Goal: Transaction & Acquisition: Purchase product/service

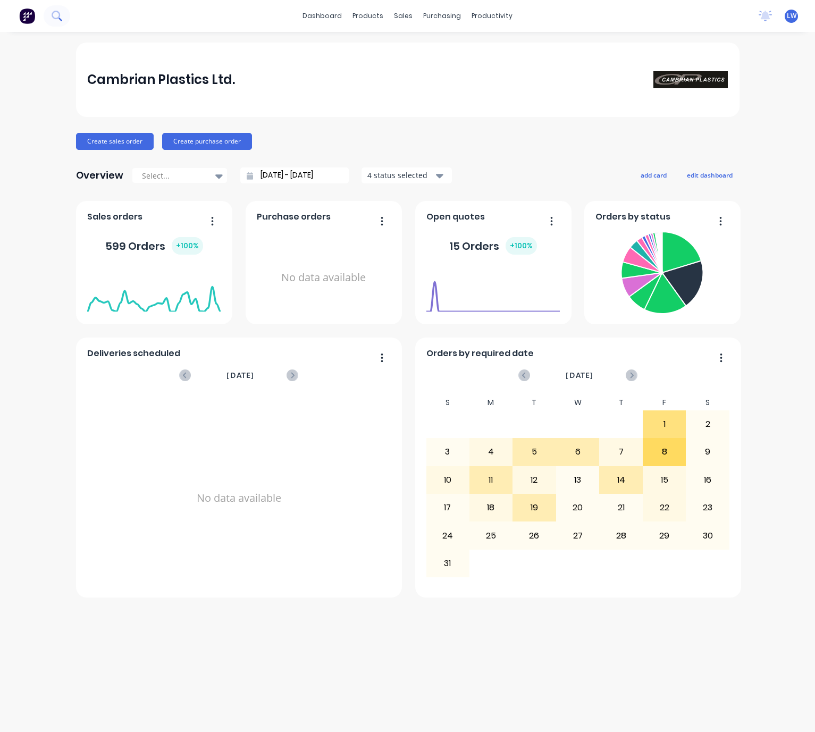
click at [56, 18] on icon at bounding box center [57, 16] width 10 height 10
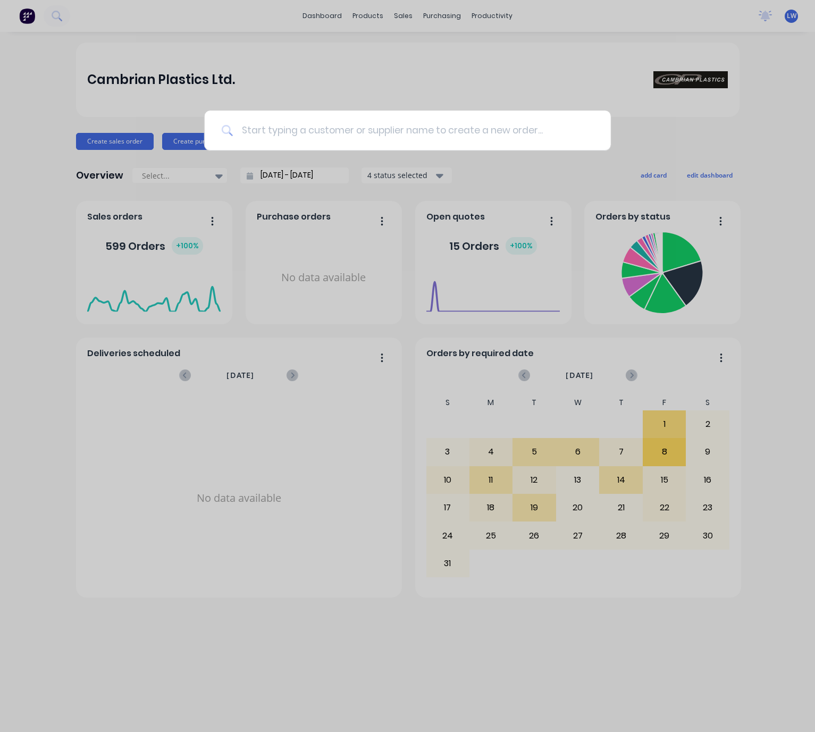
click at [332, 128] on input at bounding box center [413, 131] width 361 height 40
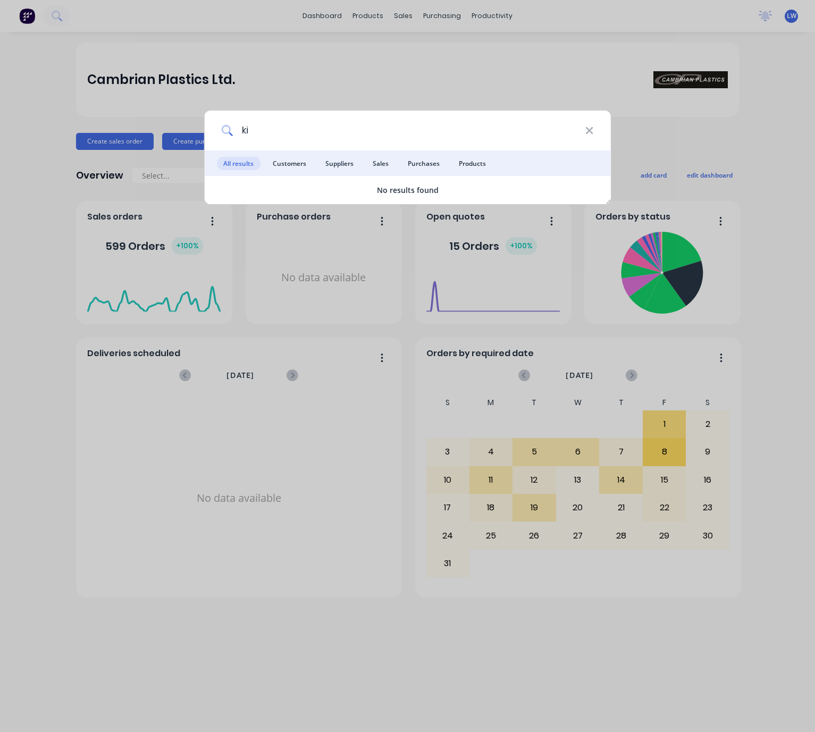
type input "k"
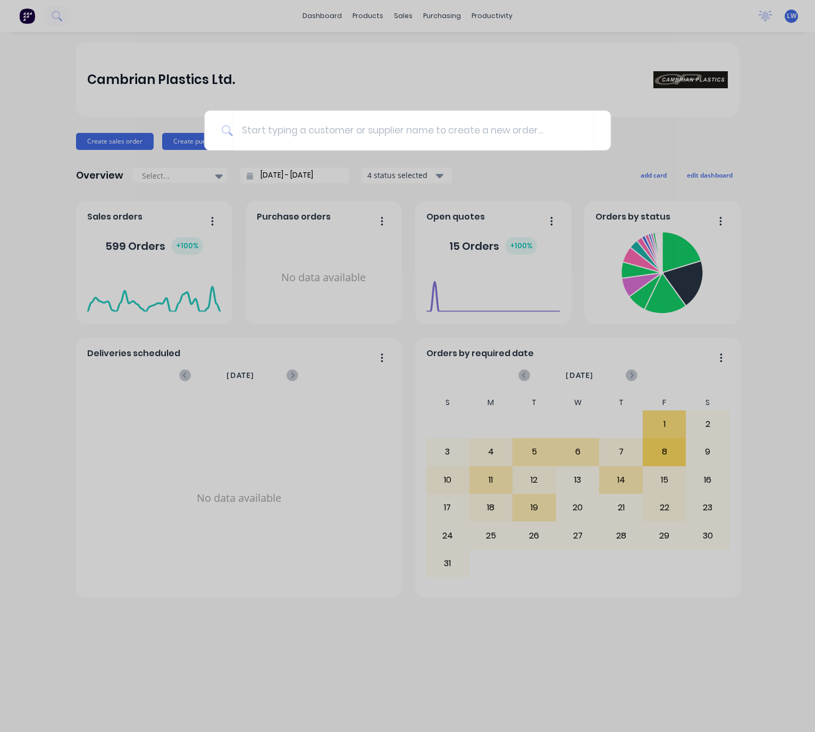
click at [55, 512] on div at bounding box center [407, 366] width 815 height 732
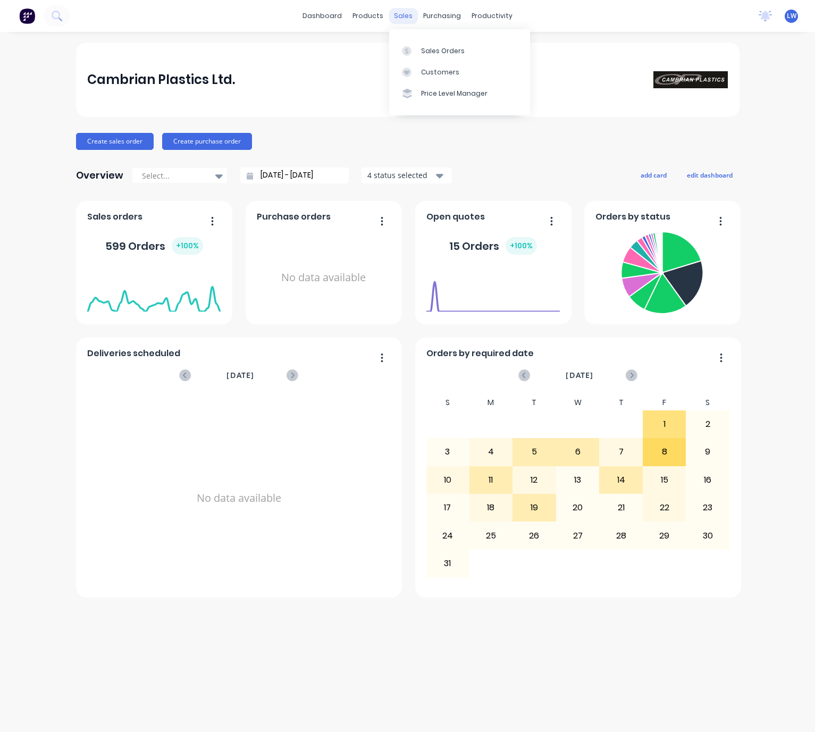
click at [406, 15] on div "sales" at bounding box center [402, 16] width 29 height 16
click at [424, 50] on div "Sales Orders" at bounding box center [443, 51] width 44 height 10
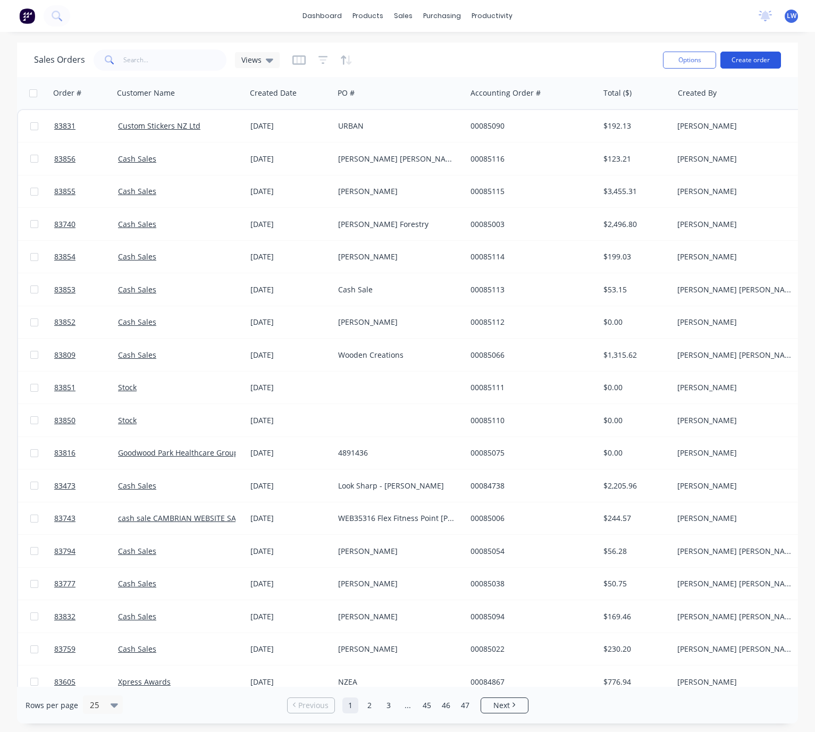
click at [735, 66] on button "Create order" at bounding box center [750, 60] width 61 height 17
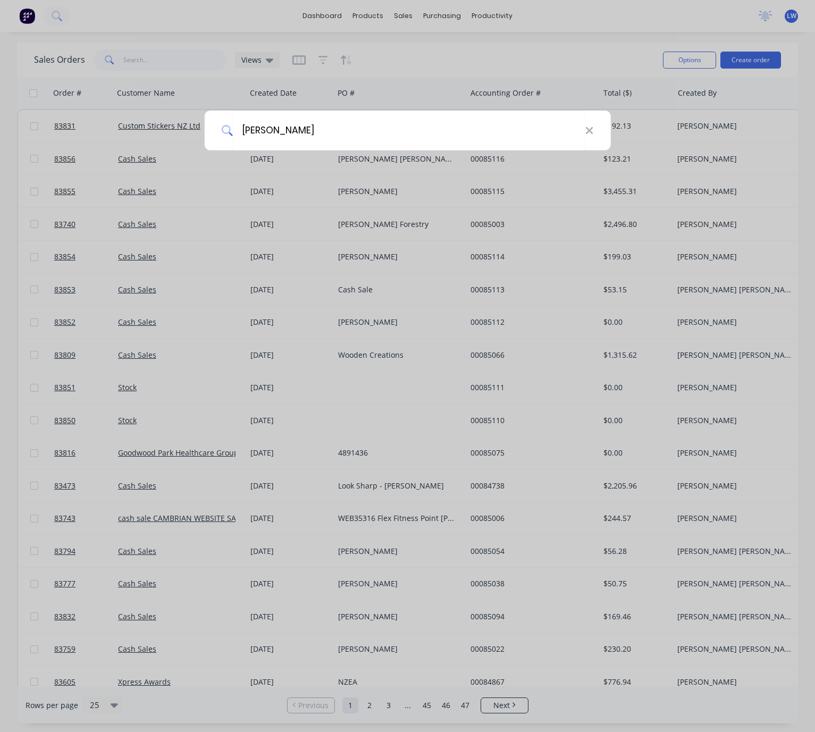
type input "cash Sale"
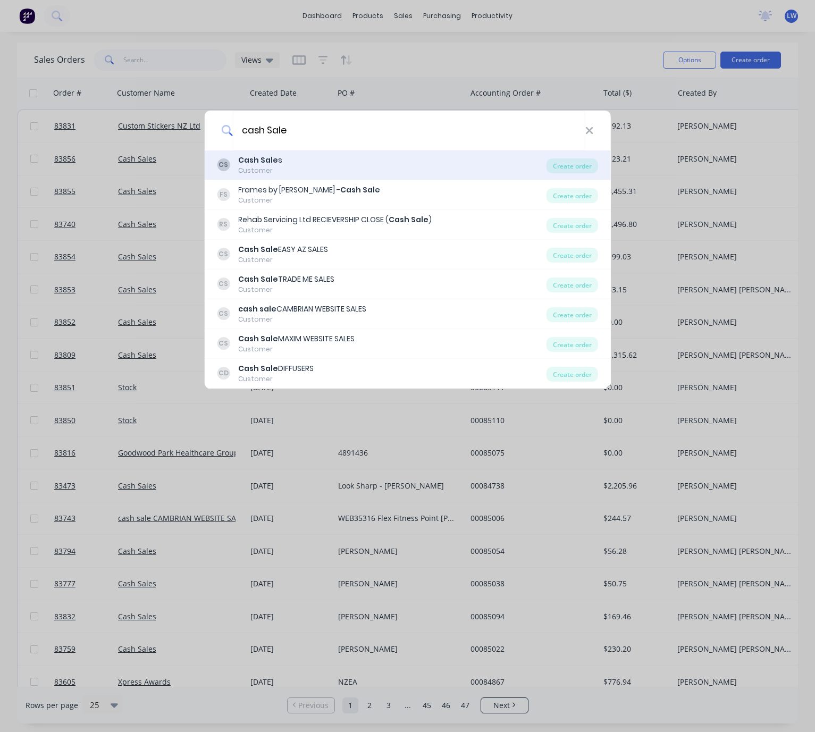
click at [346, 160] on div "CS Cash Sale s Customer" at bounding box center [381, 165] width 329 height 21
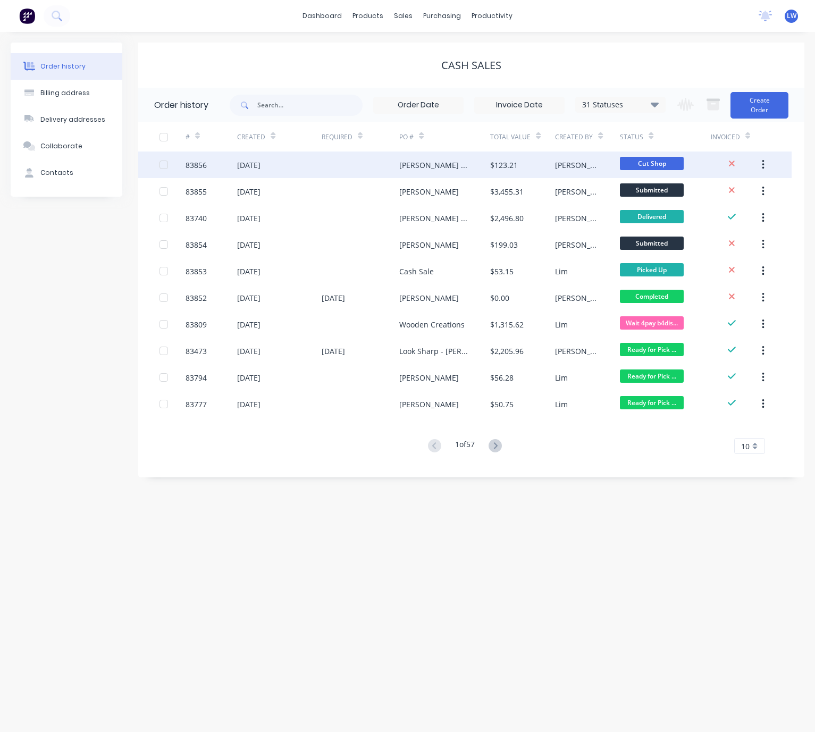
click at [259, 163] on div "[DATE]" at bounding box center [248, 164] width 23 height 11
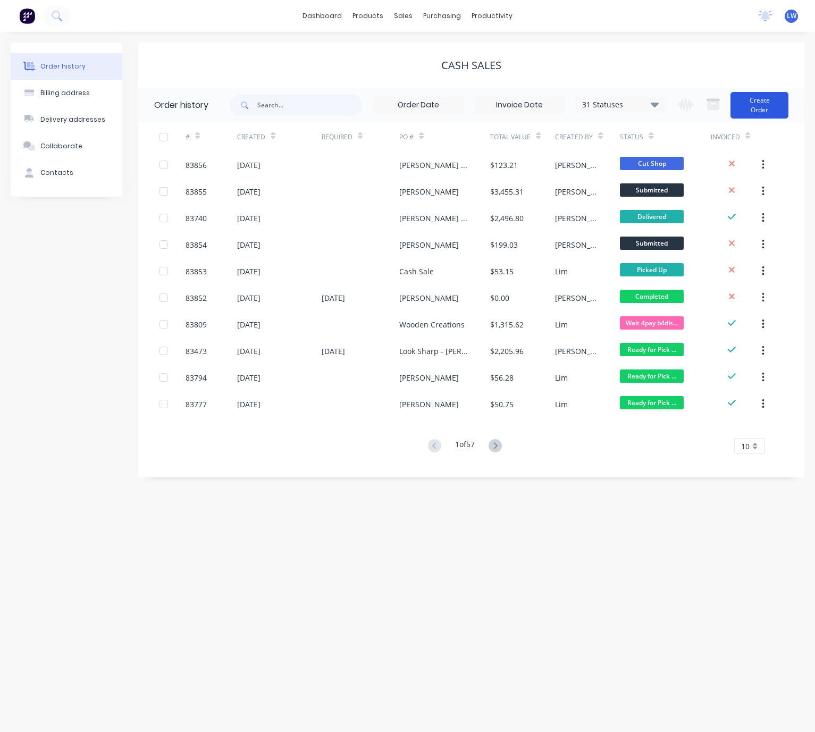
click at [764, 98] on button "Create Order" at bounding box center [759, 105] width 58 height 27
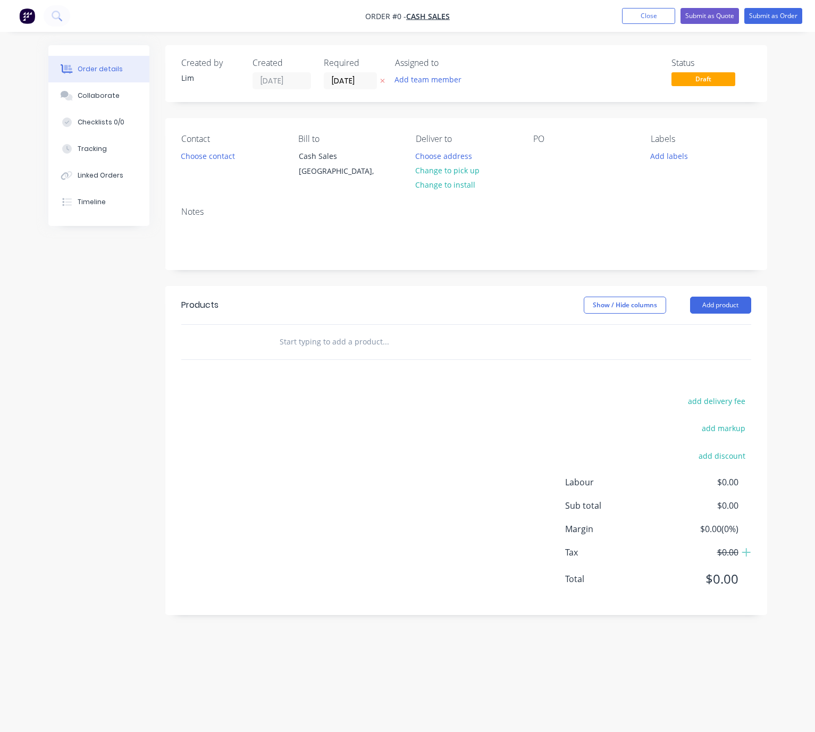
click at [383, 82] on icon at bounding box center [382, 81] width 5 height 6
click at [191, 157] on button "Choose contact" at bounding box center [207, 155] width 65 height 14
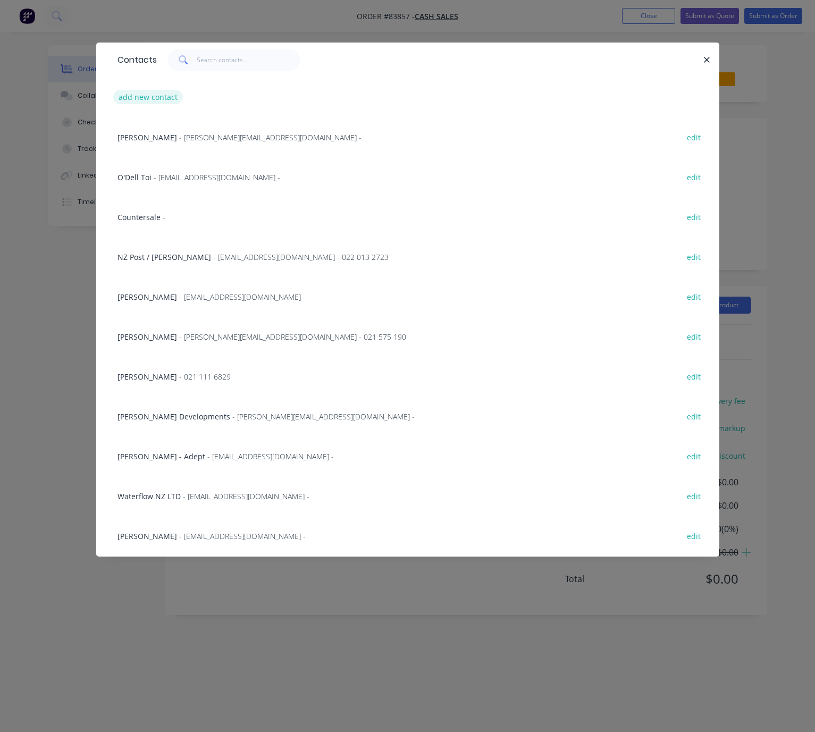
click at [163, 99] on button "add new contact" at bounding box center [148, 97] width 70 height 14
select select "NZ"
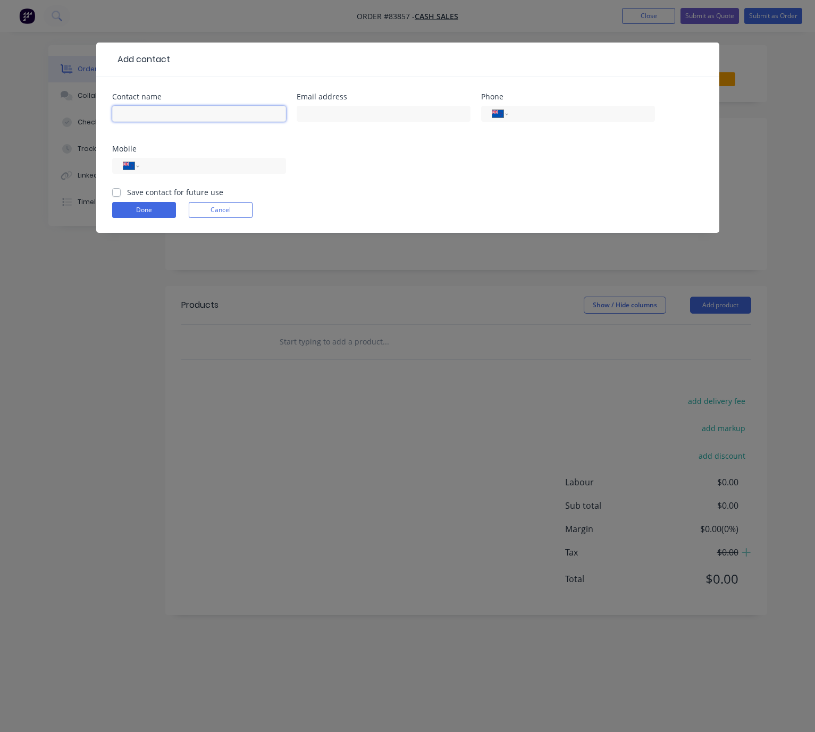
click at [182, 113] on input "text" at bounding box center [199, 114] width 174 height 16
type input "[PERSON_NAME]"
click at [375, 113] on input "text" at bounding box center [383, 114] width 174 height 16
type input "hamish.kennedy.nz@gmail.com"
click at [202, 164] on input "tel" at bounding box center [211, 166] width 128 height 12
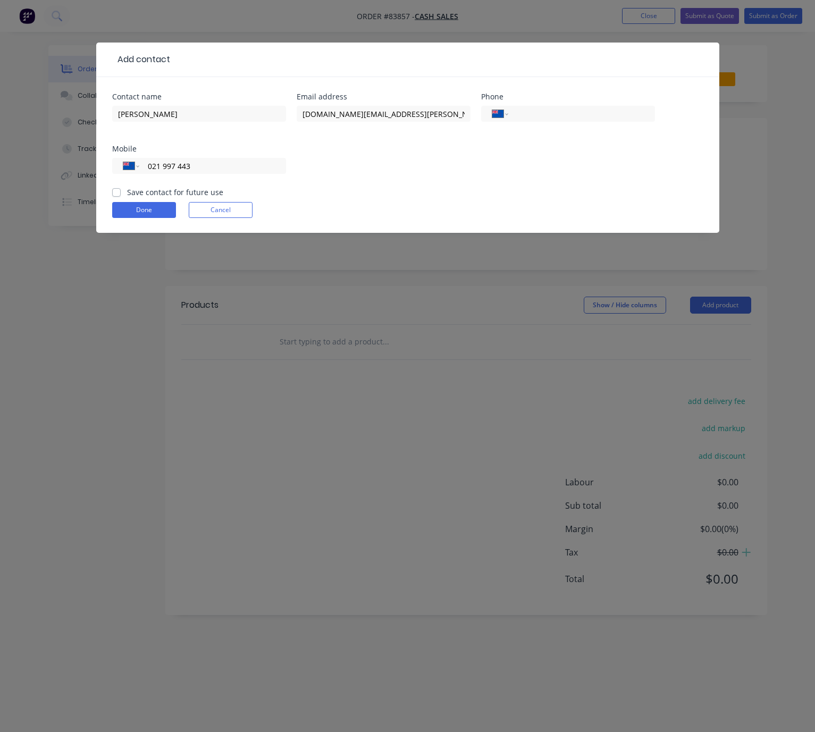
type input "021 997 443"
click at [127, 188] on label "Save contact for future use" at bounding box center [175, 191] width 96 height 11
click at [115, 188] on input "Save contact for future use" at bounding box center [116, 191] width 9 height 10
checkbox input "true"
click at [134, 210] on button "Done" at bounding box center [144, 210] width 64 height 16
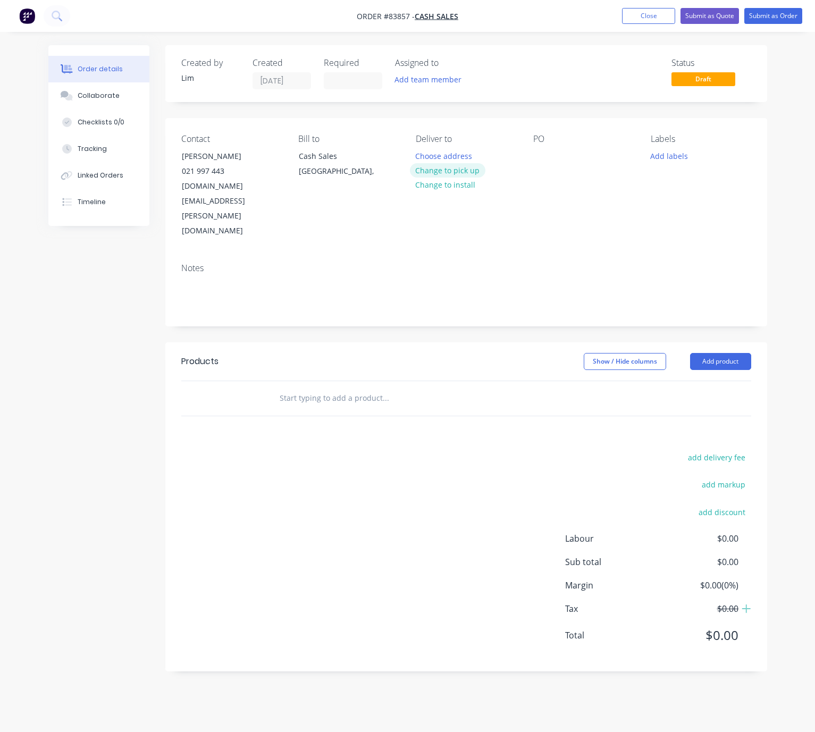
click at [472, 171] on button "Change to pick up" at bounding box center [447, 170] width 75 height 14
click at [544, 153] on div at bounding box center [541, 155] width 17 height 15
click at [666, 157] on button "Add labels" at bounding box center [668, 155] width 49 height 14
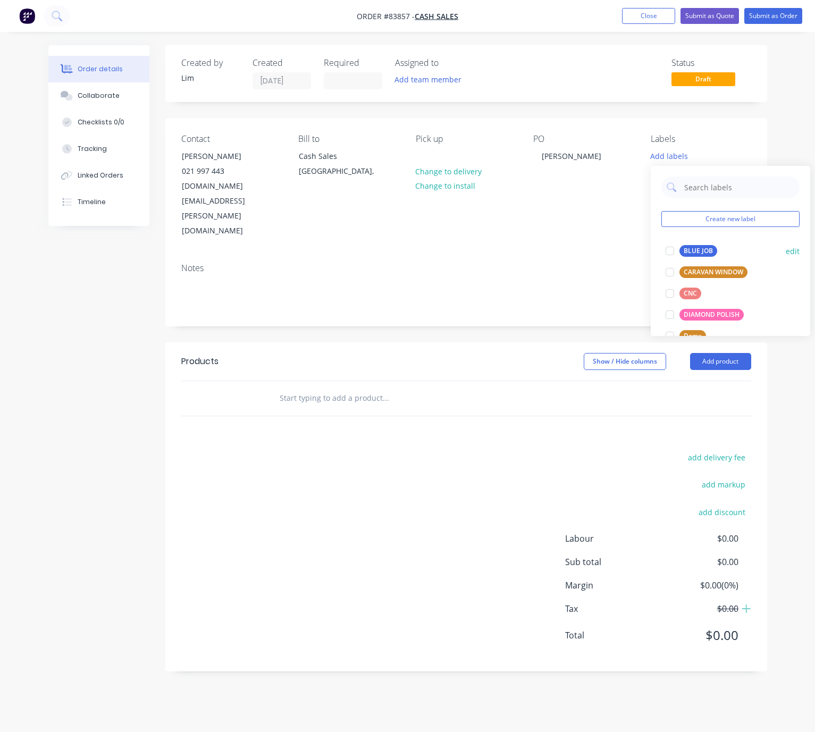
click at [703, 251] on div "BLUE JOB" at bounding box center [698, 251] width 38 height 12
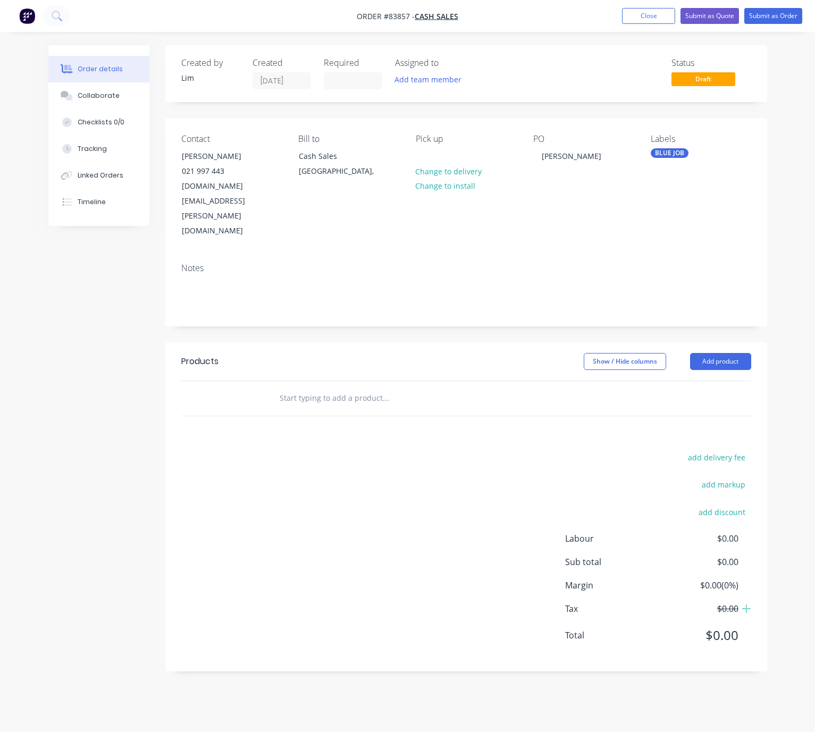
click at [487, 342] on header "Products Show / Hide columns Add product" at bounding box center [465, 361] width 601 height 38
click at [743, 342] on header "Products Show / Hide columns Add product" at bounding box center [465, 361] width 601 height 38
click at [740, 353] on button "Add product" at bounding box center [720, 361] width 61 height 17
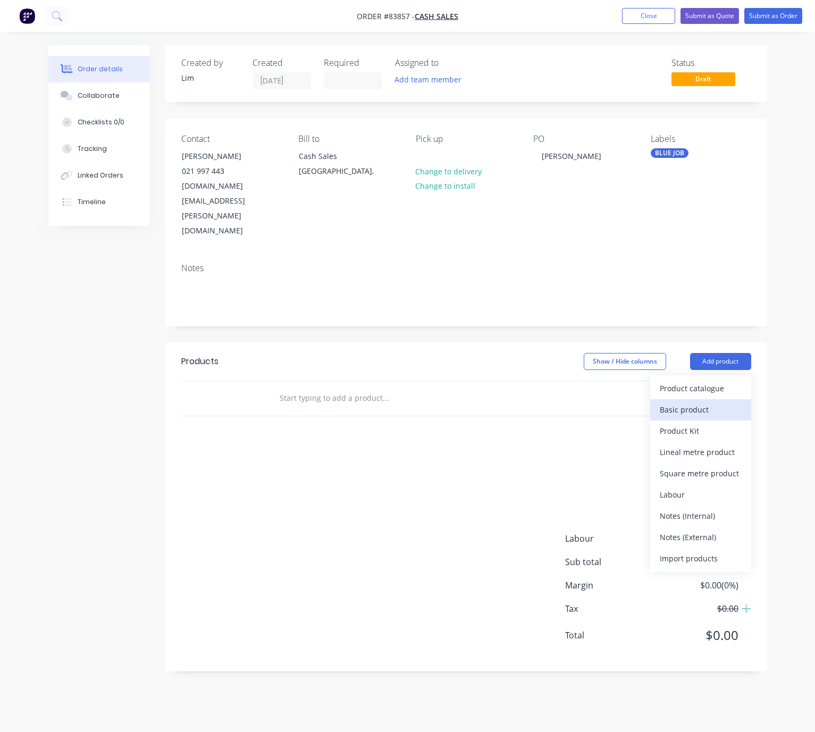
click at [708, 402] on div "Basic product" at bounding box center [700, 409] width 82 height 15
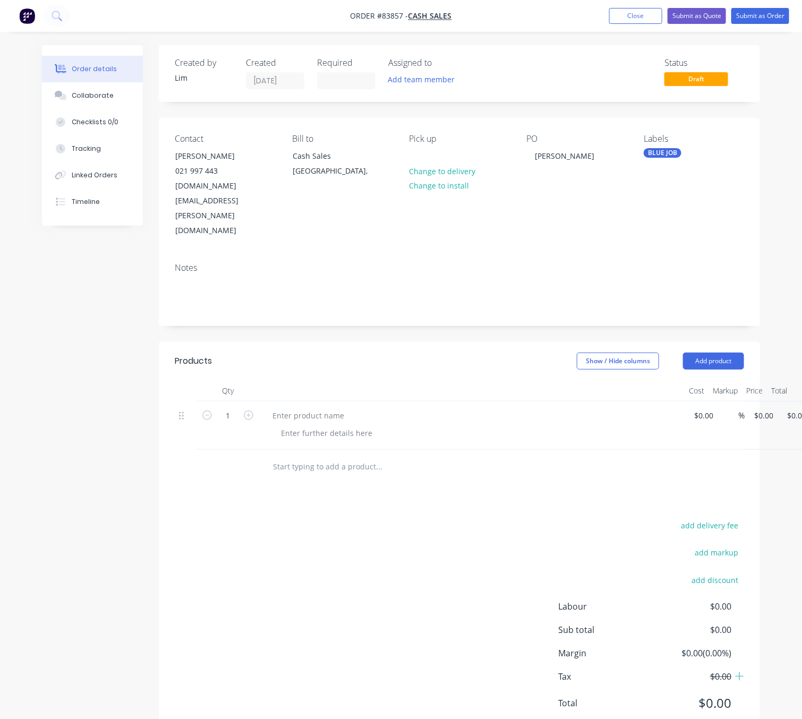
scroll to position [0, 35]
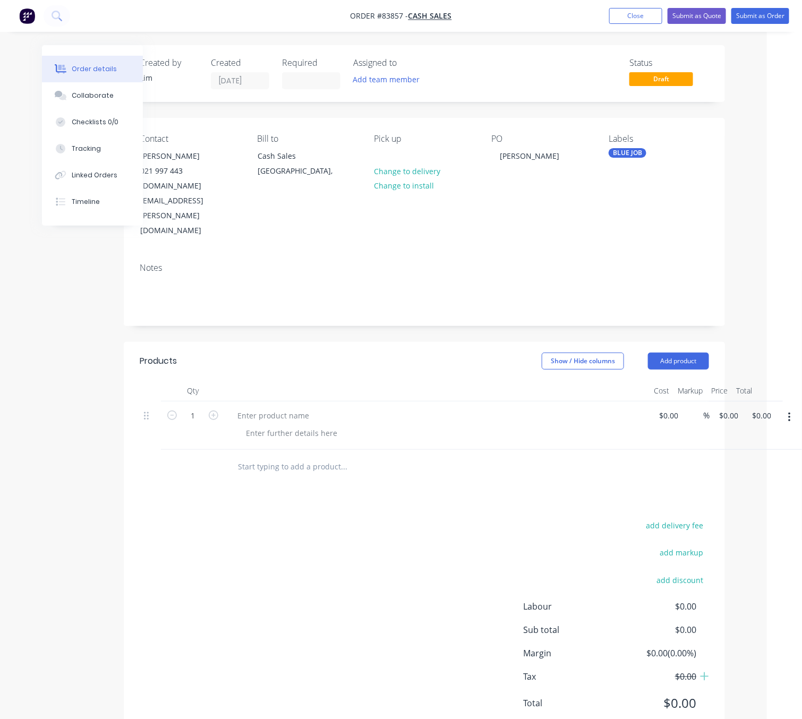
click at [788, 412] on icon "button" at bounding box center [789, 418] width 3 height 12
click at [742, 480] on div "Delete" at bounding box center [752, 487] width 82 height 15
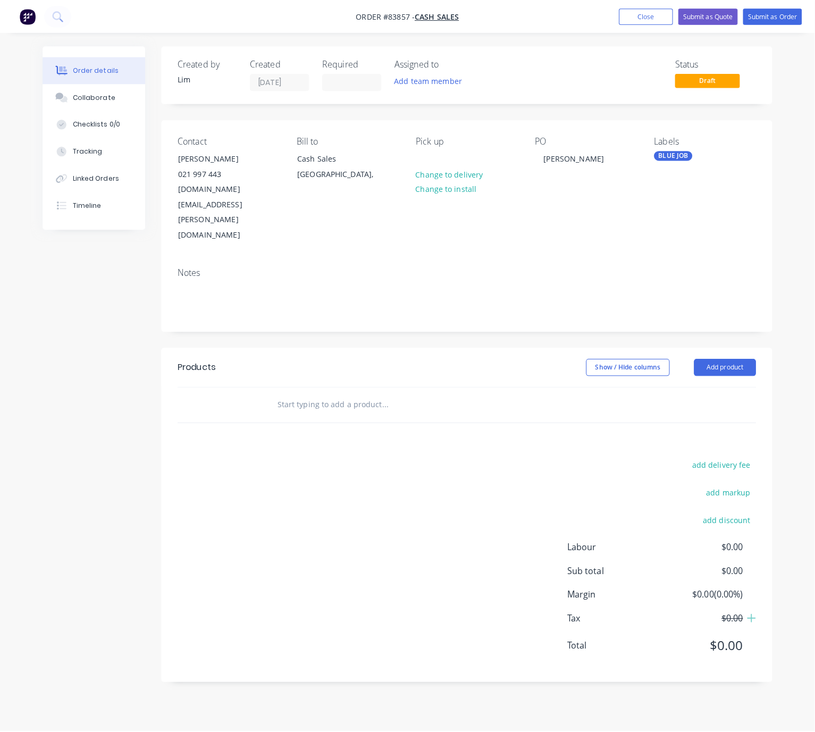
scroll to position [0, 0]
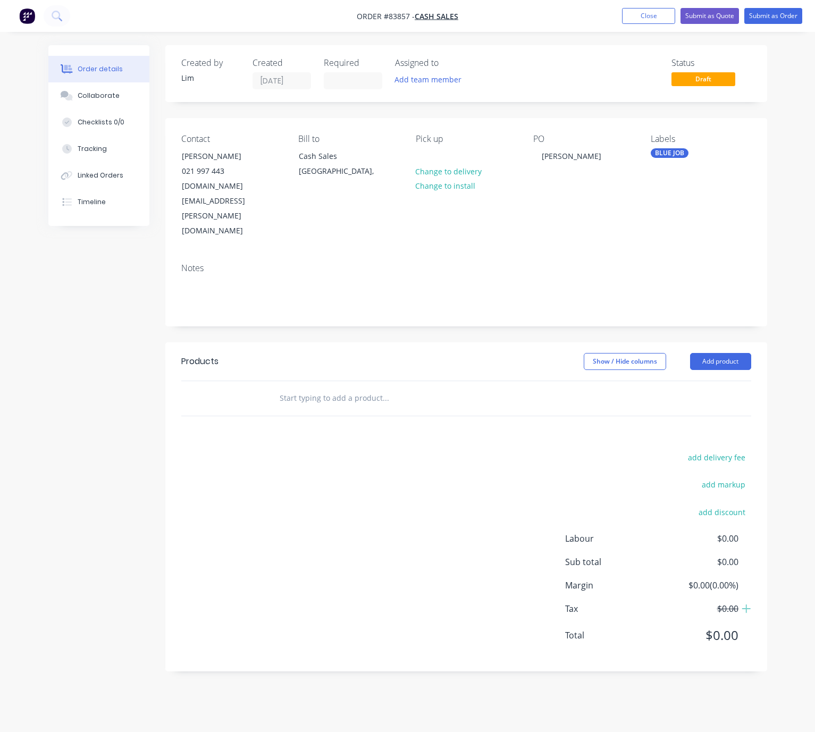
click at [319, 387] on input "text" at bounding box center [385, 397] width 213 height 21
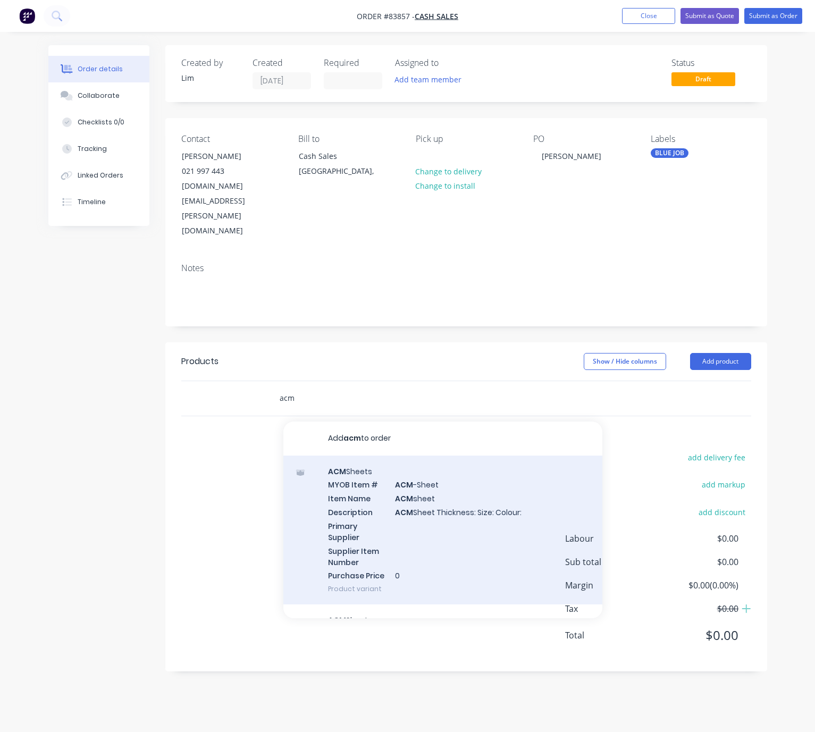
type input "acm"
click at [423, 455] on div "ACM Sheets MYOB Item # ACM -Sheet Item Name ACM sheet Description ACM Sheet Thi…" at bounding box center [442, 529] width 319 height 149
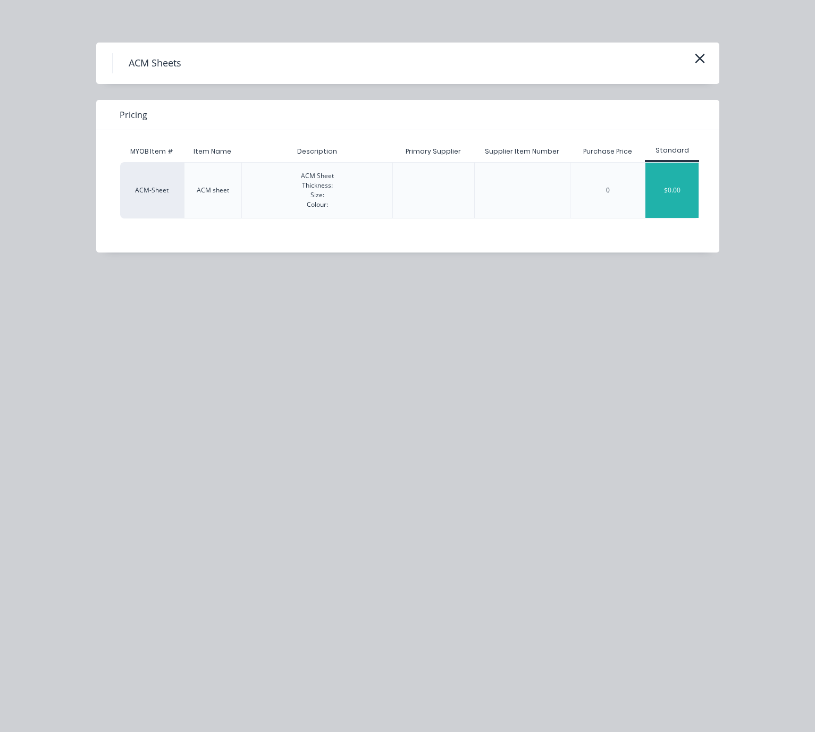
click at [674, 202] on div "$0.00" at bounding box center [671, 190] width 53 height 55
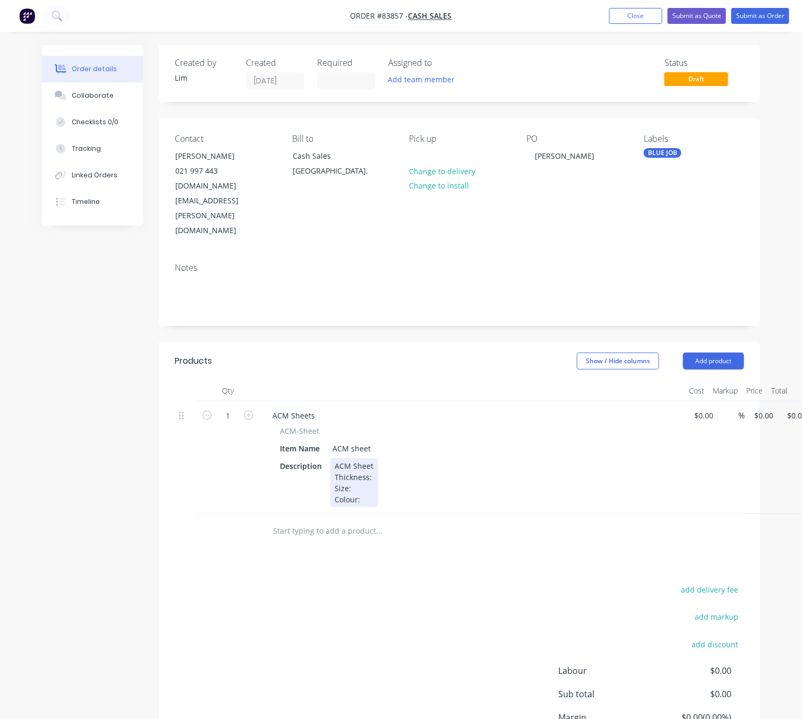
click at [372, 459] on div "ACM Sheet Thickness: Size: Colour:" at bounding box center [354, 483] width 48 height 49
click at [370, 459] on div "ACM Sheet Thickness: Size: Colour:" at bounding box center [354, 483] width 48 height 49
click at [371, 459] on div "ACM Sheet Thickness: Size: Colour:" at bounding box center [354, 483] width 48 height 49
click at [368, 426] on div "ACM-Sheet Item Name ACM sheet Description ACM Sheet Thickness: Size: Colour:" at bounding box center [472, 467] width 417 height 82
click at [372, 441] on div "ACM sheet" at bounding box center [351, 448] width 47 height 15
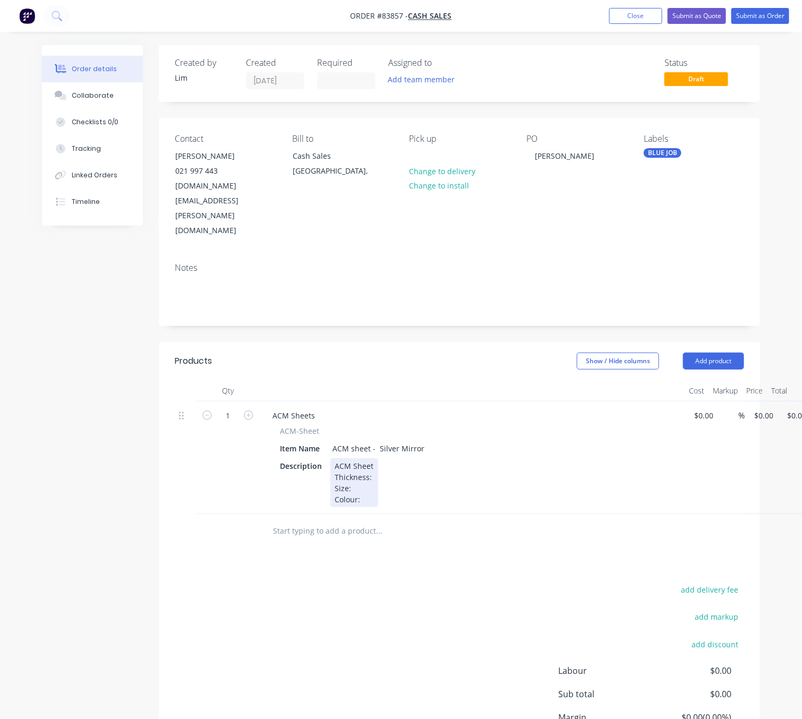
click at [371, 459] on div "ACM Sheet Thickness: Size: Colour:" at bounding box center [354, 483] width 48 height 49
click at [362, 459] on div "ACM Sheet Thickness: 3mm Size: Colour:" at bounding box center [363, 483] width 66 height 49
click at [378, 459] on div "ACM Sheet Thickness: 3mm Size: 1220 x 2440 Colour:" at bounding box center [364, 483] width 69 height 49
click at [246, 590] on div "add delivery fee add markup add discount Labour $0.00 Sub total $0.00 Margin $0…" at bounding box center [460, 685] width 570 height 205
click at [756, 408] on input "0" at bounding box center [765, 415] width 24 height 15
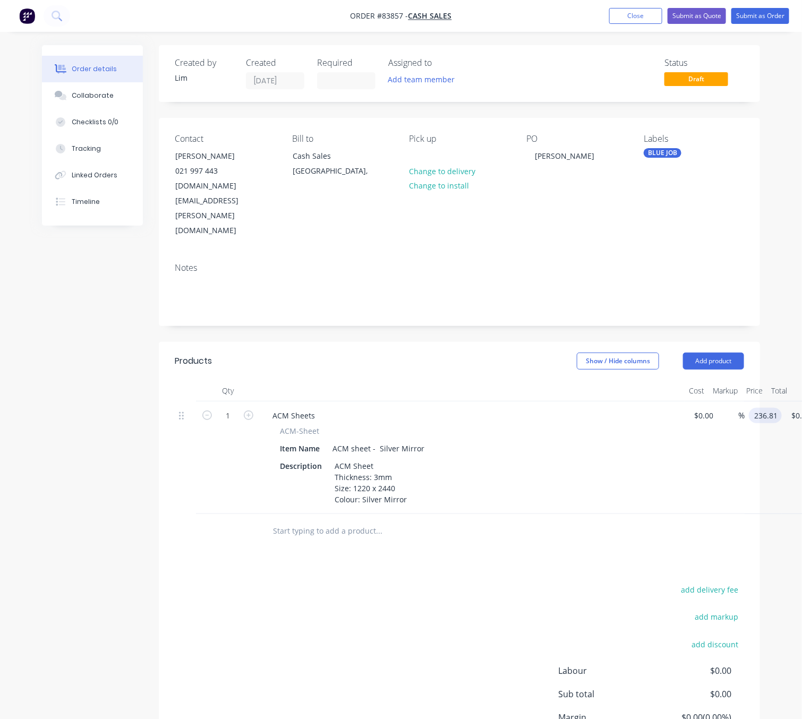
type input "$236.81"
click at [335, 583] on div "add delivery fee add markup add discount Labour $0.00 Sub total $0.00 Margin $0…" at bounding box center [460, 685] width 570 height 205
click at [725, 353] on button "Add product" at bounding box center [713, 361] width 61 height 17
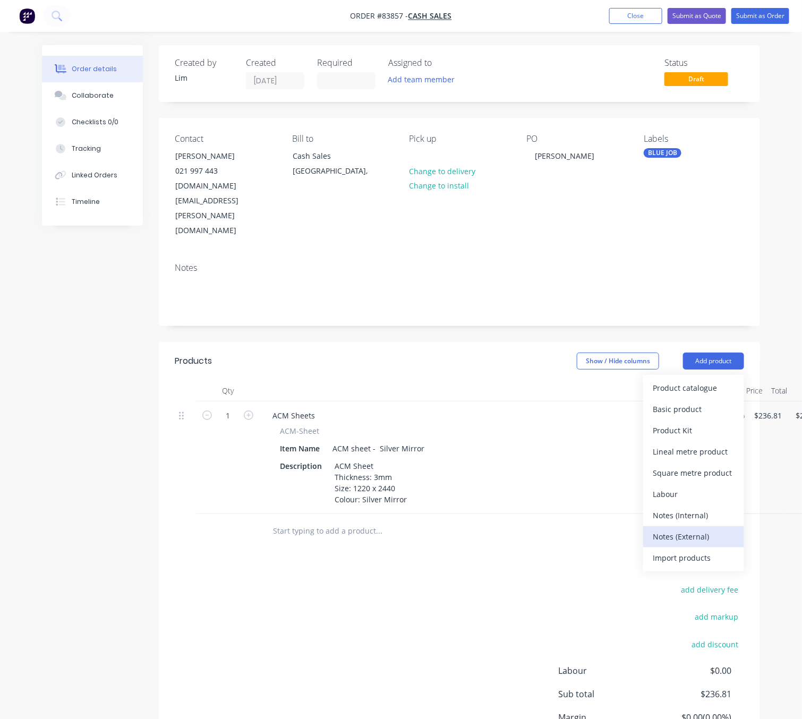
click at [708, 529] on div "Notes (External)" at bounding box center [694, 536] width 82 height 15
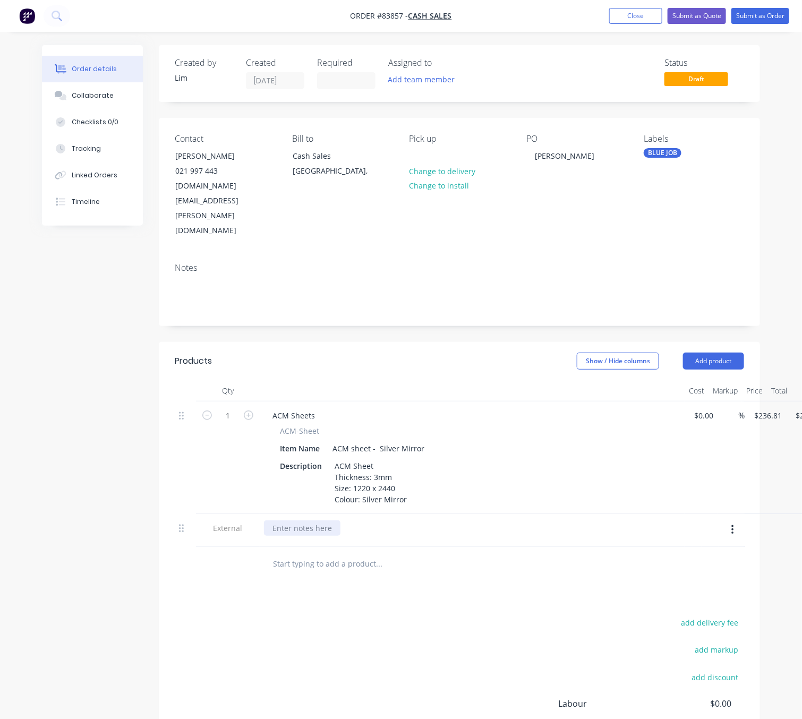
click at [306, 521] on div at bounding box center [302, 528] width 77 height 15
drag, startPoint x: 642, startPoint y: 485, endPoint x: 650, endPoint y: 483, distance: 8.1
click at [642, 521] on div "Notes: Customer Has Requested Us To Order Sheet In Preperation For His Upcoming…" at bounding box center [463, 528] width 398 height 15
drag, startPoint x: 483, startPoint y: 616, endPoint x: 485, endPoint y: 607, distance: 8.6
click at [483, 616] on div "add delivery fee add markup add discount Labour $0.00 Sub total $236.81 Margin …" at bounding box center [460, 718] width 570 height 205
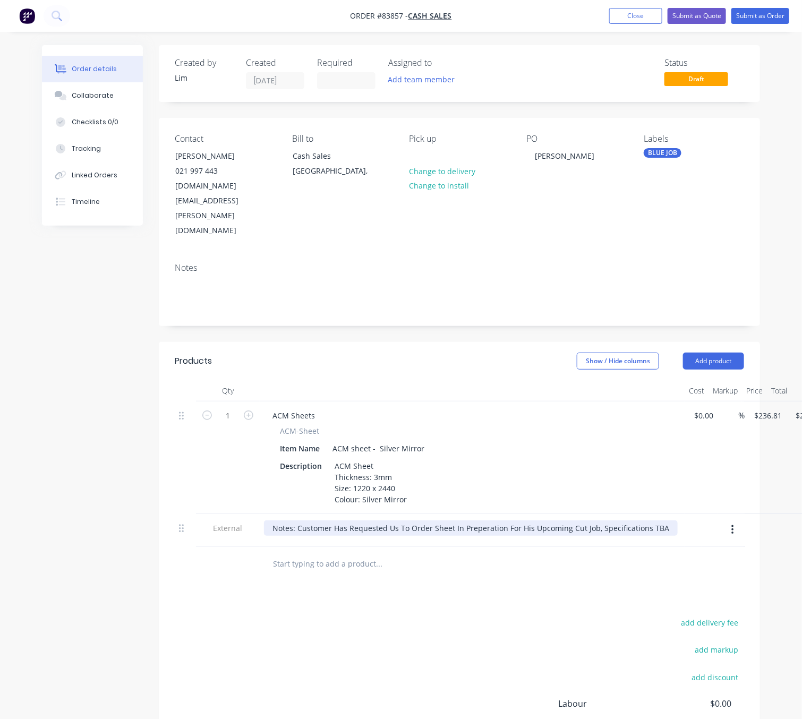
click at [658, 521] on div "Notes: Customer Has Requested Us To Order Sheet In Preperation For His Upcoming…" at bounding box center [471, 528] width 414 height 15
click at [337, 547] on div at bounding box center [451, 564] width 383 height 35
click at [399, 638] on div "add delivery fee add markup add discount Labour $0.00 Sub total $236.81 Margin …" at bounding box center [460, 718] width 570 height 205
click at [757, 10] on button "Submit as Order" at bounding box center [761, 16] width 58 height 16
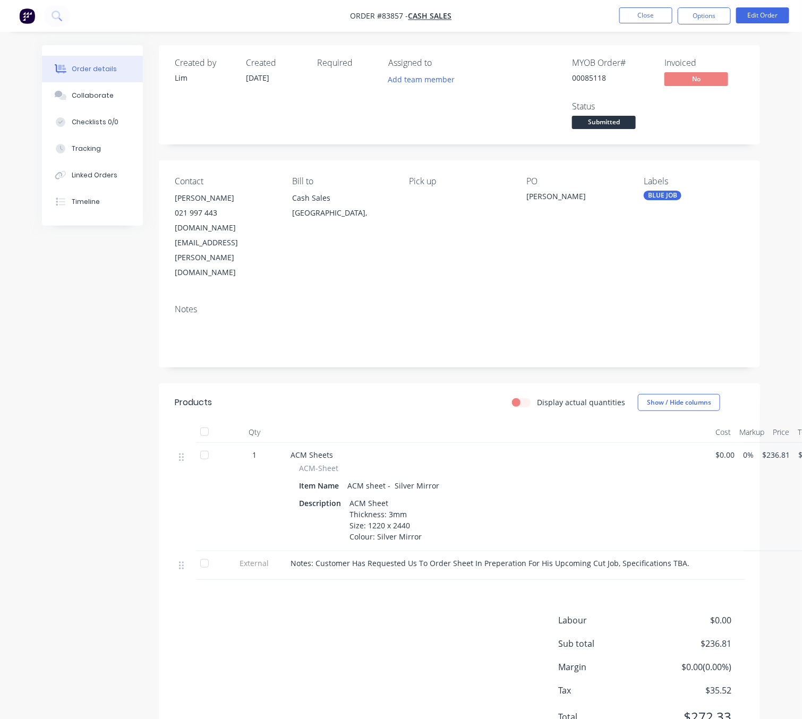
drag, startPoint x: 705, startPoint y: 24, endPoint x: 700, endPoint y: 32, distance: 9.0
click at [705, 24] on nav "Order #83857 - Cash Sales Close Options Edit Order" at bounding box center [401, 16] width 802 height 32
click at [703, 18] on button "Options" at bounding box center [704, 15] width 53 height 17
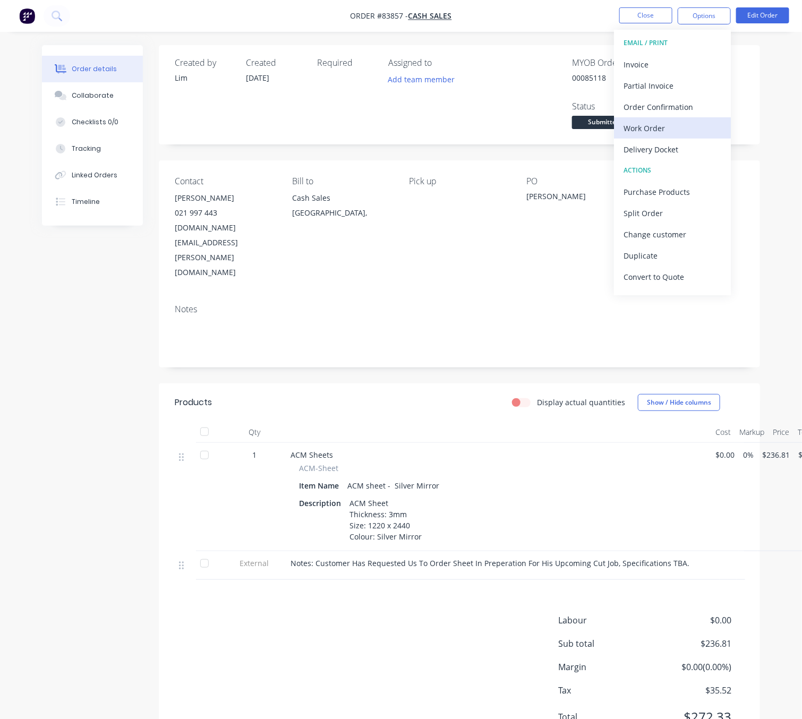
click at [666, 128] on div "Work Order" at bounding box center [673, 128] width 98 height 15
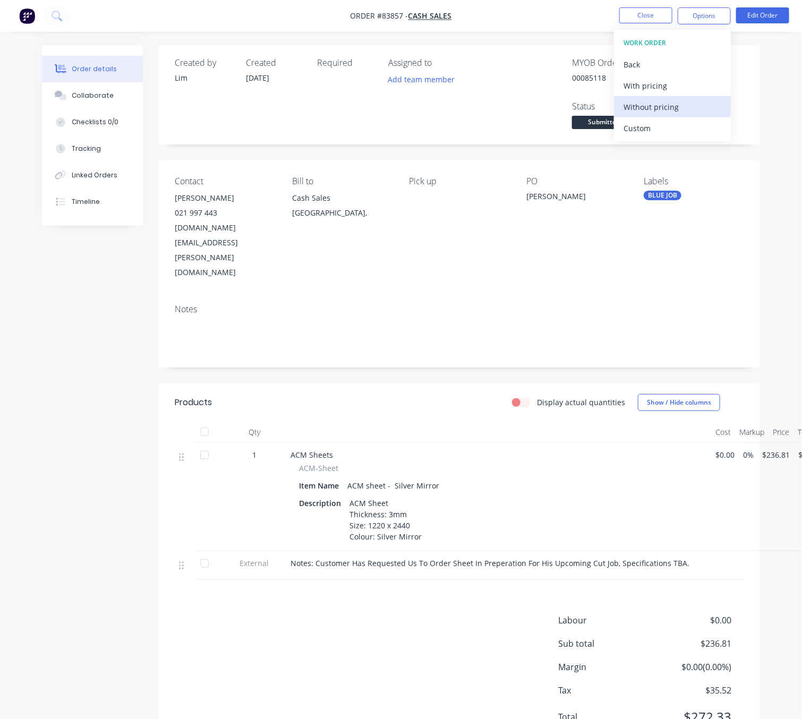
click at [669, 104] on div "Without pricing" at bounding box center [673, 106] width 98 height 15
click at [66, 383] on div "Created by Lim Created 13/08/25 Required Assigned to Add team member MYOB Order…" at bounding box center [401, 407] width 718 height 724
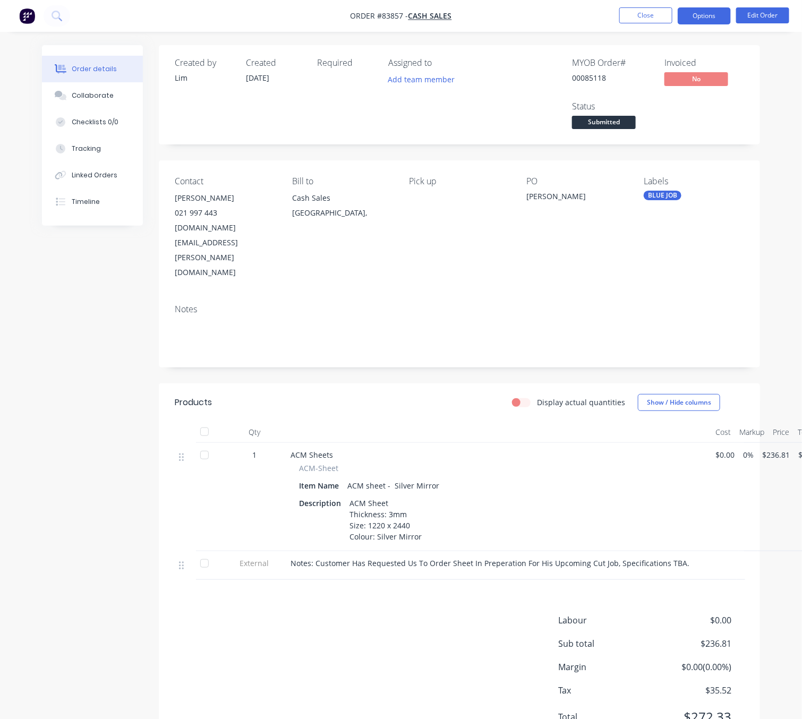
click at [695, 18] on button "Options" at bounding box center [704, 15] width 53 height 17
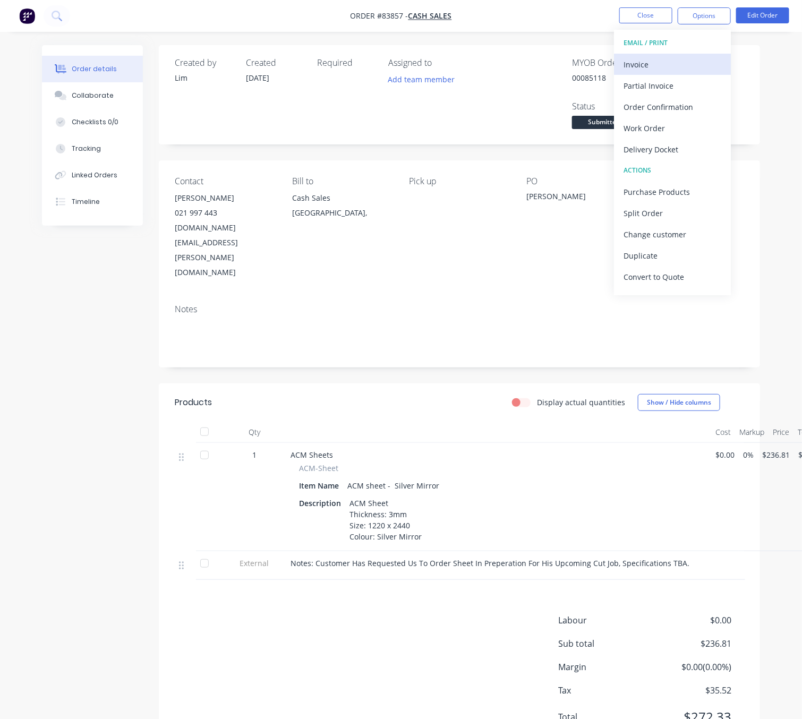
click at [676, 61] on div "Invoice" at bounding box center [673, 64] width 98 height 15
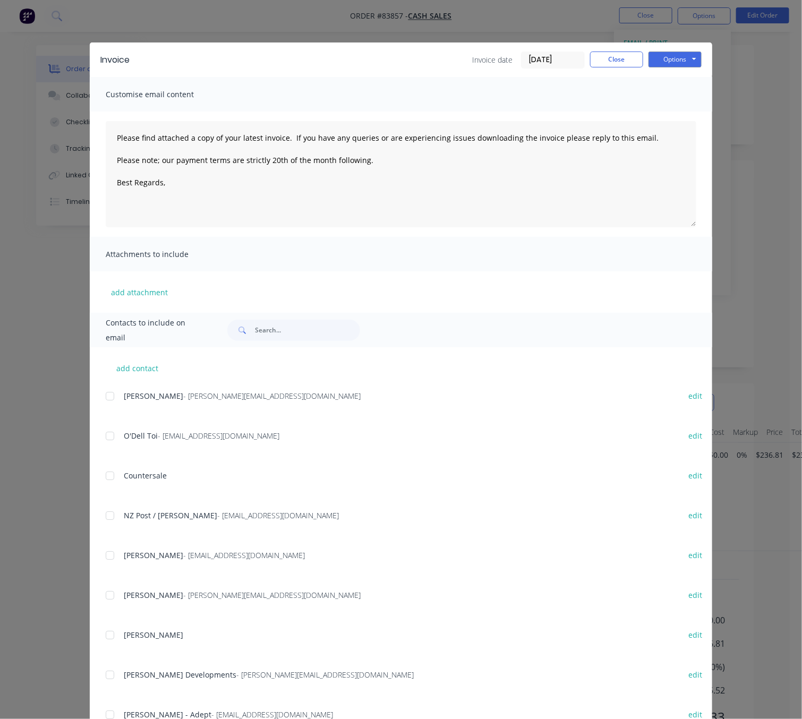
click at [676, 67] on div "Options Preview Print Email" at bounding box center [675, 60] width 53 height 17
click at [674, 60] on button "Options" at bounding box center [675, 60] width 53 height 16
click at [667, 79] on button "Preview" at bounding box center [683, 79] width 68 height 18
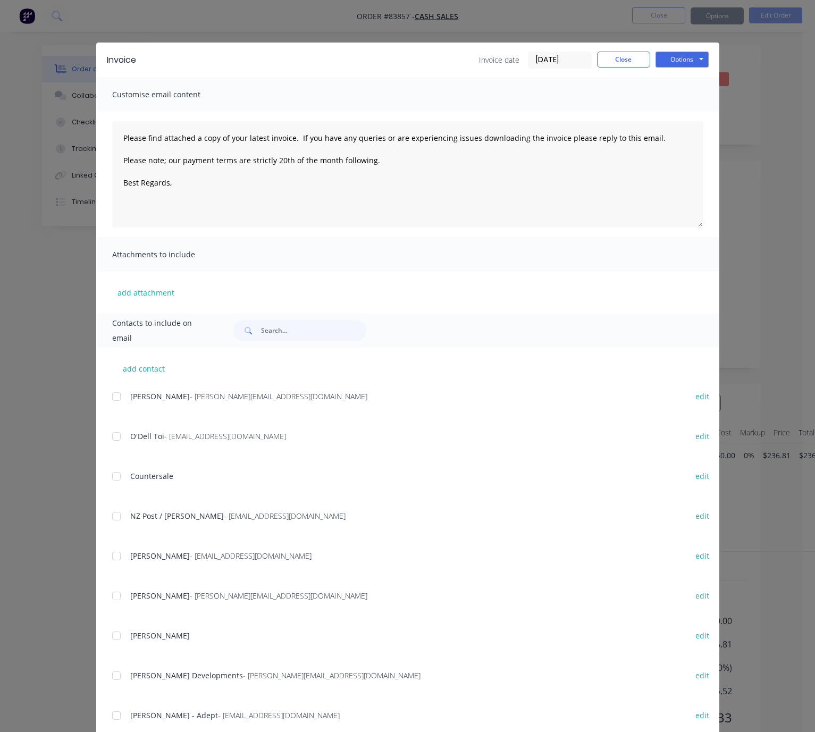
type textarea "Please find attached a copy of your latest invoice. If you have any queries or …"
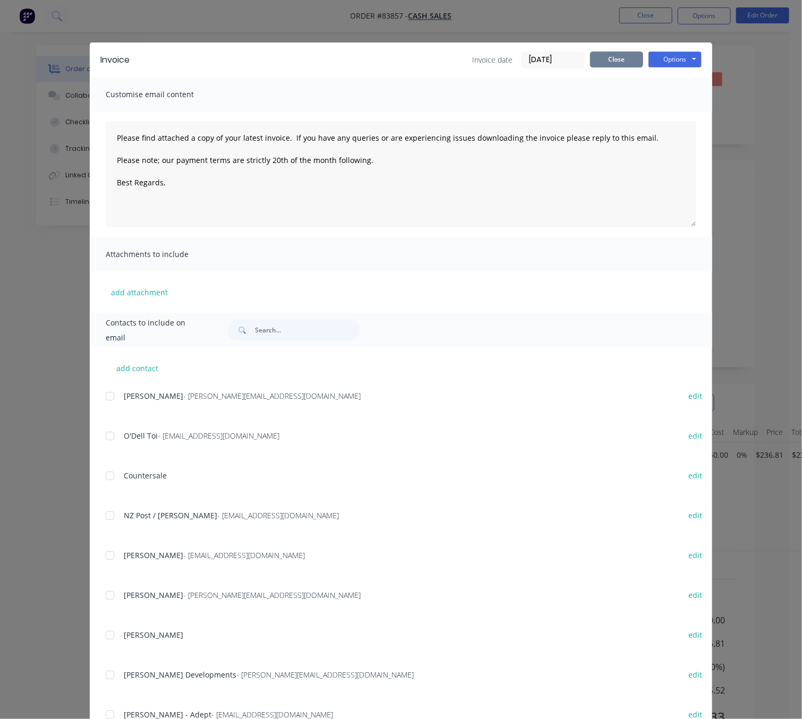
click at [624, 57] on button "Close" at bounding box center [616, 60] width 53 height 16
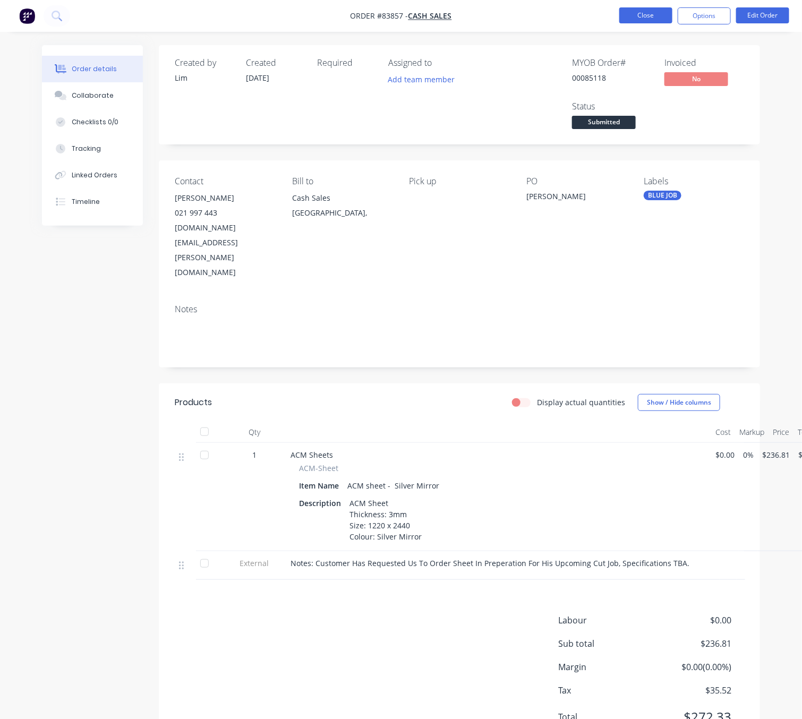
click at [650, 16] on button "Close" at bounding box center [646, 15] width 53 height 16
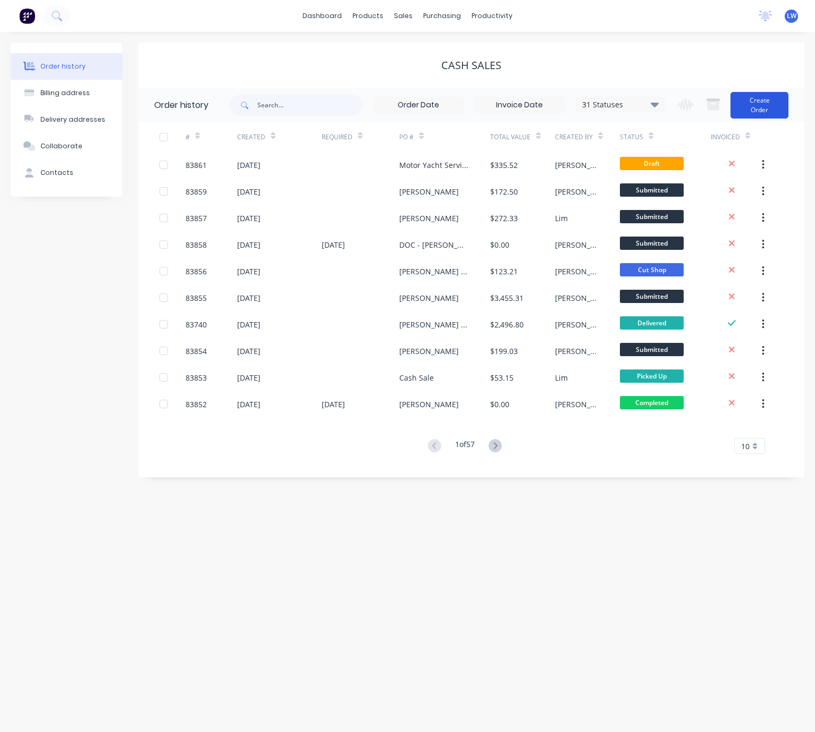
click at [756, 98] on button "Create Order" at bounding box center [759, 105] width 58 height 27
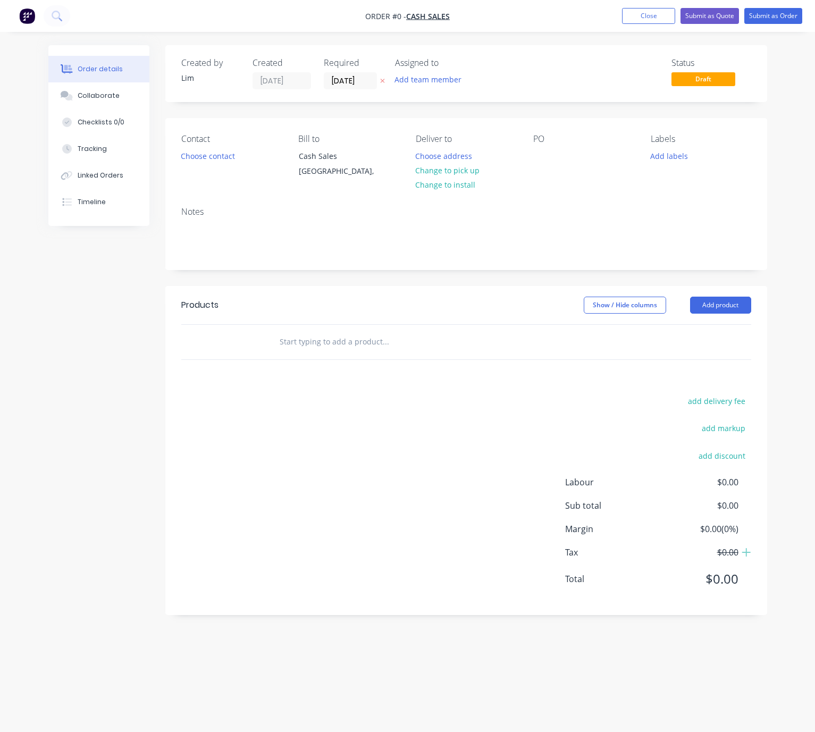
click at [378, 81] on button at bounding box center [382, 81] width 11 height 12
click at [209, 150] on button "Choose contact" at bounding box center [207, 155] width 65 height 14
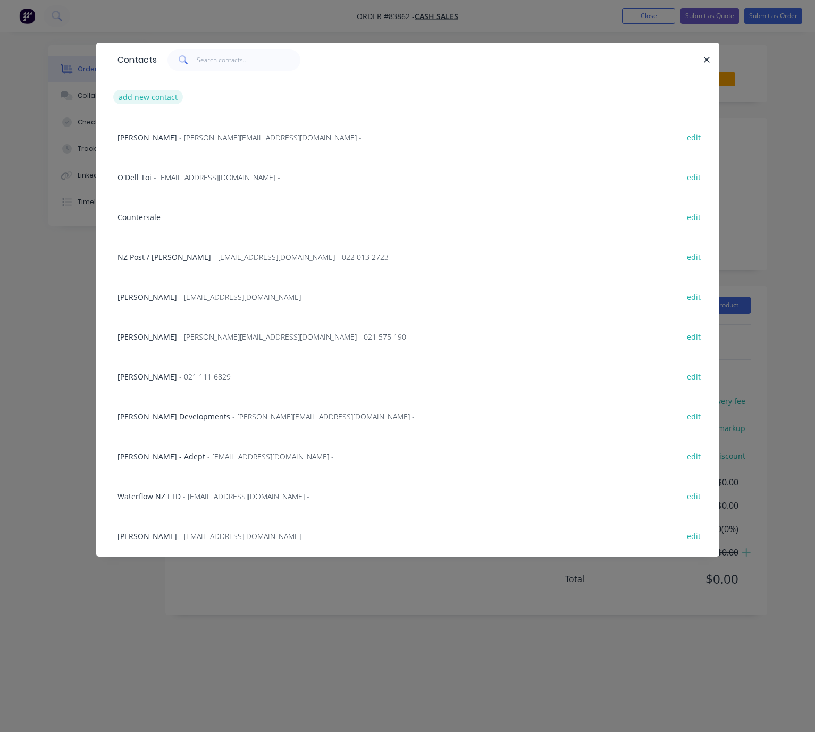
click at [120, 99] on button "add new contact" at bounding box center [148, 97] width 70 height 14
select select "NZ"
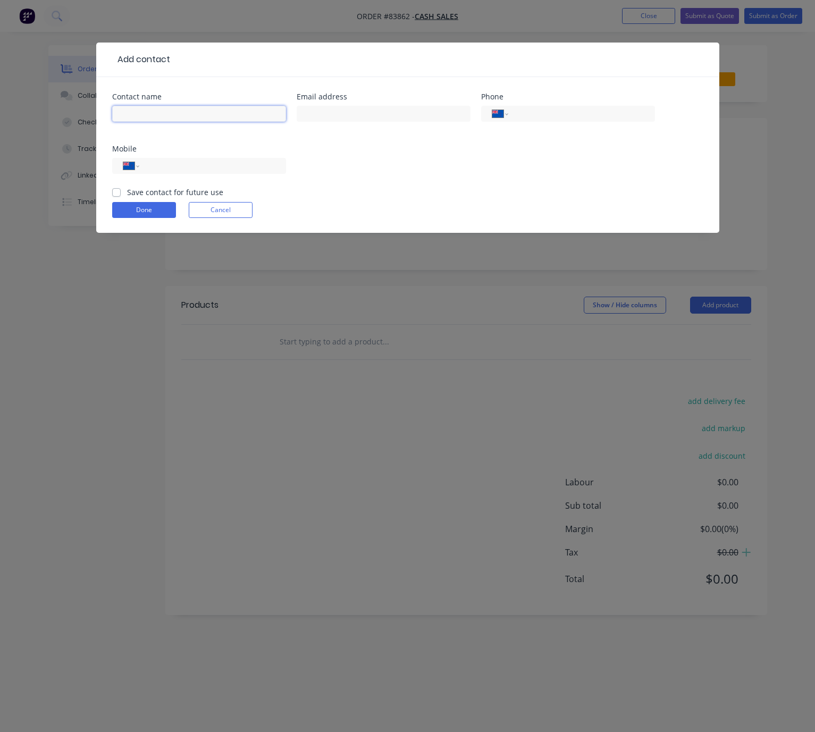
click at [163, 109] on input "text" at bounding box center [199, 114] width 174 height 16
type input "[PERSON_NAME]"
click at [381, 118] on input "text" at bounding box center [383, 114] width 174 height 16
type input "ikramsediqi@gmail.com"
click at [243, 164] on input "tel" at bounding box center [211, 166] width 128 height 12
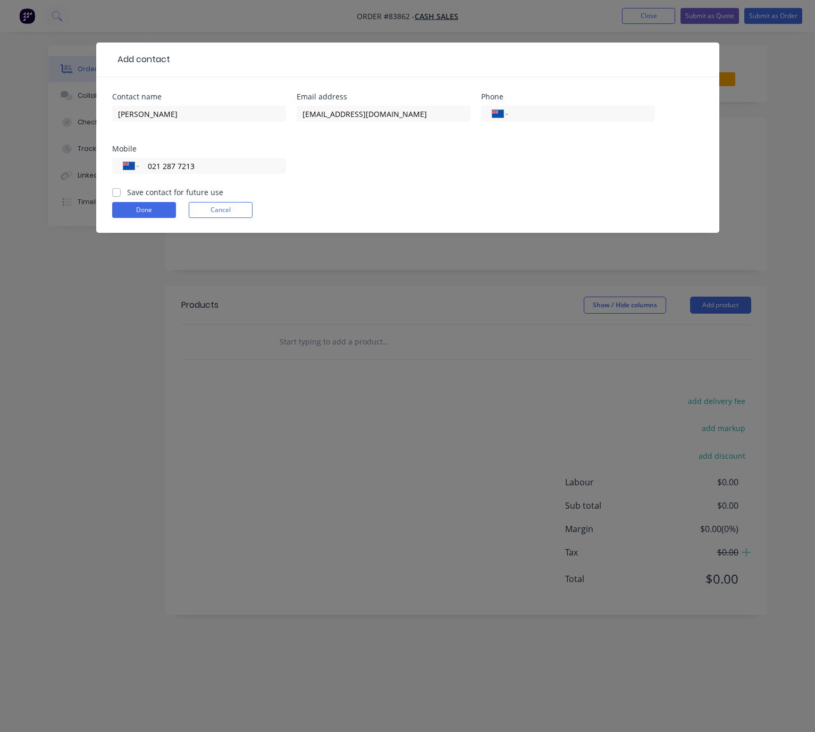
type input "021 287 7213"
click at [127, 191] on label "Save contact for future use" at bounding box center [175, 191] width 96 height 11
click at [117, 191] on input "Save contact for future use" at bounding box center [116, 191] width 9 height 10
checkbox input "true"
click at [163, 213] on button "Done" at bounding box center [144, 210] width 64 height 16
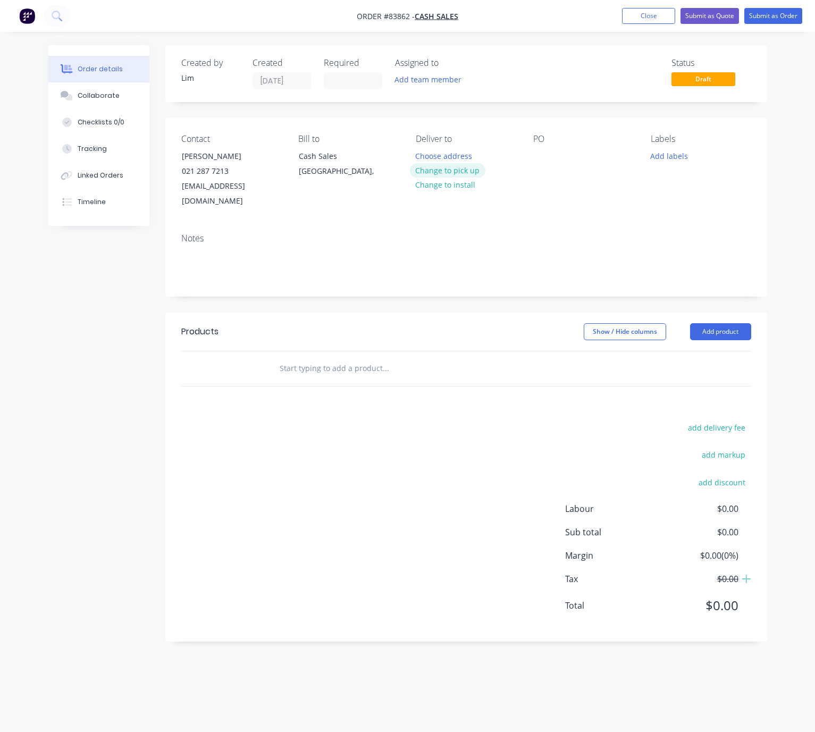
click at [464, 174] on button "Change to pick up" at bounding box center [447, 170] width 75 height 14
click at [544, 153] on div at bounding box center [541, 155] width 17 height 15
click at [675, 150] on button "Add labels" at bounding box center [668, 155] width 49 height 14
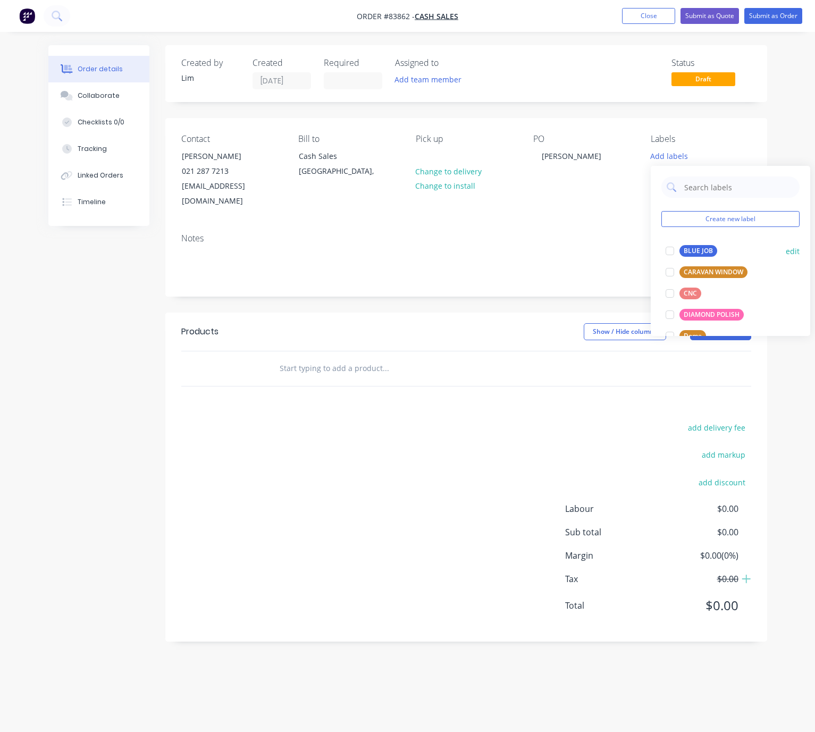
click at [701, 249] on div "BLUE JOB" at bounding box center [698, 251] width 38 height 12
click at [510, 323] on div "Show / Hide columns Add product" at bounding box center [526, 331] width 448 height 17
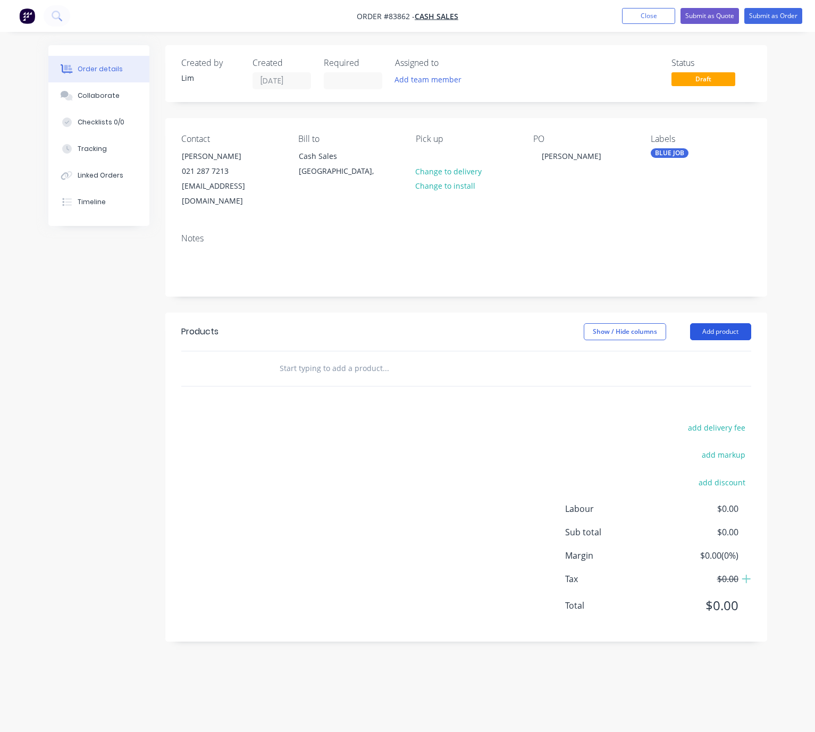
click at [738, 323] on button "Add product" at bounding box center [720, 331] width 61 height 17
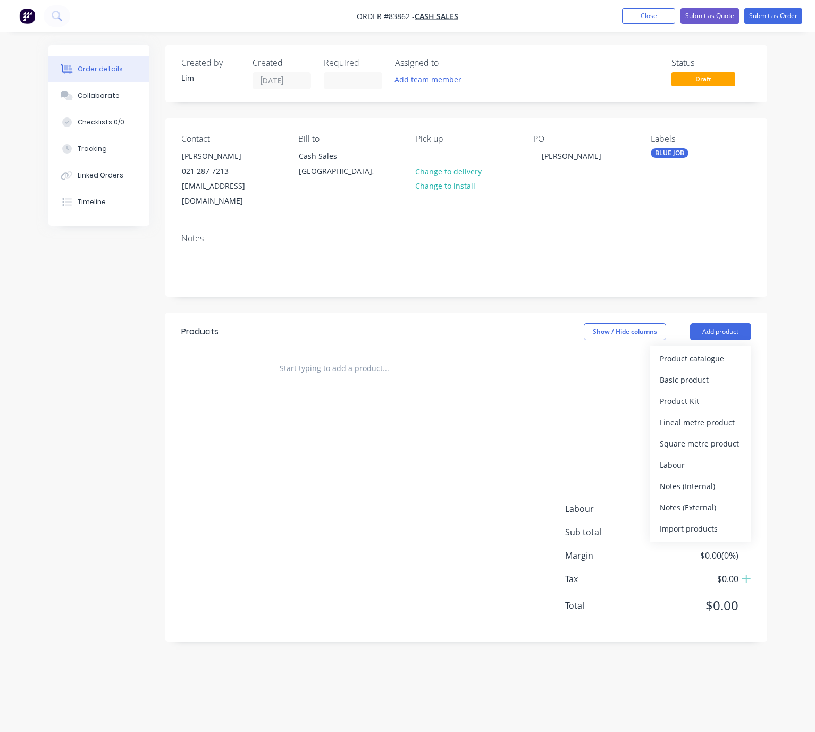
click at [460, 312] on header "Products Show / Hide columns Add product Product catalogue Basic product Produc…" at bounding box center [465, 331] width 601 height 38
click at [369, 359] on input "text" at bounding box center [385, 368] width 213 height 21
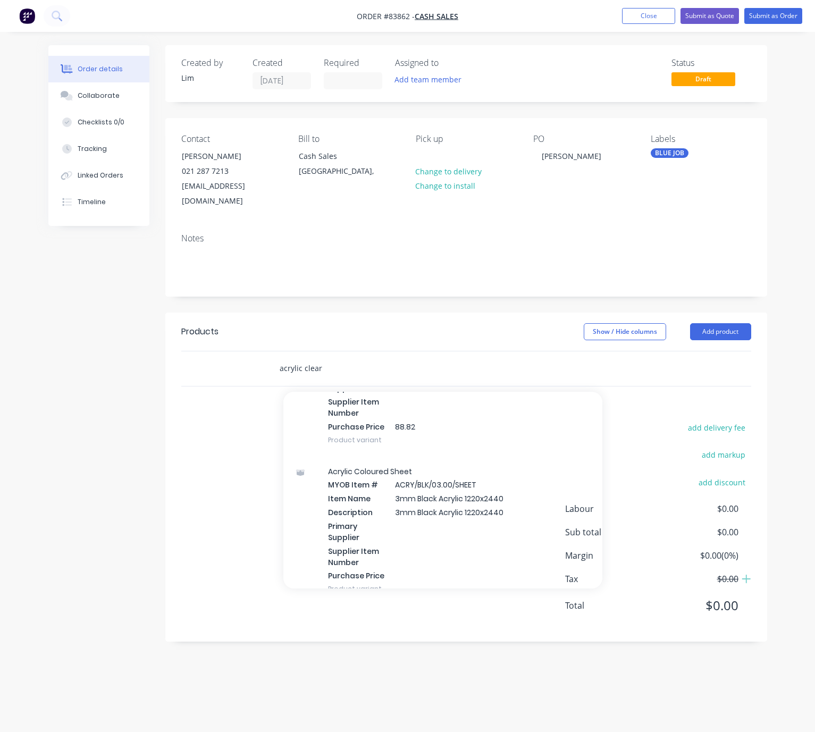
scroll to position [558, 0]
drag, startPoint x: 326, startPoint y: 358, endPoint x: 281, endPoint y: 358, distance: 45.2
click at [281, 358] on input "acrylic clear" at bounding box center [385, 368] width 213 height 21
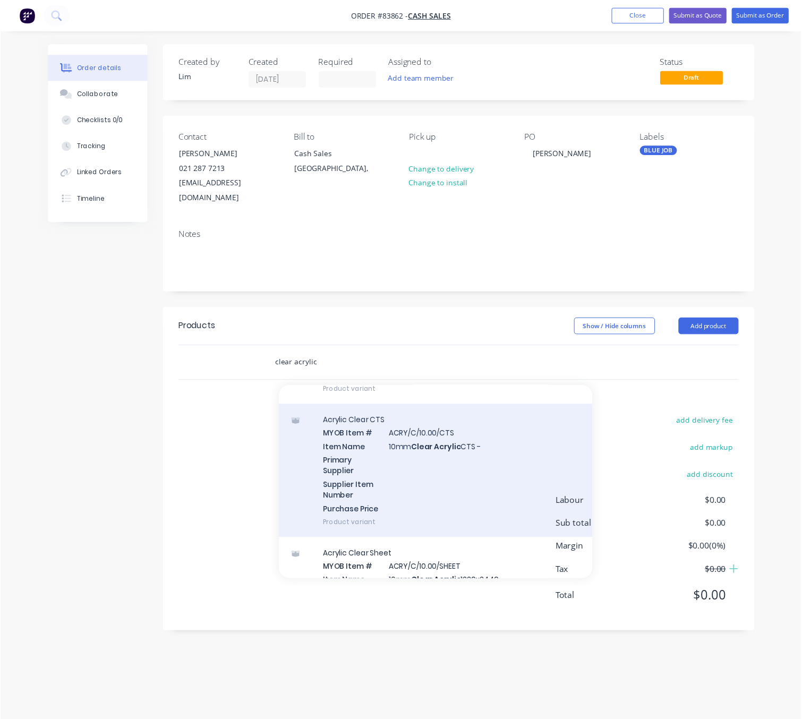
scroll to position [2391, 0]
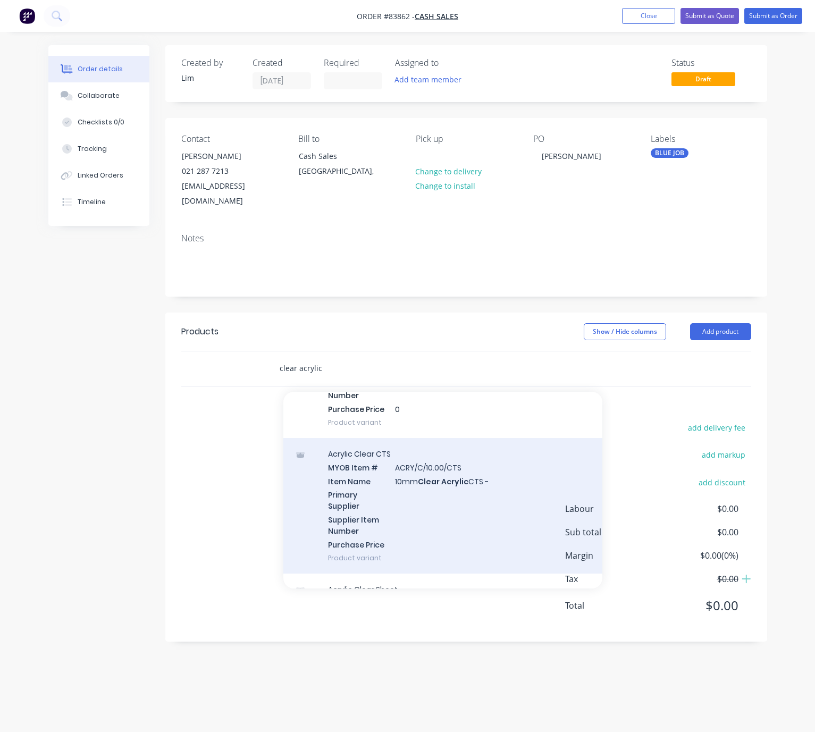
type input "clear acrylic"
click at [504, 477] on div "Acrylic Clear CTS MYOB Item # ACRY/C/10.00/CTS Item Name 10mm Clear Acrylic CTS…" at bounding box center [442, 505] width 319 height 135
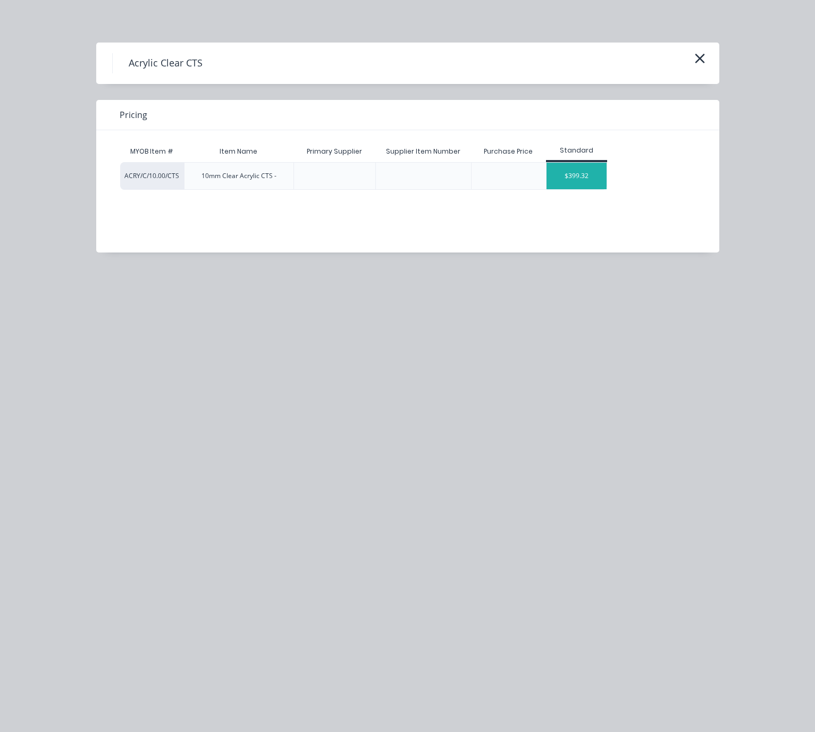
click at [585, 177] on div "$399.32" at bounding box center [576, 176] width 60 height 27
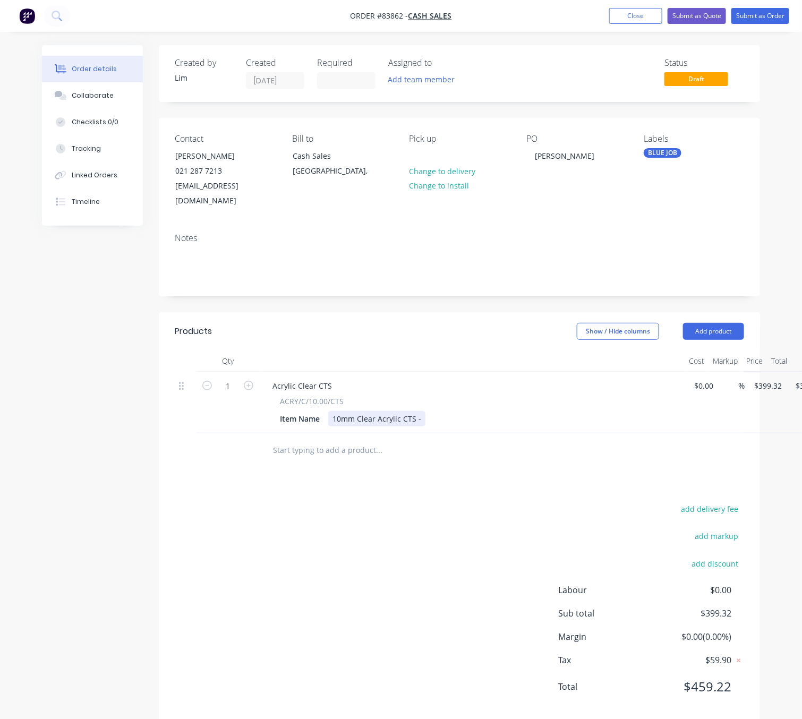
click at [419, 411] on div "10mm Clear Acrylic CTS -" at bounding box center [376, 418] width 97 height 15
click at [770, 378] on input "399.32" at bounding box center [769, 385] width 33 height 15
type input "$30.10"
click at [440, 542] on div "add delivery fee add markup add discount Labour $0.00 Sub total $399.32 Margin …" at bounding box center [460, 604] width 570 height 205
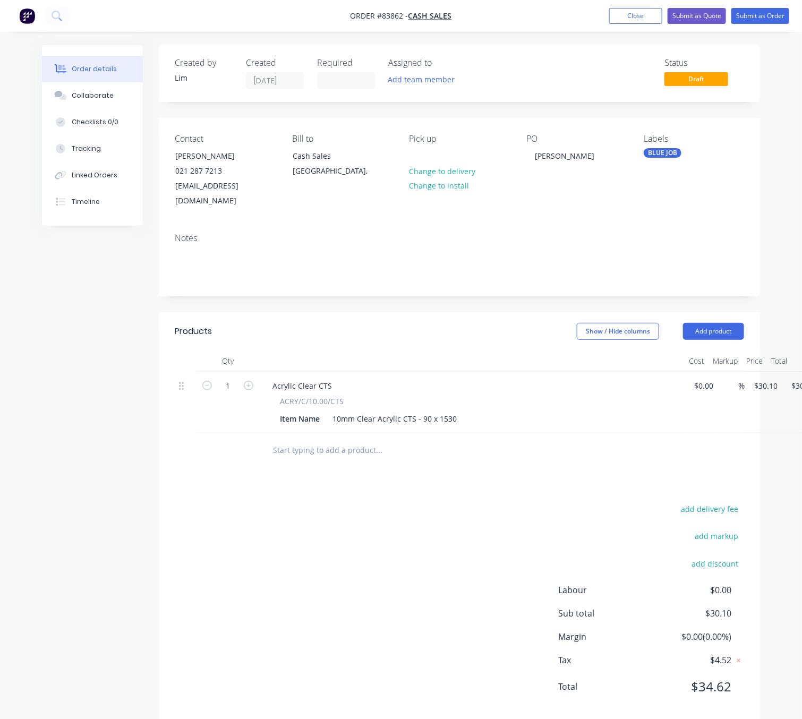
scroll to position [0, 44]
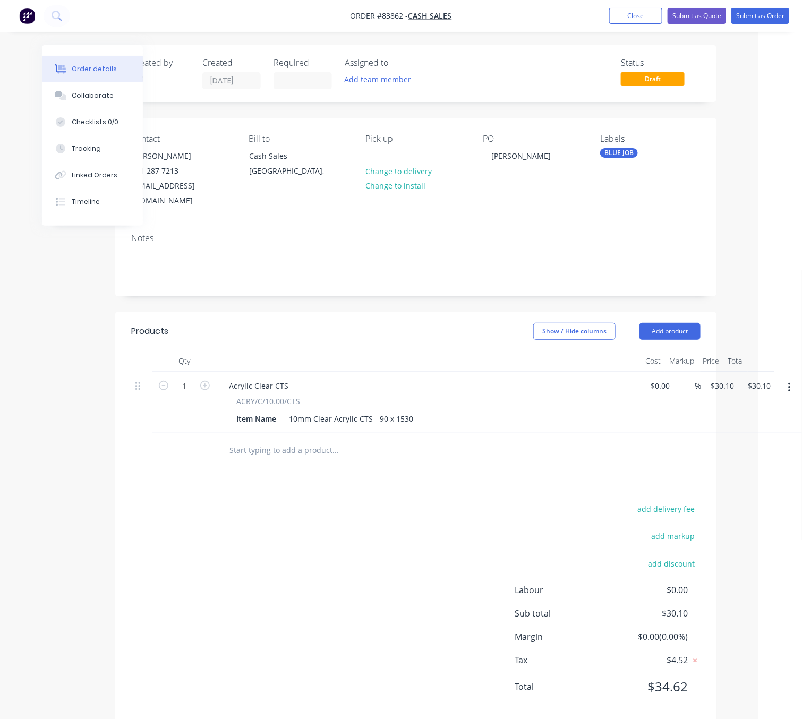
click at [791, 378] on button "button" at bounding box center [789, 387] width 25 height 19
click at [767, 429] on div "Duplicate" at bounding box center [752, 436] width 82 height 15
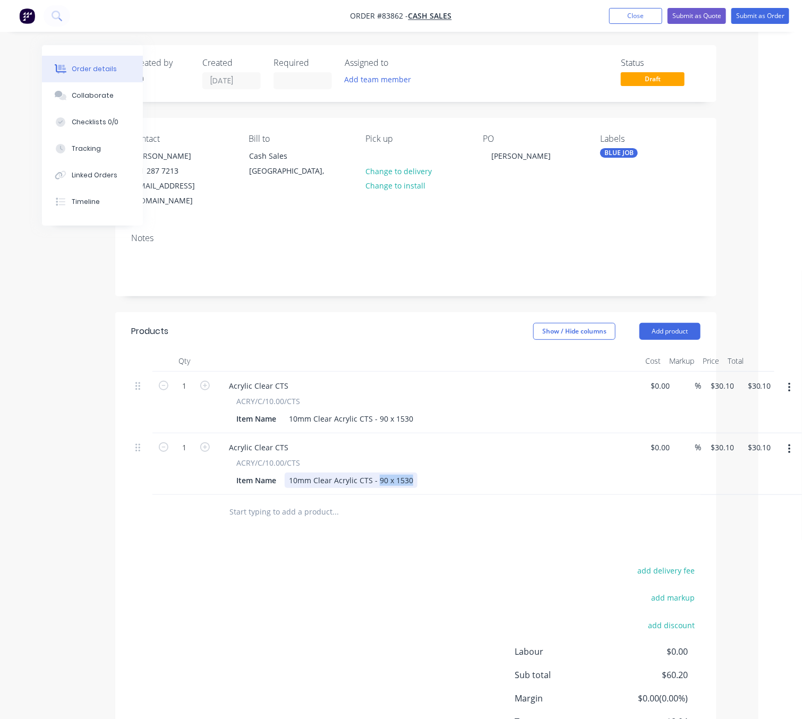
drag, startPoint x: 410, startPoint y: 466, endPoint x: 376, endPoint y: 465, distance: 34.0
click at [376, 473] on div "10mm Clear Acrylic CTS - 90 x 1530" at bounding box center [351, 480] width 133 height 15
click at [721, 440] on input "30.1" at bounding box center [724, 447] width 29 height 15
type input "$62.76"
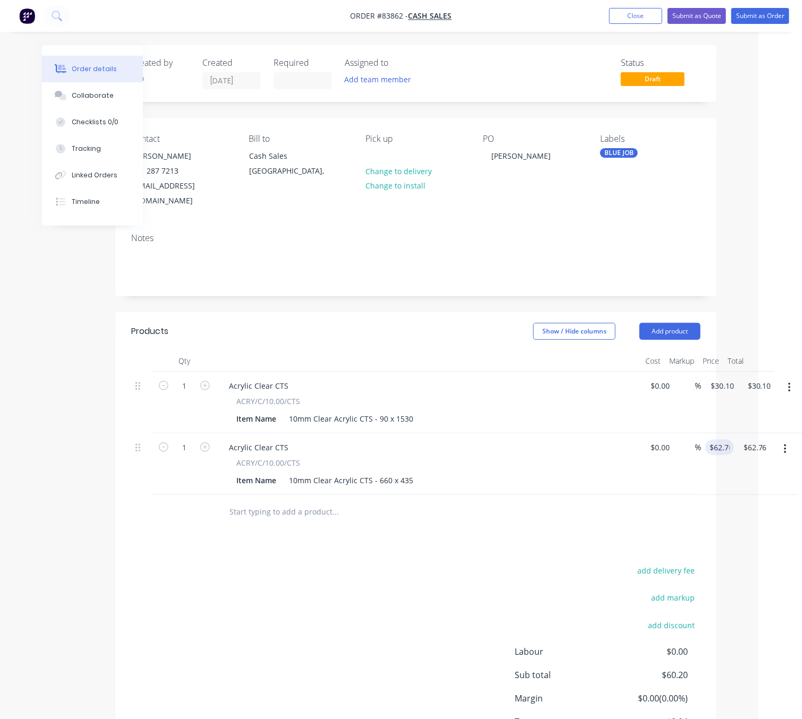
click at [481, 564] on div "add delivery fee add markup add discount Labour $0.00 Sub total $60.20 Margin $…" at bounding box center [416, 666] width 570 height 205
click at [202, 443] on icon "button" at bounding box center [205, 448] width 10 height 10
type input "2"
type input "$125.52"
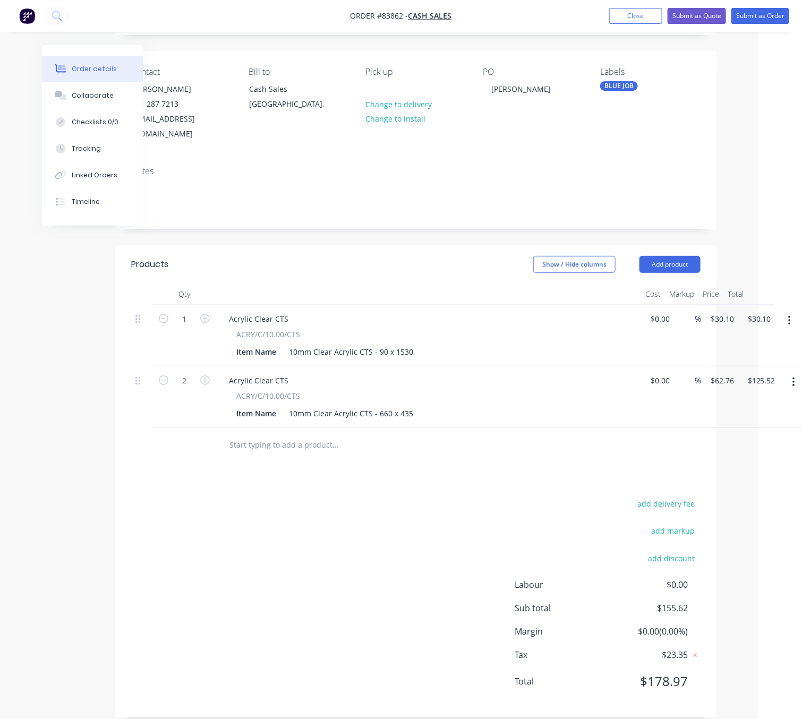
scroll to position [67, 44]
click at [438, 498] on div "add delivery fee add markup add discount Labour $0.00 Sub total $155.62 Margin …" at bounding box center [416, 598] width 570 height 205
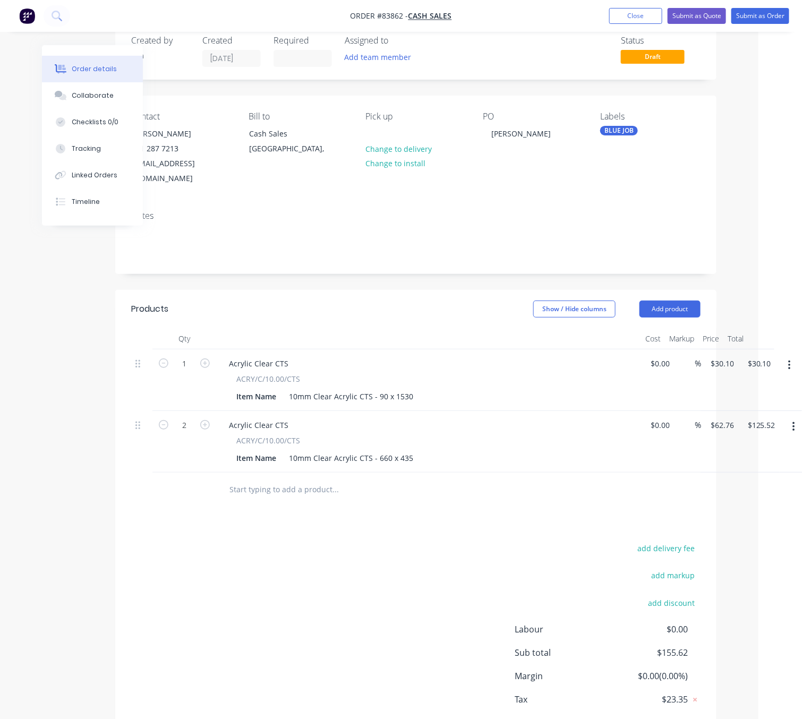
scroll to position [0, 44]
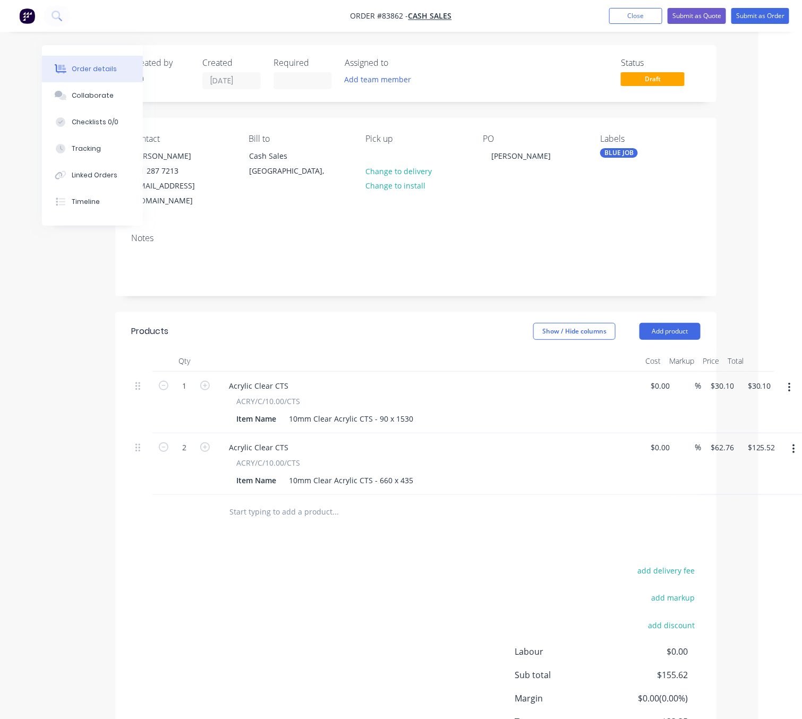
click at [330, 570] on div "add delivery fee add markup add discount Labour $0.00 Sub total $155.62 Margin …" at bounding box center [416, 666] width 570 height 205
click at [767, 14] on button "Submit as Order" at bounding box center [761, 16] width 58 height 16
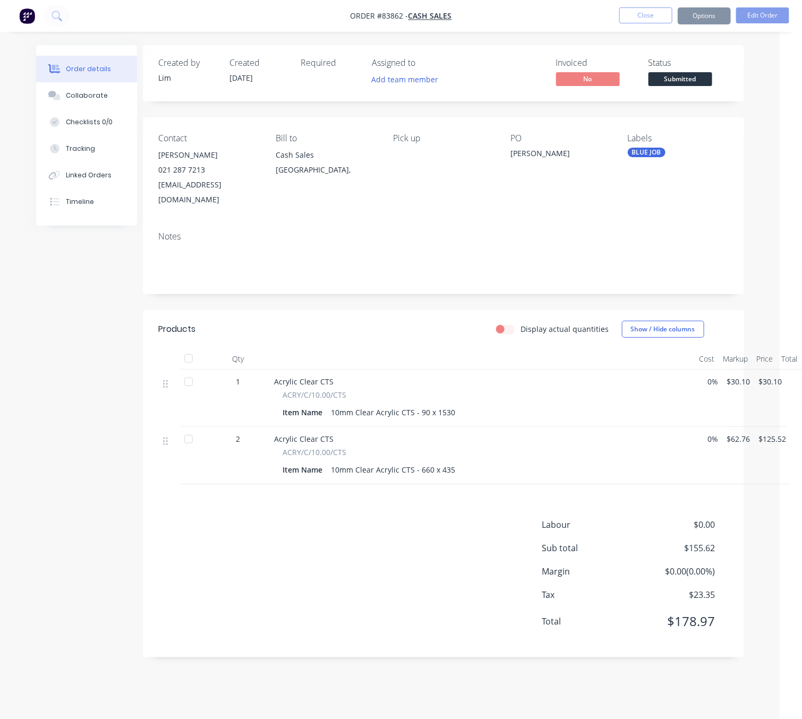
scroll to position [0, 0]
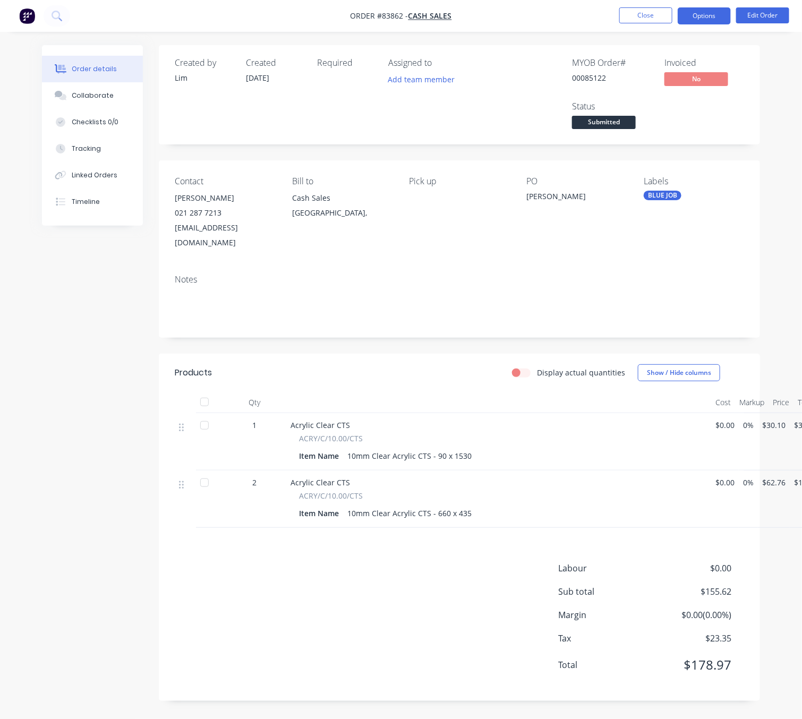
click at [695, 16] on button "Options" at bounding box center [704, 15] width 53 height 17
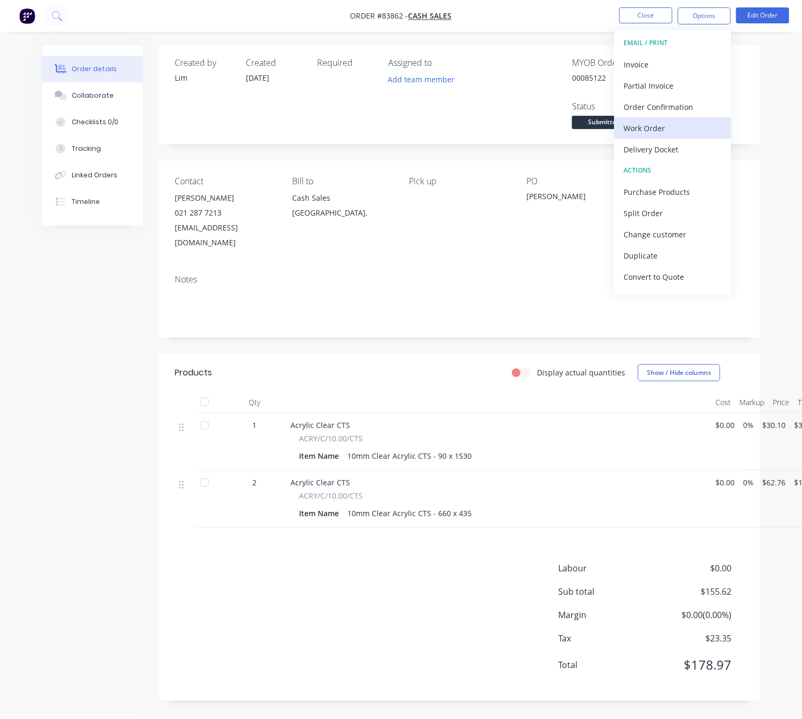
click at [665, 125] on div "Work Order" at bounding box center [673, 128] width 98 height 15
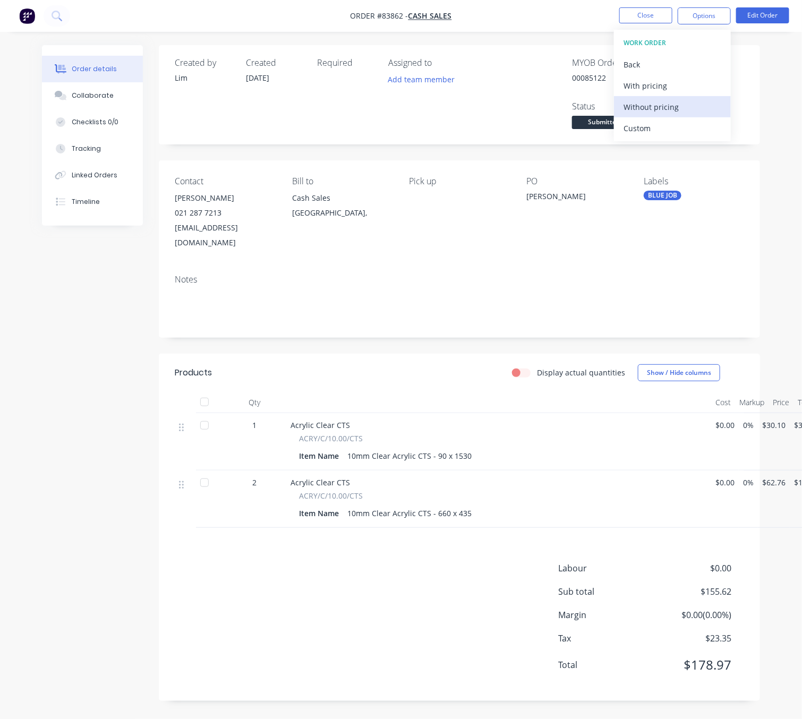
click at [657, 100] on div "Without pricing" at bounding box center [673, 106] width 98 height 15
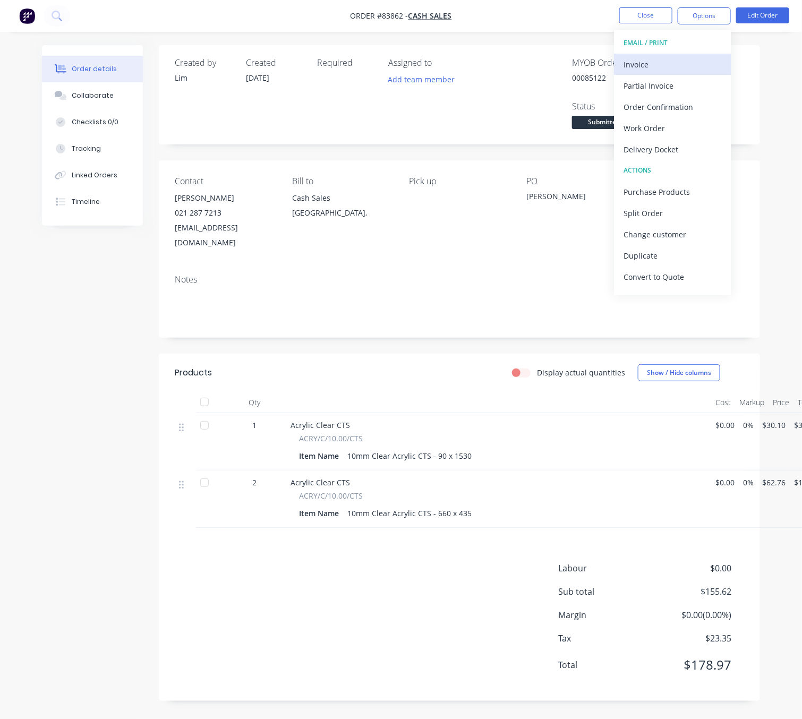
click at [654, 67] on div "Invoice" at bounding box center [673, 64] width 98 height 15
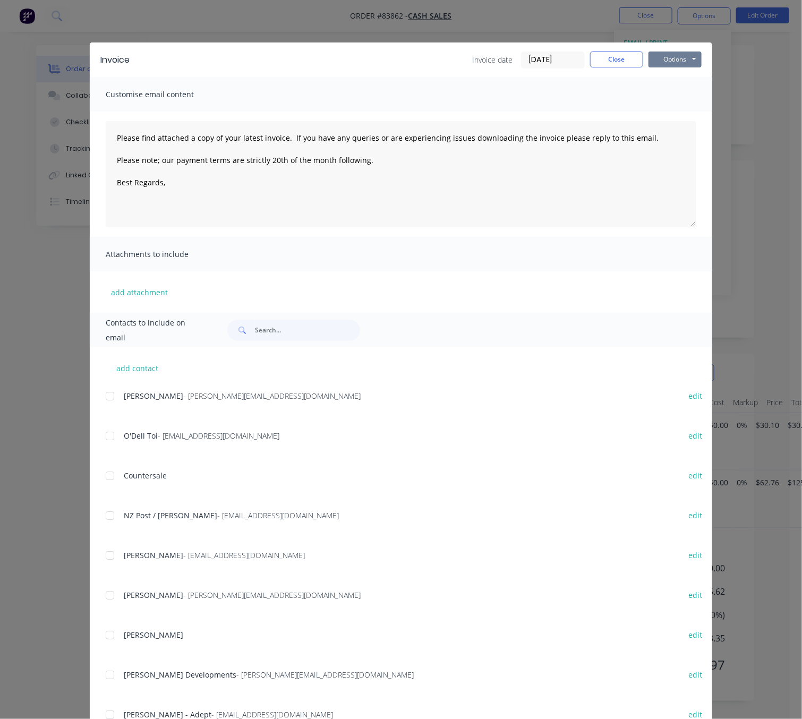
click at [673, 63] on button "Options" at bounding box center [675, 60] width 53 height 16
click at [680, 80] on button "Preview" at bounding box center [683, 79] width 68 height 18
click at [613, 60] on button "Close" at bounding box center [616, 60] width 53 height 16
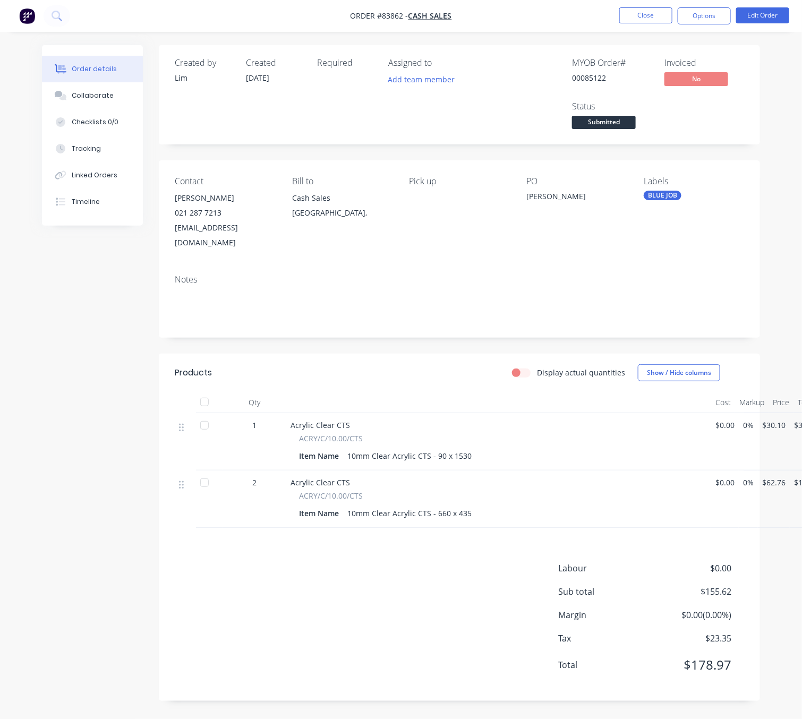
drag, startPoint x: 14, startPoint y: 583, endPoint x: 26, endPoint y: 571, distance: 16.9
click at [16, 577] on div "Order details Collaborate Checklists 0/0 Tracking Linked Orders Timeline Order …" at bounding box center [401, 359] width 802 height 719
click at [654, 16] on button "Close" at bounding box center [646, 15] width 53 height 16
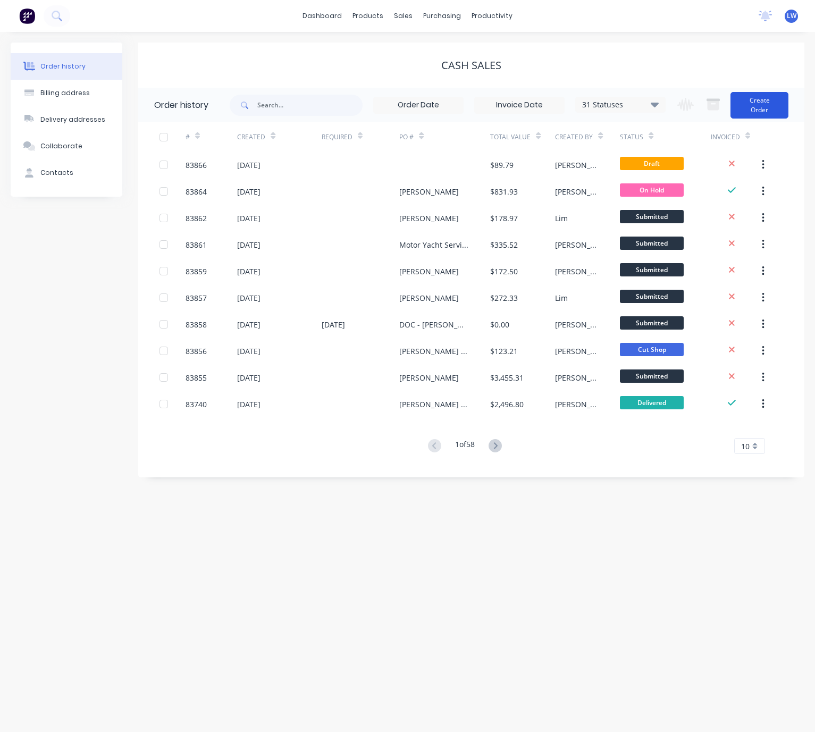
click at [771, 103] on button "Create Order" at bounding box center [759, 105] width 58 height 27
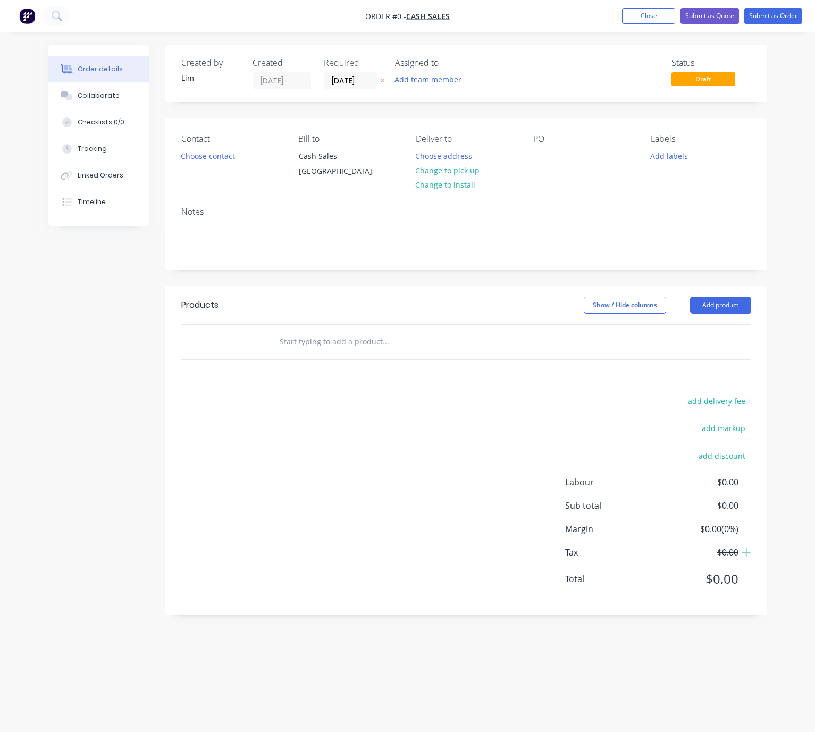
click at [381, 78] on icon at bounding box center [382, 81] width 5 height 6
click at [214, 163] on button "Choose contact" at bounding box center [207, 155] width 65 height 14
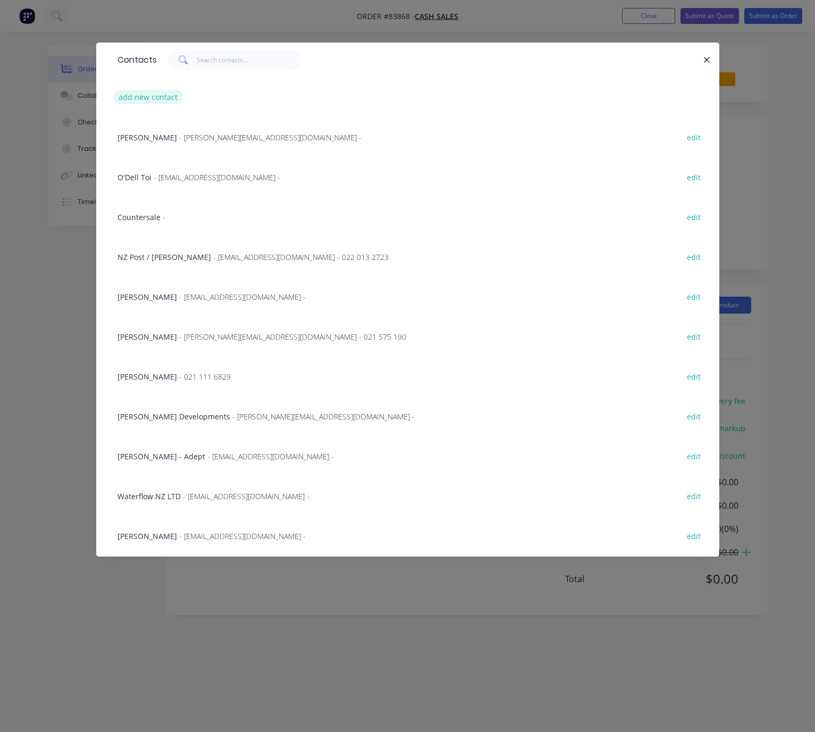
click at [169, 92] on button "add new contact" at bounding box center [148, 97] width 70 height 14
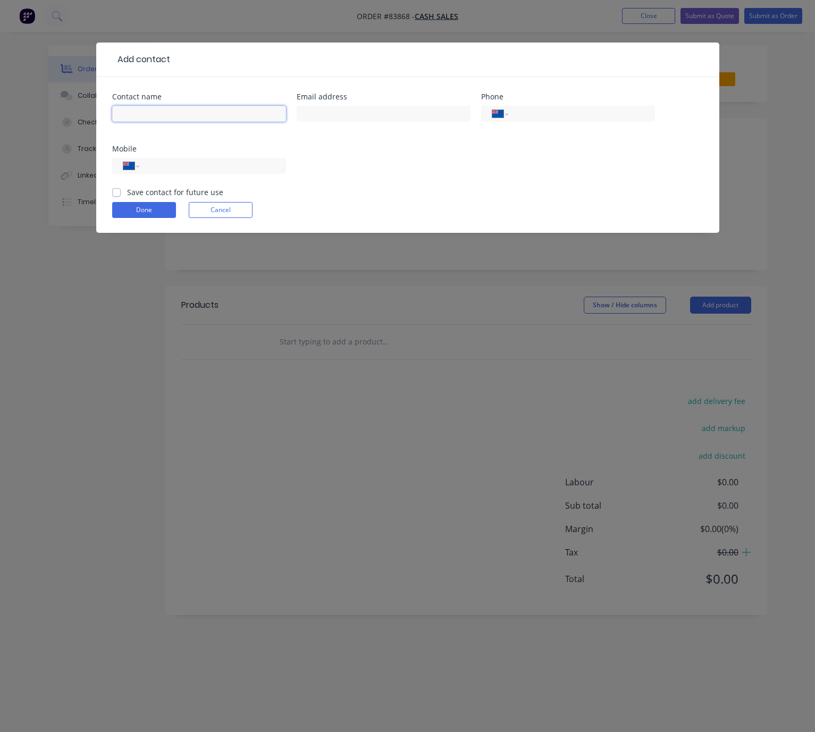
click at [181, 111] on input "text" at bounding box center [199, 114] width 174 height 16
type input "[PERSON_NAME]"
click at [377, 113] on input "text" at bounding box center [383, 114] width 174 height 16
type input "Mitchell@g4.nz"
click at [210, 171] on input "tel" at bounding box center [211, 166] width 128 height 12
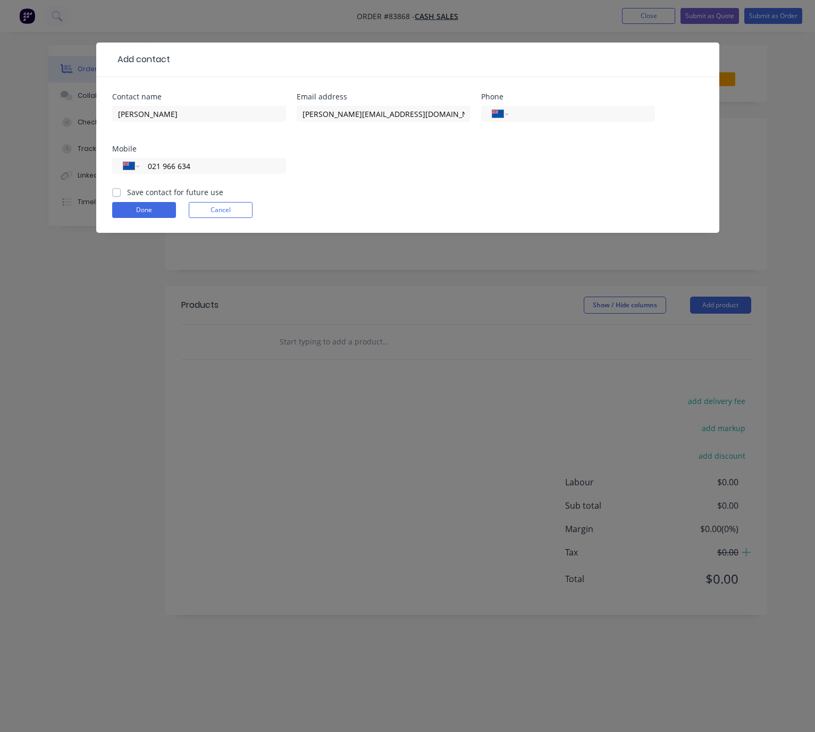
type input "021 966 634"
click at [127, 194] on label "Save contact for future use" at bounding box center [175, 191] width 96 height 11
click at [118, 194] on input "Save contact for future use" at bounding box center [116, 191] width 9 height 10
checkbox input "true"
click at [134, 206] on button "Done" at bounding box center [144, 210] width 64 height 16
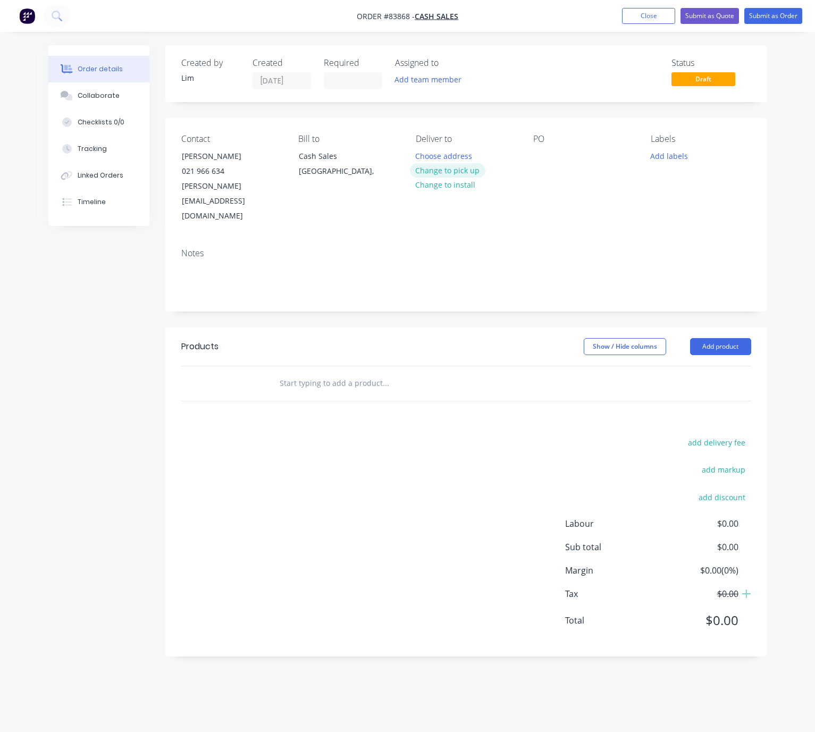
click at [452, 169] on button "Change to pick up" at bounding box center [447, 170] width 75 height 14
click at [544, 149] on div at bounding box center [541, 155] width 17 height 15
click at [660, 158] on button "Add labels" at bounding box center [668, 155] width 49 height 14
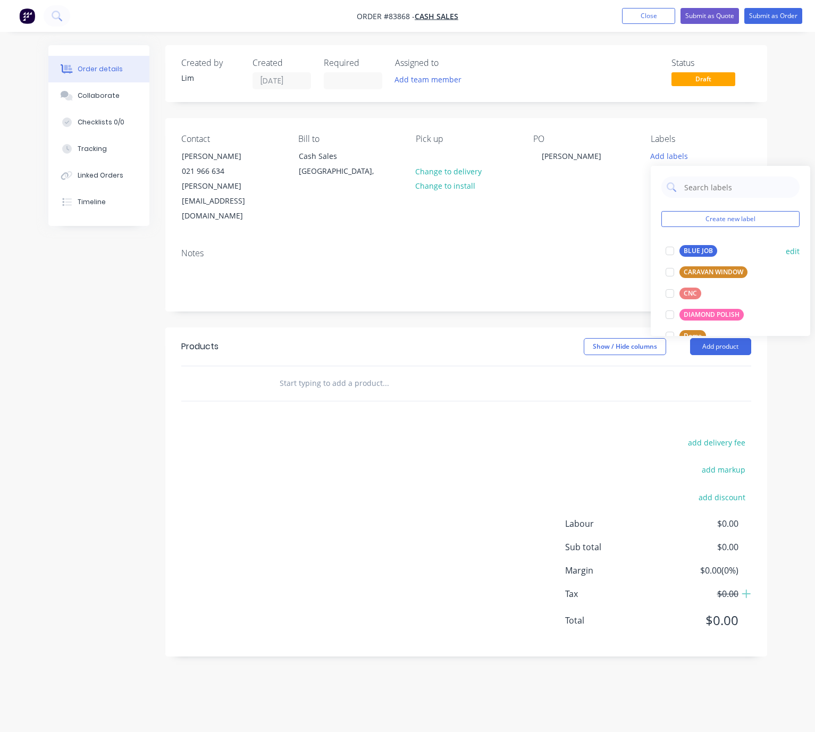
click at [703, 252] on div "BLUE JOB" at bounding box center [698, 251] width 38 height 12
click at [535, 327] on header "Products Show / Hide columns Add product" at bounding box center [465, 346] width 601 height 38
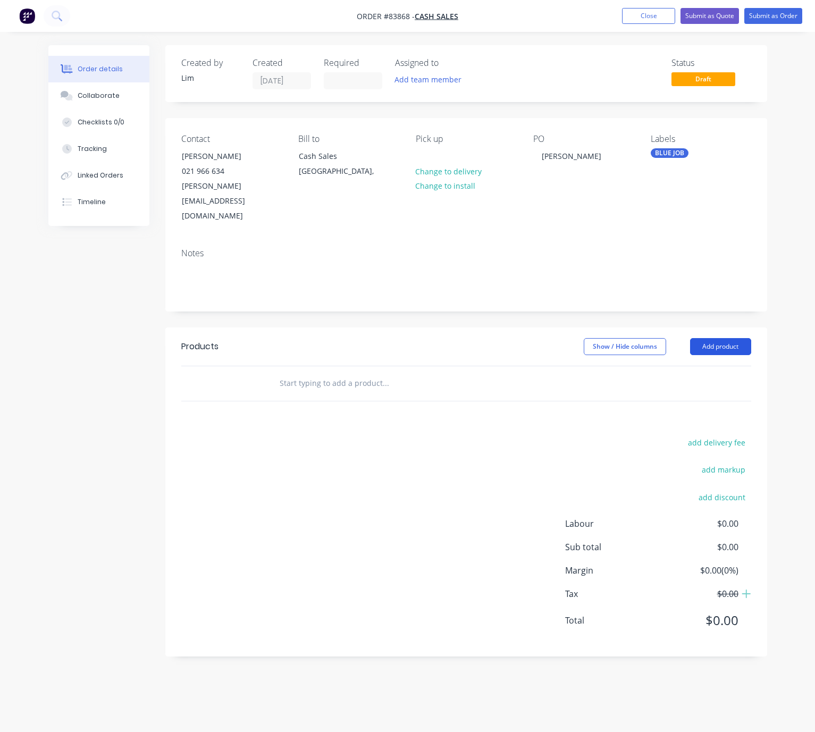
click at [727, 338] on button "Add product" at bounding box center [720, 346] width 61 height 17
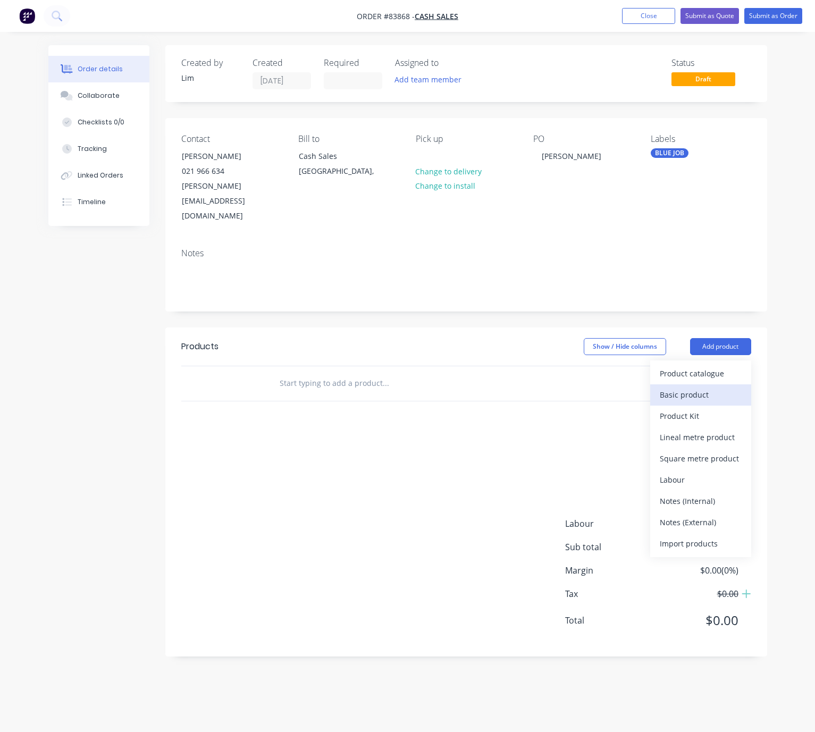
click at [719, 387] on div "Basic product" at bounding box center [700, 394] width 82 height 15
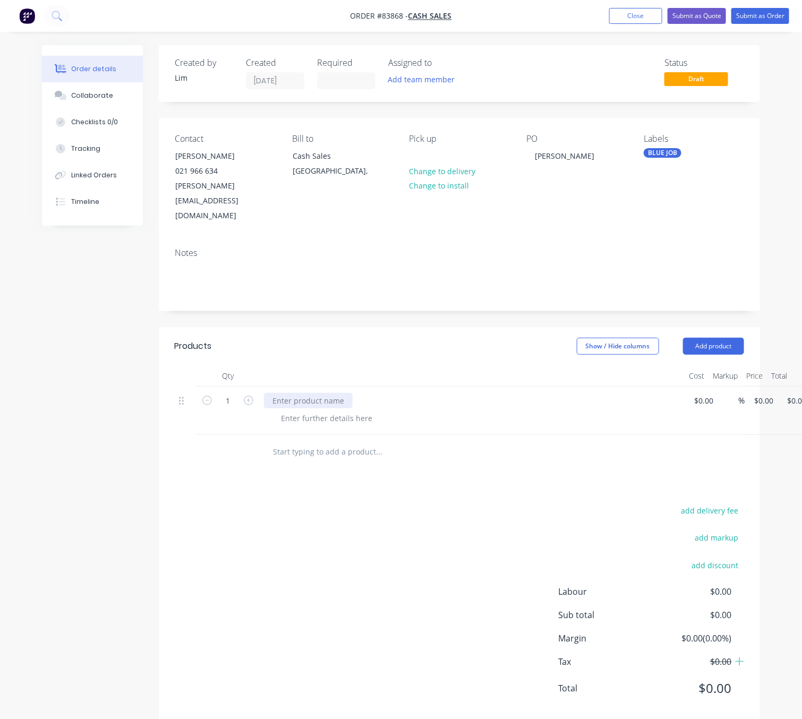
click at [325, 393] on div at bounding box center [308, 400] width 89 height 15
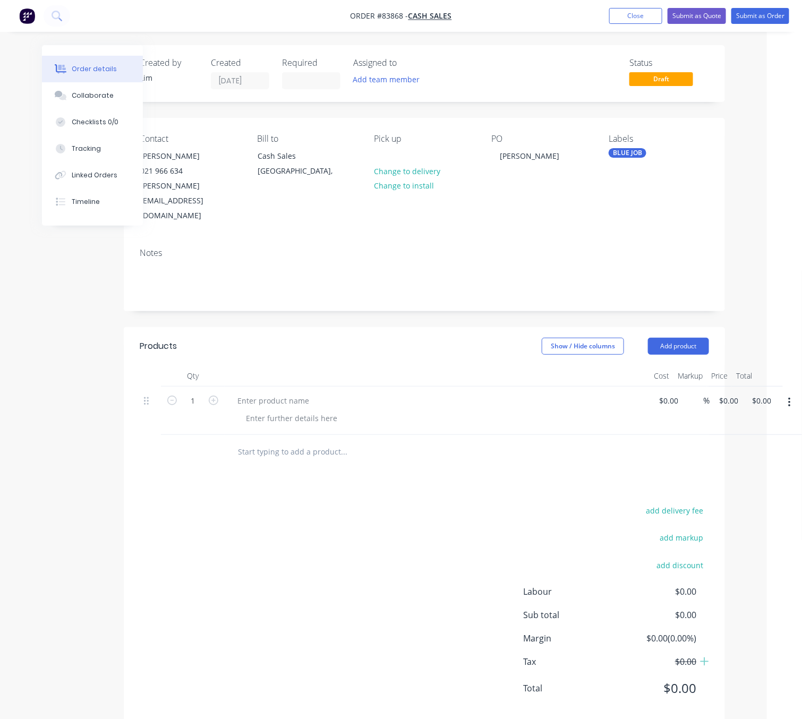
click at [788, 397] on icon "button" at bounding box center [789, 403] width 3 height 12
drag, startPoint x: 748, startPoint y: 452, endPoint x: 741, endPoint y: 453, distance: 7.0
click at [748, 465] on div "Delete" at bounding box center [752, 472] width 82 height 15
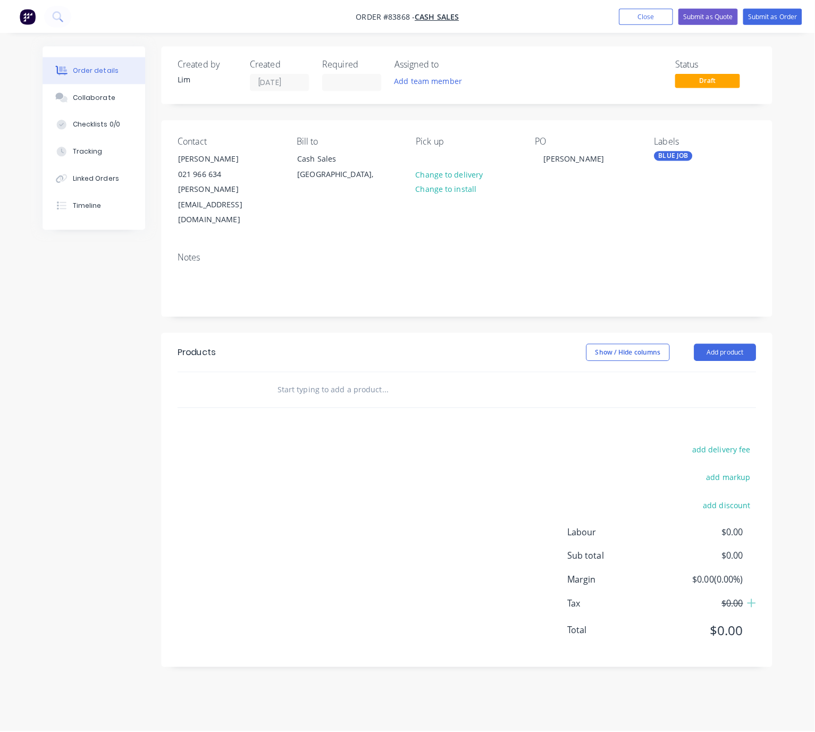
scroll to position [0, 0]
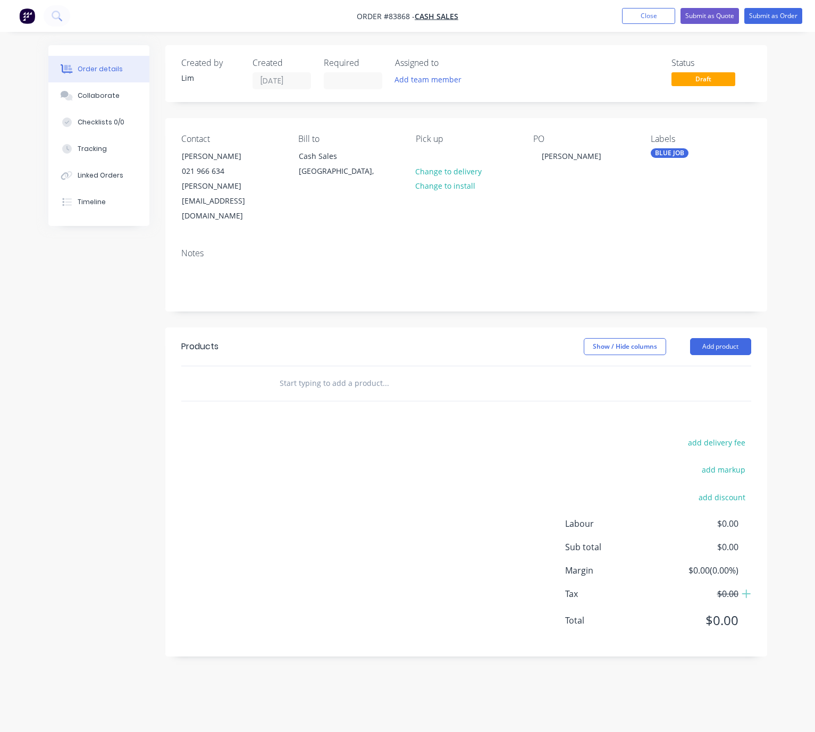
click at [351, 372] on input "text" at bounding box center [385, 382] width 213 height 21
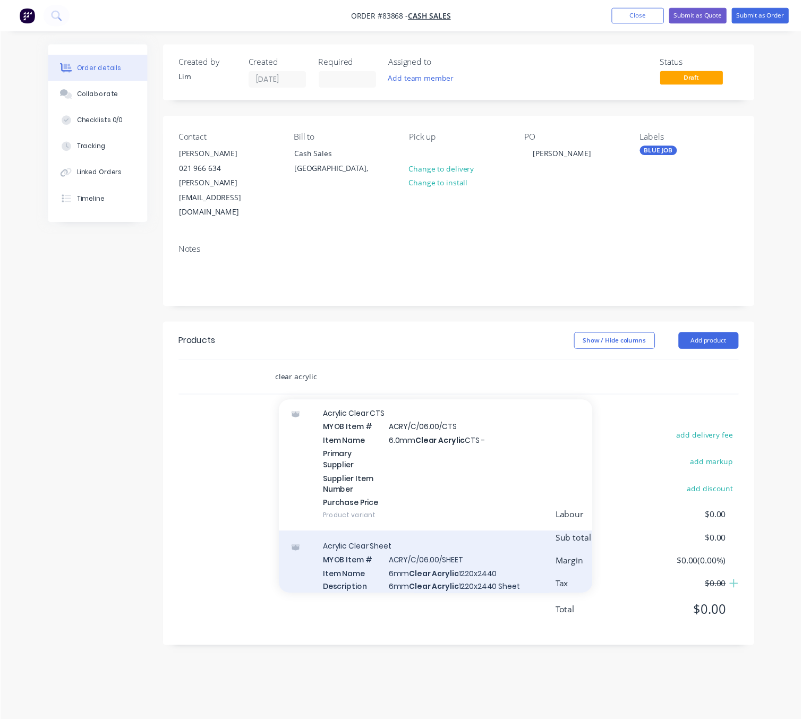
scroll to position [1833, 0]
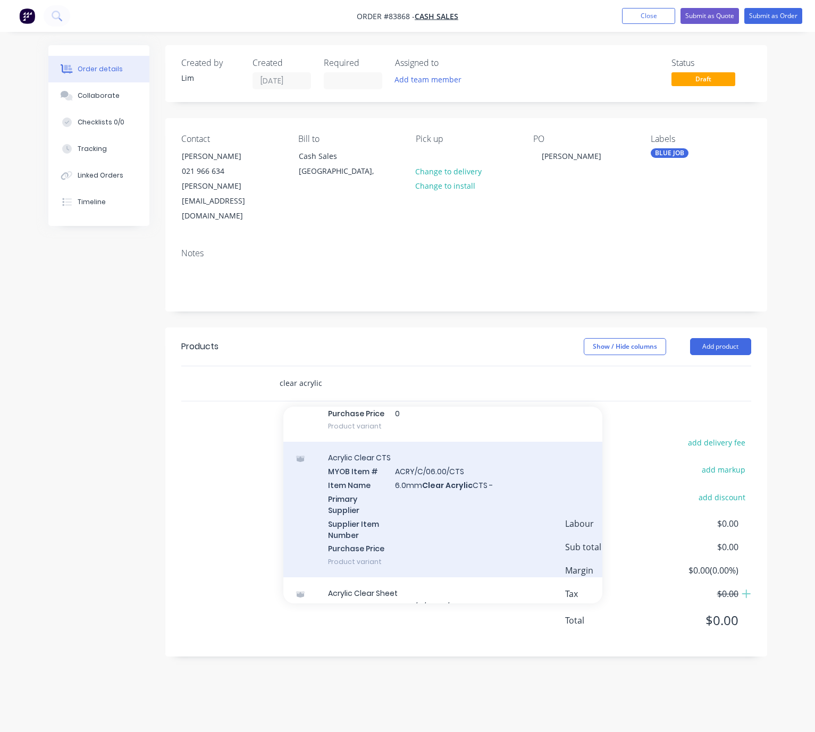
type input "clear acrylic"
click at [520, 477] on div "Acrylic Clear CTS MYOB Item # ACRY/C/06.00/CTS Item Name 6.0mm Clear Acrylic CT…" at bounding box center [442, 509] width 319 height 135
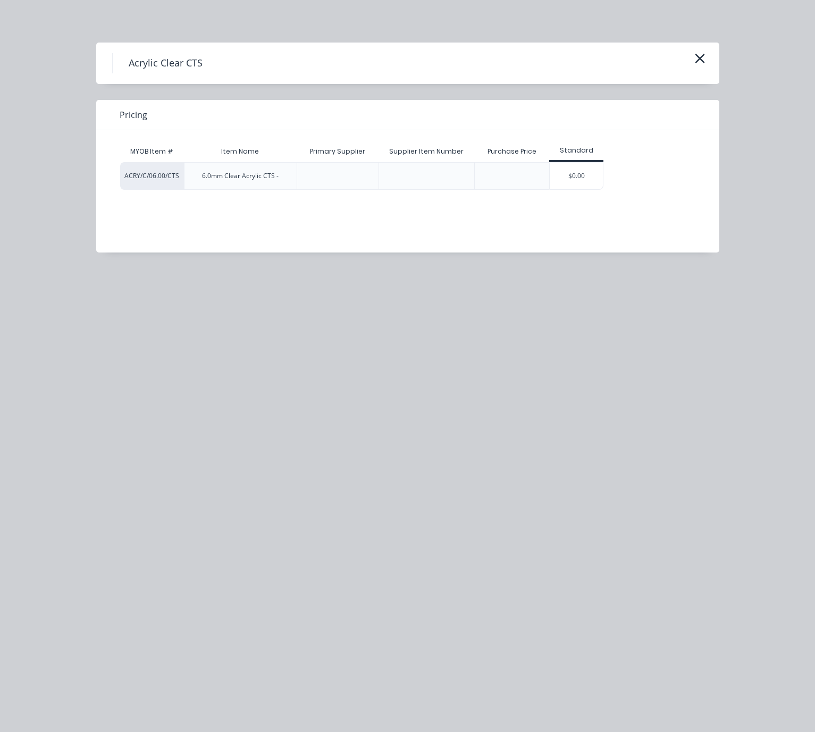
click at [563, 163] on div "$0.00" at bounding box center [575, 176] width 53 height 27
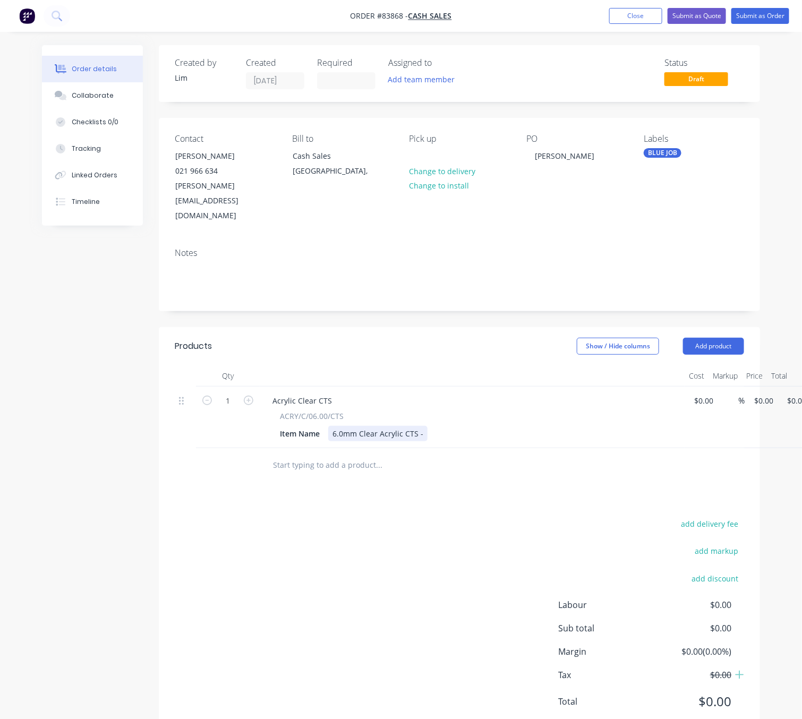
click at [423, 426] on div "6.0mm Clear Acrylic CTS -" at bounding box center [377, 433] width 99 height 15
click at [762, 393] on input "0" at bounding box center [765, 400] width 24 height 15
type input "$25.00"
click at [395, 544] on div "add delivery fee add markup add discount Labour $0.00 Sub total $0.00 Margin $0…" at bounding box center [460, 619] width 570 height 205
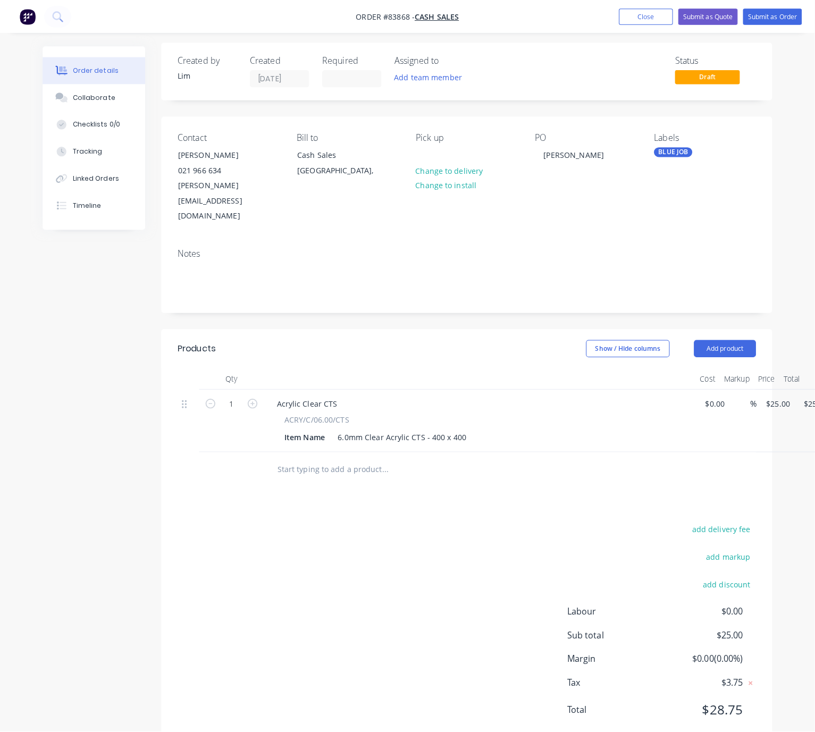
scroll to position [0, 0]
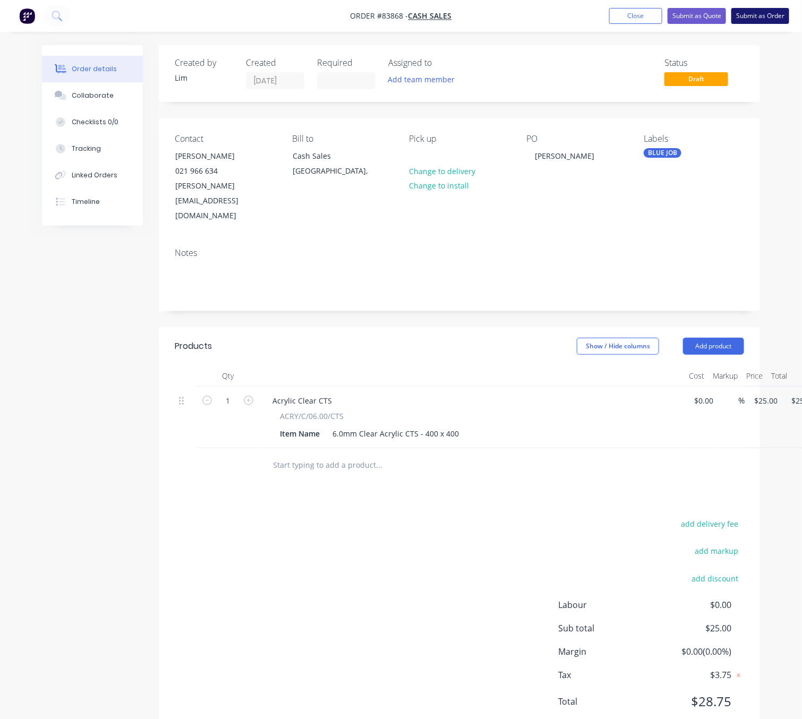
click at [767, 15] on button "Submit as Order" at bounding box center [761, 16] width 58 height 16
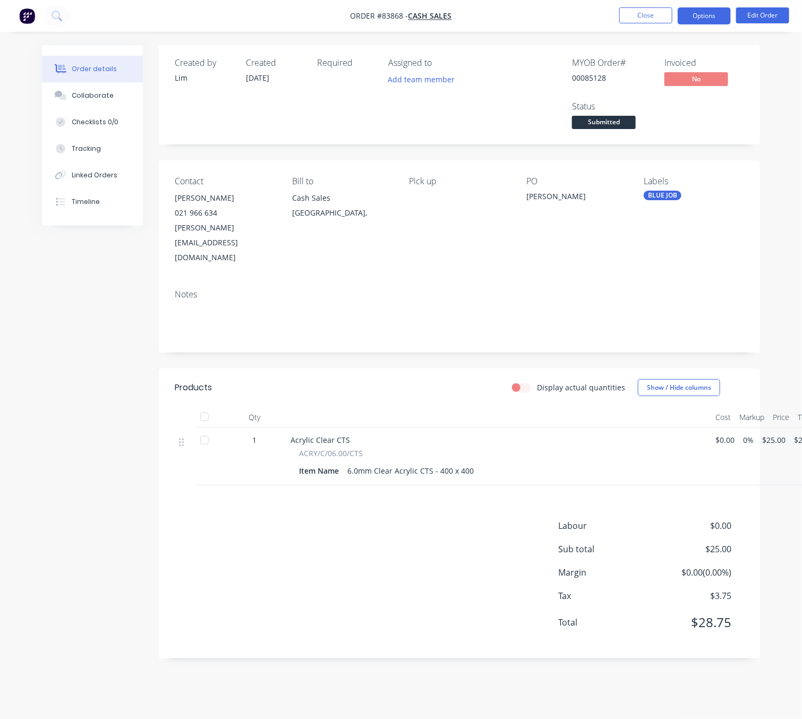
click at [692, 20] on button "Options" at bounding box center [704, 15] width 53 height 17
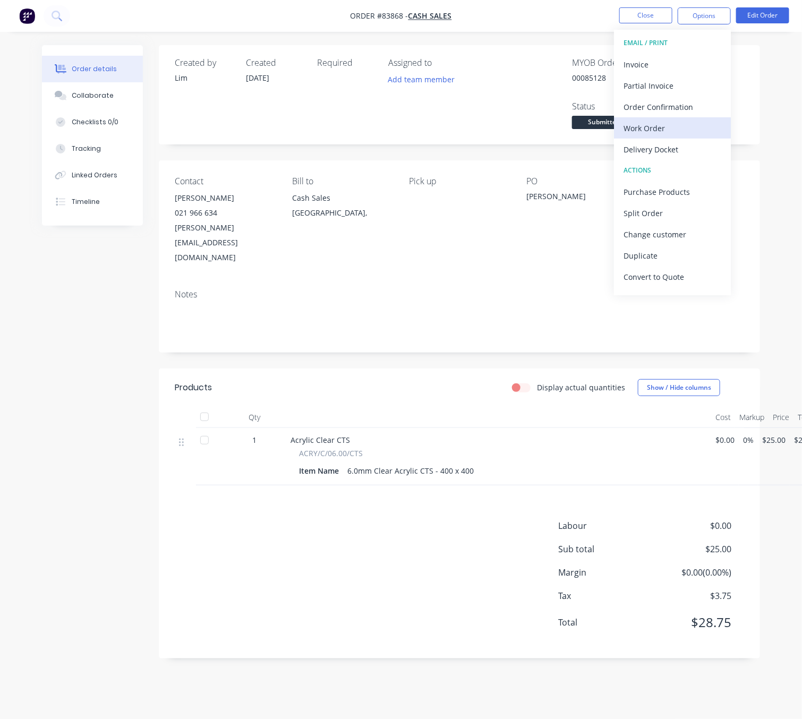
click at [676, 128] on div "Work Order" at bounding box center [673, 128] width 98 height 15
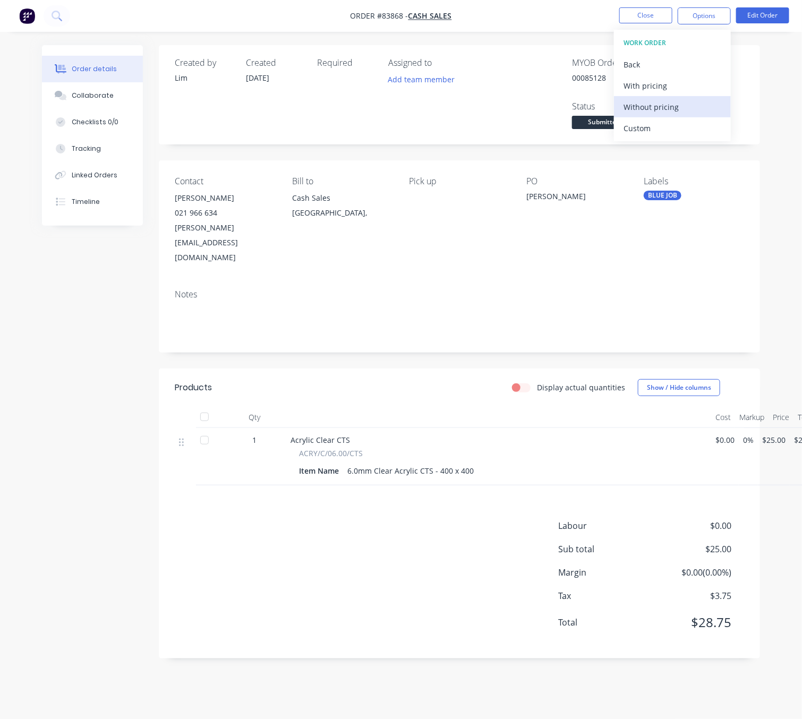
click at [680, 99] on div "Without pricing" at bounding box center [673, 106] width 98 height 15
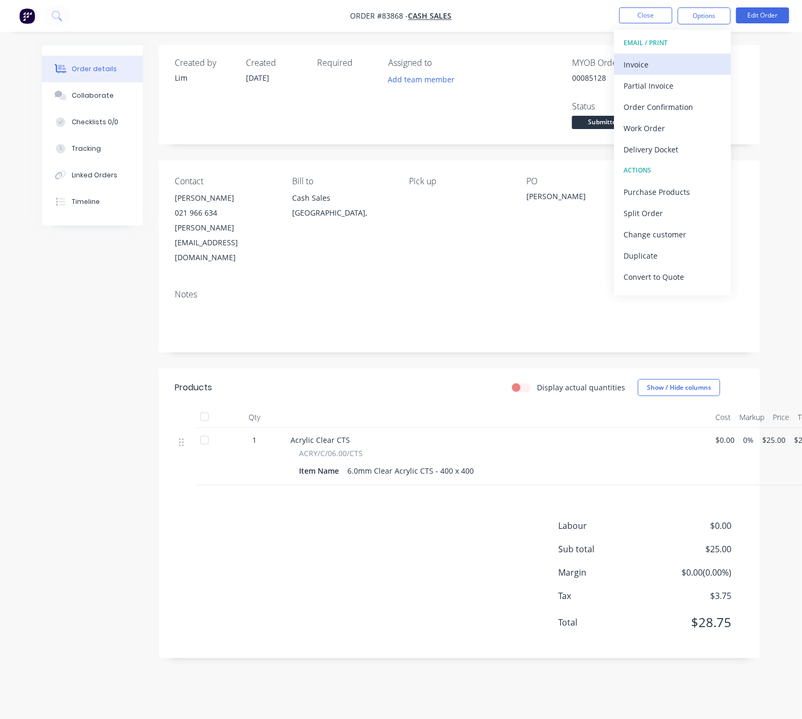
click at [669, 63] on div "Invoice" at bounding box center [673, 64] width 98 height 15
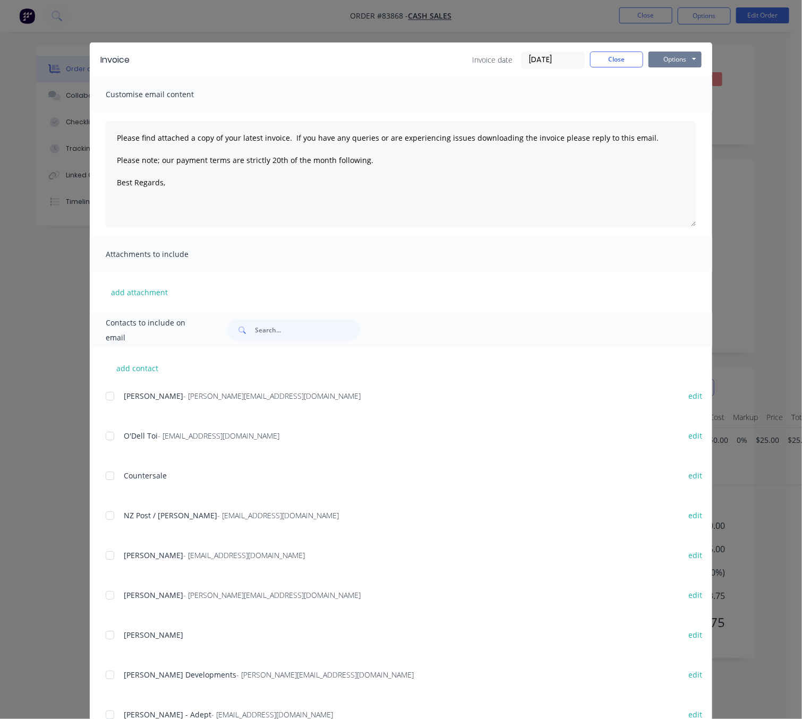
click at [682, 56] on button "Options" at bounding box center [675, 60] width 53 height 16
click at [684, 77] on button "Preview" at bounding box center [683, 79] width 68 height 18
click at [625, 63] on button "Close" at bounding box center [616, 60] width 53 height 16
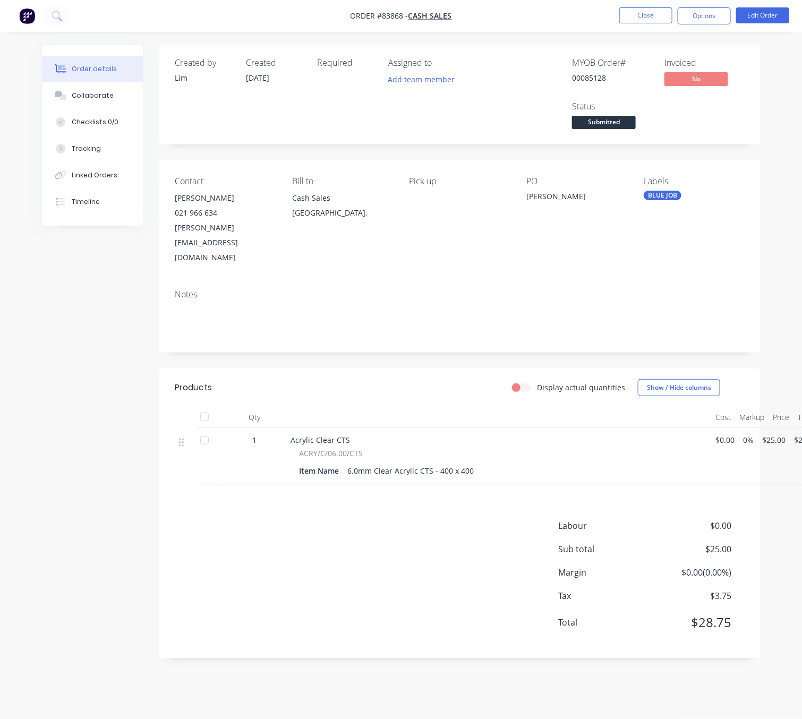
click at [102, 341] on div "Created by Lim Created 13/08/25 Required Assigned to Add team member MYOB Order…" at bounding box center [401, 360] width 718 height 630
click at [652, 13] on button "Close" at bounding box center [646, 15] width 53 height 16
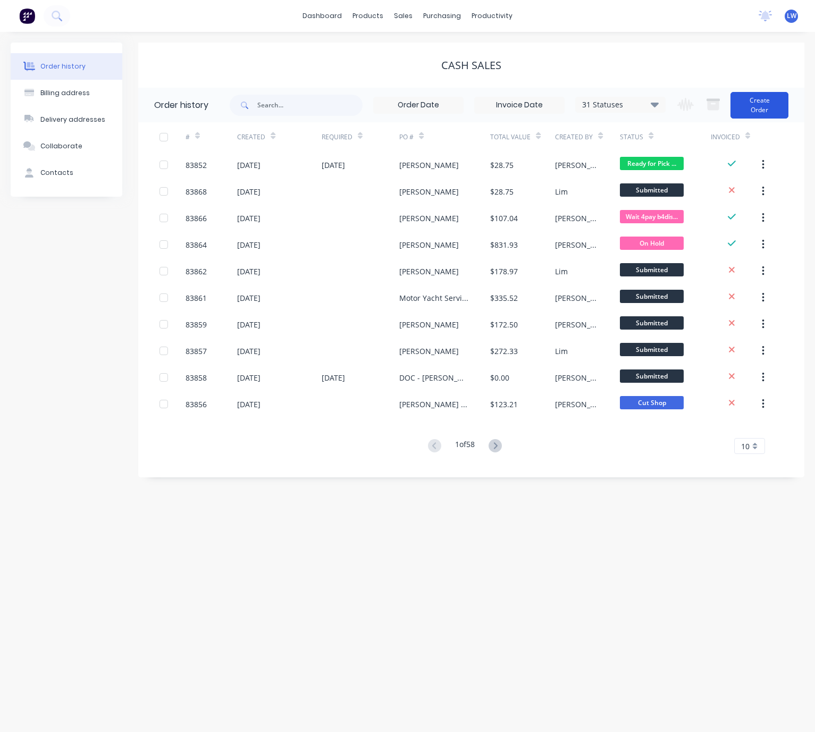
click at [743, 97] on button "Create Order" at bounding box center [759, 105] width 58 height 27
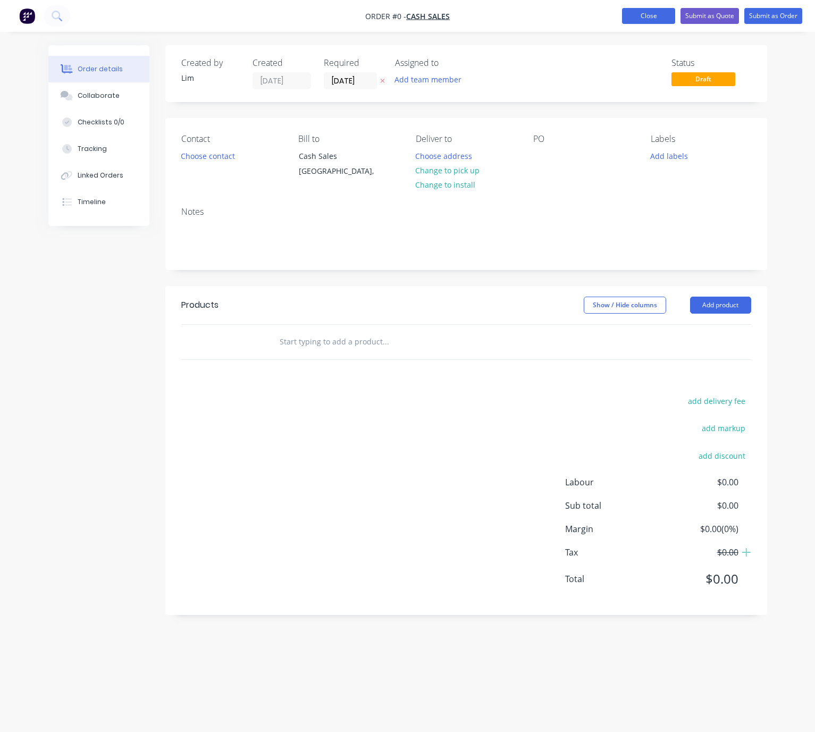
click at [643, 11] on button "Close" at bounding box center [648, 16] width 53 height 16
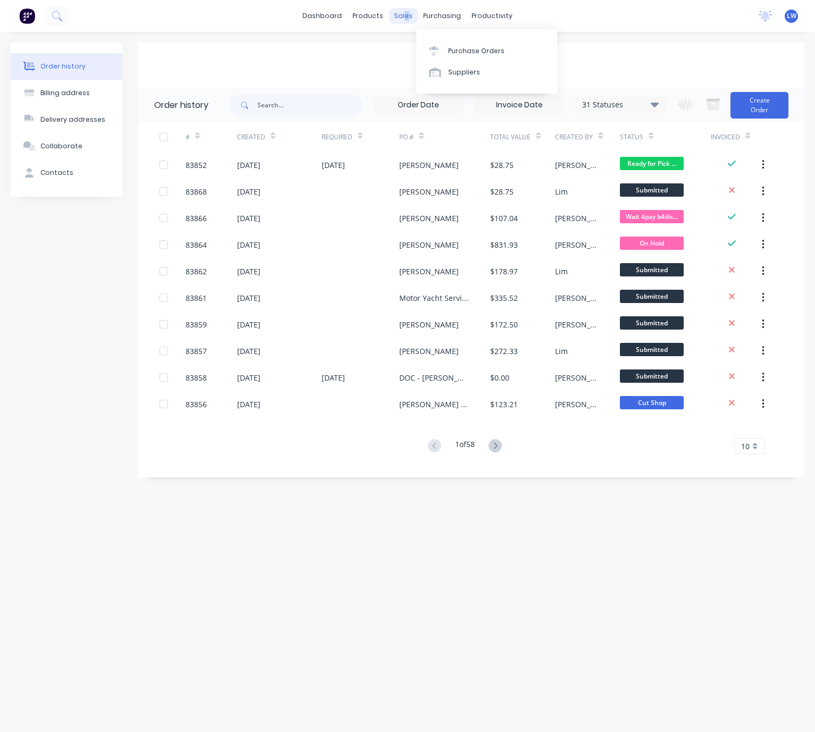
click at [405, 16] on div "sales" at bounding box center [402, 16] width 29 height 16
click at [423, 40] on link "Sales Orders" at bounding box center [459, 50] width 141 height 21
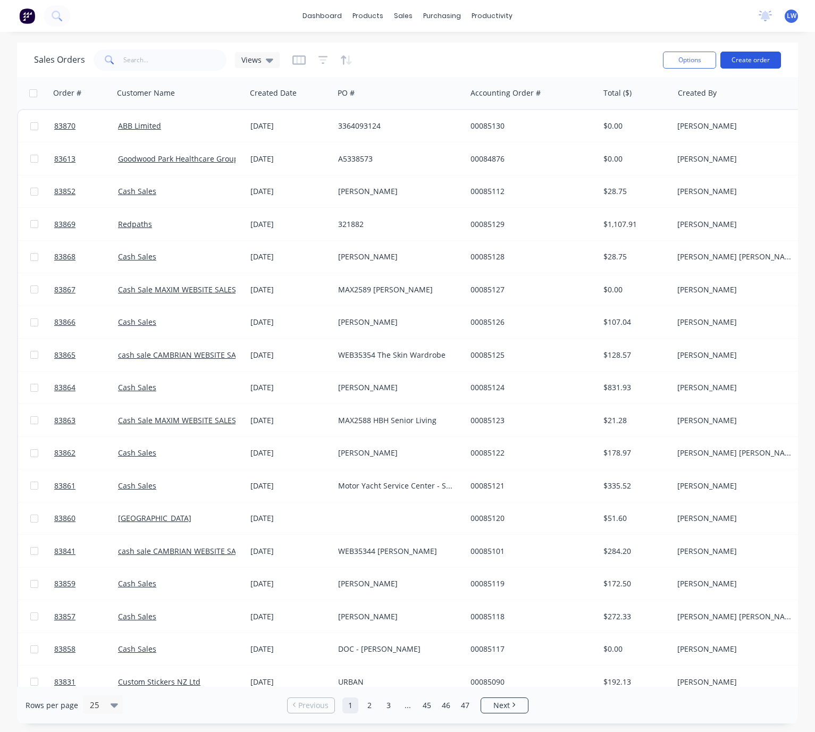
click at [756, 58] on button "Create order" at bounding box center [750, 60] width 61 height 17
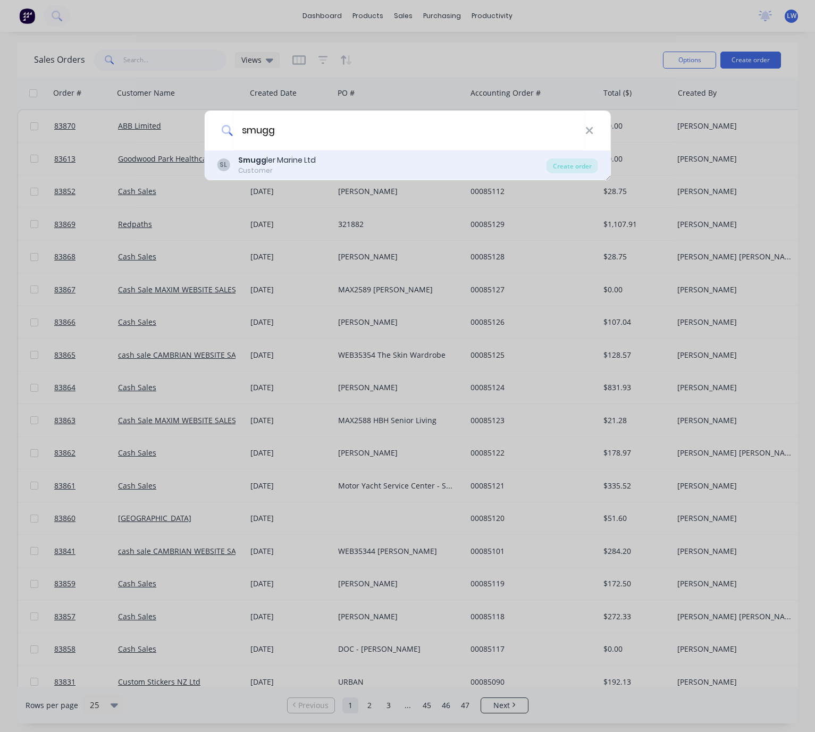
type input "smugg"
click at [315, 161] on div "Smugg ler Marine Ltd" at bounding box center [277, 160] width 78 height 11
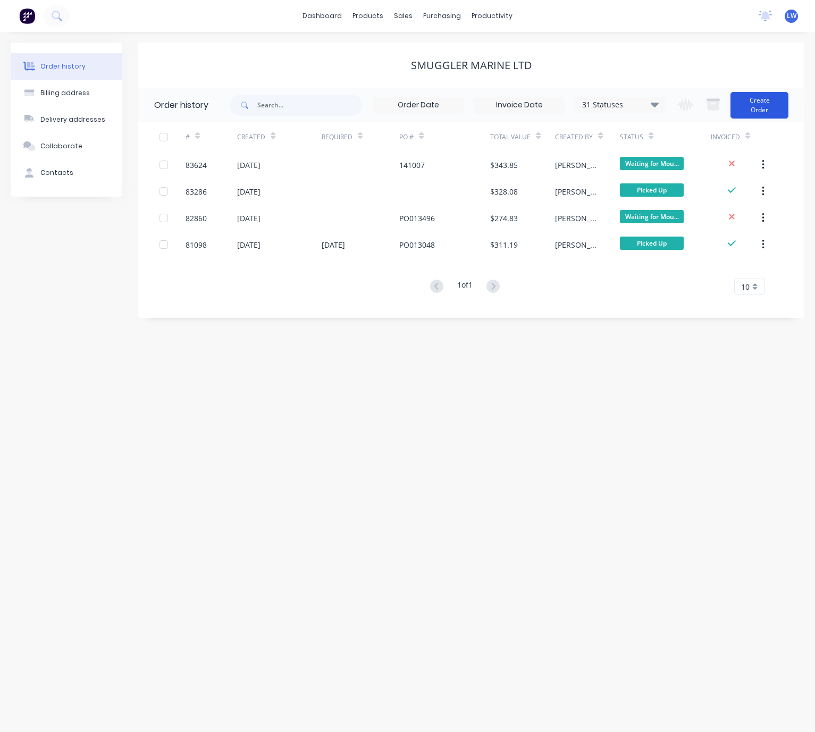
click at [766, 108] on button "Create Order" at bounding box center [759, 105] width 58 height 27
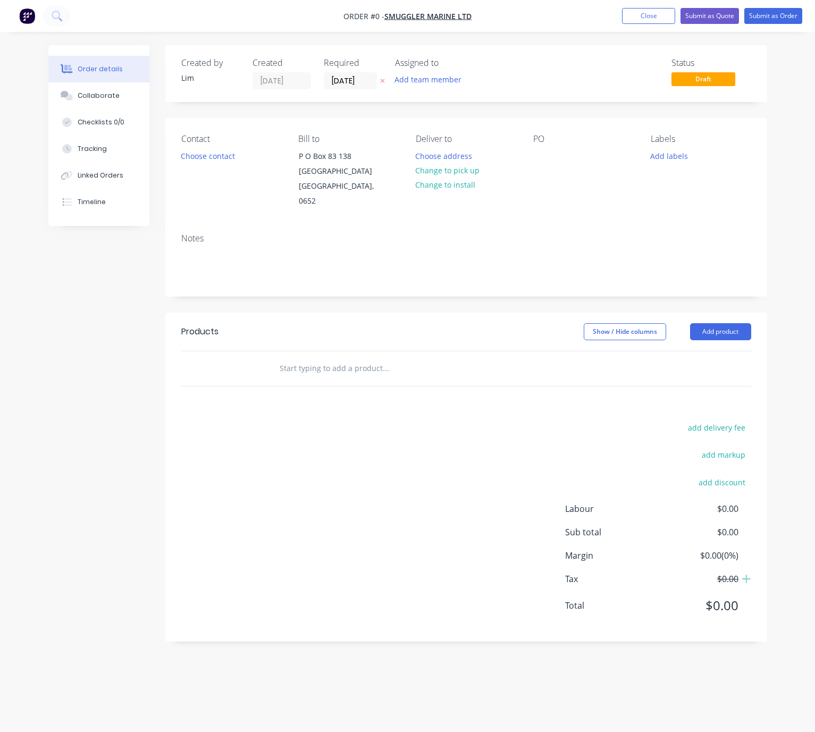
click at [381, 75] on button at bounding box center [382, 81] width 11 height 12
click at [198, 158] on button "Choose contact" at bounding box center [207, 155] width 65 height 14
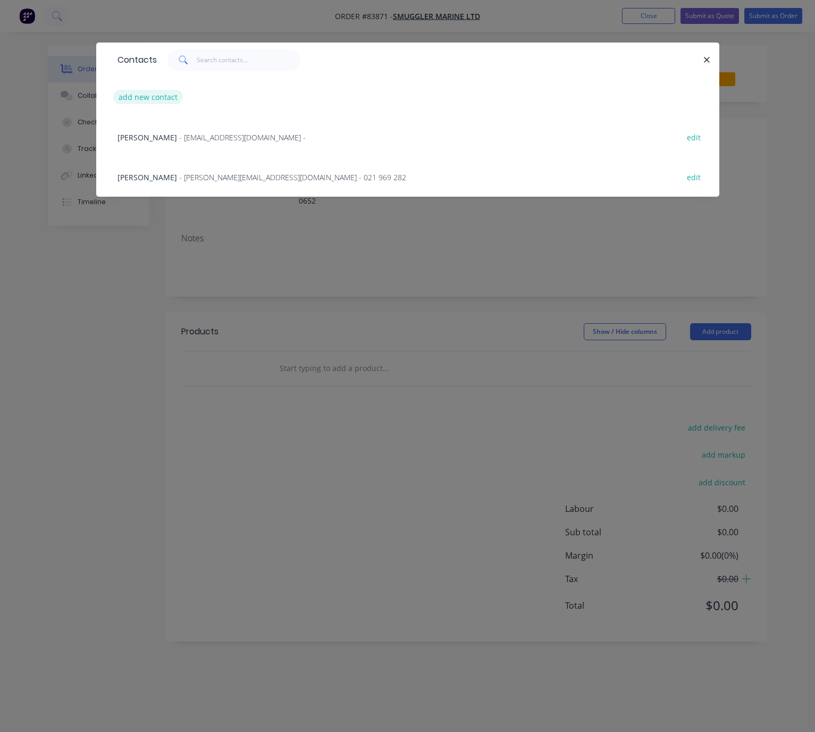
click at [139, 101] on button "add new contact" at bounding box center [148, 97] width 70 height 14
select select "NZ"
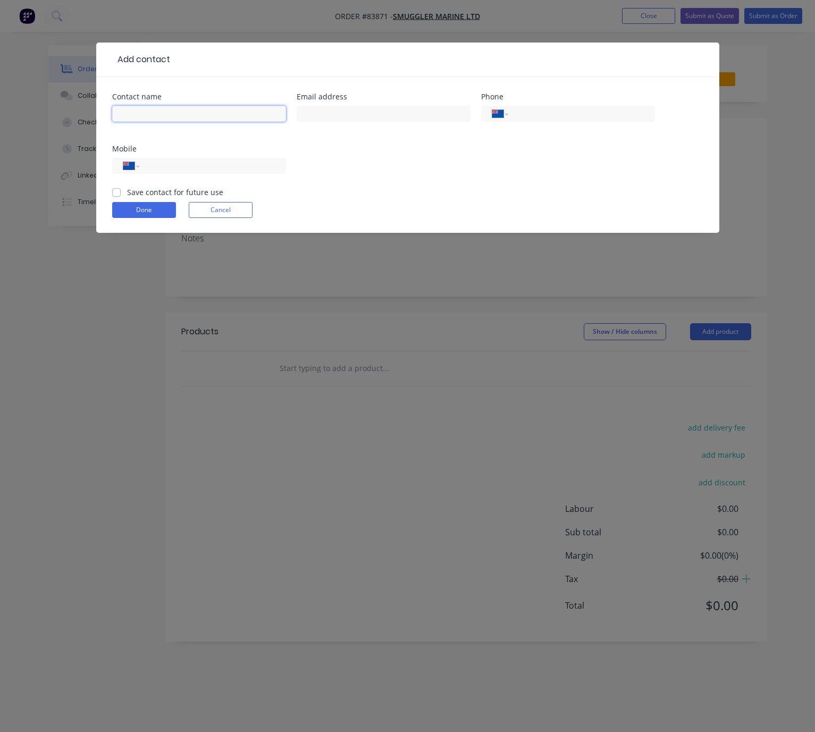
click at [160, 110] on input "text" at bounding box center [199, 114] width 174 height 16
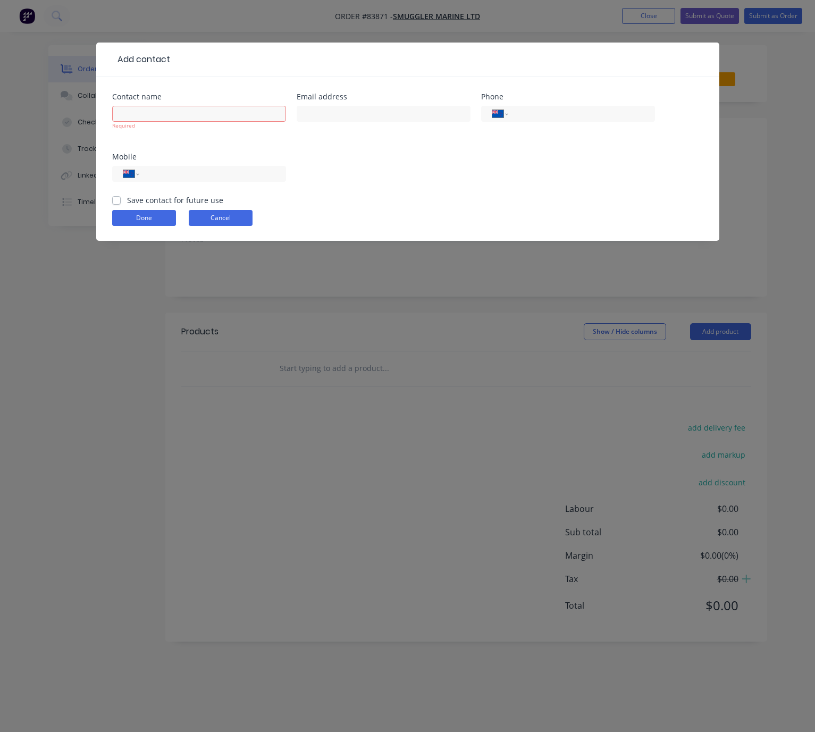
click at [224, 210] on button "Cancel" at bounding box center [221, 218] width 64 height 16
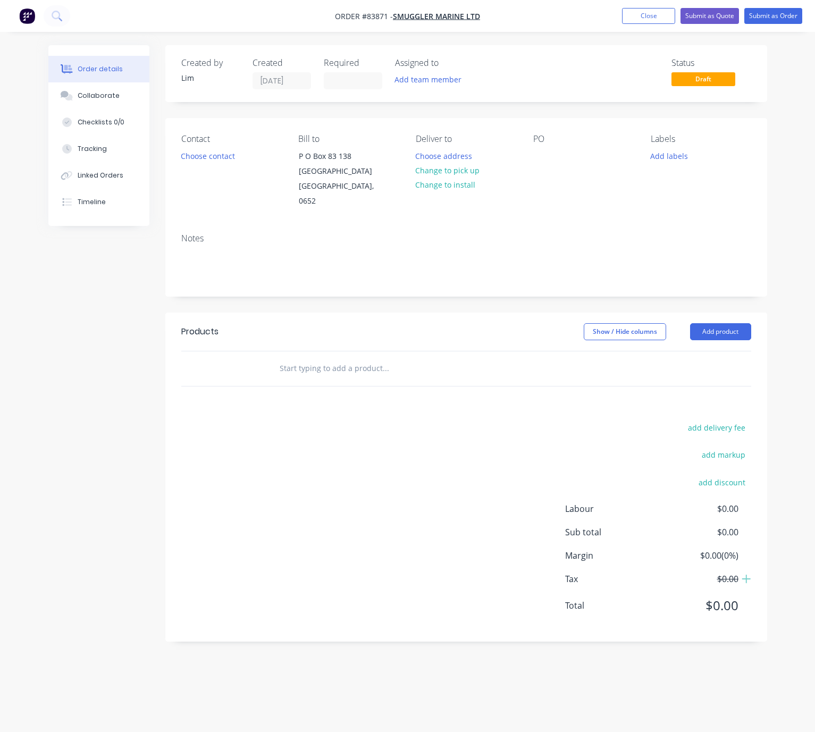
click at [232, 225] on div "Notes" at bounding box center [465, 260] width 601 height 71
click at [209, 155] on button "Choose contact" at bounding box center [207, 155] width 65 height 14
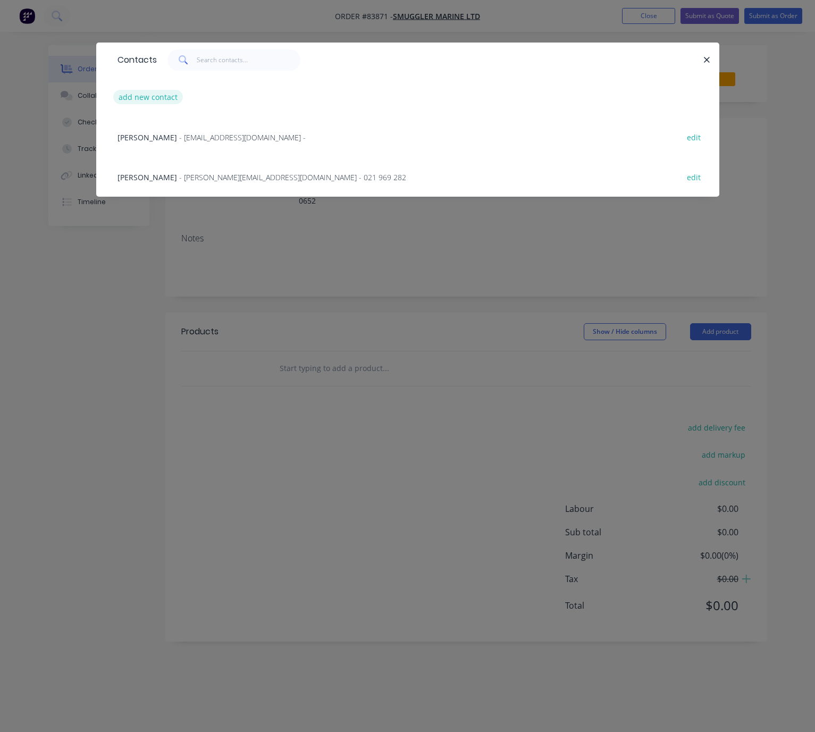
click at [149, 94] on button "add new contact" at bounding box center [148, 97] width 70 height 14
select select "NZ"
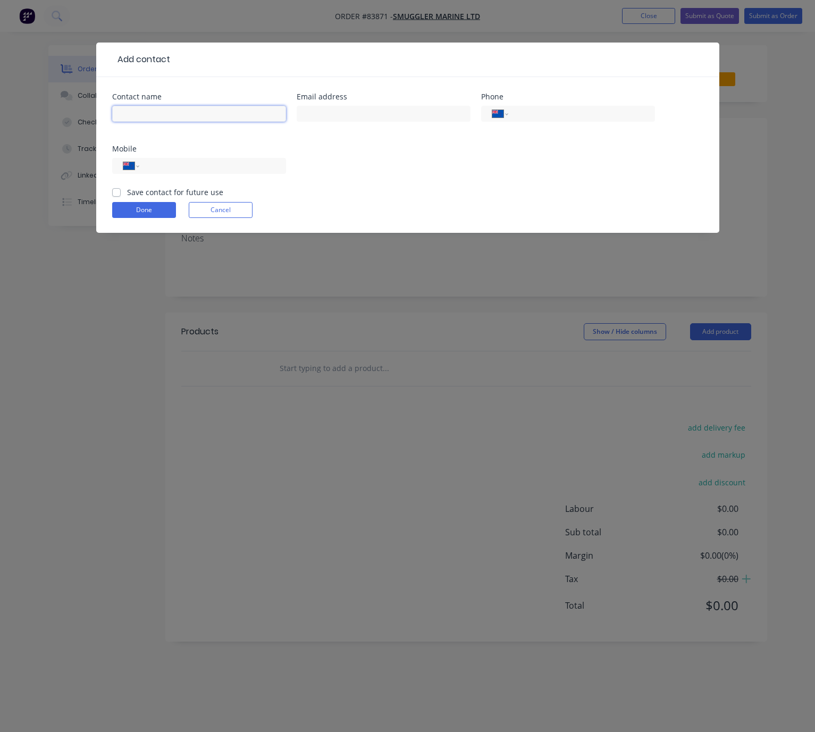
click at [166, 112] on input "text" at bounding box center [199, 114] width 174 height 16
type input "Josh Newman"
click at [366, 111] on input "text" at bounding box center [383, 114] width 174 height 16
click at [234, 217] on button "Cancel" at bounding box center [221, 210] width 64 height 16
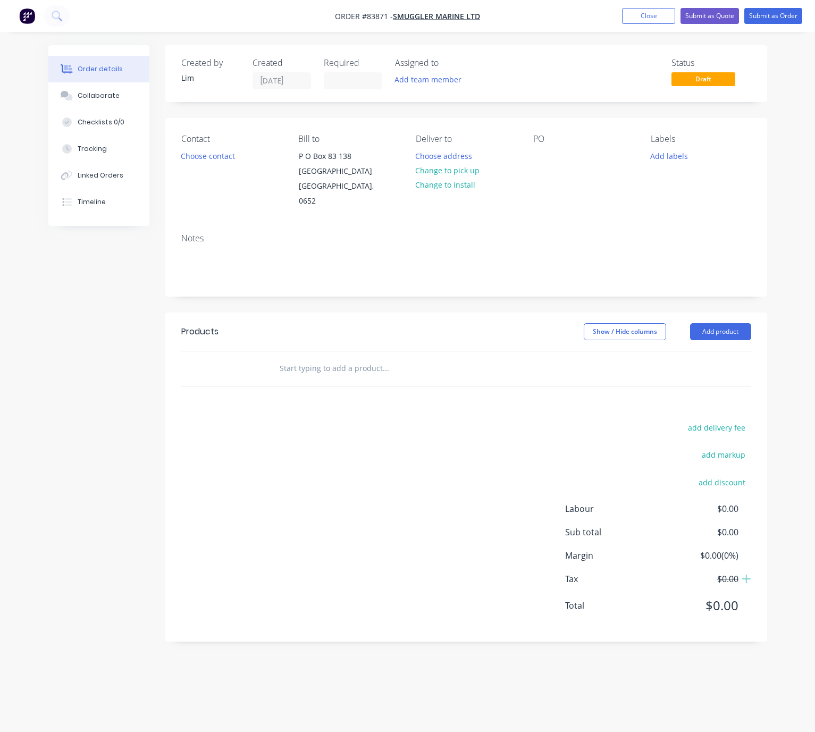
click at [214, 147] on div "Contact Choose contact" at bounding box center [231, 171] width 100 height 75
click at [215, 152] on button "Choose contact" at bounding box center [207, 155] width 65 height 14
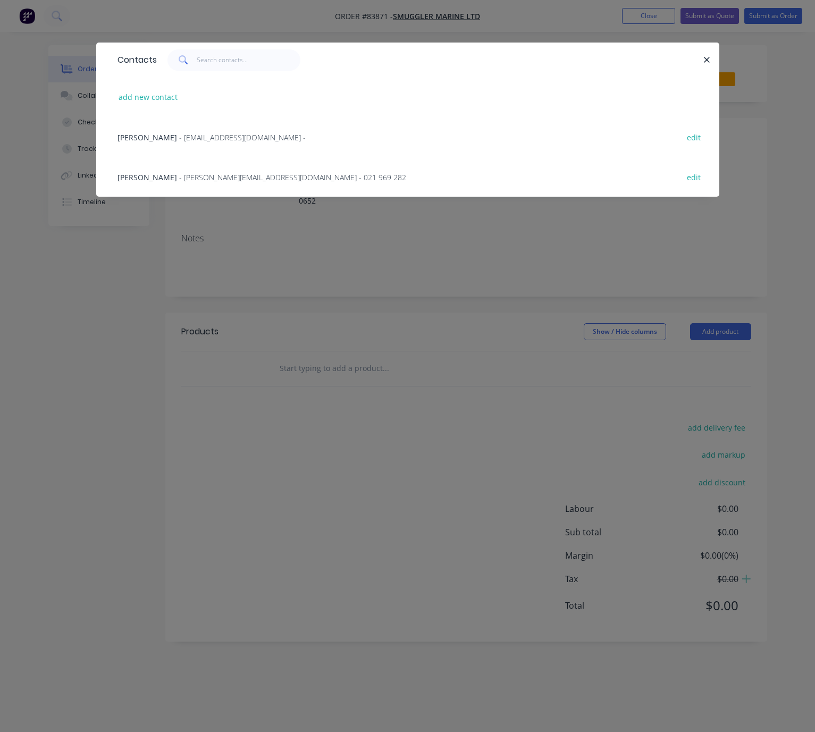
click at [235, 135] on span "- accounts@smuggler.co.nz -" at bounding box center [242, 137] width 126 height 10
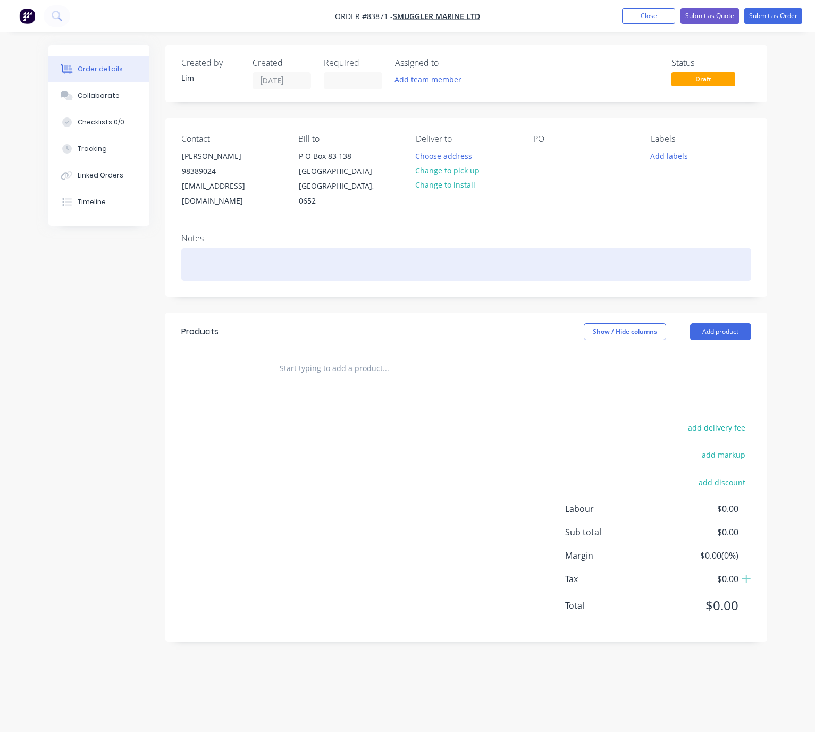
click at [253, 249] on div at bounding box center [466, 264] width 570 height 32
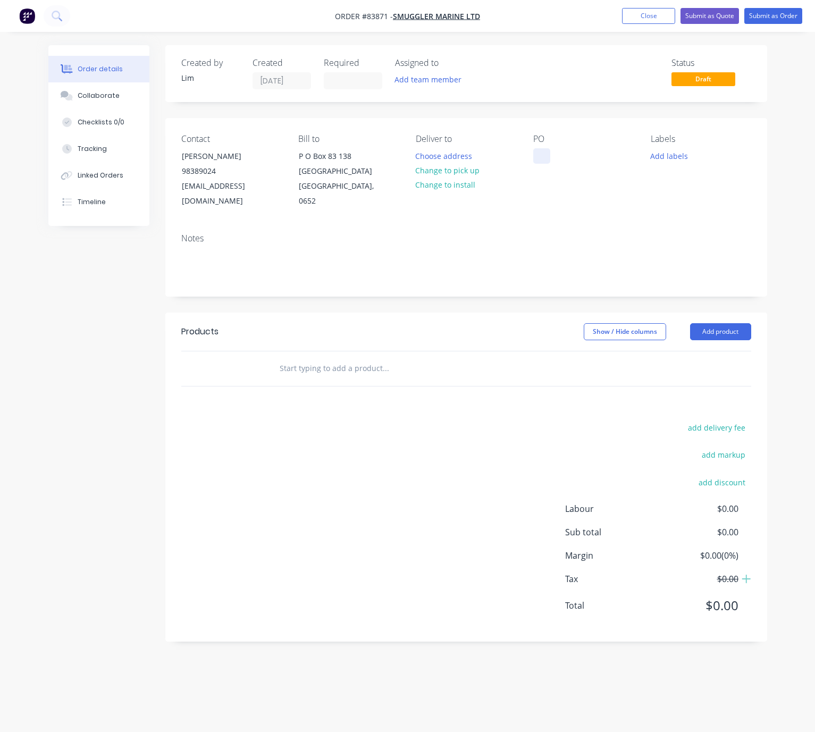
drag, startPoint x: 540, startPoint y: 155, endPoint x: 546, endPoint y: 159, distance: 6.8
click at [540, 156] on div at bounding box center [541, 155] width 17 height 15
click at [467, 174] on button "Change to pick up" at bounding box center [447, 170] width 75 height 14
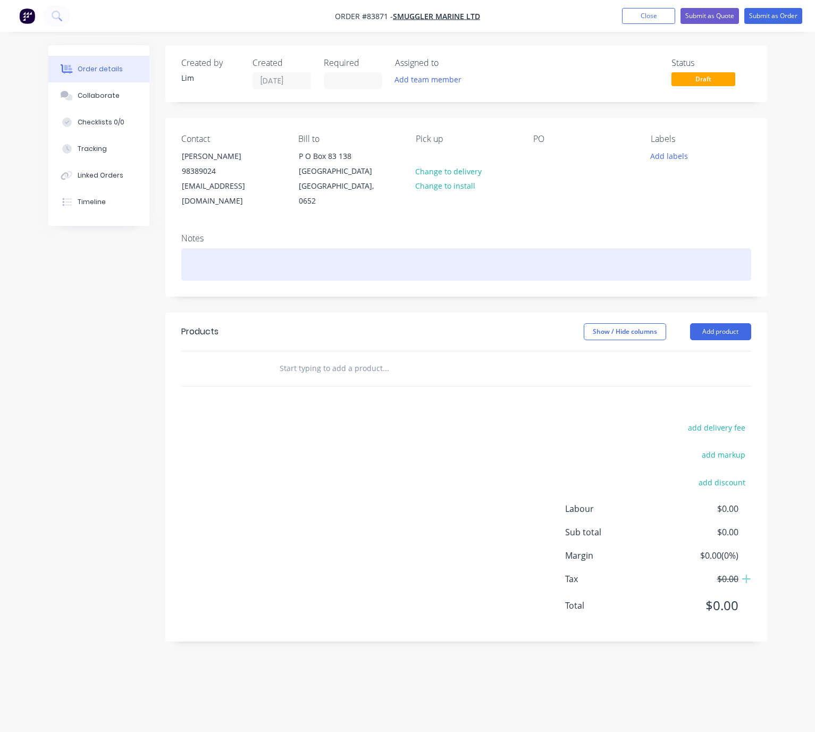
click at [209, 248] on div at bounding box center [466, 264] width 570 height 32
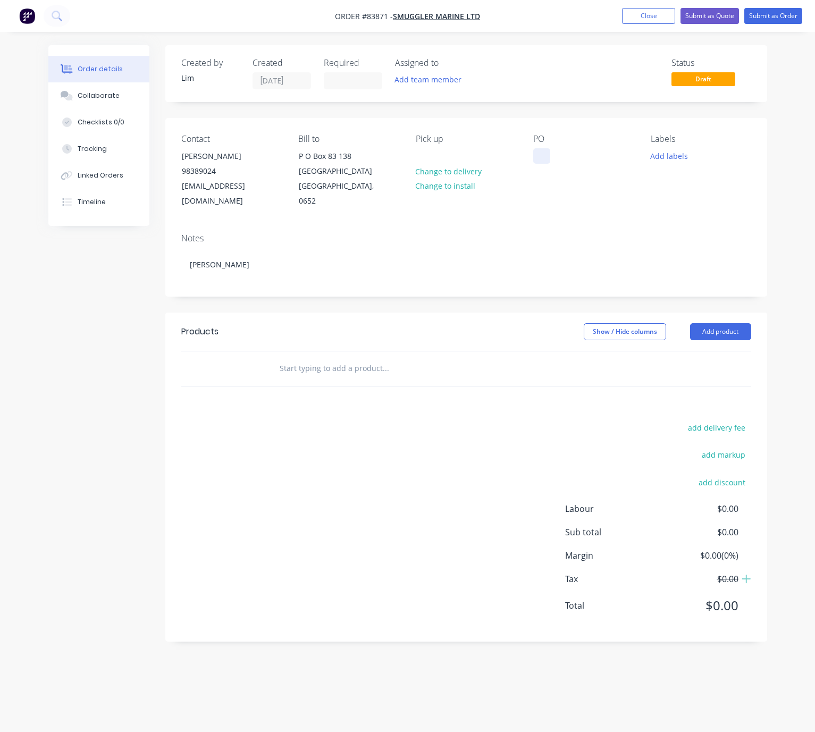
click at [539, 157] on div at bounding box center [541, 155] width 17 height 15
click at [158, 296] on div "Created by Lim Created 13/08/25 Required Assigned to Add team member Status Dra…" at bounding box center [407, 351] width 718 height 612
click at [601, 161] on div "Smuggler Marine" at bounding box center [572, 155] width 79 height 15
click at [671, 158] on button "Add labels" at bounding box center [668, 155] width 49 height 14
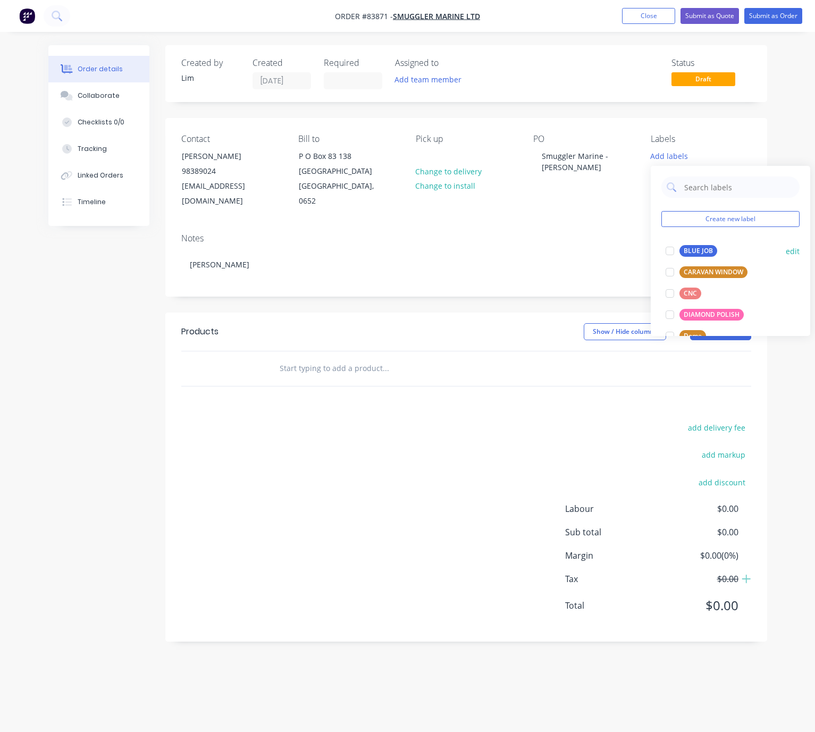
drag, startPoint x: 710, startPoint y: 245, endPoint x: 673, endPoint y: 267, distance: 42.4
click at [709, 245] on button "BLUE JOB" at bounding box center [691, 250] width 60 height 15
click at [181, 383] on div "Products Show / Hide columns Add product add delivery fee add markup add discou…" at bounding box center [465, 476] width 601 height 329
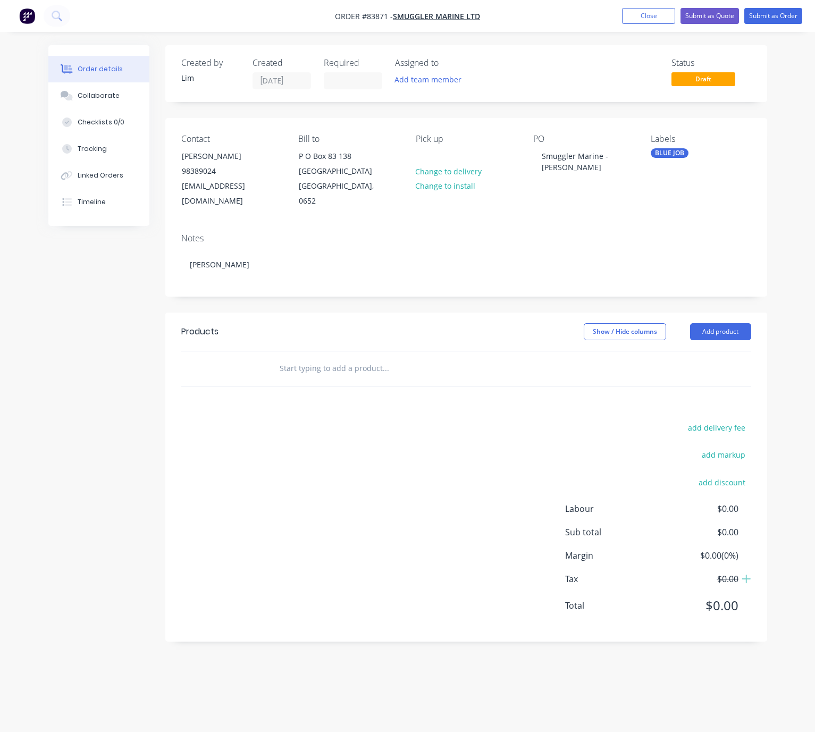
click at [310, 358] on input "text" at bounding box center [385, 368] width 213 height 21
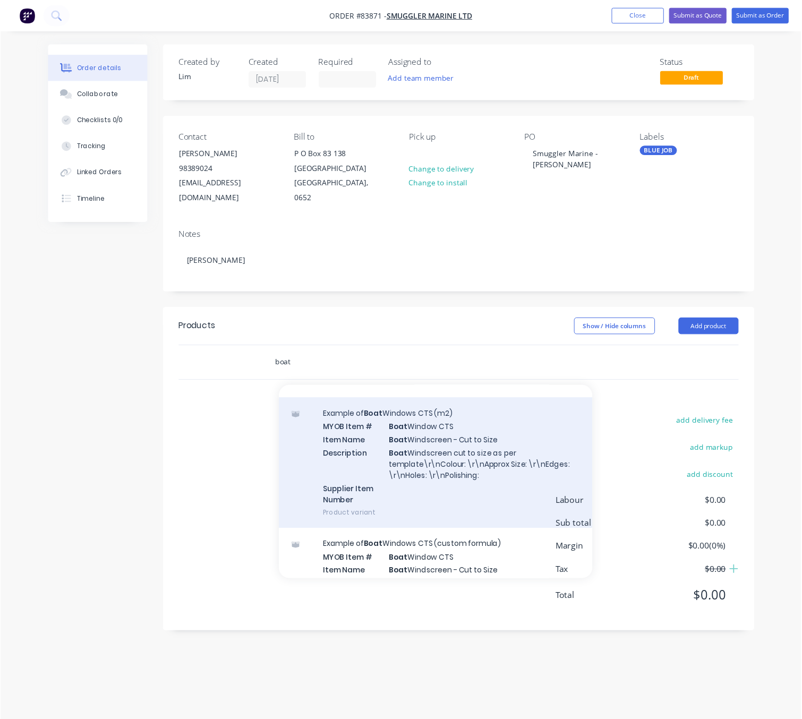
scroll to position [398, 0]
type input "boat"
click at [495, 468] on div "Example of Boat Windows CTS (m2) MYOB Item # Boat Window CTS Item Name Boat Win…" at bounding box center [442, 469] width 319 height 133
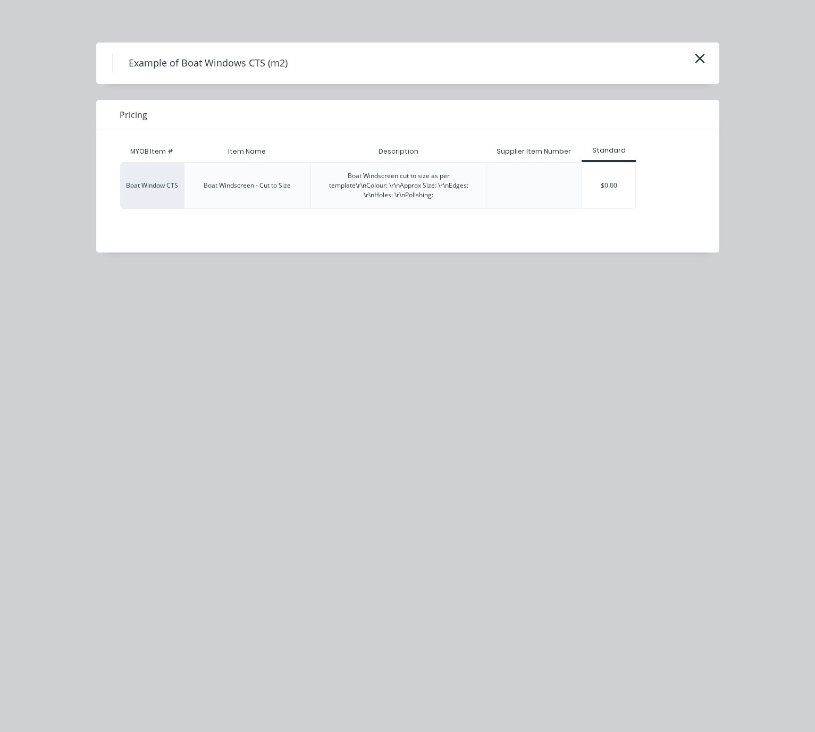
click at [603, 193] on div "$0.00" at bounding box center [608, 186] width 53 height 46
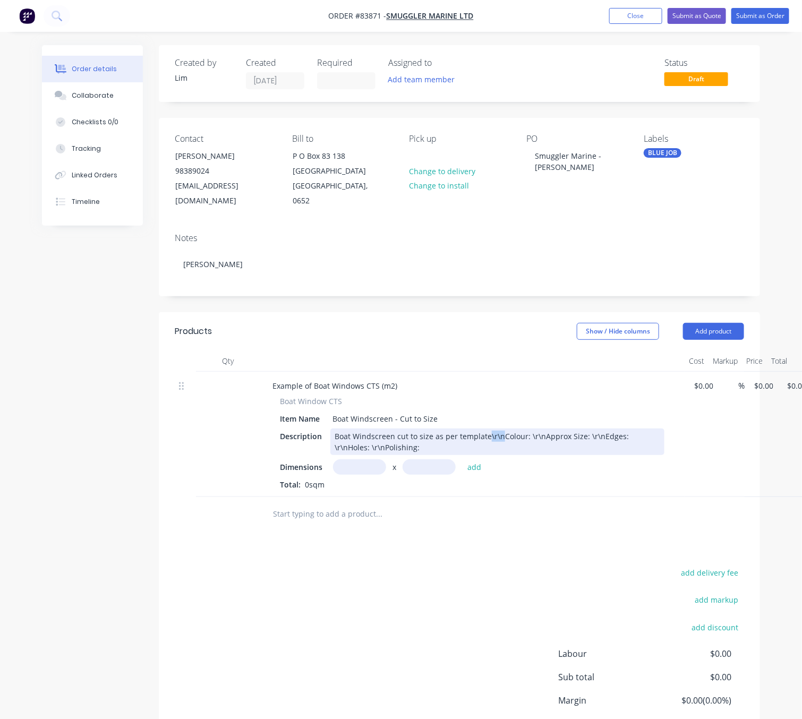
drag, startPoint x: 498, startPoint y: 422, endPoint x: 487, endPoint y: 419, distance: 11.6
click at [487, 429] on div "Boat Windscreen cut to size as per template\r\nColour: \r\nApprox Size: \r\nEdg…" at bounding box center [497, 442] width 334 height 27
drag, startPoint x: 374, startPoint y: 434, endPoint x: 362, endPoint y: 434, distance: 11.7
click at [362, 434] on div "Boat Windscreen cut to size as per template Colour: \r\nApprox Size: \r\nEdges:…" at bounding box center [439, 442] width 219 height 27
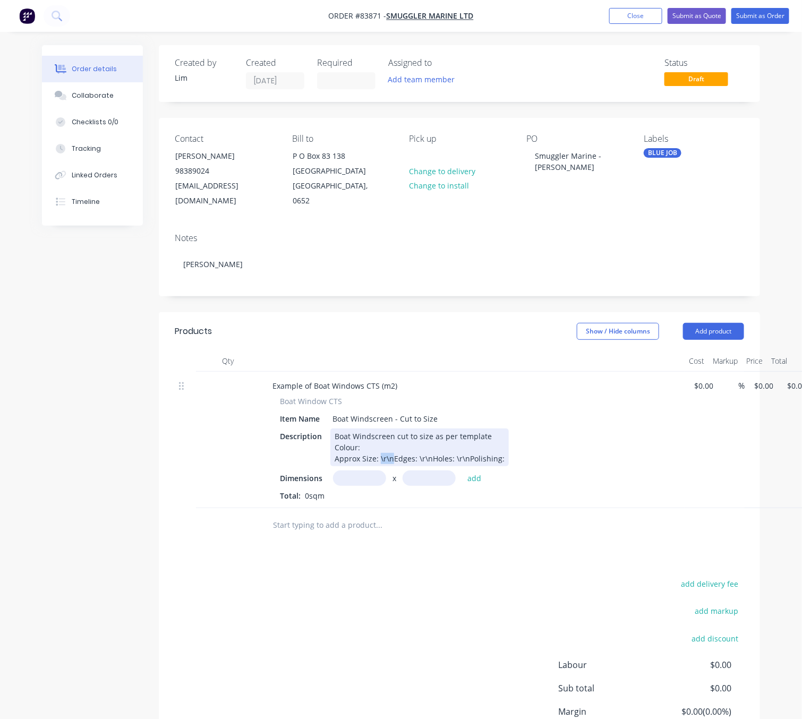
drag, startPoint x: 391, startPoint y: 445, endPoint x: 378, endPoint y: 444, distance: 12.3
click at [378, 444] on div "Boat Windscreen cut to size as per template Colour: Approx Size: \r\nEdges: \r\…" at bounding box center [419, 448] width 179 height 38
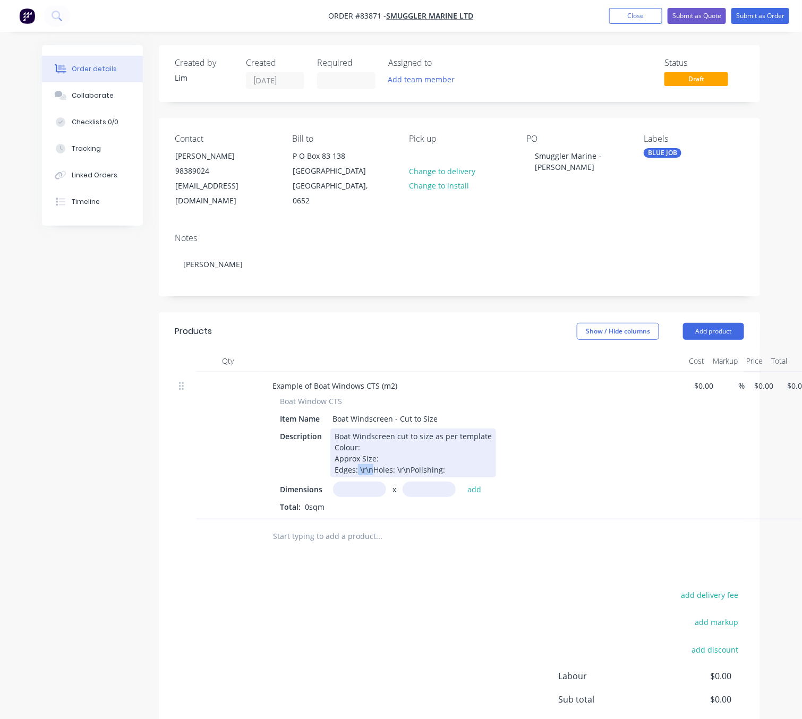
drag, startPoint x: 370, startPoint y: 456, endPoint x: 357, endPoint y: 456, distance: 13.3
click at [357, 456] on div "Boat Windscreen cut to size as per template Colour: Approx Size: Edges: \r\nHol…" at bounding box center [413, 453] width 166 height 49
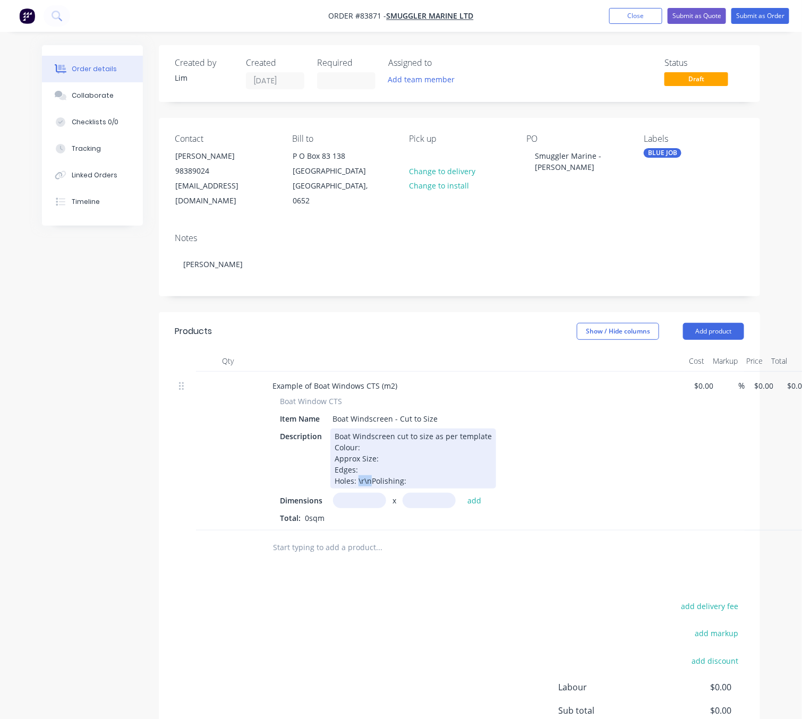
drag, startPoint x: 369, startPoint y: 464, endPoint x: 357, endPoint y: 464, distance: 11.7
click at [357, 464] on div "Boat Windscreen cut to size as per template Colour: Approx Size: Edges: Holes: …" at bounding box center [413, 459] width 166 height 60
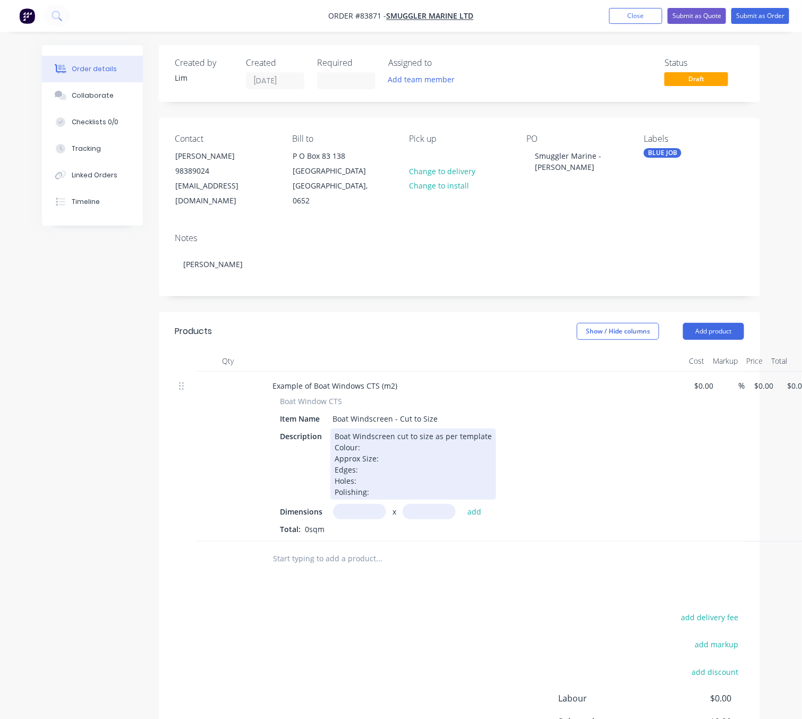
click at [378, 429] on div "Boat Windscreen cut to size as per template Colour: Approx Size: Edges: Holes: …" at bounding box center [413, 464] width 166 height 71
click at [386, 434] on div "Boat Windscreen cut to size as per template Colour: Approx Size: Edges: Holes: …" at bounding box center [413, 464] width 166 height 71
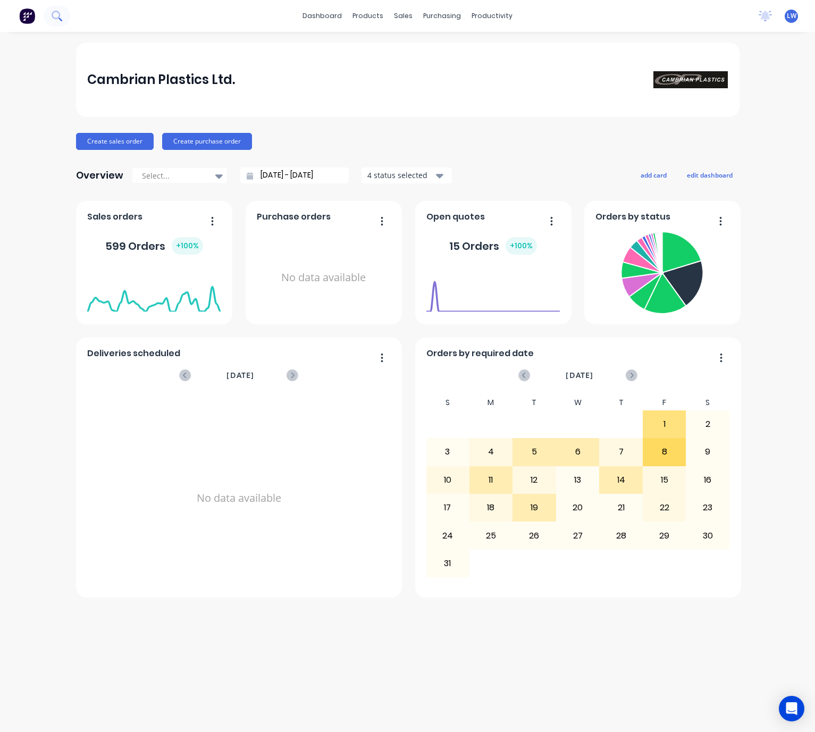
click at [48, 21] on button at bounding box center [57, 15] width 27 height 21
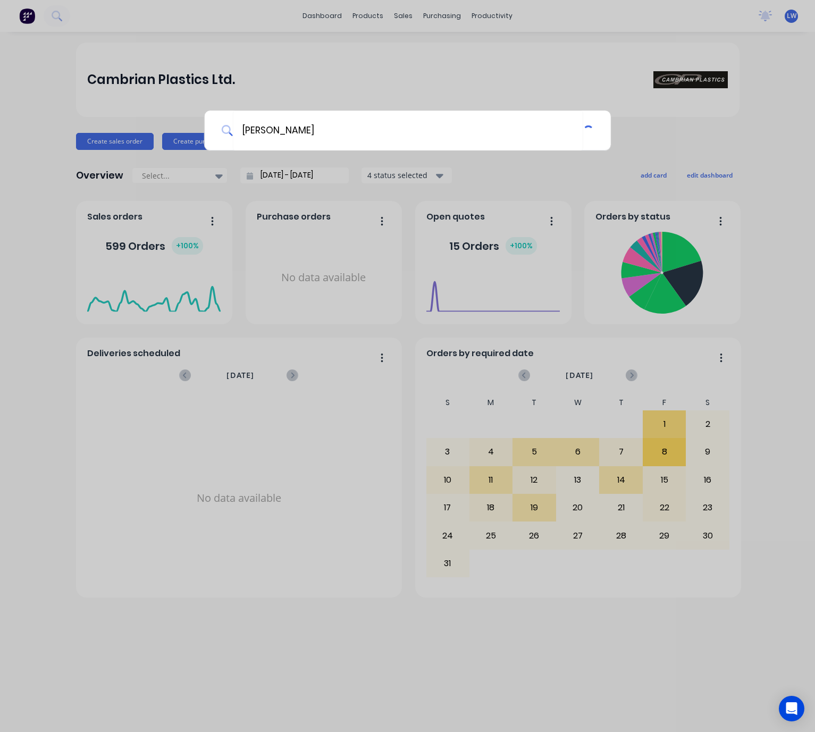
type input "paul mcdiv"
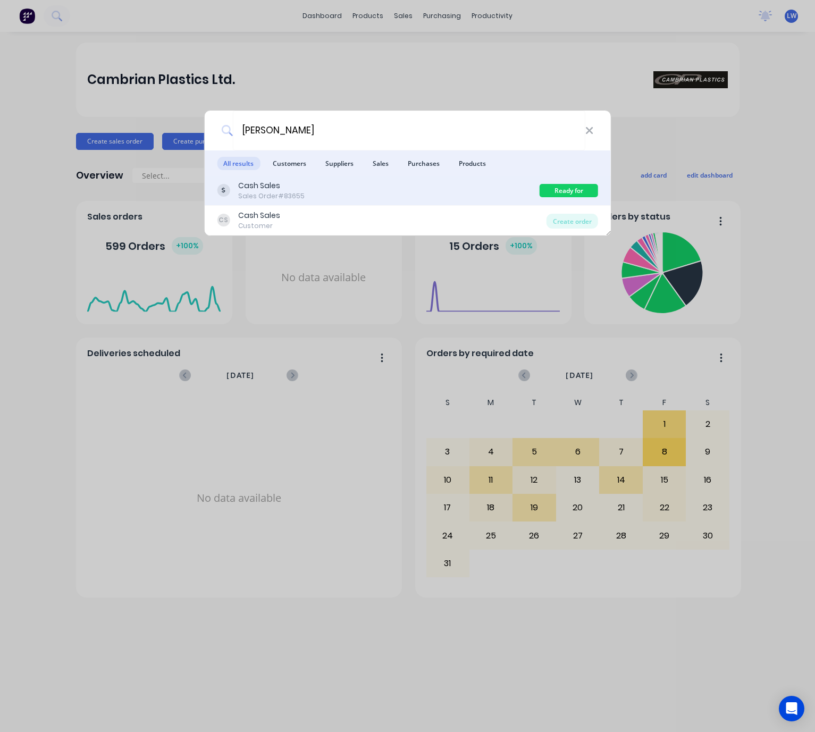
click at [309, 187] on div "Cash Sales Sales Order #83655" at bounding box center [378, 190] width 323 height 21
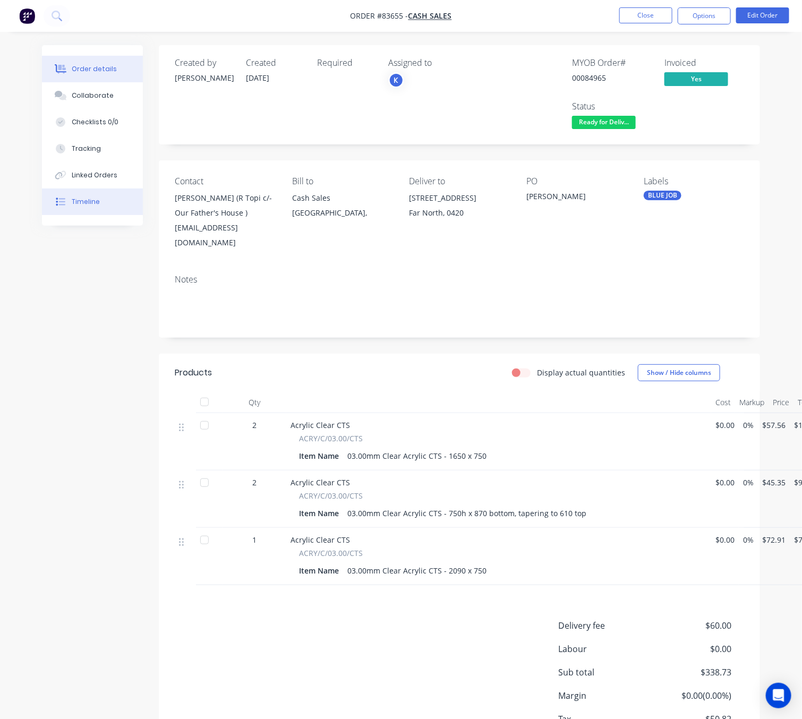
click at [112, 202] on button "Timeline" at bounding box center [92, 202] width 101 height 27
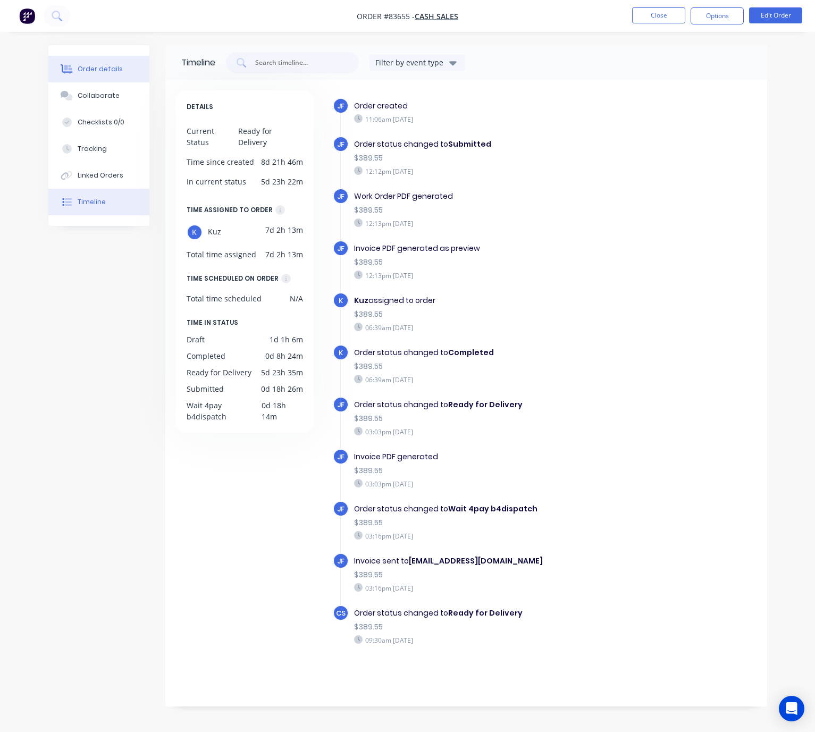
click at [106, 70] on div "Order details" at bounding box center [100, 69] width 45 height 10
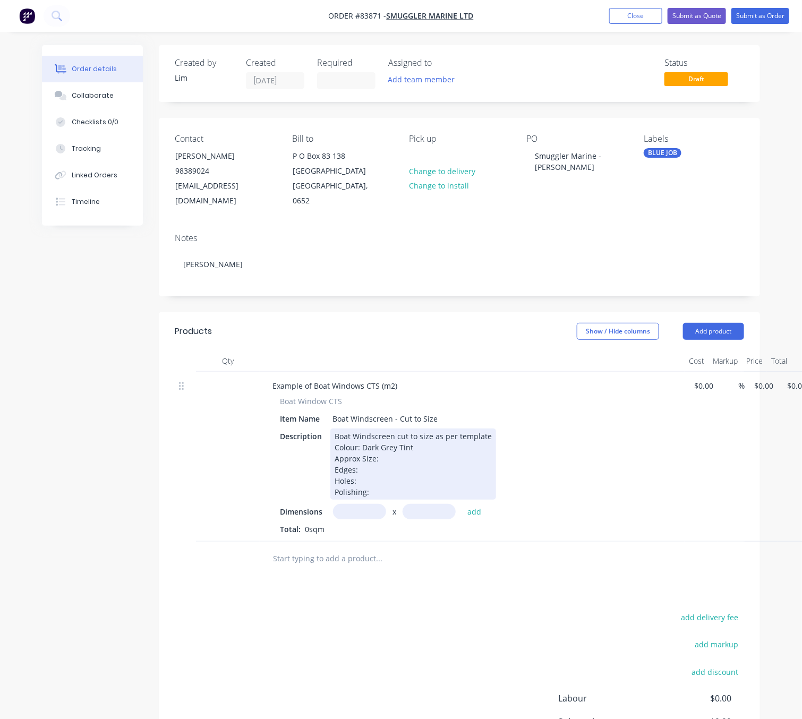
click at [405, 442] on div "Boat Windscreen cut to size as per template Colour: Dark Grey Tint Approx Size:…" at bounding box center [413, 464] width 166 height 71
click at [378, 457] on div "Boat Windscreen cut to size as per template Colour: Dark Grey Tint Approx Size:…" at bounding box center [413, 464] width 166 height 71
click at [370, 458] on div "Boat Windscreen cut to size as per template Colour: Dark Grey Tint Approx Size:…" at bounding box center [413, 464] width 166 height 71
click at [372, 453] on div "Boat Windscreen cut to size as per template Colour: Dark Grey Tint Approx Size:…" at bounding box center [413, 464] width 166 height 71
click at [420, 453] on div "Boat Windscreen cut to size as per template Colour: Dark Grey Tint Approx Size:…" at bounding box center [413, 464] width 166 height 71
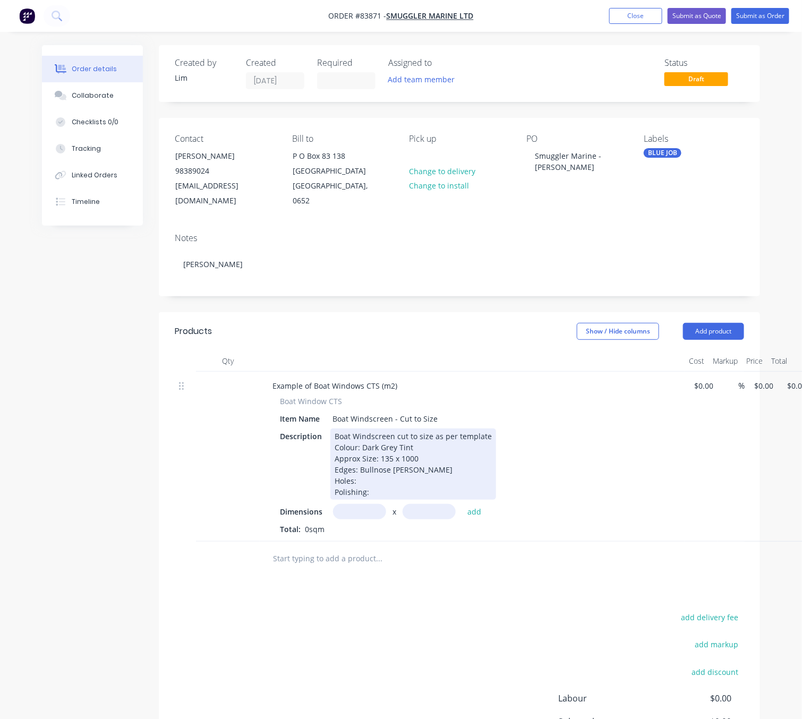
click at [381, 471] on div "Boat Windscreen cut to size as per template Colour: Dark Grey Tint Approx Size:…" at bounding box center [413, 464] width 166 height 71
click at [385, 483] on div "Boat Windscreen cut to size as per template Colour: Dark Grey Tint Approx Size:…" at bounding box center [413, 464] width 166 height 71
click at [428, 455] on div "Boat Windscreen cut to size as per template Colour: Dark Grey Tint Approx Size:…" at bounding box center [413, 464] width 166 height 71
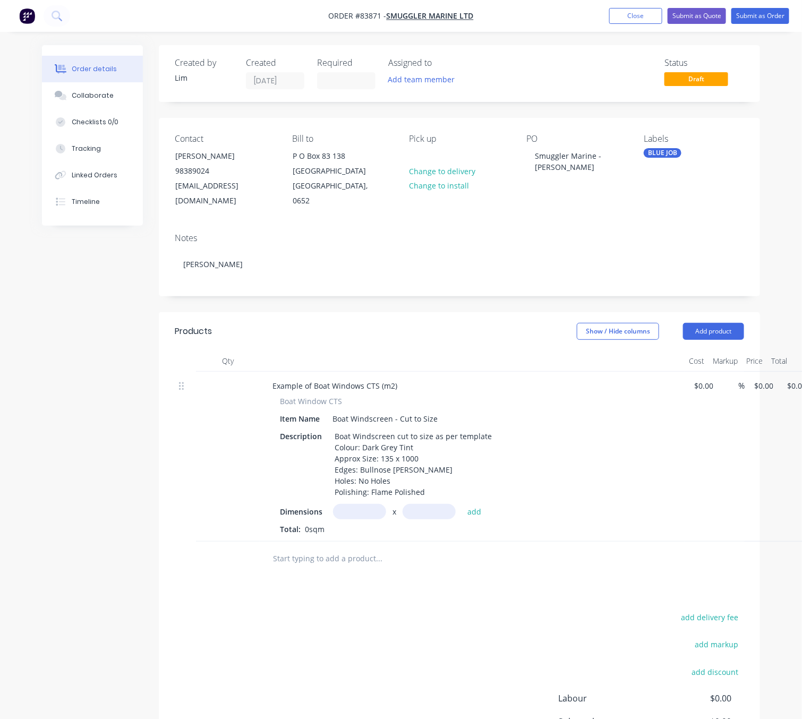
click at [367, 504] on input "text" at bounding box center [359, 511] width 53 height 15
click at [437, 504] on input "text" at bounding box center [429, 511] width 53 height 15
click at [355, 504] on input "text" at bounding box center [359, 511] width 53 height 15
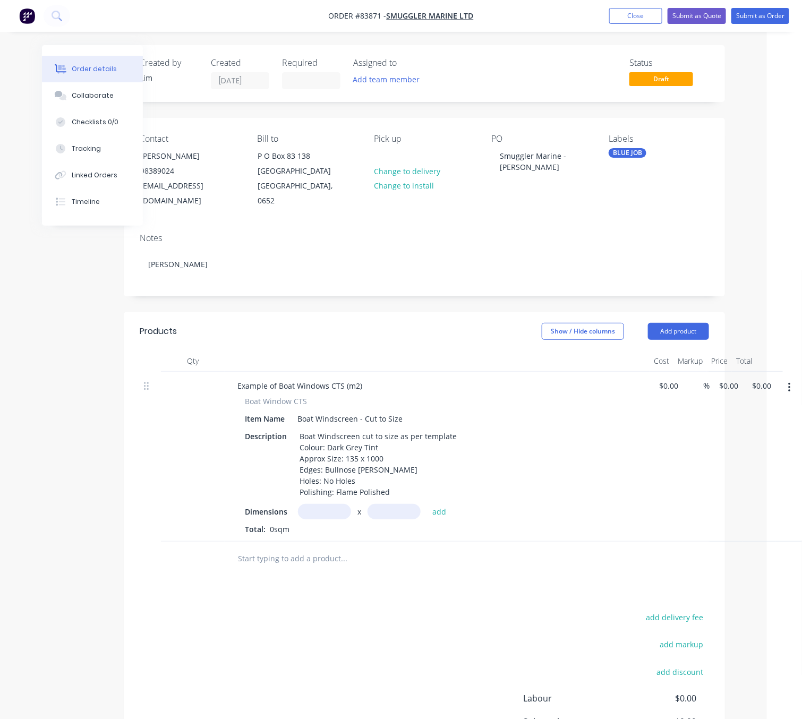
click at [786, 378] on button "button" at bounding box center [789, 387] width 25 height 19
drag, startPoint x: 751, startPoint y: 468, endPoint x: 674, endPoint y: 485, distance: 78.5
click at [750, 472] on div "Delete" at bounding box center [752, 479] width 82 height 15
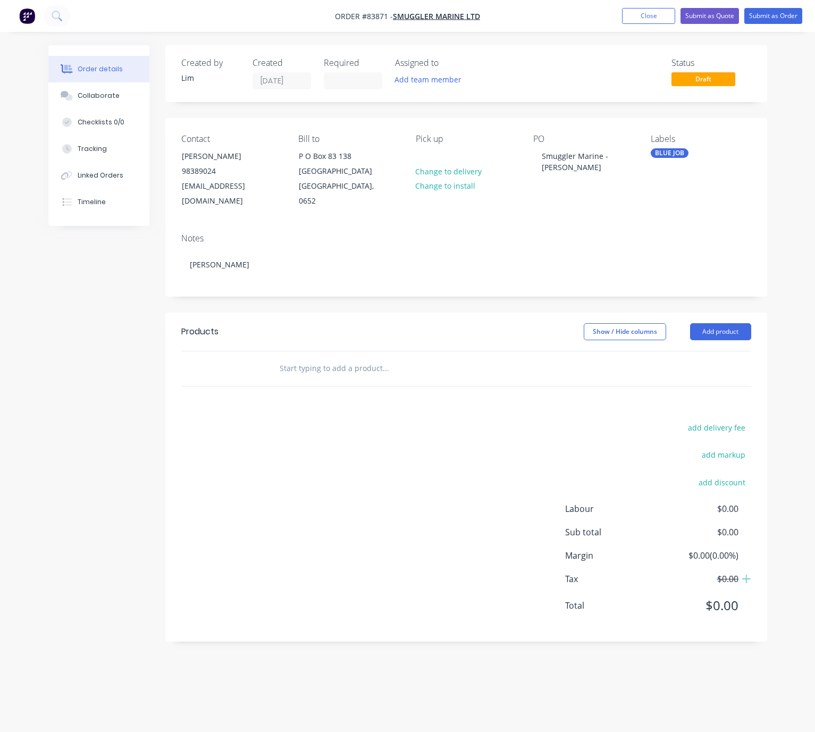
click at [344, 358] on input "text" at bounding box center [385, 368] width 213 height 21
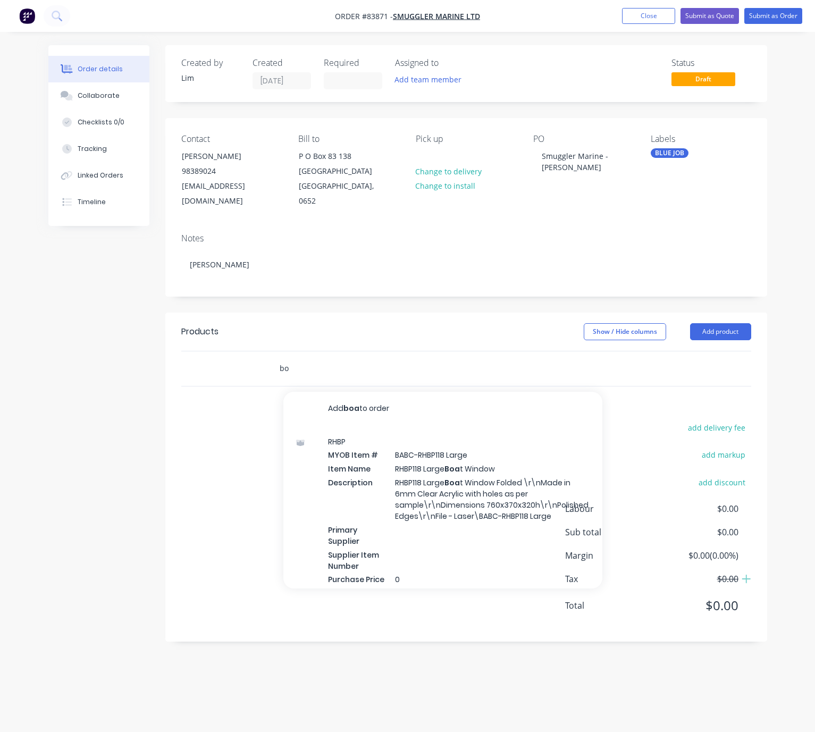
type input "b"
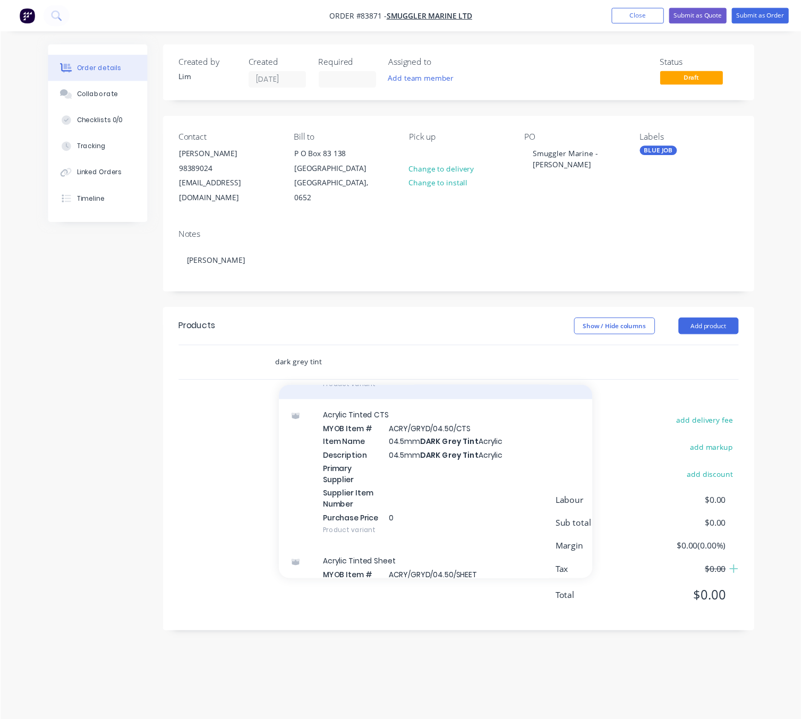
scroll to position [319, 0]
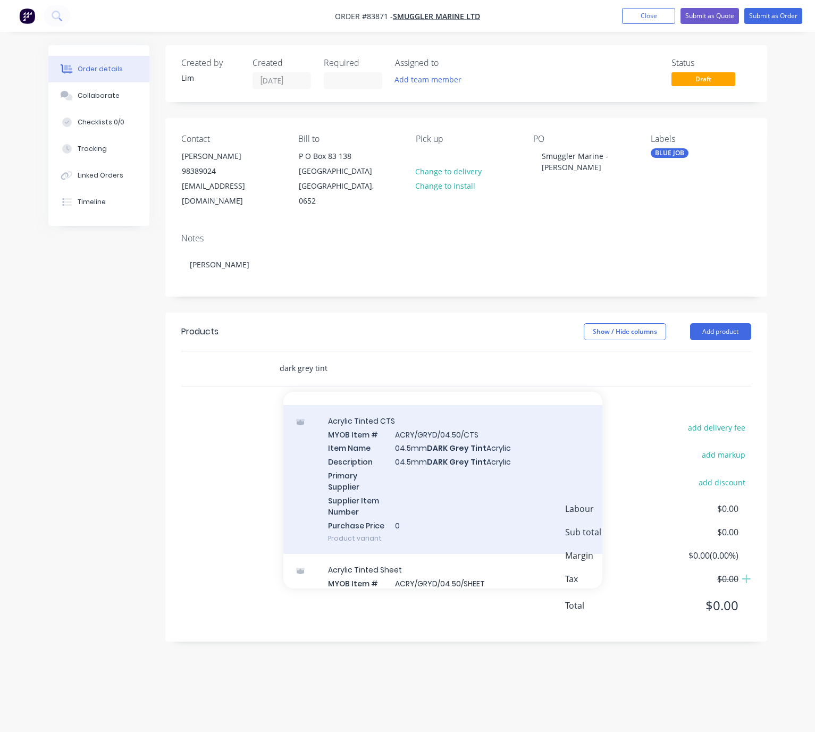
type input "dark grey tint"
click at [506, 468] on div "Acrylic Tinted CTS MYOB Item # ACRY/GRYD/04.50/CTS Item Name 04.5mm DARK Grey T…" at bounding box center [442, 479] width 319 height 149
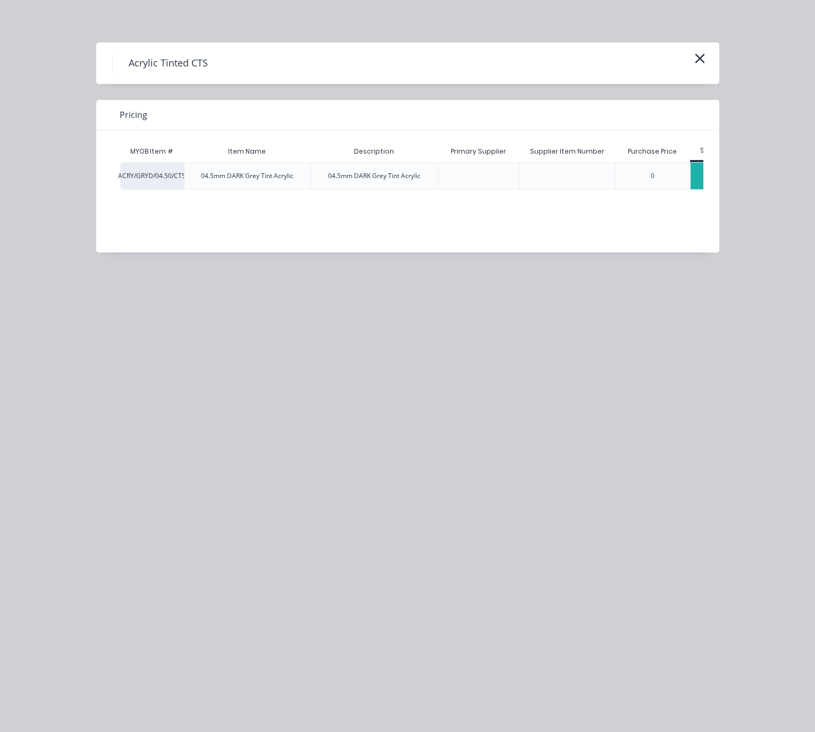
click at [700, 177] on div "$0.00" at bounding box center [716, 176] width 53 height 27
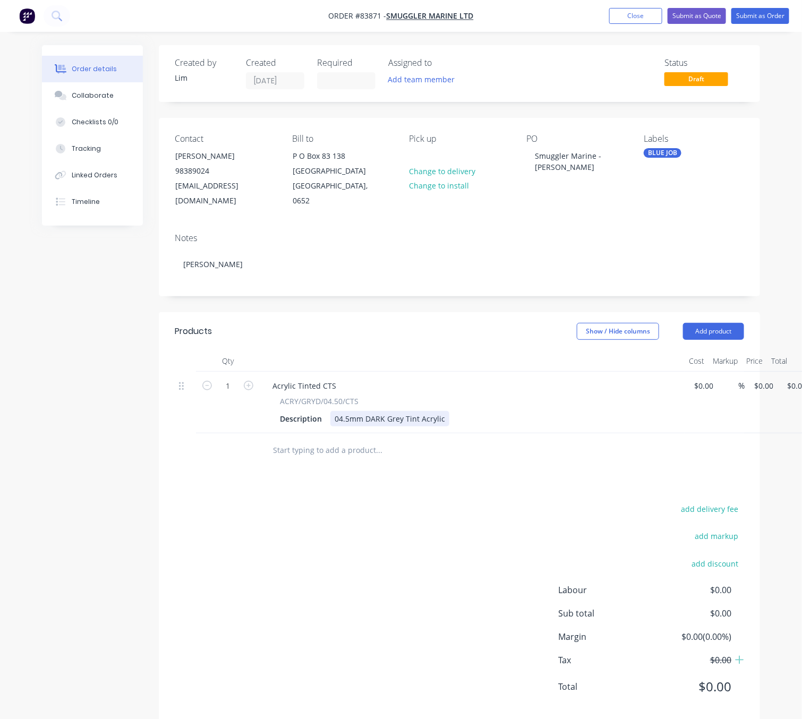
click at [445, 411] on div "04.5mm DARK Grey Tint Acrylic" at bounding box center [389, 418] width 119 height 15
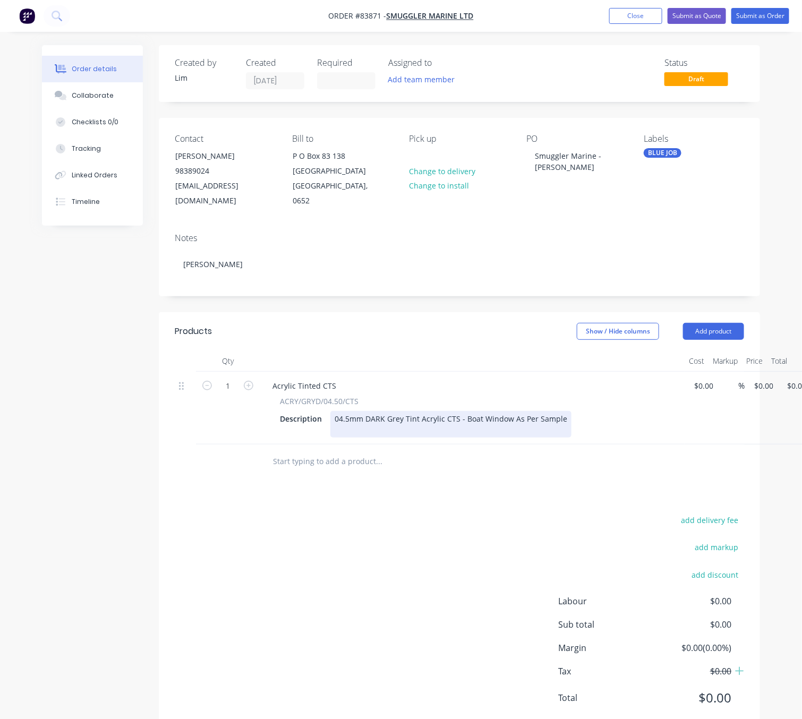
click at [394, 417] on div "04.5mm DARK Grey Tint Acrylic CTS - Boat Window As Per Sample" at bounding box center [450, 424] width 241 height 27
click at [398, 411] on div "04.5mm DARK Grey Tint Acrylic CTS - Boat Window As Per Sample" at bounding box center [450, 424] width 241 height 27
click at [425, 416] on div "04.5mm DARK Grey Tint Acrylic CTS - Boat Window As Per Sample" at bounding box center [450, 424] width 241 height 27
click at [413, 420] on div "04.5mm DARK Grey Tint Acrylic CTS - Boat Window As Per Sample" at bounding box center [450, 424] width 241 height 27
click at [367, 416] on div "04.5mm DARK Grey Tint Acrylic CTS - Boat Window As Per Sample Material: Dark Gr…" at bounding box center [450, 424] width 241 height 27
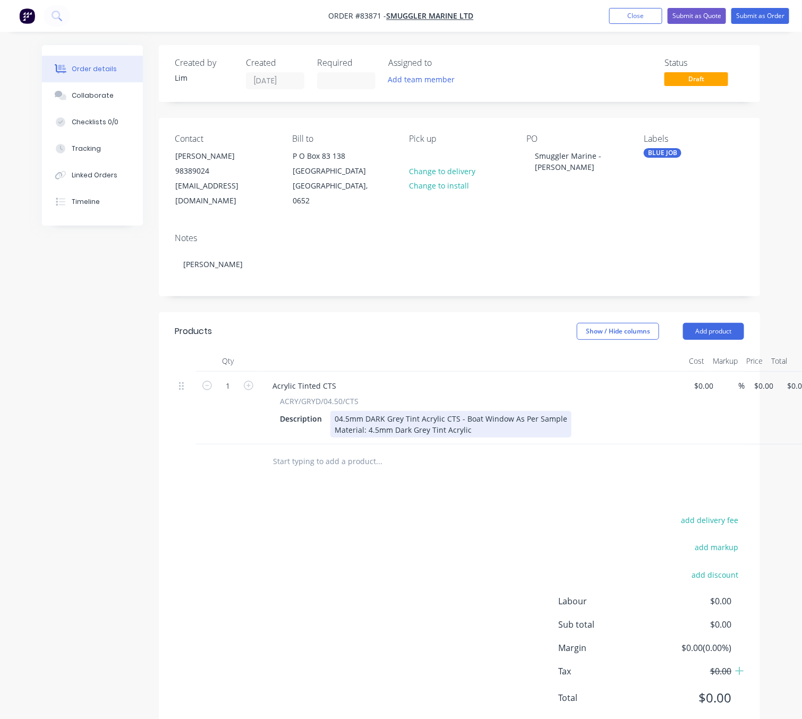
click at [499, 413] on div "04.5mm DARK Grey Tint Acrylic CTS - Boat Window As Per Sample Material: 4.5mm D…" at bounding box center [450, 424] width 241 height 27
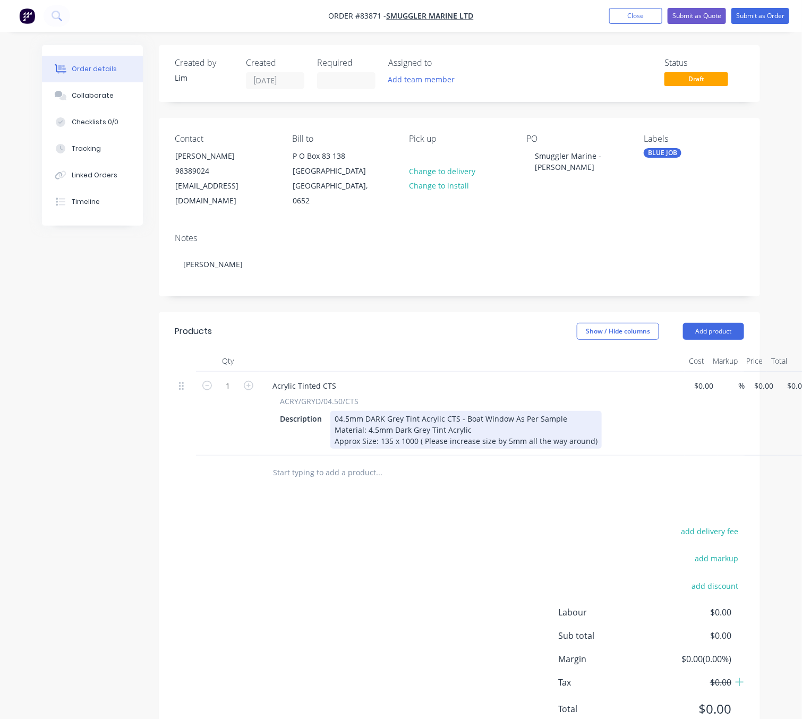
click at [449, 425] on div "04.5mm DARK Grey Tint Acrylic CTS - Boat Window As Per Sample Material: 4.5mm D…" at bounding box center [466, 430] width 272 height 38
click at [478, 424] on div "04.5mm DARK Grey Tint Acrylic CTS - Boat Window As Per Sample Material: 4.5mm D…" at bounding box center [466, 430] width 272 height 38
click at [495, 426] on div "04.5mm DARK Grey Tint Acrylic CTS - Boat Window As Per Sample Material: 4.5mm D…" at bounding box center [466, 430] width 272 height 38
click at [527, 425] on div "04.5mm DARK Grey Tint Acrylic CTS - Boat Window As Per Sample Material: 4.5mm D…" at bounding box center [466, 430] width 272 height 38
click at [537, 425] on div "04.5mm DARK Grey Tint Acrylic CTS - Boat Window As Per Sample Material: 4.5mm D…" at bounding box center [466, 430] width 273 height 38
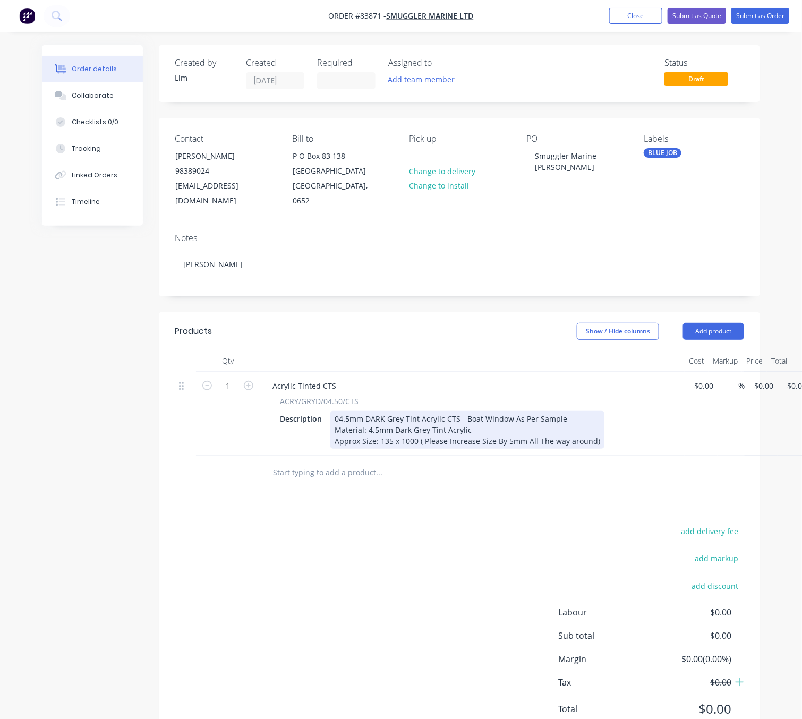
click at [554, 425] on div "04.5mm DARK Grey Tint Acrylic CTS - Boat Window As Per Sample Material: 4.5mm D…" at bounding box center [467, 430] width 274 height 38
click at [569, 426] on div "04.5mm DARK Grey Tint Acrylic CTS - Boat Window As Per Sample Material: 4.5mm D…" at bounding box center [467, 430] width 275 height 38
click at [590, 426] on div "04.5mm DARK Grey Tint Acrylic CTS - Boat Window As Per Sample Material: 4.5mm D…" at bounding box center [468, 430] width 276 height 38
click at [595, 420] on div "04.5mm DARK Grey Tint Acrylic CTS - Boat Window As Per Sample Material: 4.5mm D…" at bounding box center [469, 430] width 278 height 38
click at [598, 426] on div "04.5mm DARK Grey Tint Acrylic CTS - Boat Window As Per Sample Material: 4.5mm D…" at bounding box center [469, 430] width 278 height 38
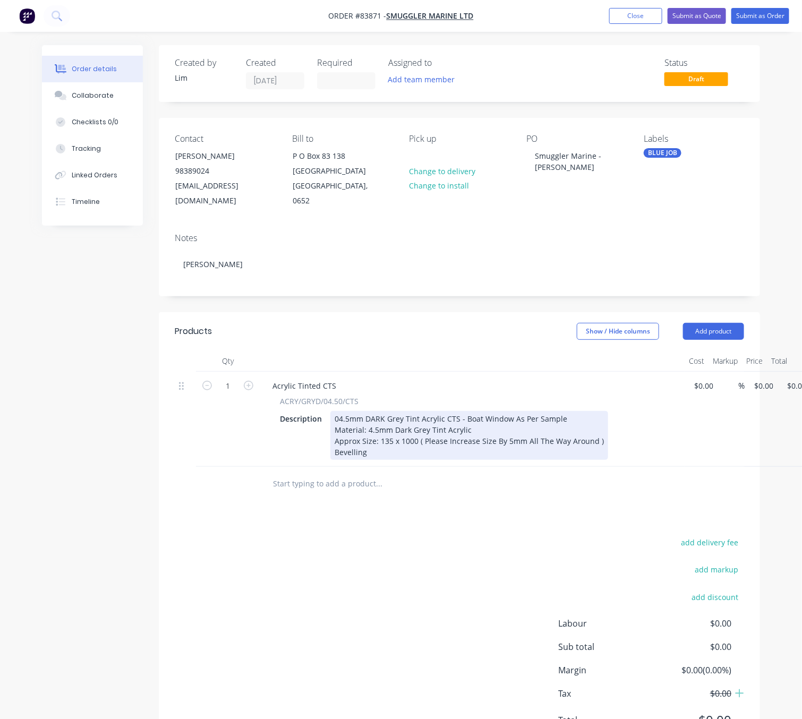
click at [410, 437] on div "04.5mm DARK Grey Tint Acrylic CTS - Boat Window As Per Sample Material: 4.5mm D…" at bounding box center [469, 435] width 278 height 49
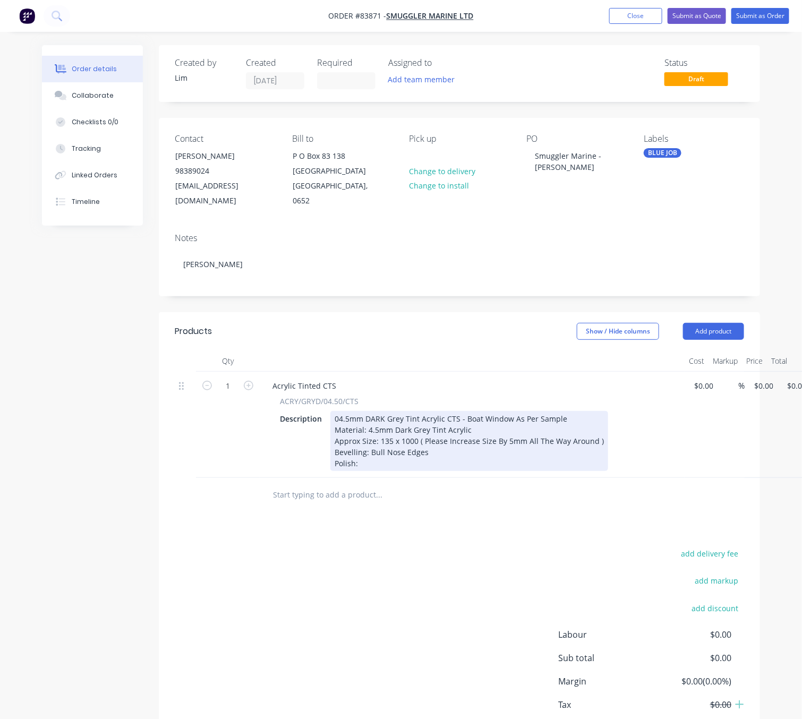
click at [370, 445] on div "04.5mm DARK Grey Tint Acrylic CTS - Boat Window As Per Sample Material: 4.5mm D…" at bounding box center [469, 441] width 278 height 60
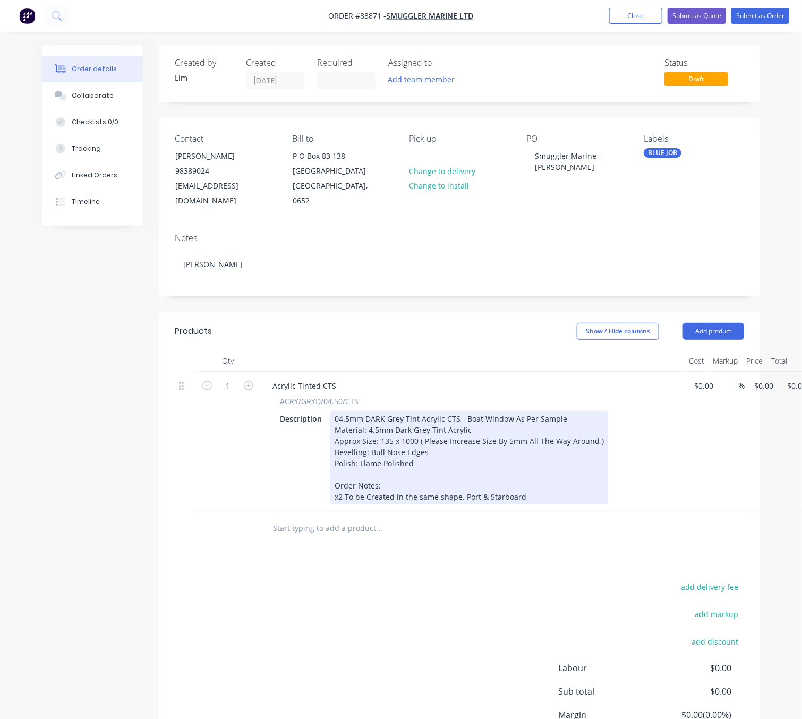
click at [461, 481] on div "04.5mm DARK Grey Tint Acrylic CTS - Boat Window As Per Sample Material: 4.5mm D…" at bounding box center [469, 458] width 278 height 94
click at [536, 482] on div "04.5mm DARK Grey Tint Acrylic CTS - Boat Window As Per Sample Material: 4.5mm D…" at bounding box center [469, 458] width 278 height 94
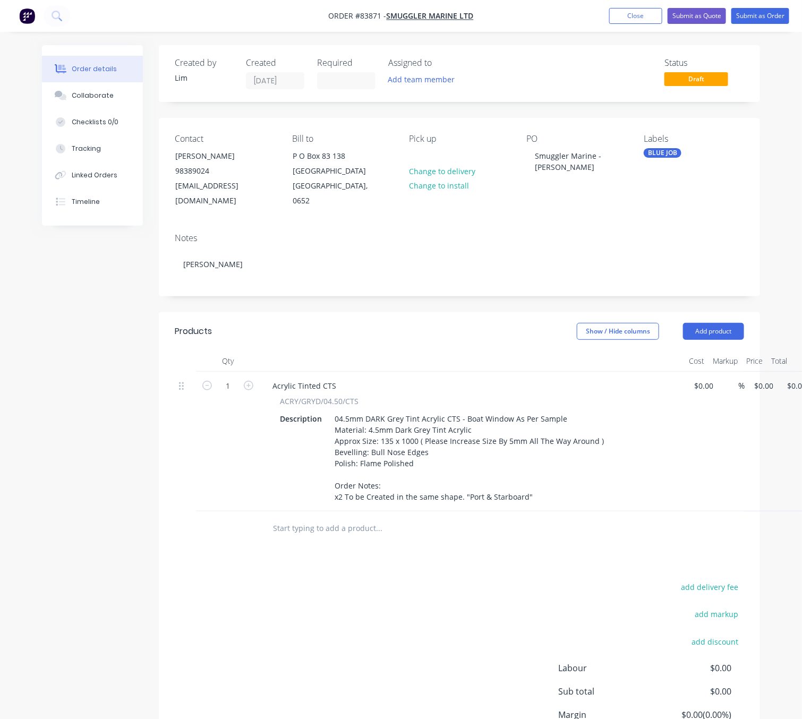
click at [461, 580] on div "add delivery fee add markup add discount Labour $0.00 Sub total $0.00 Margin $0…" at bounding box center [460, 682] width 570 height 205
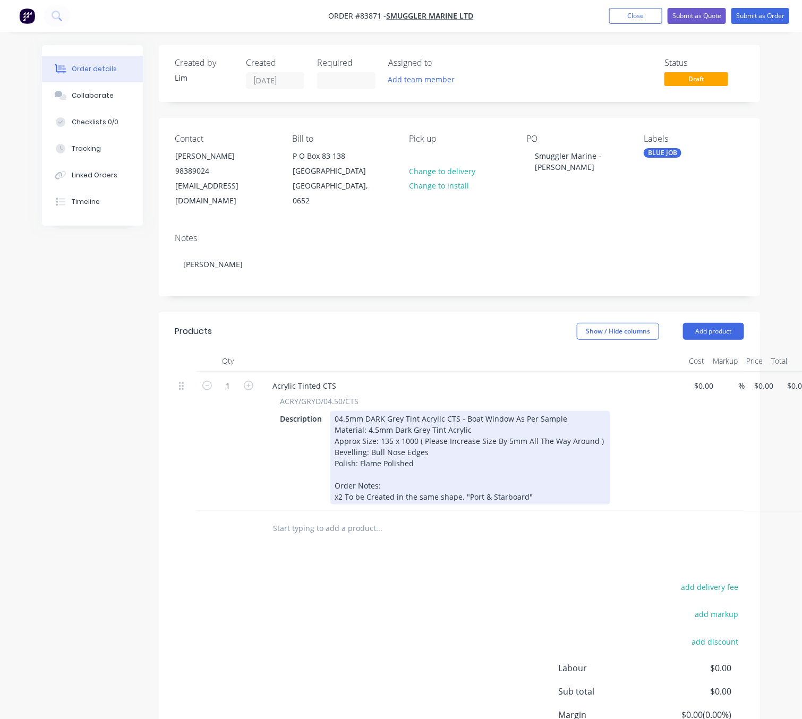
click at [536, 485] on div "04.5mm DARK Grey Tint Acrylic CTS - Boat Window As Per Sample Material: 4.5mm D…" at bounding box center [470, 458] width 280 height 94
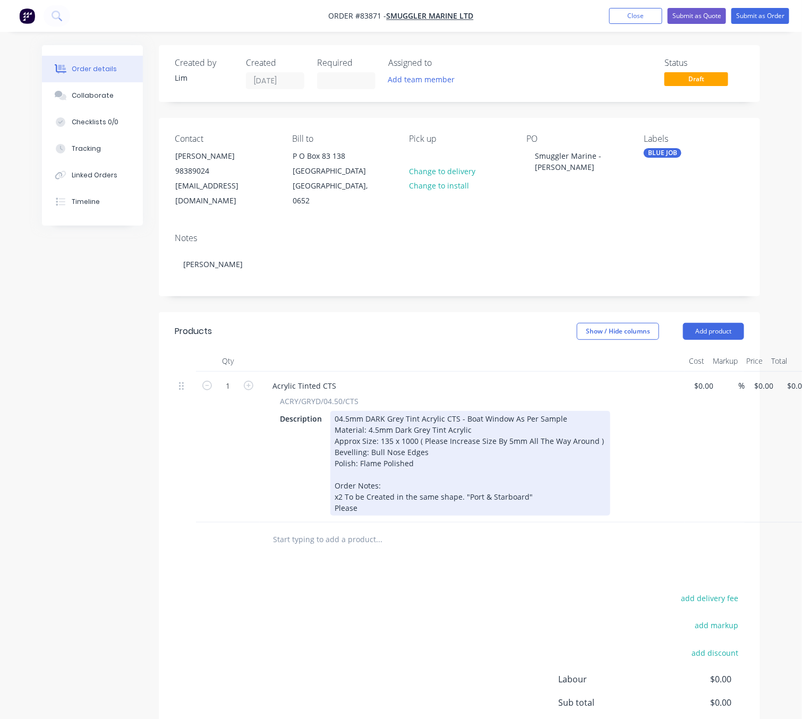
click at [344, 480] on div "04.5mm DARK Grey Tint Acrylic CTS - Boat Window As Per Sample Material: 4.5mm D…" at bounding box center [470, 463] width 280 height 105
click at [472, 493] on div "04.5mm DARK Grey Tint Acrylic CTS - Boat Window As Per Sample Material: 4.5mm D…" at bounding box center [470, 463] width 280 height 105
click at [569, 411] on div "04.5mm DARK Grey Tint Acrylic CTS - Boat Window As Per Sample Material: 4.5mm D…" at bounding box center [470, 463] width 280 height 105
click at [378, 480] on div "04.5mm DARK Grey Tint Acrylic CTS - Boat Window As Per Sample Material: 4.5mm D…" at bounding box center [470, 463] width 280 height 105
click at [417, 482] on div "04.5mm DARK Grey Tint Acrylic CTS - Boat Window As Per Sample Material: 4.5mm D…" at bounding box center [470, 463] width 280 height 105
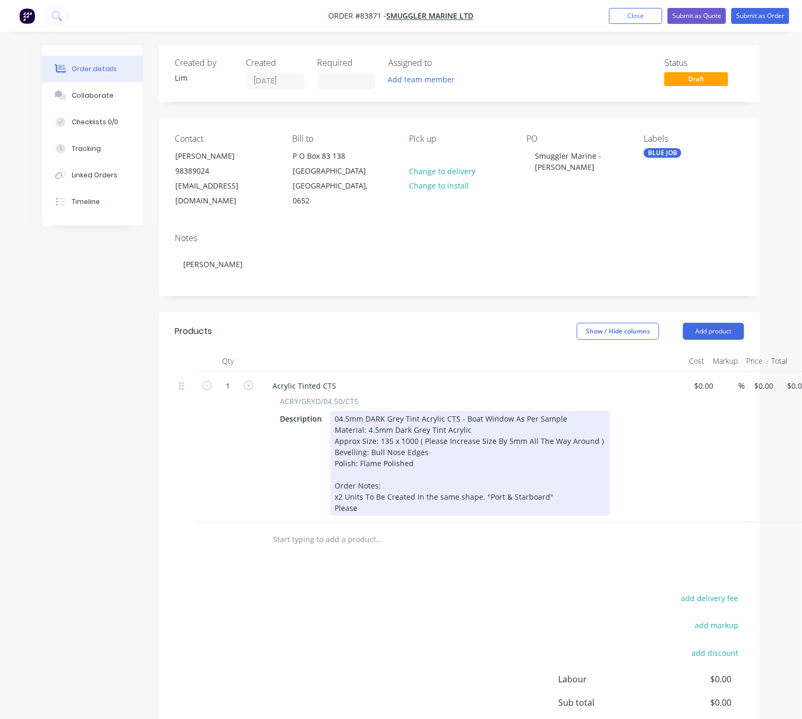
click at [426, 480] on div "04.5mm DARK Grey Tint Acrylic CTS - Boat Window As Per Sample Material: 4.5mm D…" at bounding box center [470, 463] width 280 height 105
click at [445, 483] on div "04.5mm DARK Grey Tint Acrylic CTS - Boat Window As Per Sample Material: 4.5mm D…" at bounding box center [470, 463] width 280 height 105
click at [439, 485] on div "04.5mm DARK Grey Tint Acrylic CTS - Boat Window As Per Sample Material: 4.5mm D…" at bounding box center [470, 463] width 280 height 105
drag, startPoint x: 407, startPoint y: 481, endPoint x: 386, endPoint y: 481, distance: 21.3
click at [386, 481] on div "04.5mm DARK Grey Tint Acrylic CTS - Boat Window As Per Sample Material: 4.5mm D…" at bounding box center [470, 463] width 280 height 105
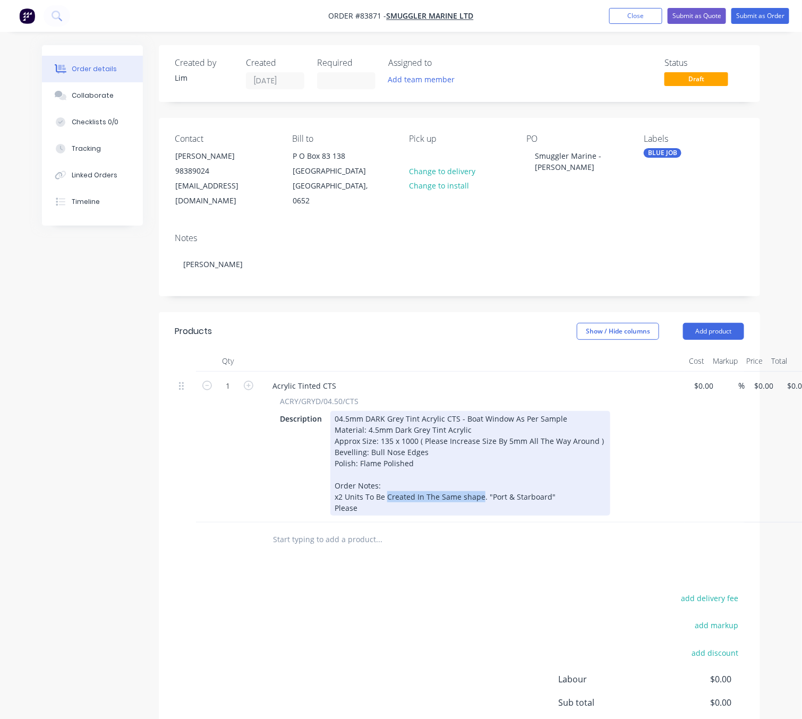
drag, startPoint x: 478, startPoint y: 482, endPoint x: 385, endPoint y: 487, distance: 93.6
click at [385, 487] on div "04.5mm DARK Grey Tint Acrylic CTS - Boat Window As Per Sample Material: 4.5mm D…" at bounding box center [470, 463] width 280 height 105
click at [466, 497] on div "04.5mm DARK Grey Tint Acrylic CTS - Boat Window As Per Sample Material: 4.5mm D…" at bounding box center [470, 463] width 280 height 105
drag, startPoint x: 368, startPoint y: 496, endPoint x: 324, endPoint y: 496, distance: 44.6
click at [324, 496] on div "Description 04.5mm DARK Grey Tint Acrylic CTS - Boat Window As Per Sample Mater…" at bounding box center [470, 463] width 389 height 105
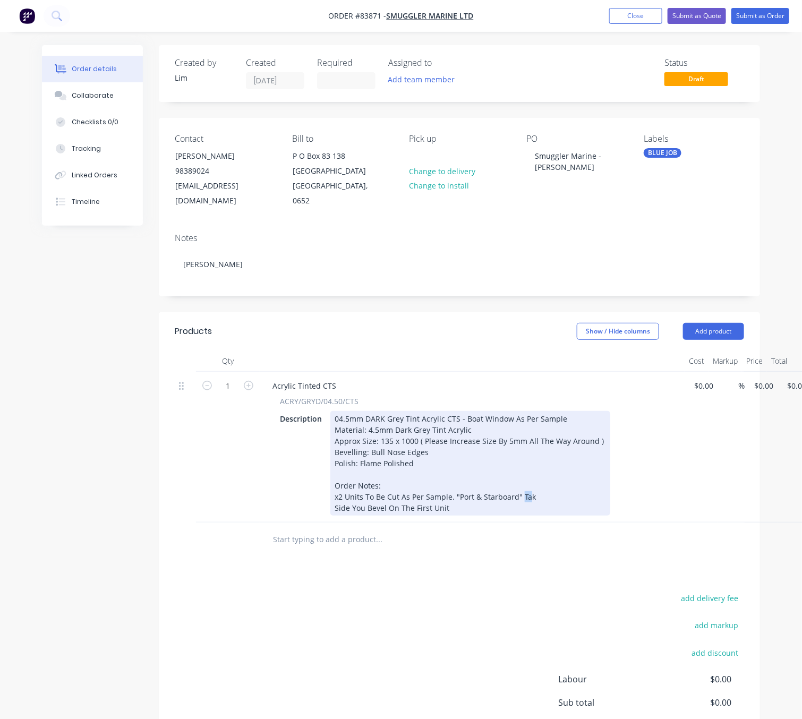
click at [520, 483] on div "04.5mm DARK Grey Tint Acrylic CTS - Boat Window As Per Sample Material: 4.5mm D…" at bounding box center [470, 463] width 280 height 105
drag, startPoint x: 529, startPoint y: 485, endPoint x: 520, endPoint y: 483, distance: 9.2
click at [520, 483] on div "04.5mm DARK Grey Tint Acrylic CTS - Boat Window As Per Sample Material: 4.5mm D…" at bounding box center [470, 463] width 280 height 105
drag, startPoint x: 391, startPoint y: 499, endPoint x: 324, endPoint y: 499, distance: 66.9
click at [324, 499] on div "Description 04.5mm DARK Grey Tint Acrylic CTS - Boat Window As Per Sample Mater…" at bounding box center [470, 463] width 389 height 105
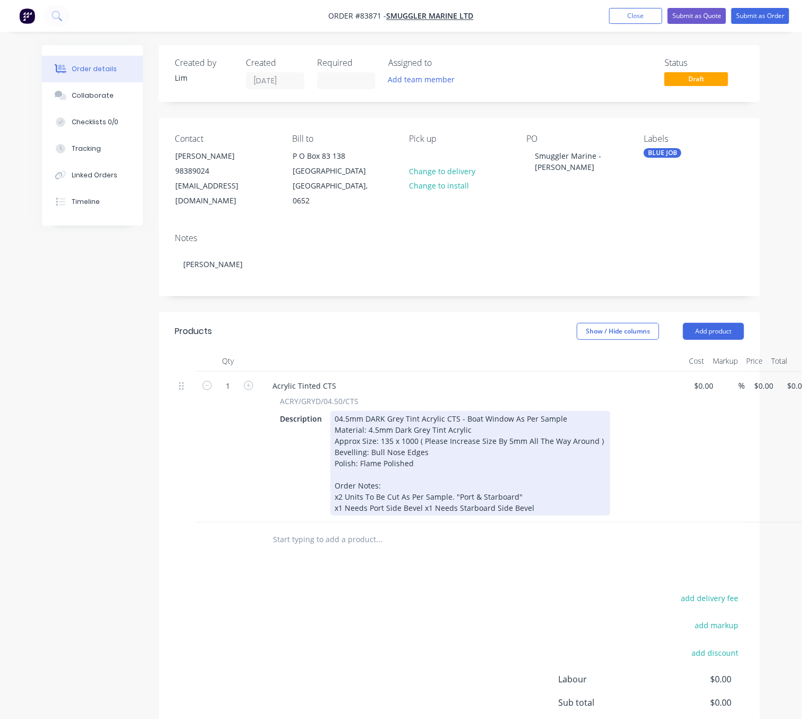
click at [345, 480] on div "04.5mm DARK Grey Tint Acrylic CTS - Boat Window As Per Sample Material: 4.5mm D…" at bounding box center [470, 463] width 280 height 105
click at [465, 480] on div "04.5mm DARK Grey Tint Acrylic CTS - Boat Window As Per Sample Material: 4.5mm D…" at bounding box center [470, 463] width 280 height 105
click at [471, 477] on div "04.5mm DARK Grey Tint Acrylic CTS - Boat Window As Per Sample Material: 4.5mm D…" at bounding box center [470, 463] width 280 height 105
click at [549, 483] on div "04.5mm DARK Grey Tint Acrylic CTS - Boat Window As Per Sample Material: 4.5mm D…" at bounding box center [470, 463] width 280 height 105
click at [552, 500] on div "04.5mm DARK Grey Tint Acrylic CTS - Boat Window As Per Sample Material: 4.5mm D…" at bounding box center [470, 463] width 280 height 105
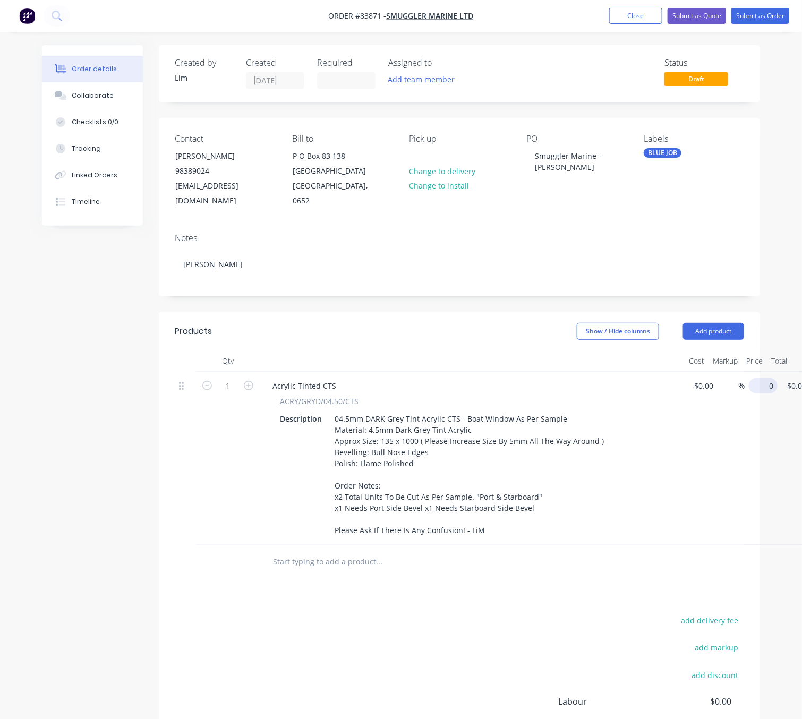
click at [762, 378] on input "0" at bounding box center [765, 385] width 24 height 15
type input "$100.42"
click at [391, 635] on div "add delivery fee add markup add discount Labour $0.00 Sub total $0.00 Margin $0…" at bounding box center [460, 716] width 570 height 205
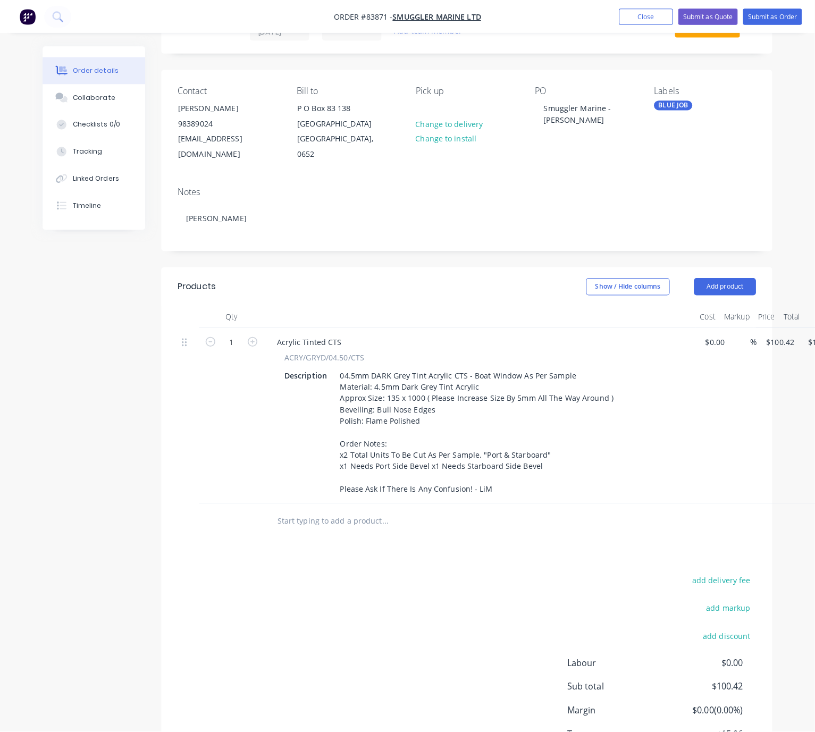
scroll to position [0, 0]
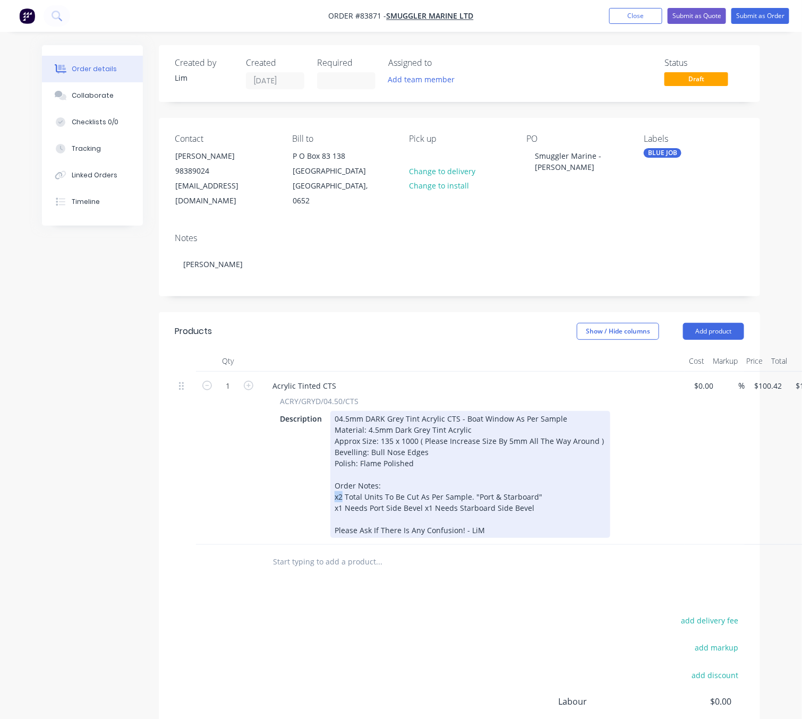
drag, startPoint x: 341, startPoint y: 482, endPoint x: 328, endPoint y: 482, distance: 12.8
click at [330, 481] on div "04.5mm DARK Grey Tint Acrylic CTS - Boat Window As Per Sample Material: 4.5mm D…" at bounding box center [470, 474] width 280 height 127
drag, startPoint x: 341, startPoint y: 495, endPoint x: 324, endPoint y: 495, distance: 17.5
click at [325, 495] on div "Description 04.5mm DARK Grey Tint Acrylic CTS - Boat Window As Per Sample Mater…" at bounding box center [470, 474] width 389 height 127
click at [426, 493] on div "04.5mm DARK Grey Tint Acrylic CTS - Boat Window As Per Sample Material: 4.5mm D…" at bounding box center [470, 474] width 280 height 127
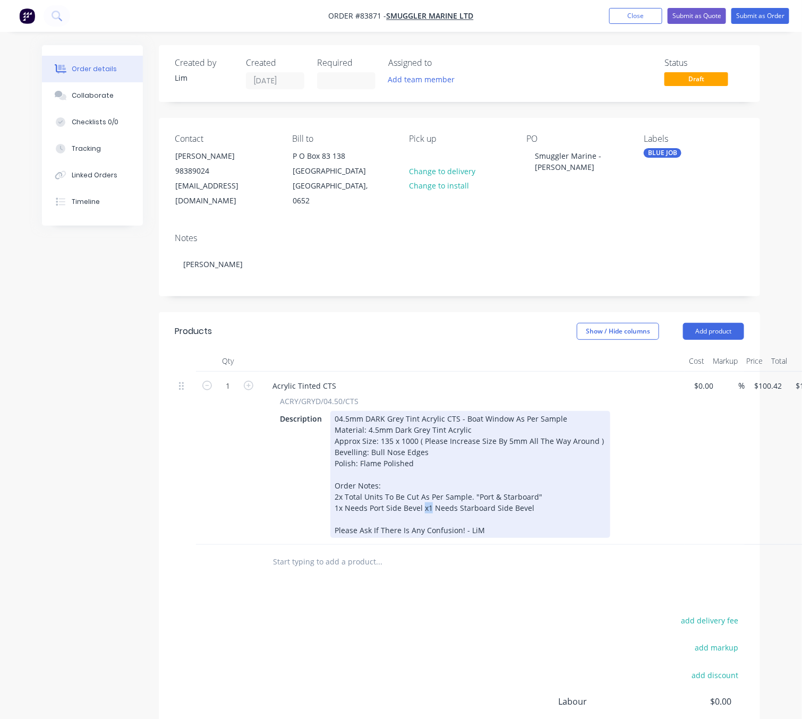
drag, startPoint x: 430, startPoint y: 494, endPoint x: 421, endPoint y: 494, distance: 9.0
click at [421, 494] on div "04.5mm DARK Grey Tint Acrylic CTS - Boat Window As Per Sample Material: 4.5mm D…" at bounding box center [470, 474] width 280 height 127
click at [418, 493] on div "04.5mm DARK Grey Tint Acrylic CTS - Boat Window As Per Sample Material: 4.5mm D…" at bounding box center [470, 474] width 280 height 127
click at [525, 510] on div "04.5mm DARK Grey Tint Acrylic CTS - Boat Window As Per Sample Material: 4.5mm D…" at bounding box center [470, 474] width 280 height 127
click at [535, 512] on div "04.5mm DARK Grey Tint Acrylic CTS - Boat Window As Per Sample Material: 4.5mm D…" at bounding box center [470, 474] width 280 height 127
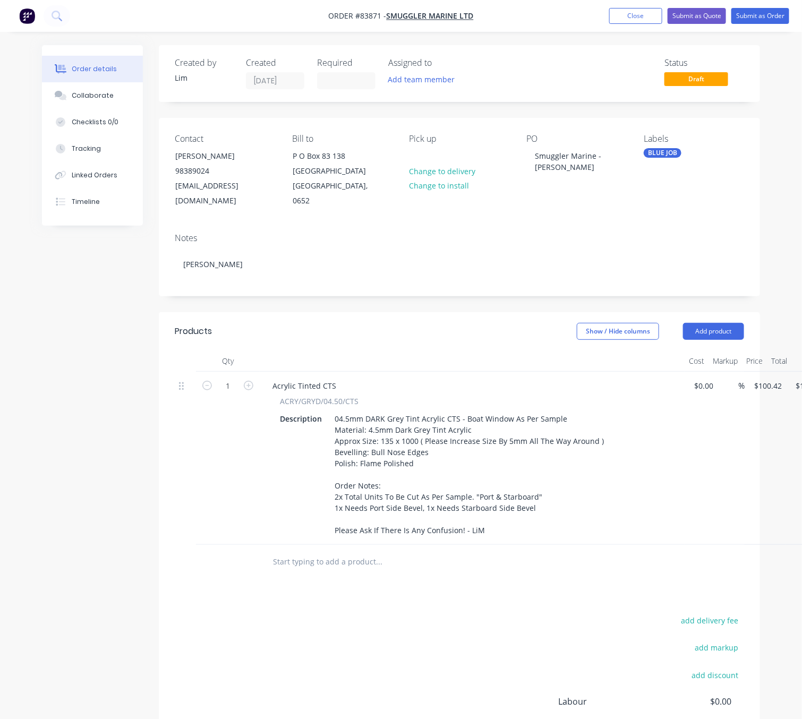
click at [83, 523] on div "Created by Lim Created 13/08/25 Required Assigned to Add team member Status Dra…" at bounding box center [401, 447] width 718 height 805
click at [99, 596] on div "Created by Lim Created 13/08/25 Required Assigned to Add team member Status Dra…" at bounding box center [401, 447] width 718 height 805
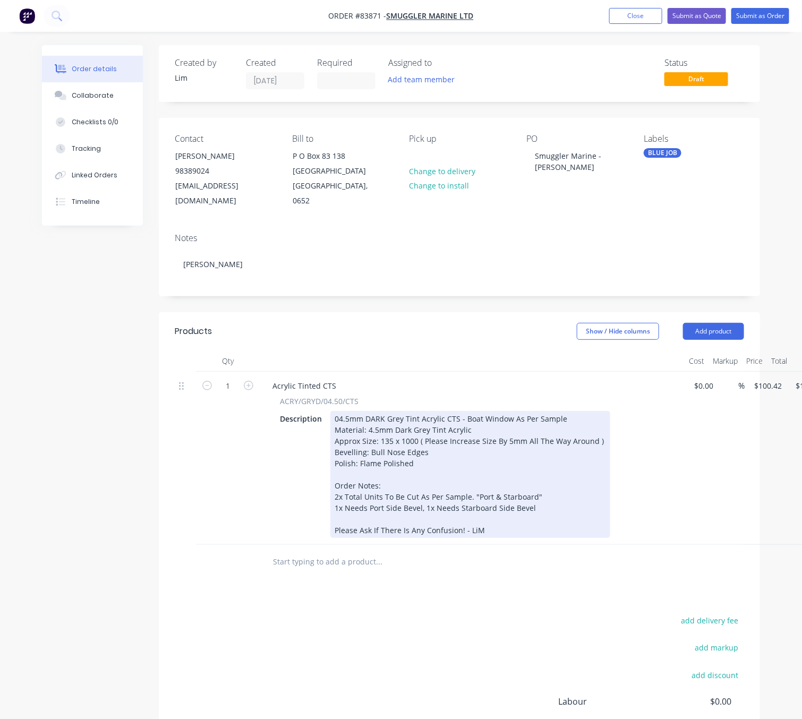
click at [488, 412] on div "04.5mm DARK Grey Tint Acrylic CTS - Boat Window As Per Sample Material: 4.5mm D…" at bounding box center [470, 474] width 280 height 127
drag, startPoint x: 517, startPoint y: 416, endPoint x: 502, endPoint y: 415, distance: 14.9
click at [502, 415] on div "04.5mm DARK Grey Tint Acrylic CTS - Boat Window As Per Sample Material: 4.5mm D…" at bounding box center [470, 474] width 280 height 127
click at [517, 416] on div "04.5mm DARK Grey Tint Acrylic CTS - Boat Window As Per Sample Material: 4.5mm D…" at bounding box center [470, 474] width 280 height 127
click at [515, 513] on div "04.5mm DARK Grey Tint Acrylic CTS - Boat Window As Per Sample Material: 4.5mm D…" at bounding box center [470, 474] width 280 height 127
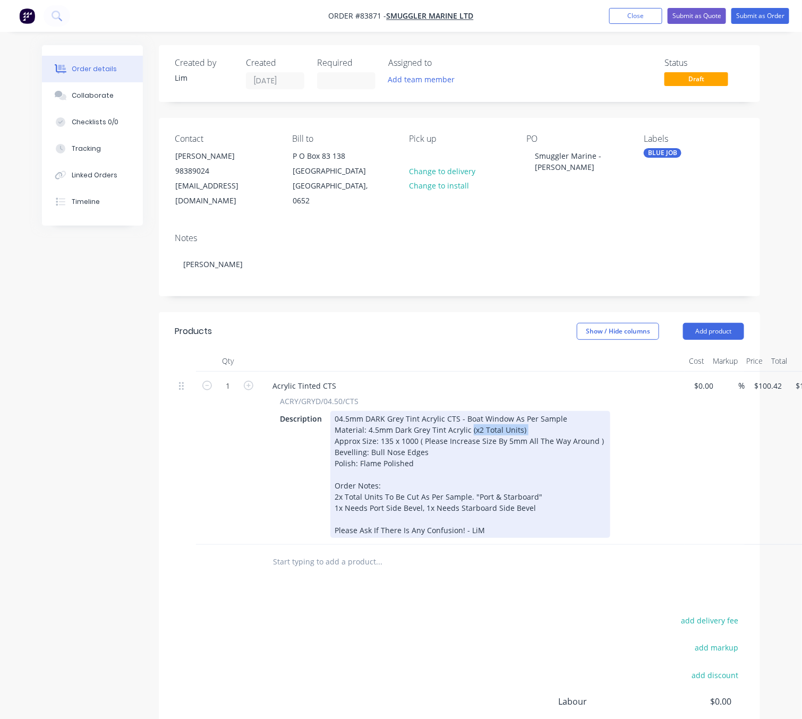
drag, startPoint x: 525, startPoint y: 414, endPoint x: 468, endPoint y: 420, distance: 57.6
click at [468, 420] on div "04.5mm DARK Grey Tint Acrylic CTS - Boat Window As Per Sample Material: 4.5mm D…" at bounding box center [470, 474] width 280 height 127
click at [565, 411] on div "04.5mm DARK Grey Tint Acrylic CTS - Boat Window As Per Sample Material: 4.5mm D…" at bounding box center [470, 474] width 280 height 127
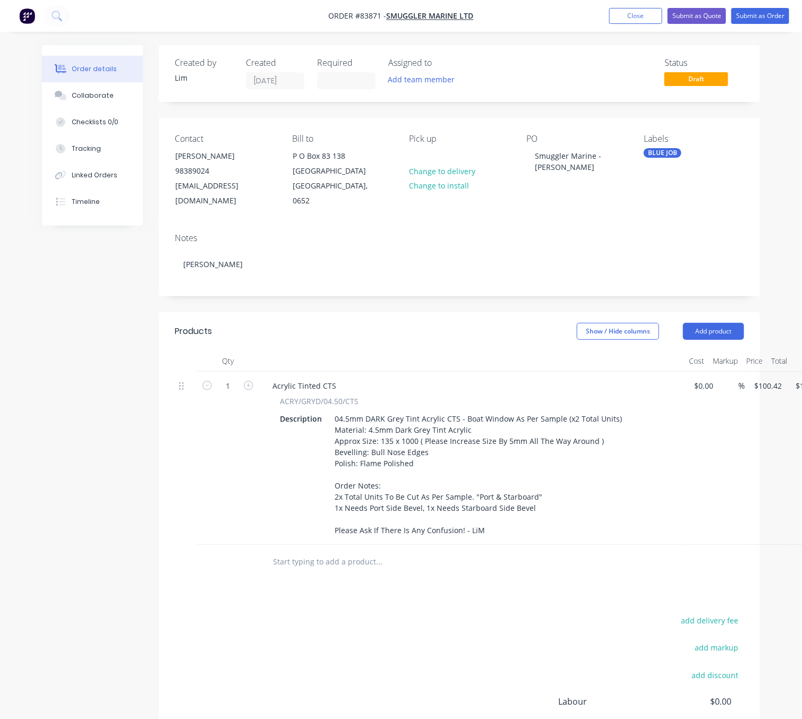
click at [120, 558] on div "Created by Lim Created 13/08/25 Required Assigned to Add team member Status Dra…" at bounding box center [401, 447] width 718 height 805
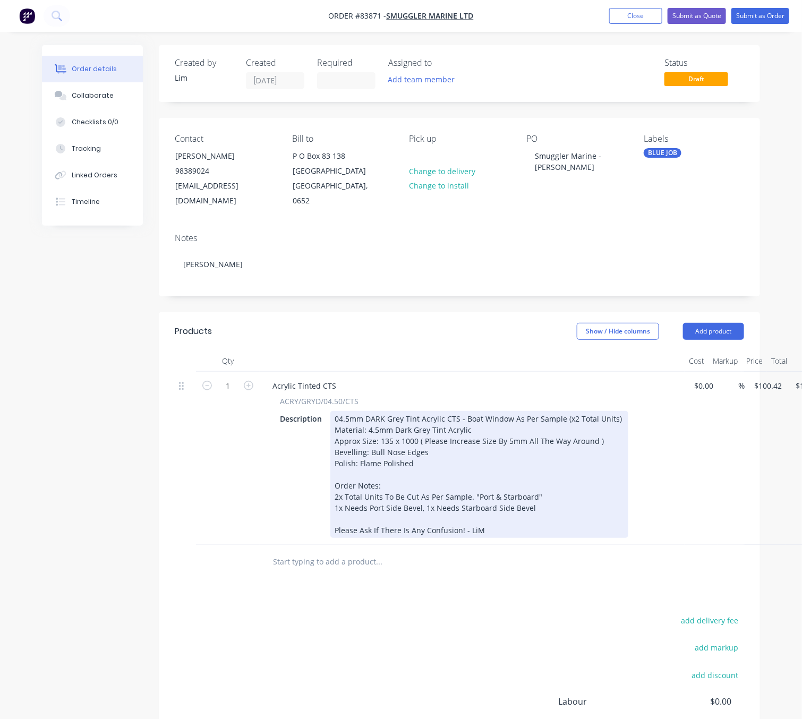
drag, startPoint x: 418, startPoint y: 493, endPoint x: 438, endPoint y: 501, distance: 22.2
click at [418, 493] on div "04.5mm DARK Grey Tint Acrylic CTS - Boat Window As Per Sample (x2 Total Units) …" at bounding box center [479, 474] width 298 height 127
click at [428, 490] on div "04.5mm DARK Grey Tint Acrylic CTS - Boat Window As Per Sample (x2 Total Units) …" at bounding box center [479, 474] width 298 height 127
click at [429, 491] on div "04.5mm DARK Grey Tint Acrylic CTS - Boat Window As Per Sample (x2 Total Units) …" at bounding box center [479, 474] width 298 height 127
click at [425, 491] on div "04.5mm DARK Grey Tint Acrylic CTS - Boat Window As Per Sample (x2 Total Units) …" at bounding box center [479, 474] width 298 height 127
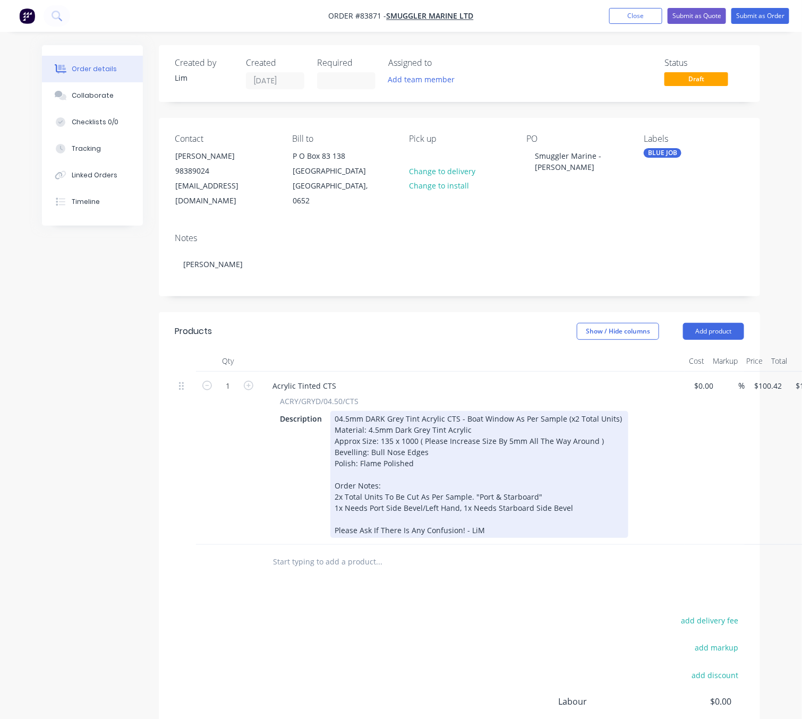
drag, startPoint x: 568, startPoint y: 496, endPoint x: 590, endPoint y: 499, distance: 22.0
click at [568, 495] on div "04.5mm DARK Grey Tint Acrylic CTS - Boat Window As Per Sample (x2 Total Units) …" at bounding box center [479, 474] width 298 height 127
click at [587, 489] on div "04.5mm DARK Grey Tint Acrylic CTS - Boat Window As Per Sample (x2 Total Units) …" at bounding box center [479, 474] width 298 height 127
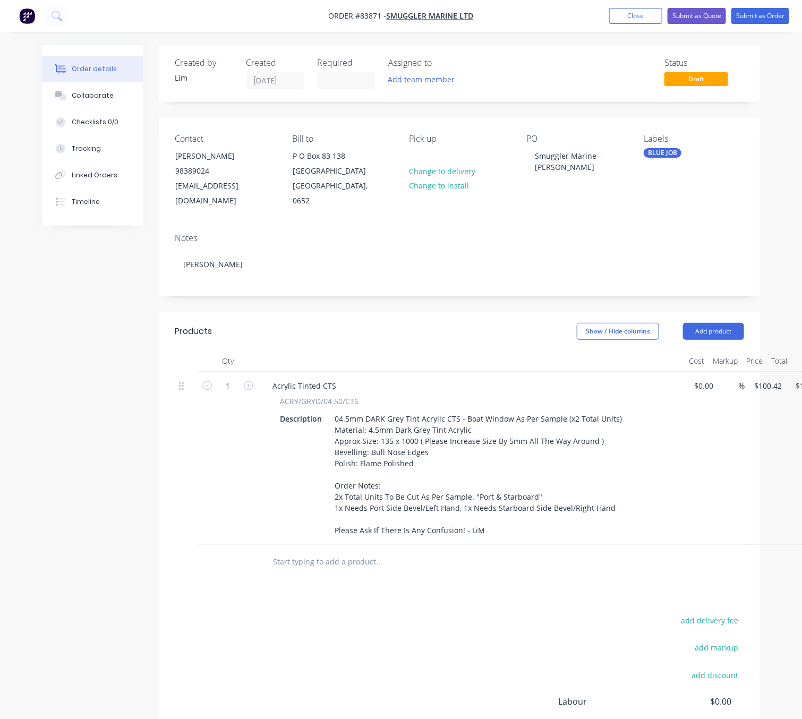
click at [394, 574] on div "Products Show / Hide columns Add product Qty Cost Markup Price Total 1 Acrylic …" at bounding box center [459, 573] width 601 height 522
click at [388, 654] on div "add delivery fee add markup add discount Labour $0.00 Sub total $100.42 Margin …" at bounding box center [460, 716] width 570 height 205
click at [766, 13] on button "Submit as Order" at bounding box center [761, 16] width 58 height 16
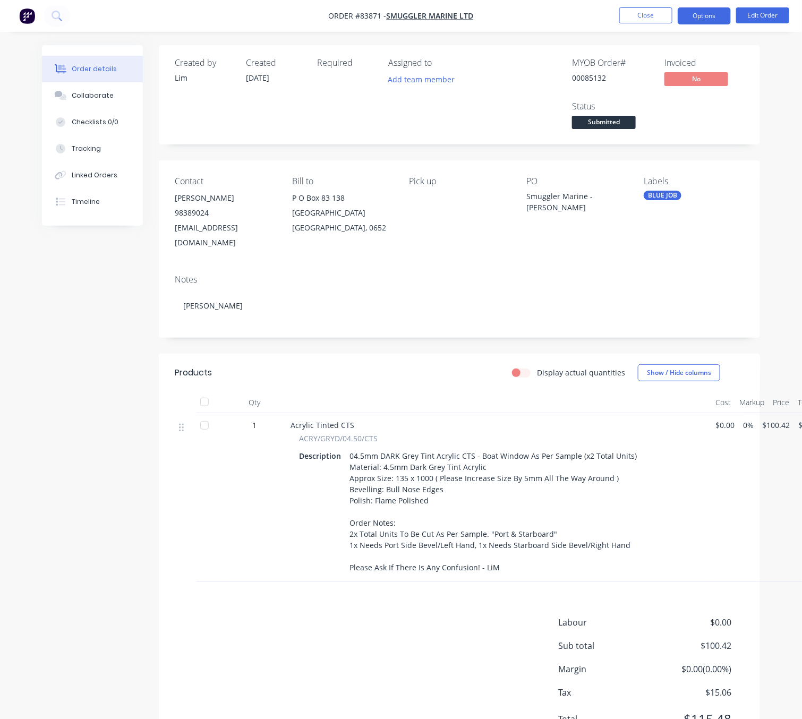
click at [711, 10] on button "Options" at bounding box center [704, 15] width 53 height 17
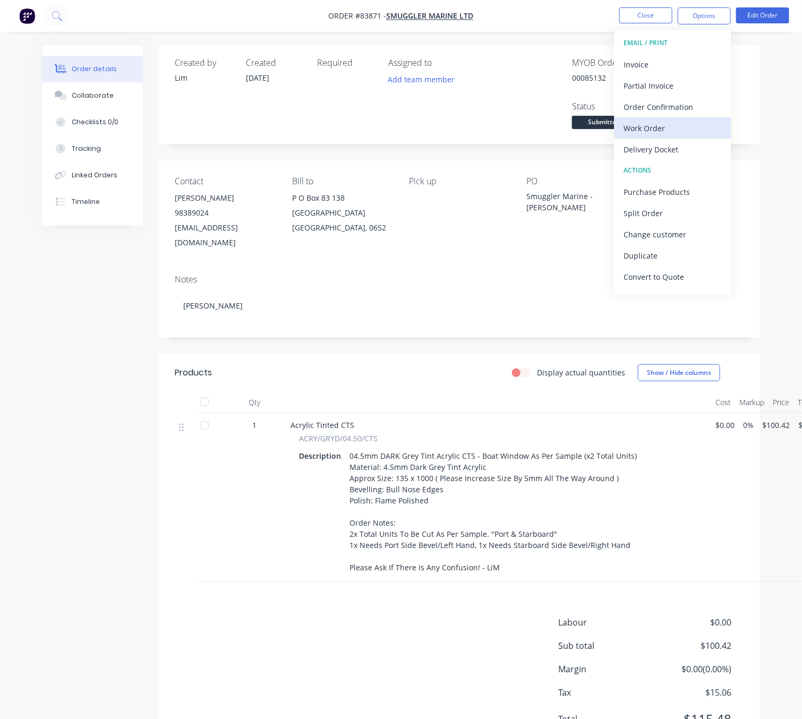
click at [695, 129] on div "Work Order" at bounding box center [673, 128] width 98 height 15
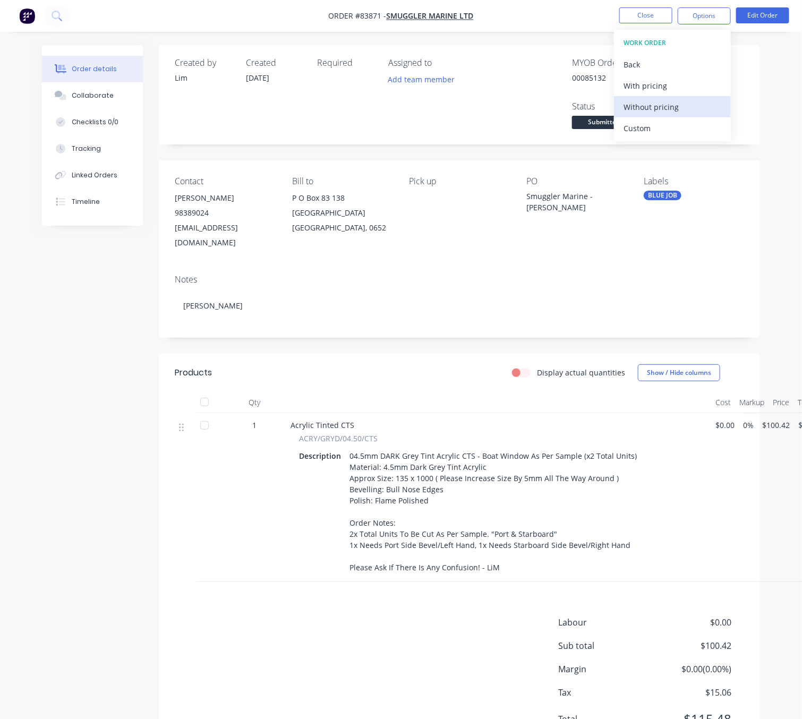
click at [691, 110] on div "Without pricing" at bounding box center [673, 106] width 98 height 15
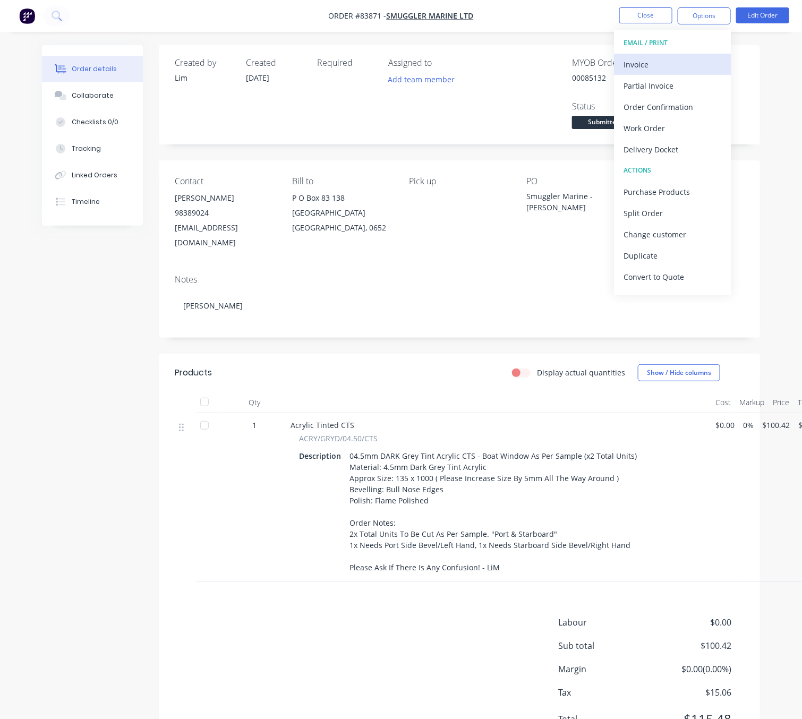
click at [668, 59] on div "Invoice" at bounding box center [673, 64] width 98 height 15
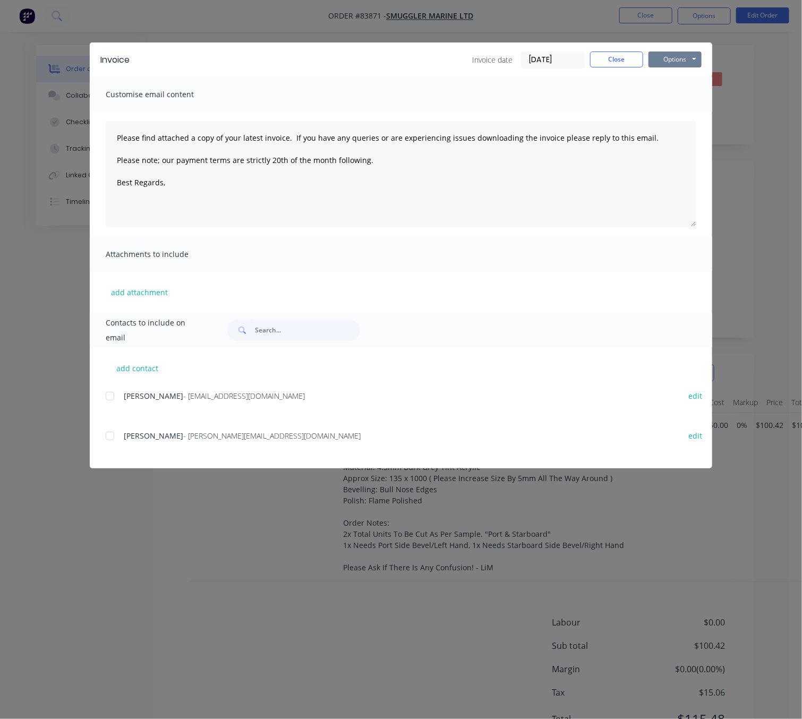
click at [683, 56] on button "Options" at bounding box center [675, 60] width 53 height 16
click at [694, 75] on button "Preview" at bounding box center [683, 79] width 68 height 18
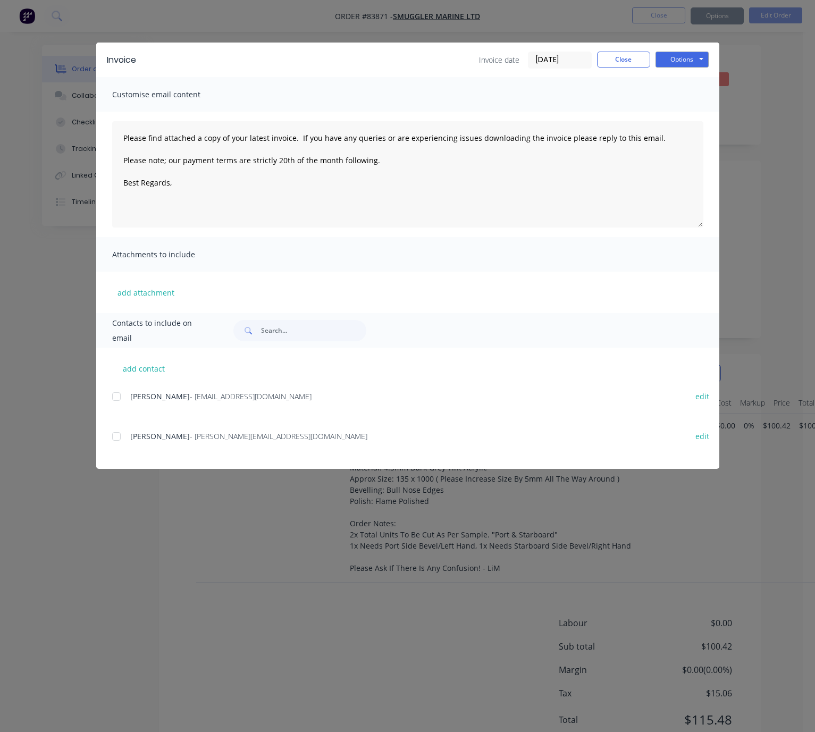
type textarea "Please find attached a copy of your latest invoice. If you have any queries or …"
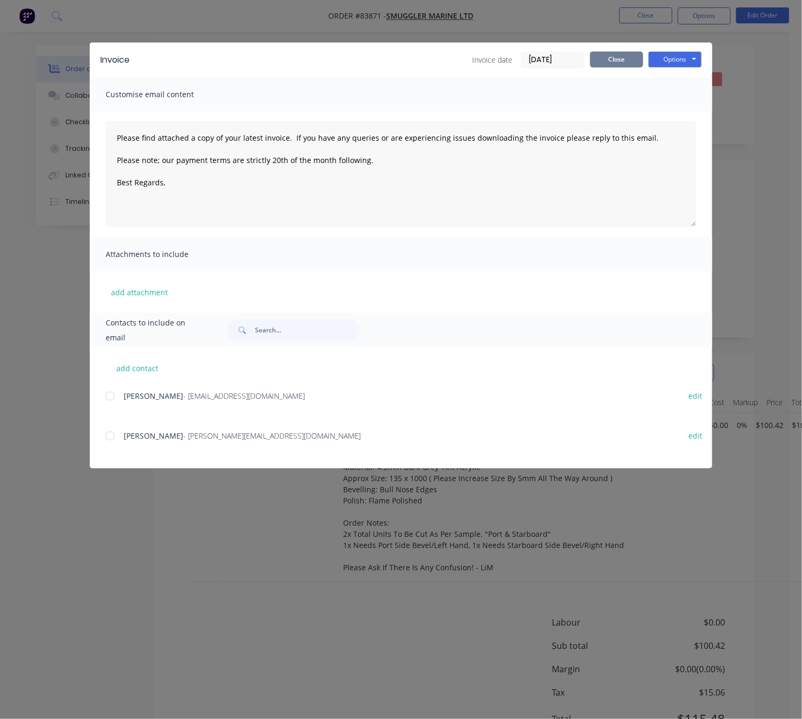
click at [615, 58] on button "Close" at bounding box center [616, 60] width 53 height 16
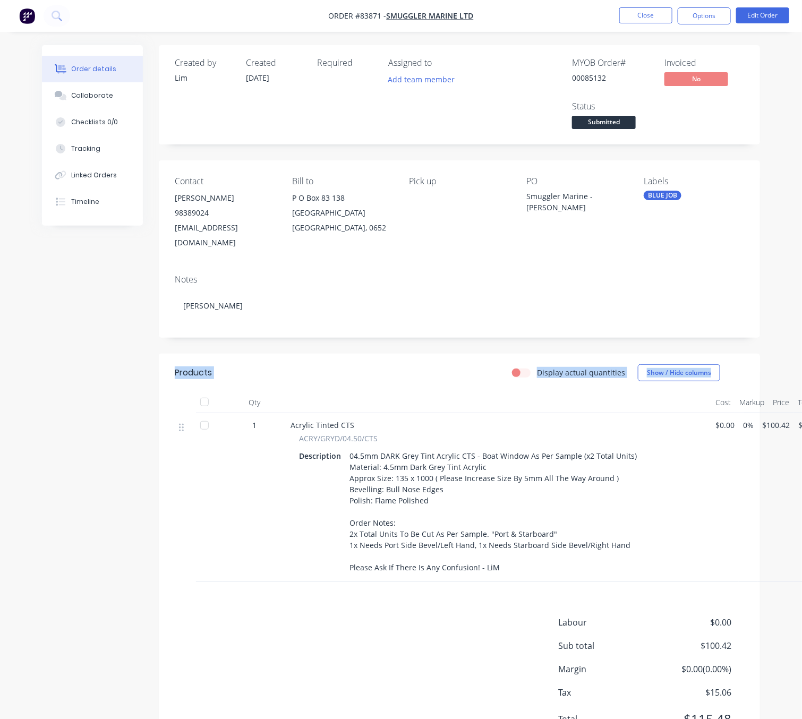
drag, startPoint x: 99, startPoint y: 375, endPoint x: 728, endPoint y: 45, distance: 710.1
click at [111, 362] on div "Created by Lim Created 13/08/25 Required Assigned to Add team member MYOB Order…" at bounding box center [401, 408] width 718 height 726
click at [638, 14] on button "Close" at bounding box center [646, 15] width 53 height 16
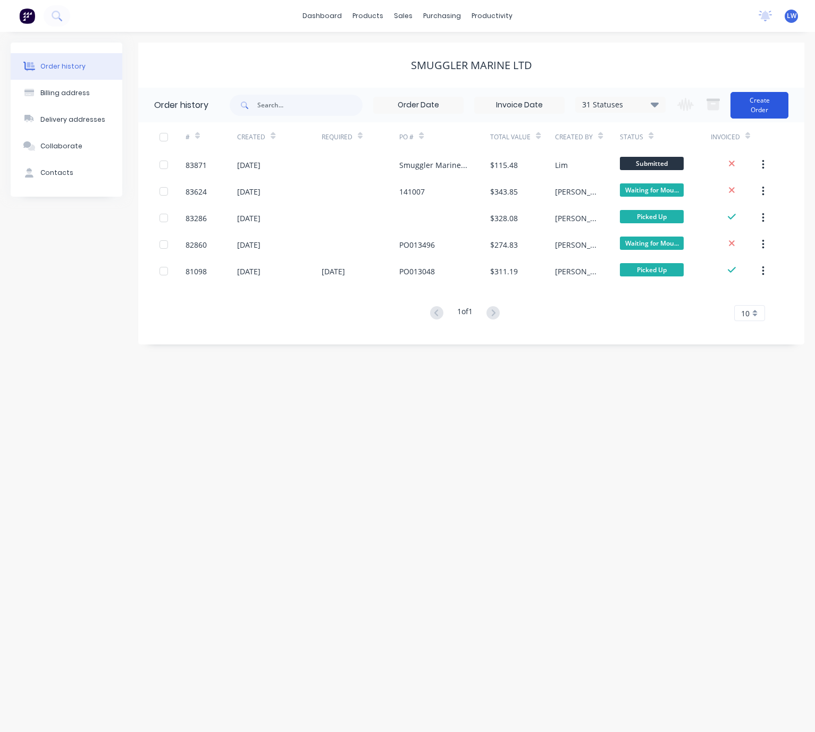
click at [777, 104] on button "Create Order" at bounding box center [759, 105] width 58 height 27
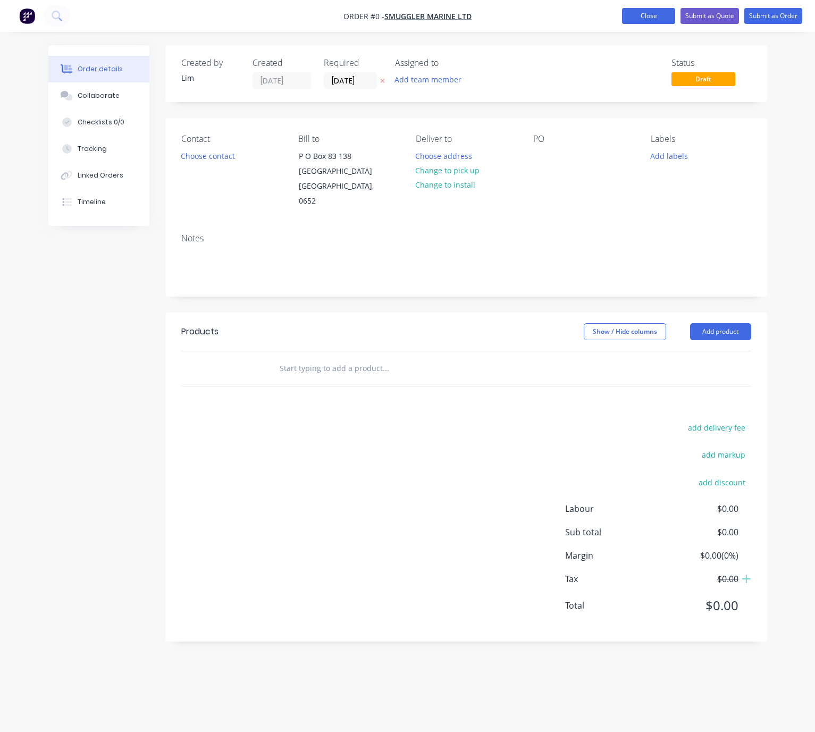
click at [656, 19] on button "Close" at bounding box center [648, 16] width 53 height 16
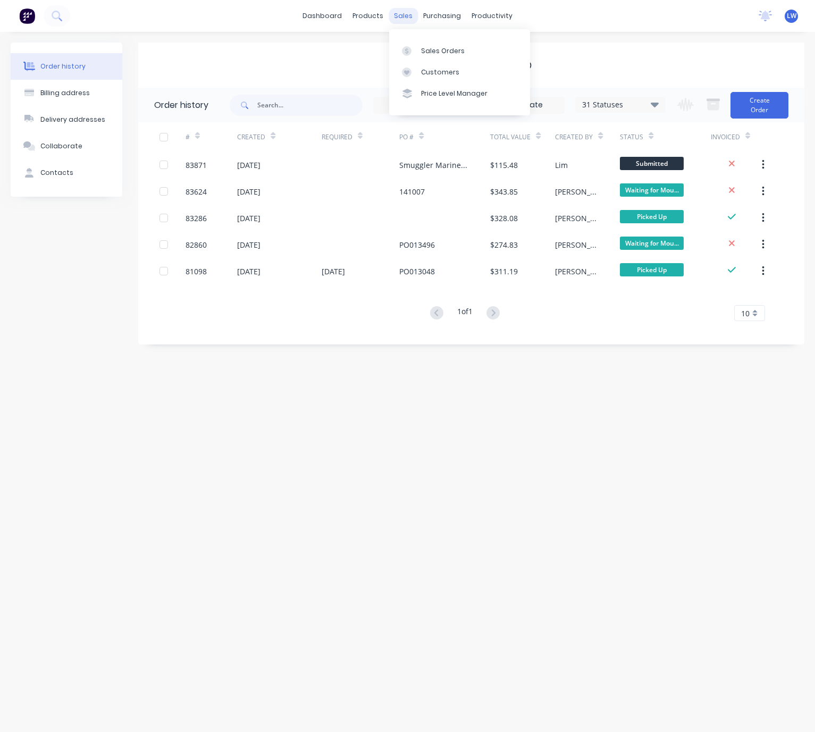
click at [411, 13] on div "sales" at bounding box center [402, 16] width 29 height 16
click at [427, 47] on div "Sales Orders" at bounding box center [443, 51] width 44 height 10
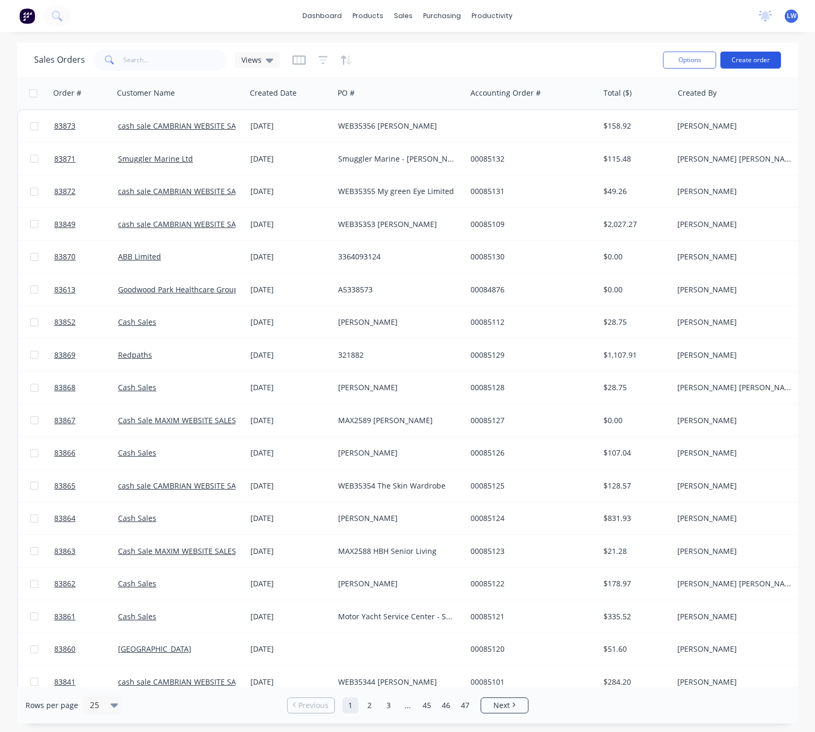
click at [758, 54] on button "Create order" at bounding box center [750, 60] width 61 height 17
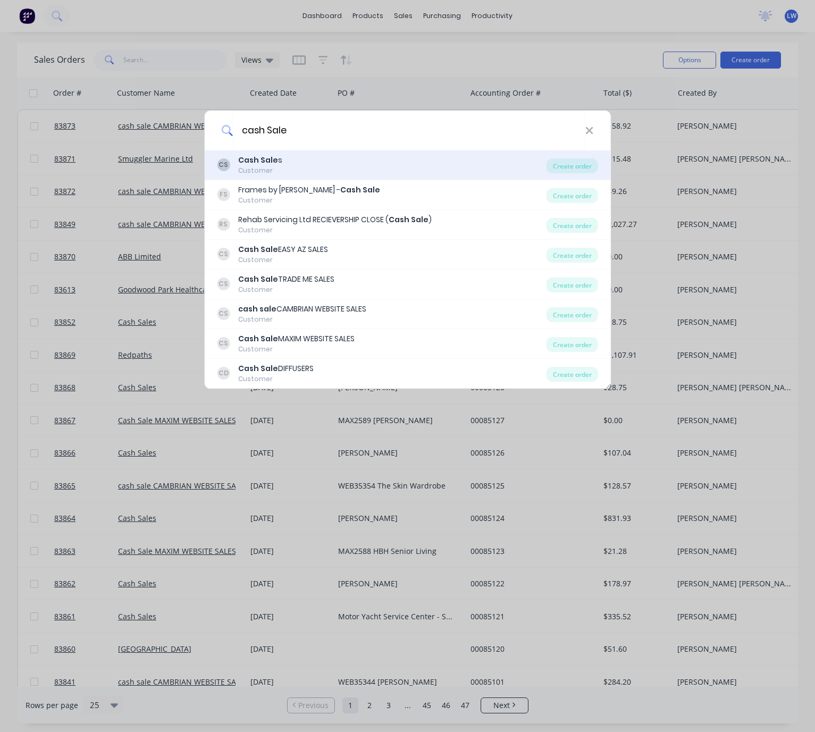
type input "cash Sale"
click at [343, 166] on div "CS Cash Sale s Customer" at bounding box center [381, 165] width 329 height 21
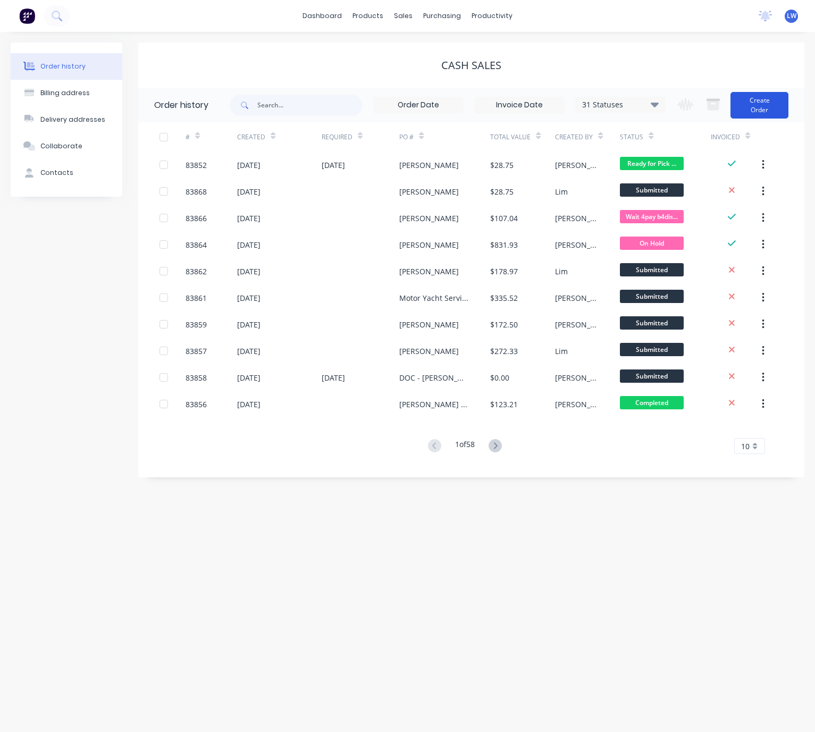
click at [778, 105] on button "Create Order" at bounding box center [759, 105] width 58 height 27
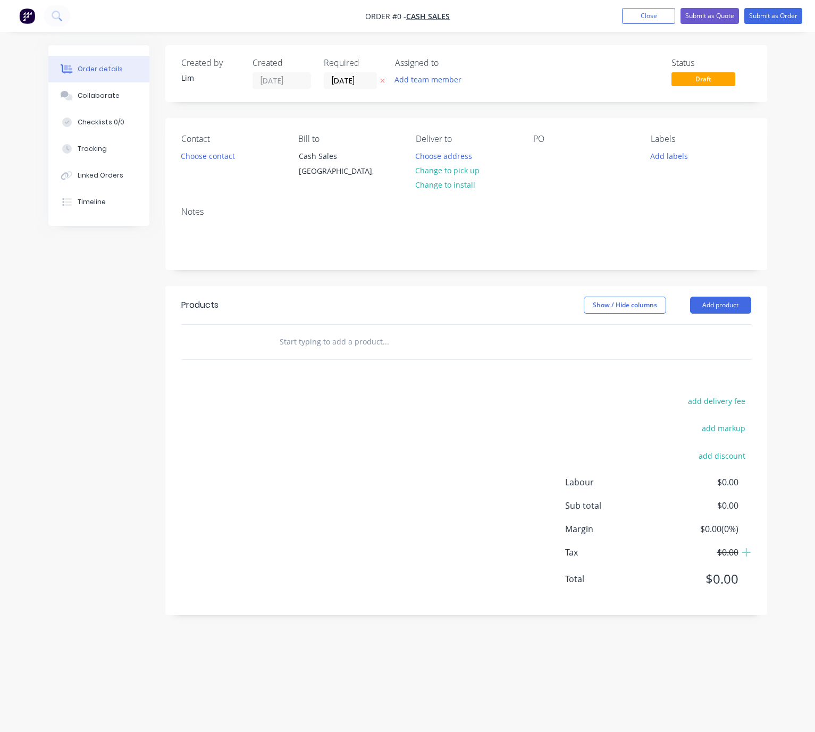
click at [381, 79] on icon at bounding box center [382, 81] width 5 height 6
click at [200, 153] on button "Choose contact" at bounding box center [207, 155] width 65 height 14
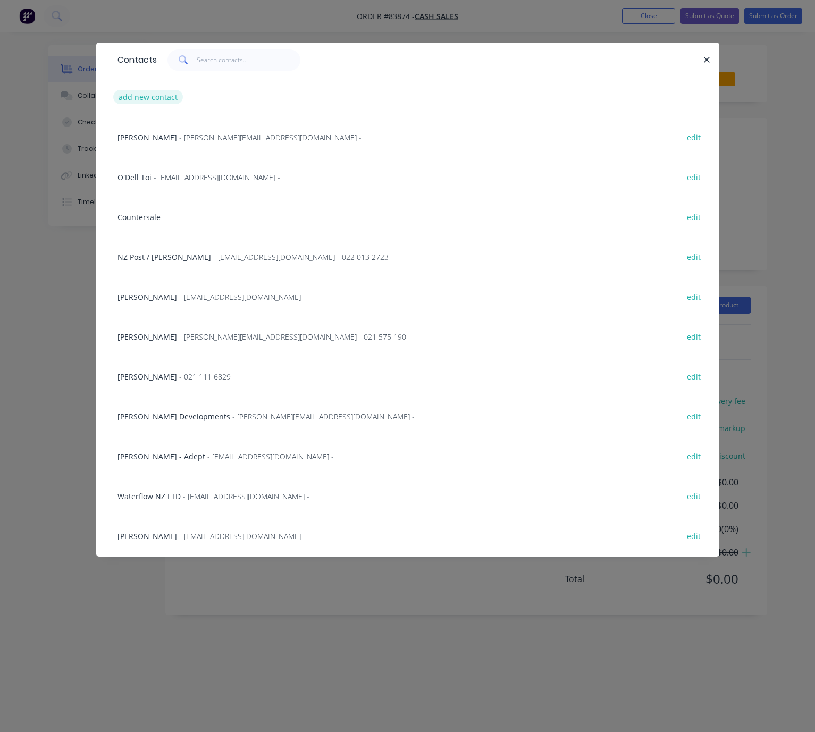
click at [164, 91] on button "add new contact" at bounding box center [148, 97] width 70 height 14
select select "NZ"
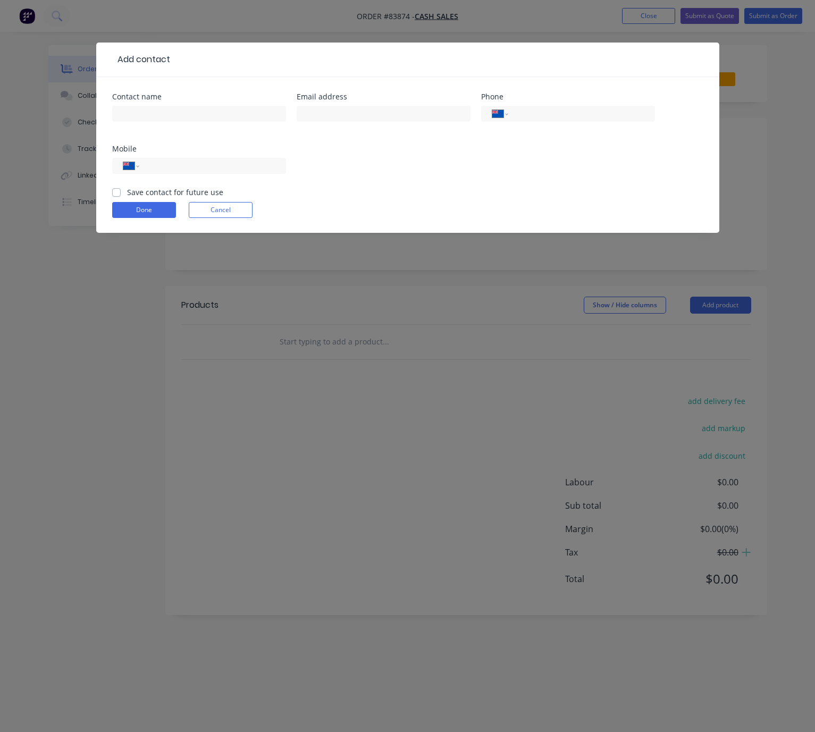
click at [175, 104] on div at bounding box center [199, 118] width 174 height 31
click at [179, 110] on input "text" at bounding box center [199, 114] width 174 height 16
type input "Wayne Smith"
click at [343, 114] on input "text" at bounding box center [383, 114] width 174 height 16
click at [359, 115] on input "waynesmith2@extra.co.nz" at bounding box center [383, 114] width 174 height 16
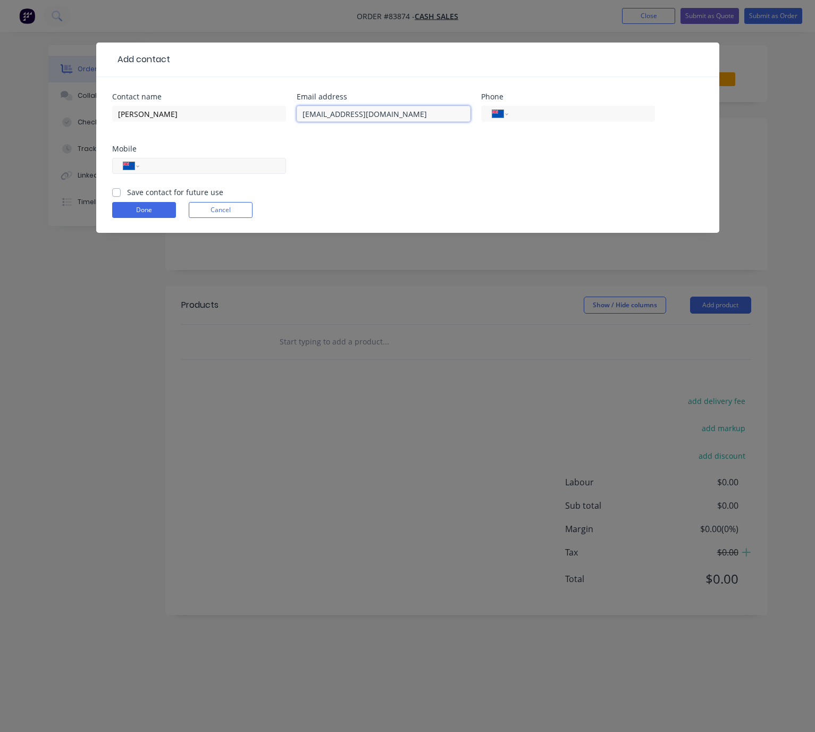
type input "waynesmith2@xtra.co.nz"
click at [237, 163] on input "tel" at bounding box center [211, 166] width 128 height 12
type input "027 812 8160"
click at [127, 193] on label "Save contact for future use" at bounding box center [175, 191] width 96 height 11
click at [115, 193] on input "Save contact for future use" at bounding box center [116, 191] width 9 height 10
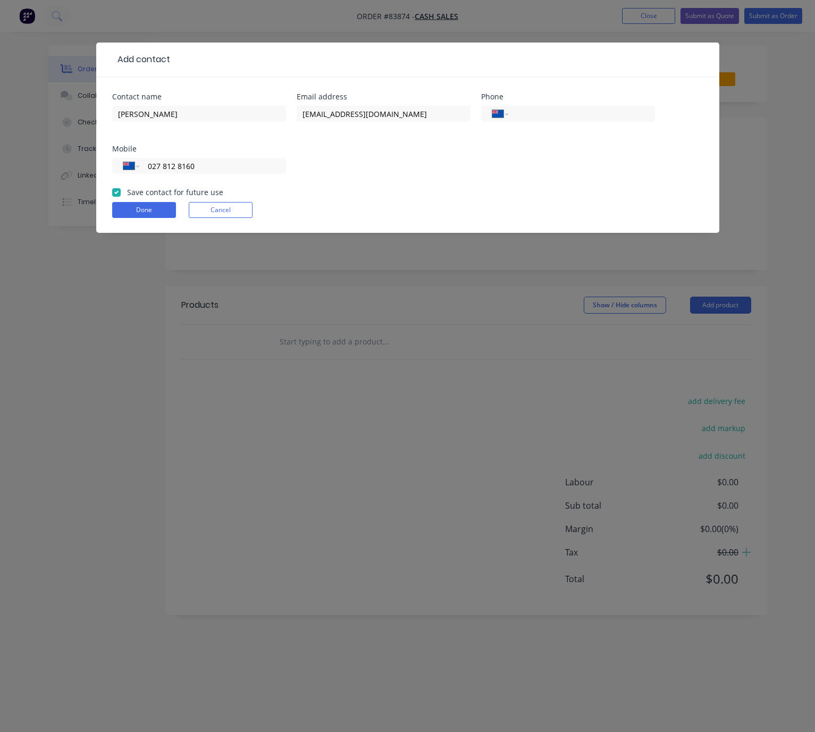
checkbox input "true"
click at [126, 208] on button "Done" at bounding box center [144, 210] width 64 height 16
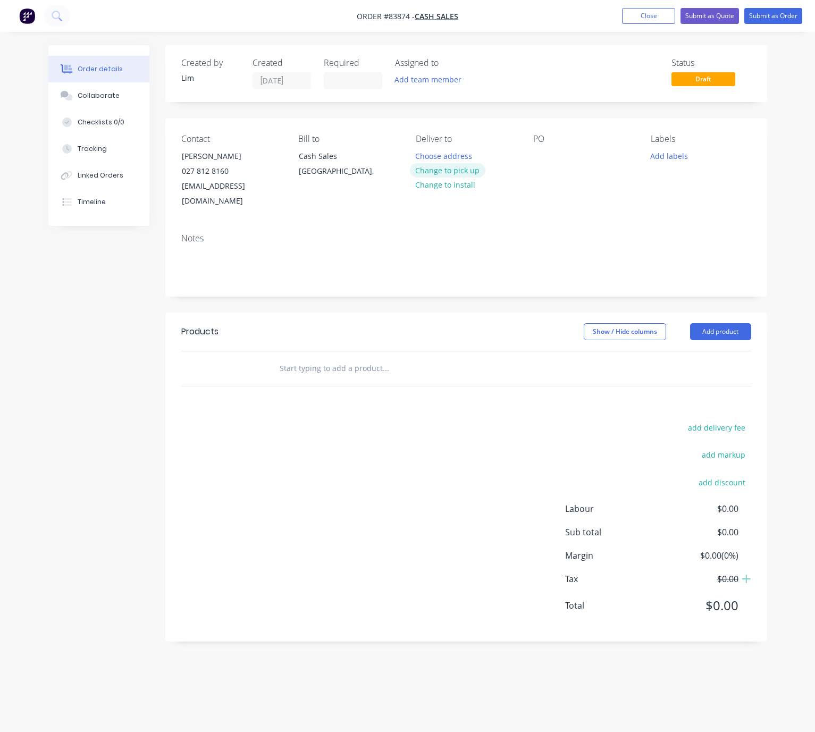
click at [466, 173] on button "Change to pick up" at bounding box center [447, 170] width 75 height 14
click at [535, 158] on div at bounding box center [541, 155] width 17 height 15
click at [672, 162] on button "Add labels" at bounding box center [668, 155] width 49 height 14
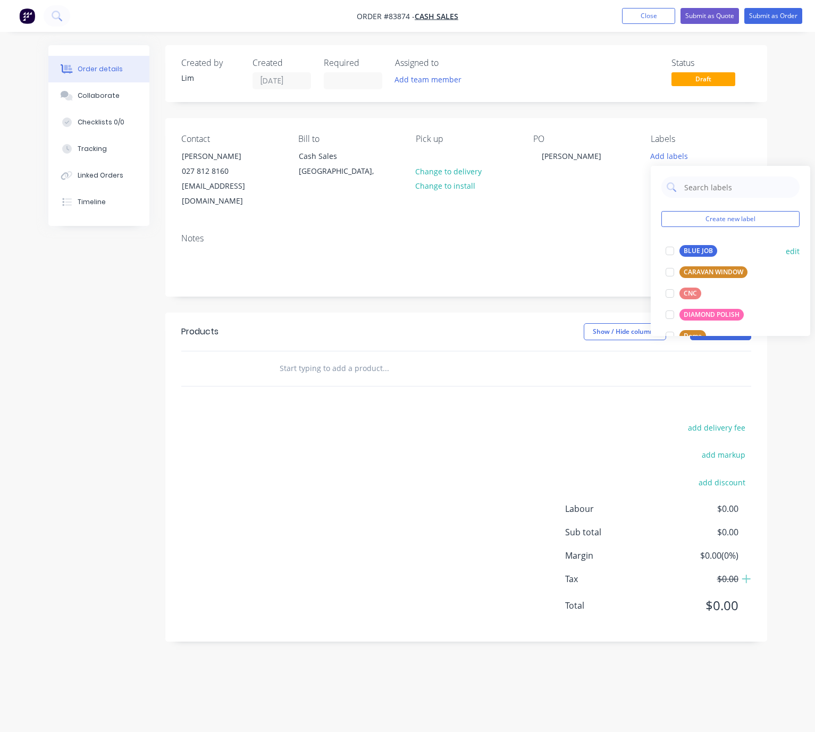
click at [708, 248] on div "BLUE JOB" at bounding box center [698, 251] width 38 height 12
click at [419, 298] on div "Created by Lim Created 13/08/25 Required Assigned to Add team member Status Dra…" at bounding box center [465, 343] width 601 height 596
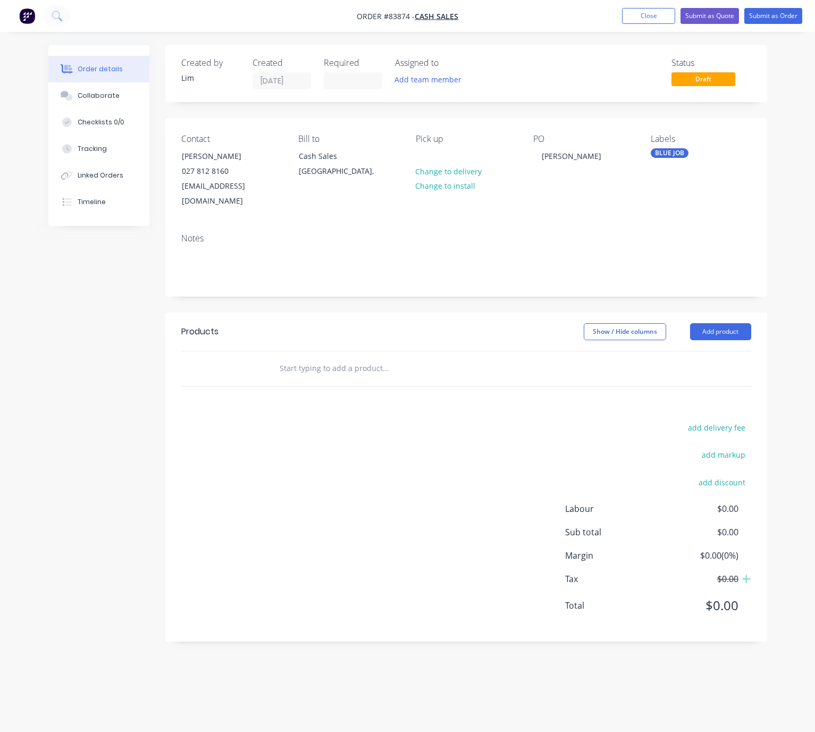
click at [305, 358] on input "text" at bounding box center [385, 368] width 213 height 21
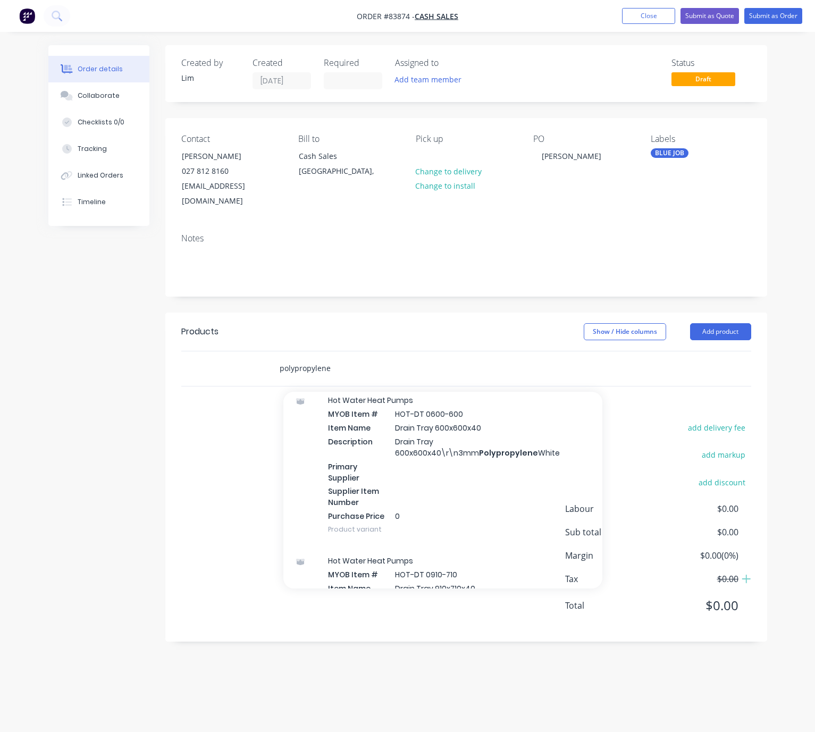
scroll to position [2550, 0]
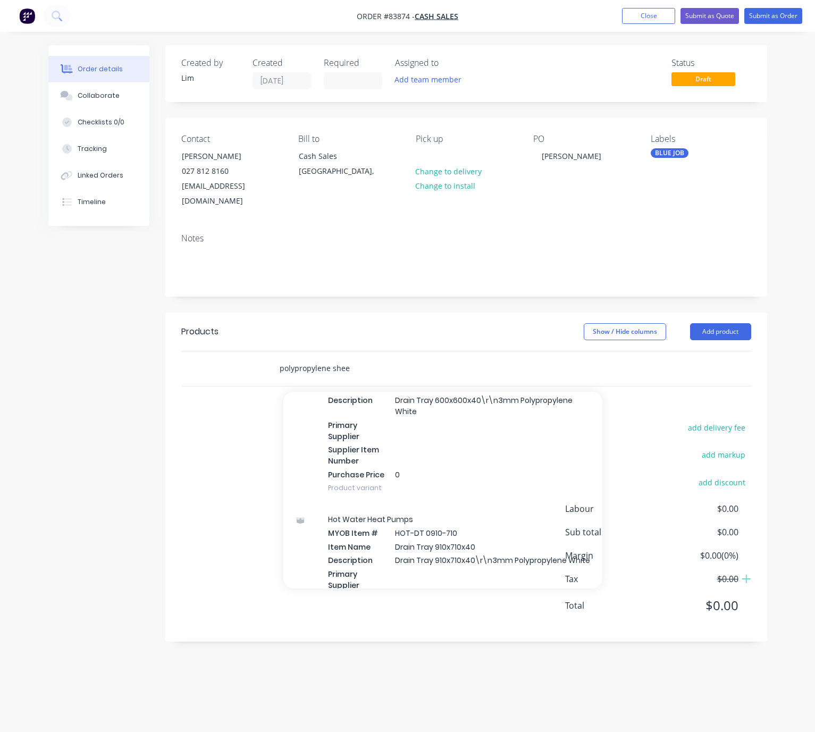
type input "polypropylene sheet"
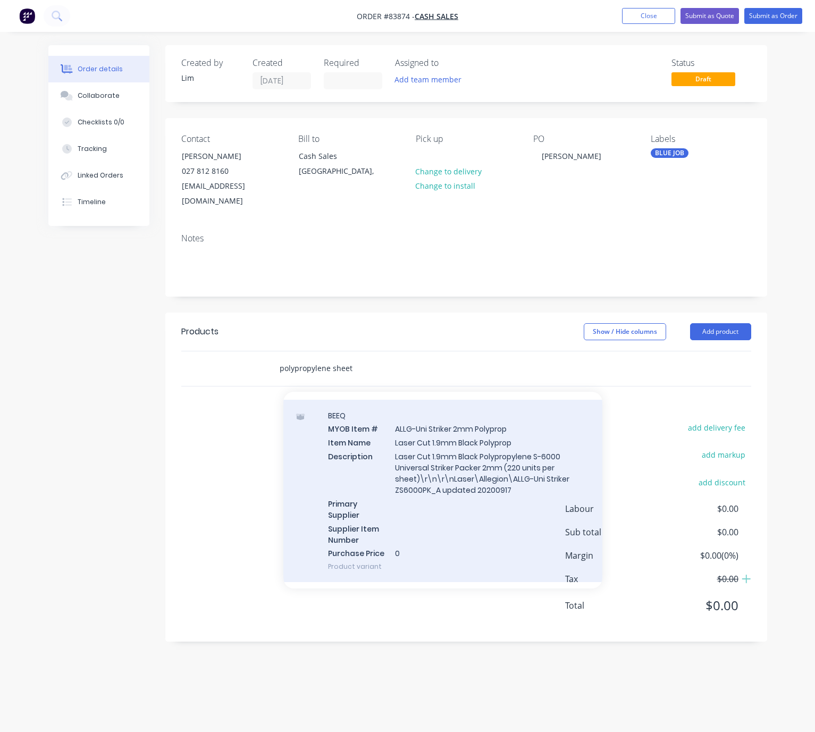
scroll to position [0, 0]
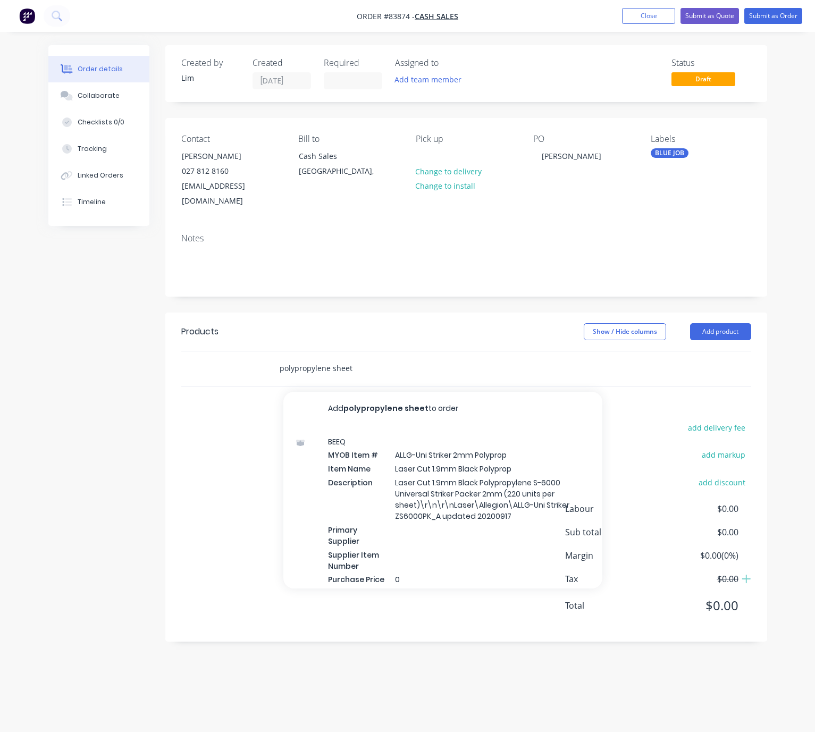
drag, startPoint x: 361, startPoint y: 359, endPoint x: 217, endPoint y: 359, distance: 144.0
click at [217, 359] on div "polypropylene sheet Add polypropylene sheet to order BEEQ MYOB Item # ALLG-Uni …" at bounding box center [466, 368] width 570 height 35
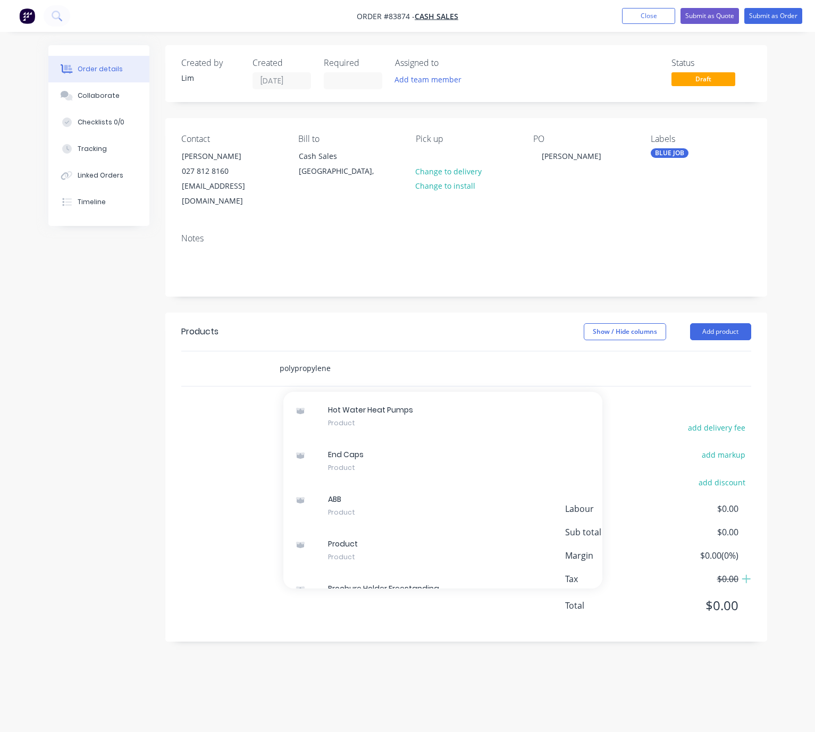
scroll to position [9280, 0]
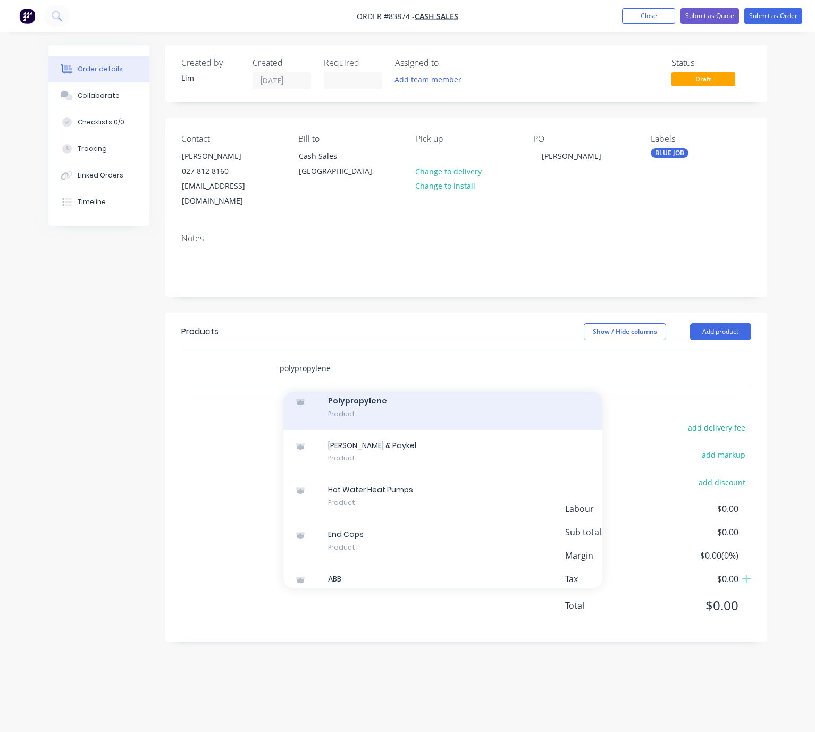
type input "polypropylene"
click at [405, 398] on div "Polypropylene Product" at bounding box center [442, 407] width 319 height 45
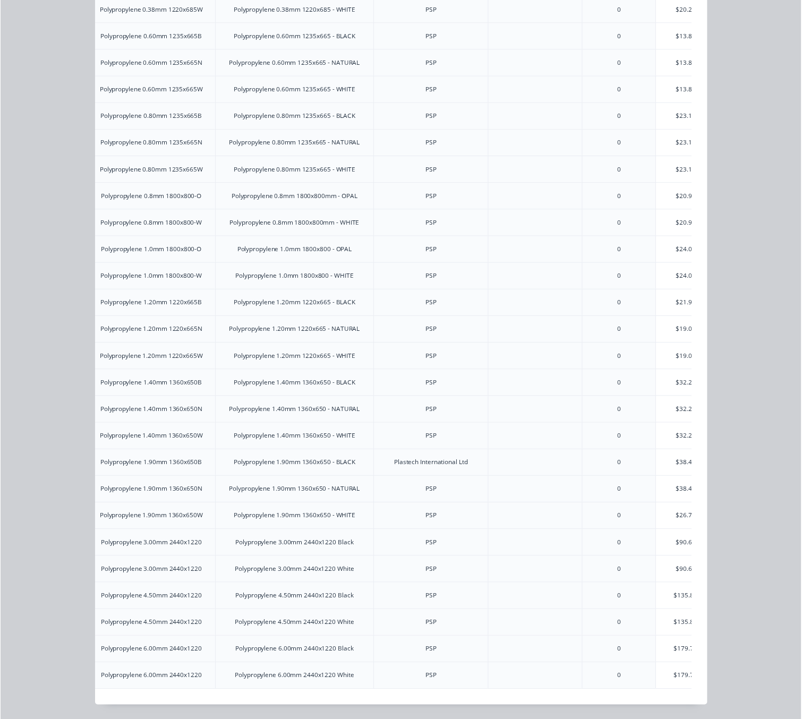
scroll to position [0, 104]
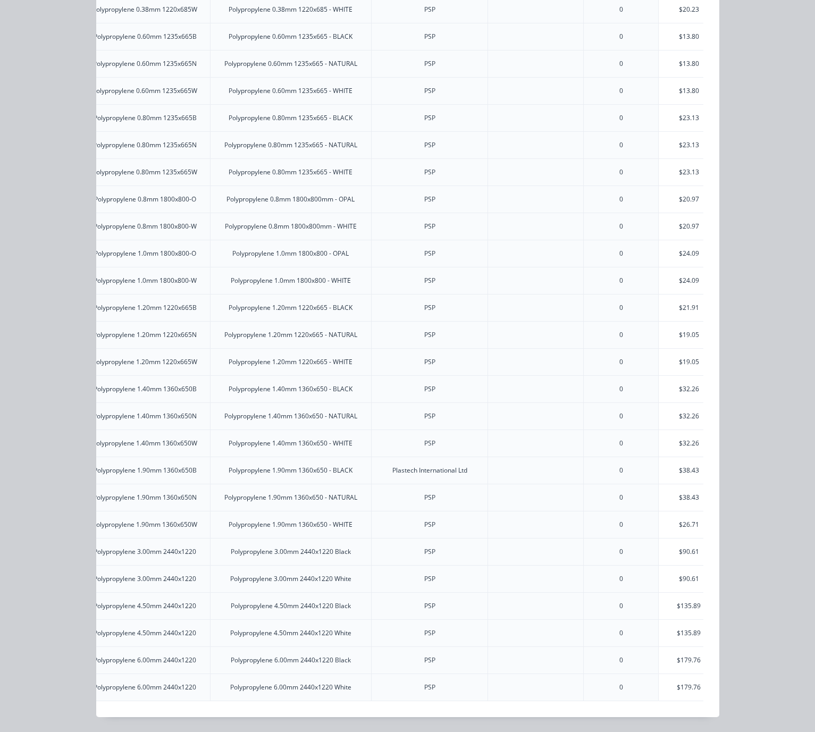
click at [678, 566] on div "$90.61" at bounding box center [688, 578] width 60 height 27
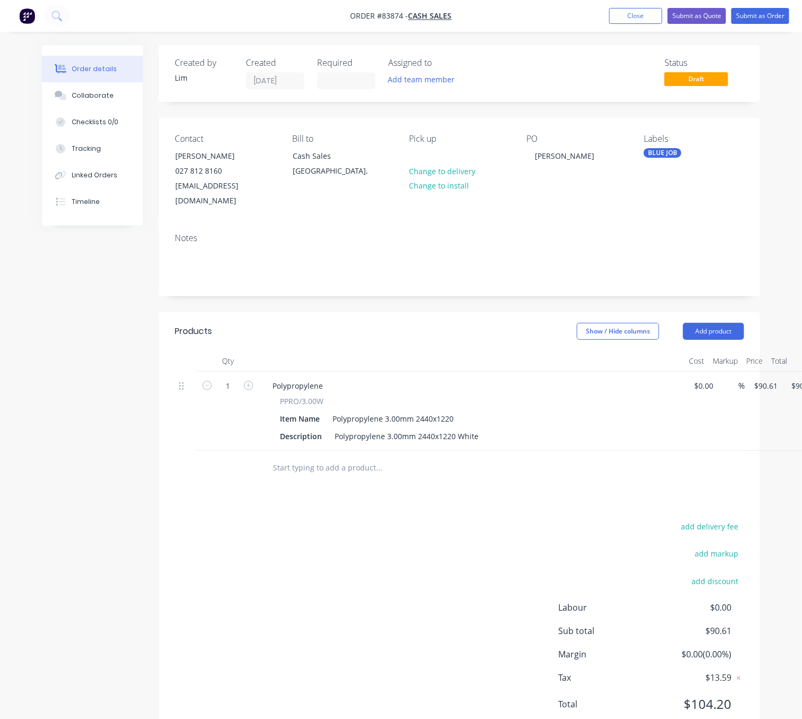
scroll to position [0, 44]
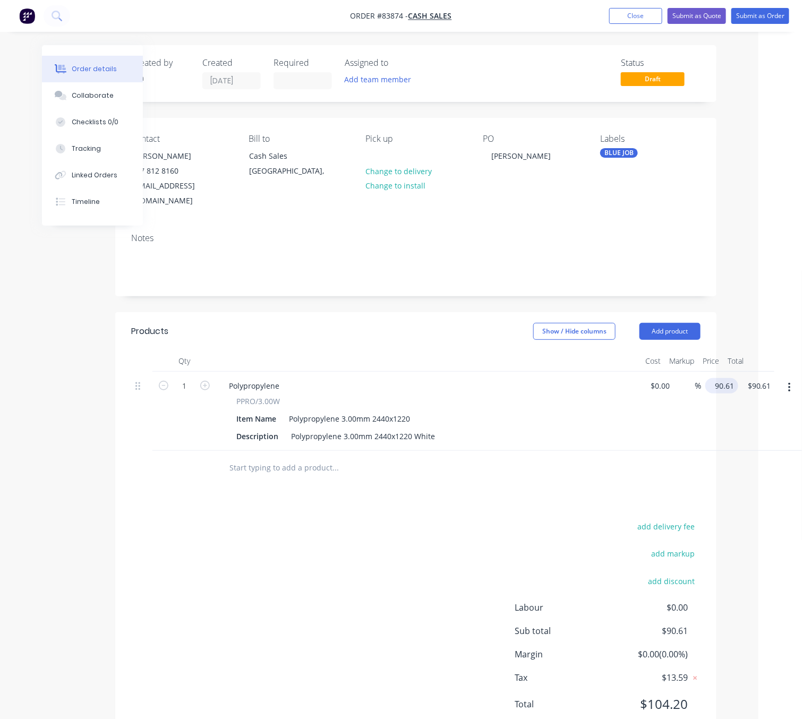
click at [723, 378] on input "90.61" at bounding box center [724, 385] width 29 height 15
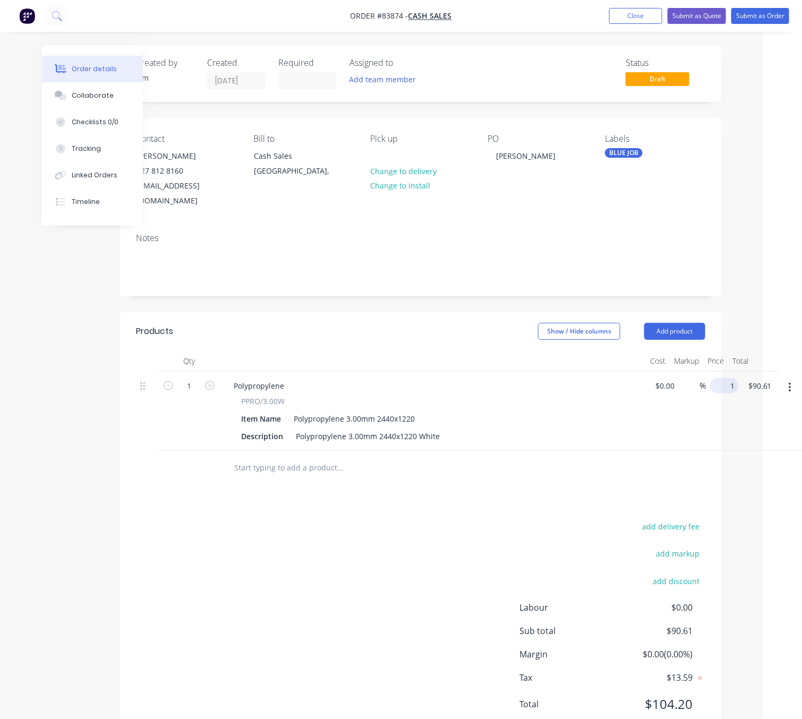
scroll to position [0, 27]
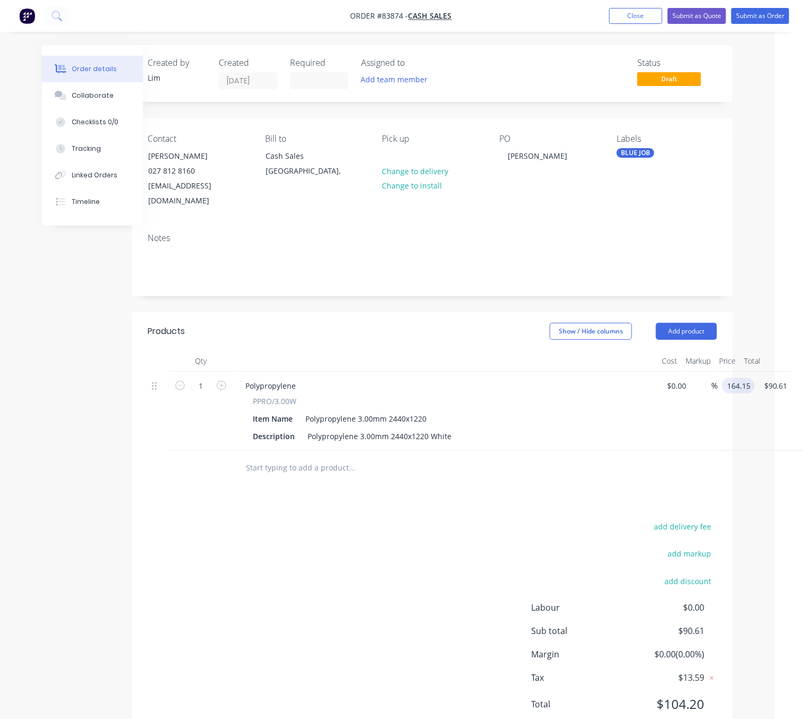
type input "$164.15"
click at [285, 576] on div "add delivery fee add markup add discount Labour $0.00 Sub total $164.15 Margin …" at bounding box center [433, 622] width 570 height 205
click at [710, 323] on button "Add product" at bounding box center [686, 331] width 61 height 17
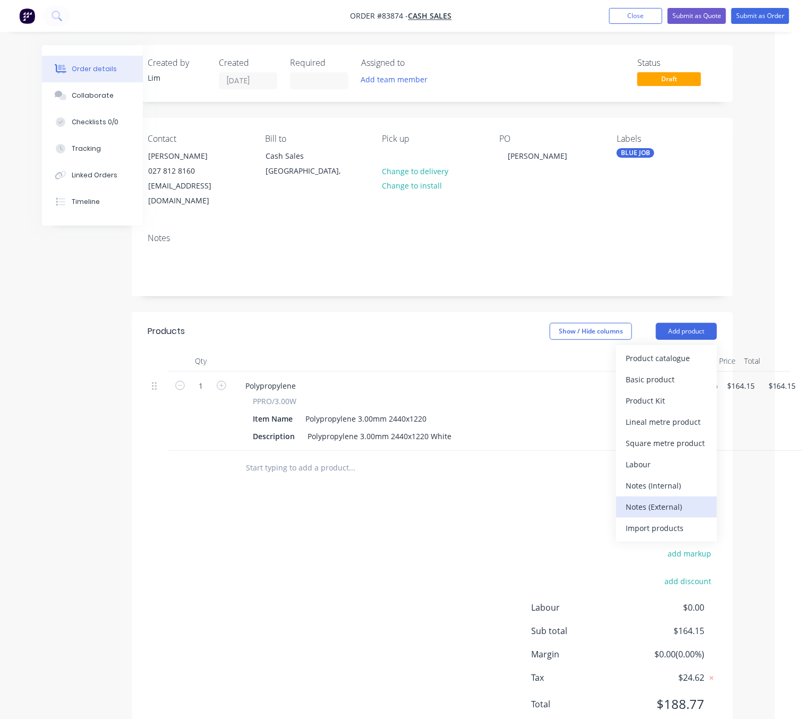
click at [688, 499] on div "Notes (External)" at bounding box center [667, 506] width 82 height 15
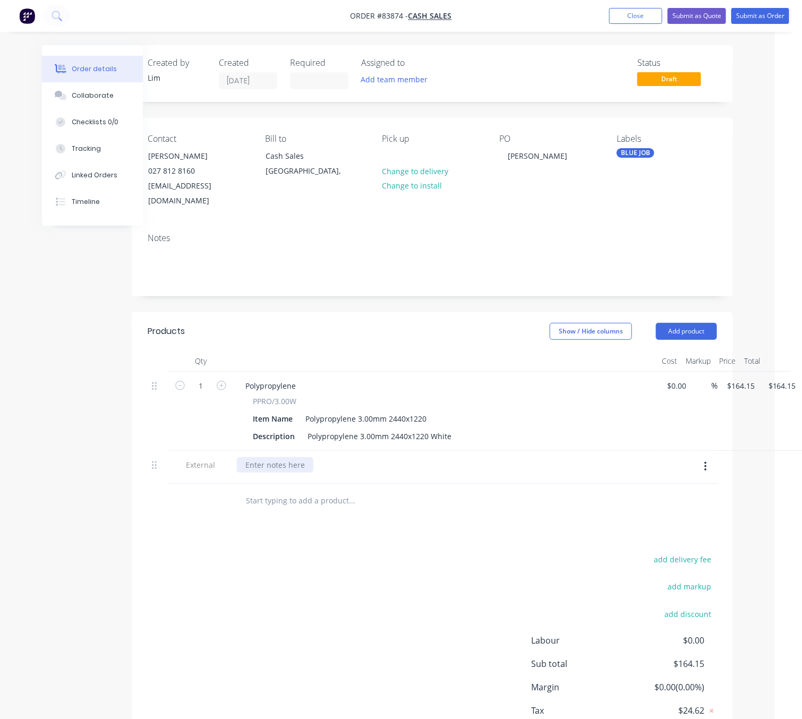
click at [274, 457] on div at bounding box center [275, 464] width 77 height 15
click at [281, 457] on div "Note: Custmor May Request US To Roll Sheet For Pick Up" at bounding box center [346, 464] width 218 height 15
click at [297, 457] on div "Note: Customor May Request US To Roll Sheet For Pick Up" at bounding box center [348, 464] width 223 height 15
click at [444, 553] on div "add delivery fee add markup add discount Labour $0.00 Sub total $164.15 Margin …" at bounding box center [433, 655] width 570 height 205
click at [359, 457] on div "Note: Customer May Request US To Roll Sheet For Pick Up" at bounding box center [348, 464] width 223 height 15
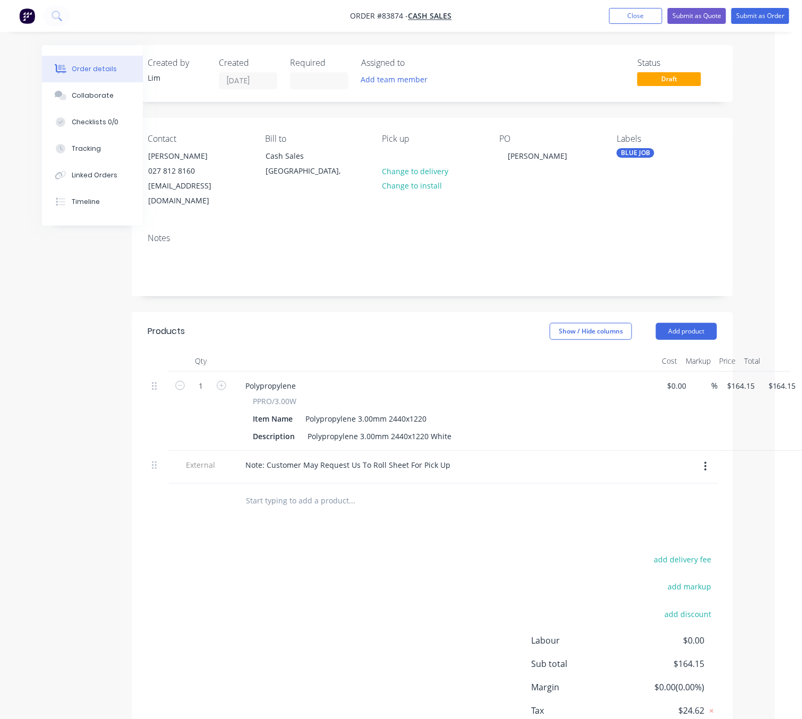
click at [400, 600] on div "add delivery fee add markup add discount Labour $0.00 Sub total $164.15 Margin …" at bounding box center [433, 655] width 570 height 205
click at [767, 16] on button "Submit as Order" at bounding box center [761, 16] width 58 height 16
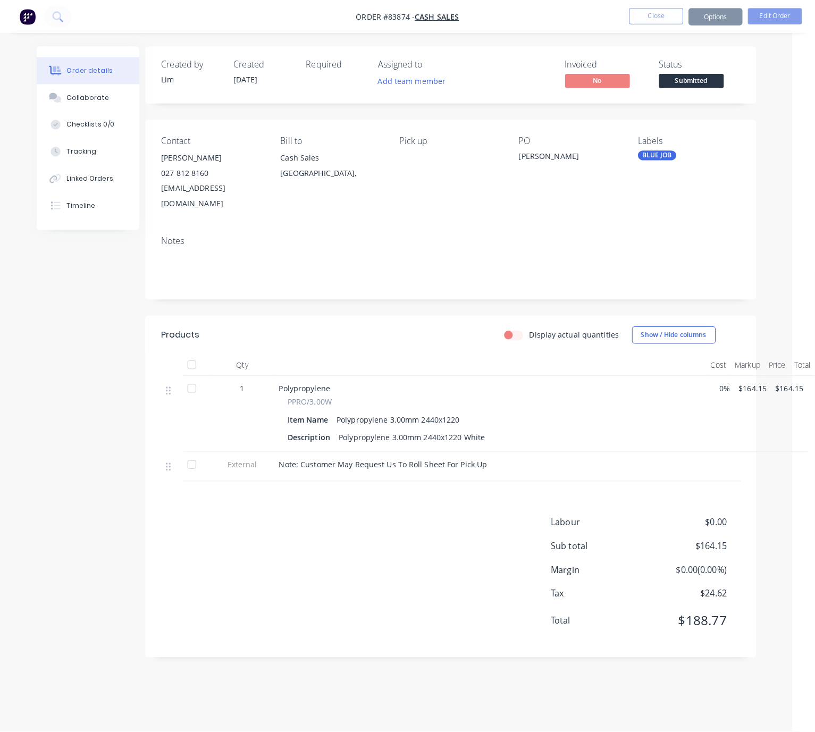
scroll to position [0, 0]
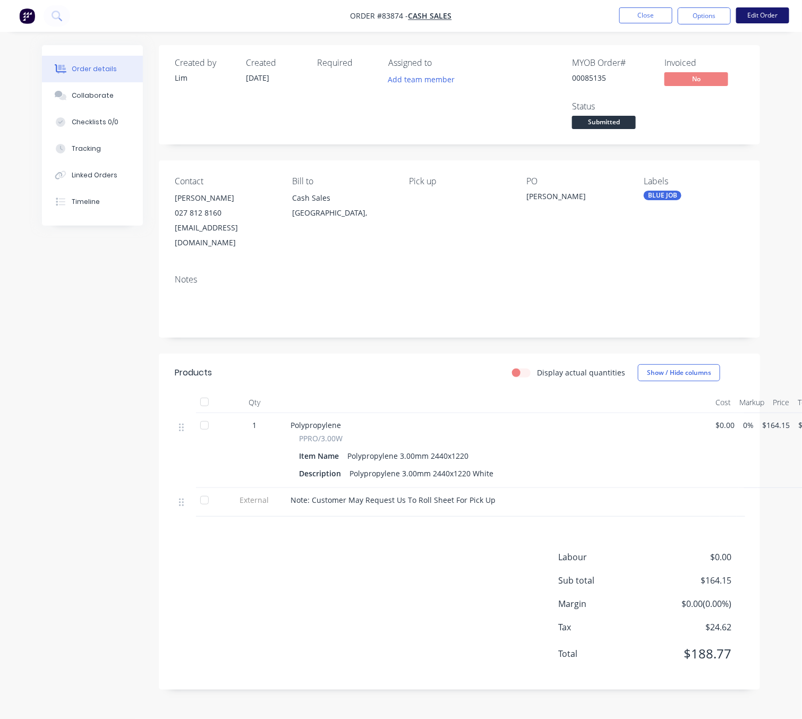
click at [745, 11] on button "Edit Order" at bounding box center [762, 15] width 53 height 16
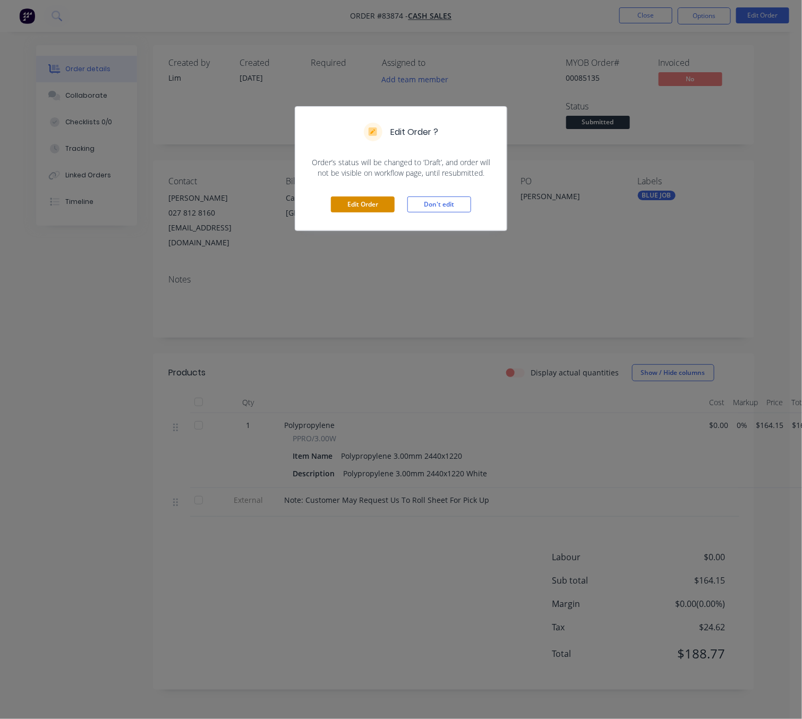
click at [378, 205] on button "Edit Order" at bounding box center [363, 205] width 64 height 16
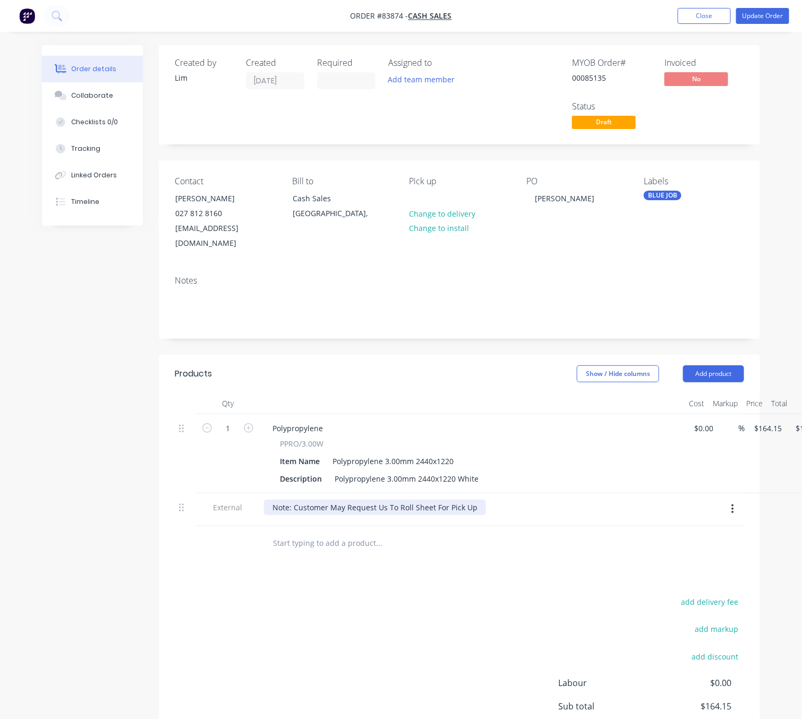
click at [474, 500] on div "Note: Customer May Request Us To Roll Sheet For Pick Up" at bounding box center [375, 507] width 222 height 15
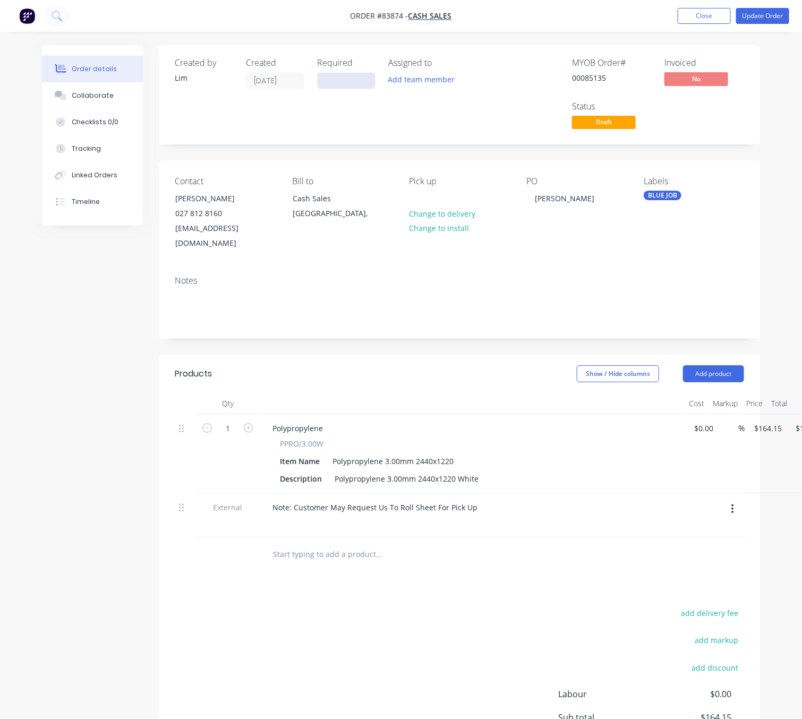
click at [330, 80] on input at bounding box center [346, 81] width 57 height 16
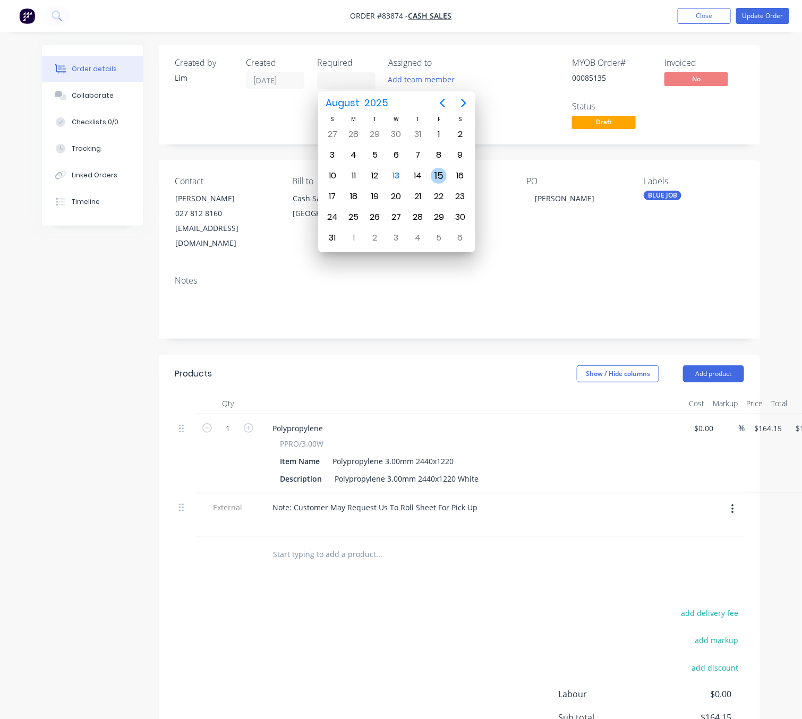
click at [442, 177] on div "15" at bounding box center [439, 176] width 16 height 16
type input "15/08/25"
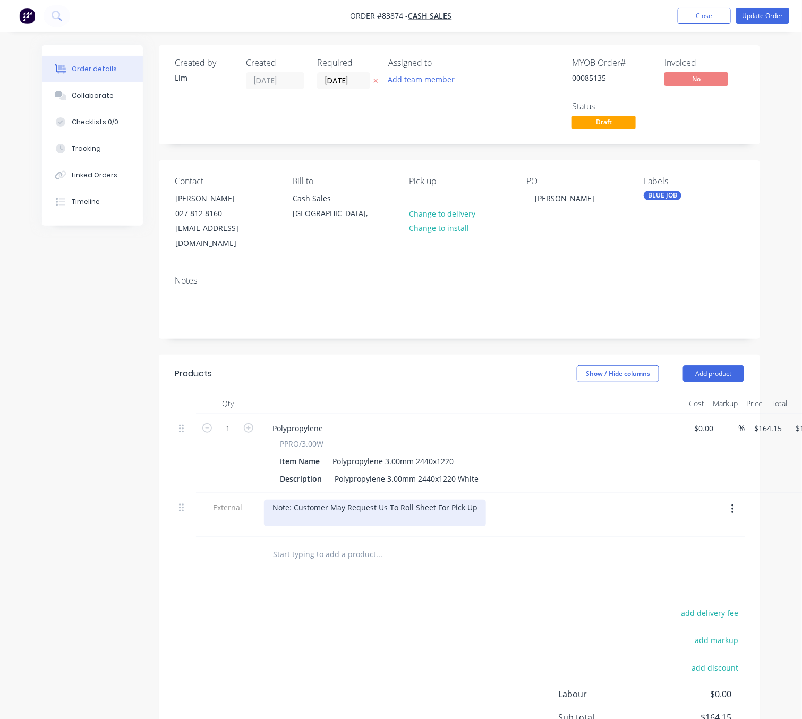
click at [434, 510] on div "Note: Customer May Request Us To Roll Sheet For Pick Up" at bounding box center [375, 513] width 222 height 27
click at [342, 504] on div "Note: Customer May Request Us To Roll Sheet For Pick Up Please Alert Office iIf…" at bounding box center [392, 513] width 256 height 27
click at [346, 501] on div "Note: Customer May Request Us To Roll Sheet For Pick Up Please Alert Office If …" at bounding box center [391, 513] width 254 height 27
click at [424, 606] on div "add delivery fee add markup add discount Labour $0.00 Sub total $164.15 Margin …" at bounding box center [460, 708] width 570 height 205
click at [518, 502] on div "Note: Customer May Request Us To Roll Sheet For Pick Up Please Alert Office If …" at bounding box center [398, 513] width 269 height 27
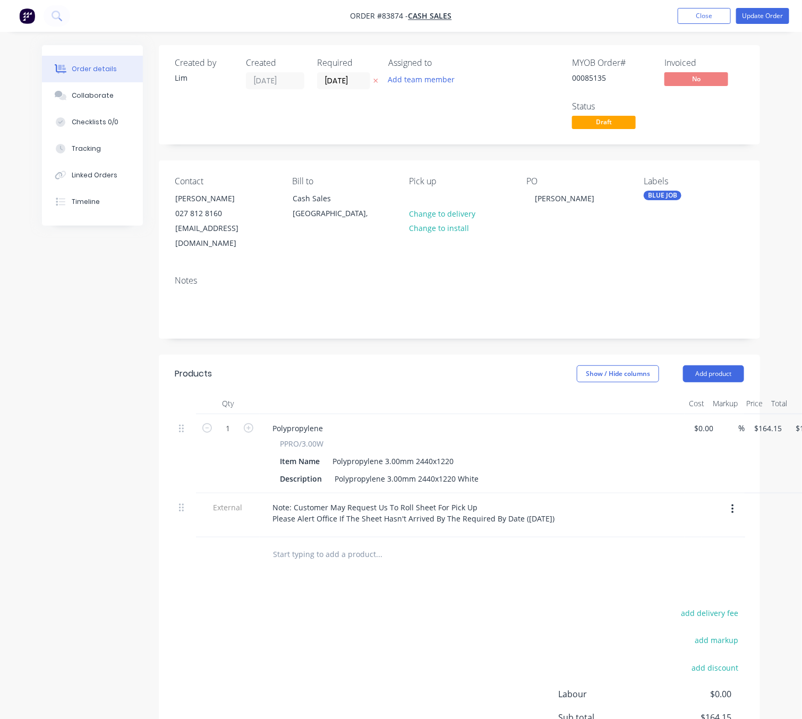
click at [457, 606] on div "add delivery fee add markup add discount Labour $0.00 Sub total $164.15 Margin …" at bounding box center [460, 708] width 570 height 205
click at [782, 21] on button "Update Order" at bounding box center [762, 16] width 53 height 16
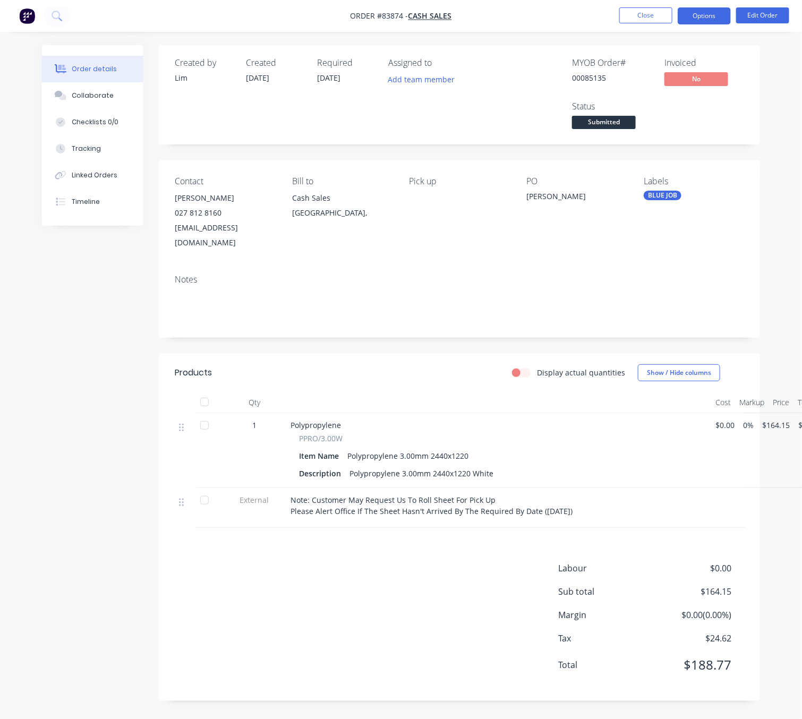
click at [714, 16] on button "Options" at bounding box center [704, 15] width 53 height 17
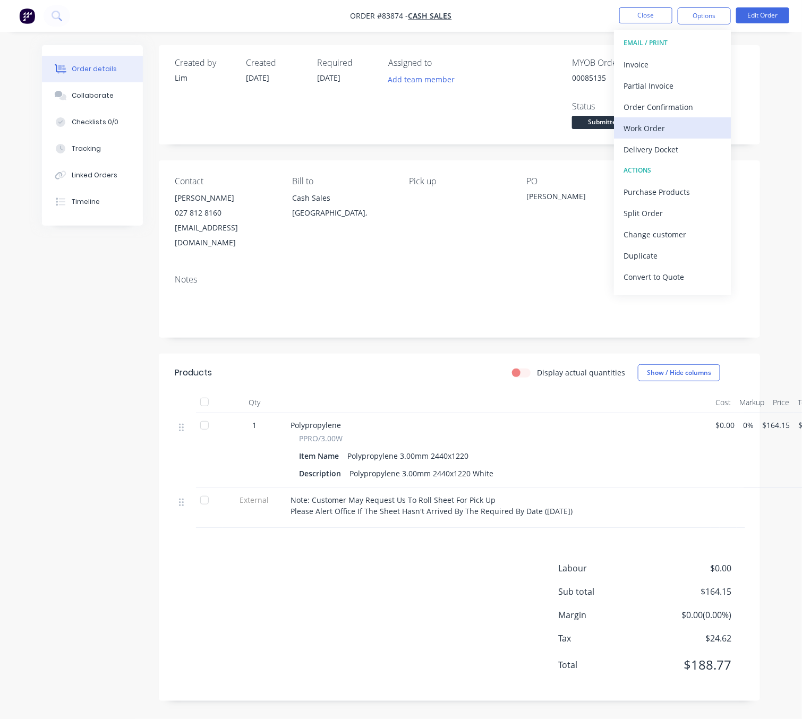
click at [684, 122] on div "Work Order" at bounding box center [673, 128] width 98 height 15
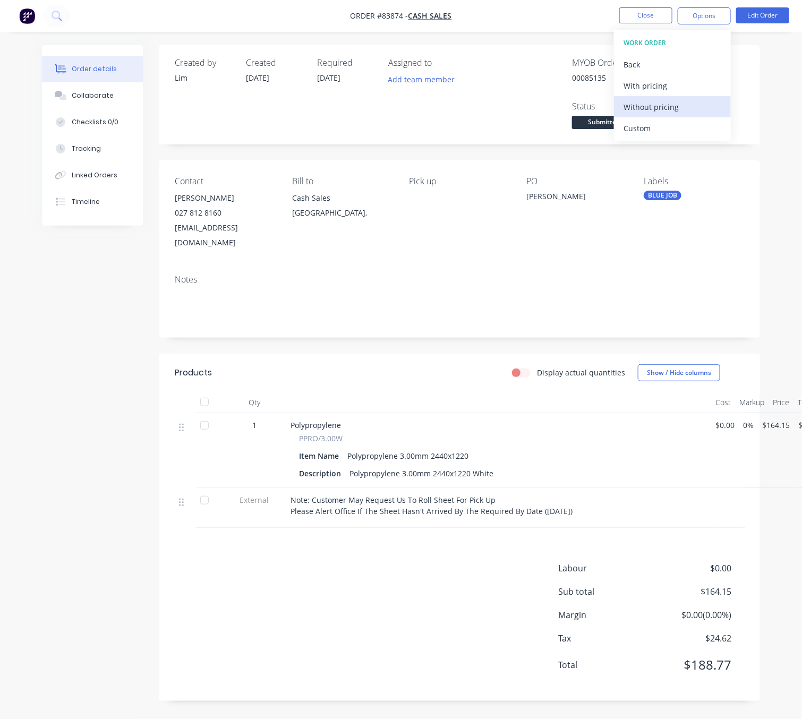
click at [681, 115] on button "Without pricing" at bounding box center [672, 106] width 117 height 21
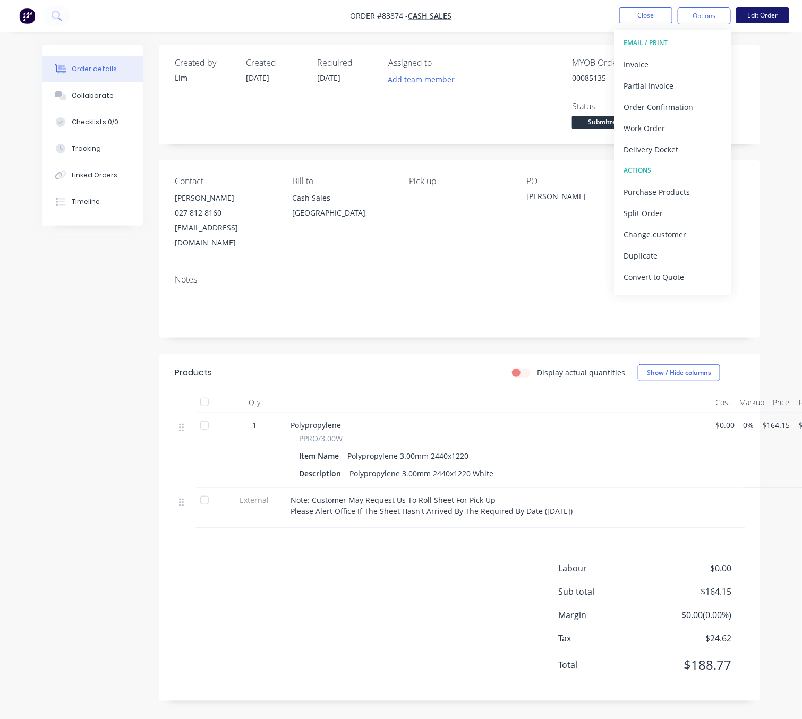
click at [744, 10] on button "Edit Order" at bounding box center [762, 15] width 53 height 16
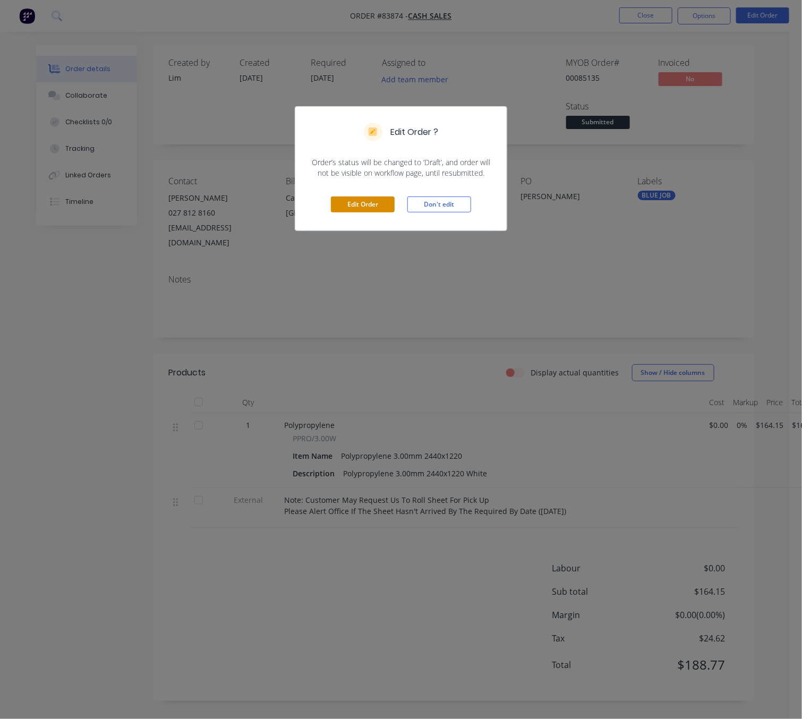
click at [375, 210] on button "Edit Order" at bounding box center [363, 205] width 64 height 16
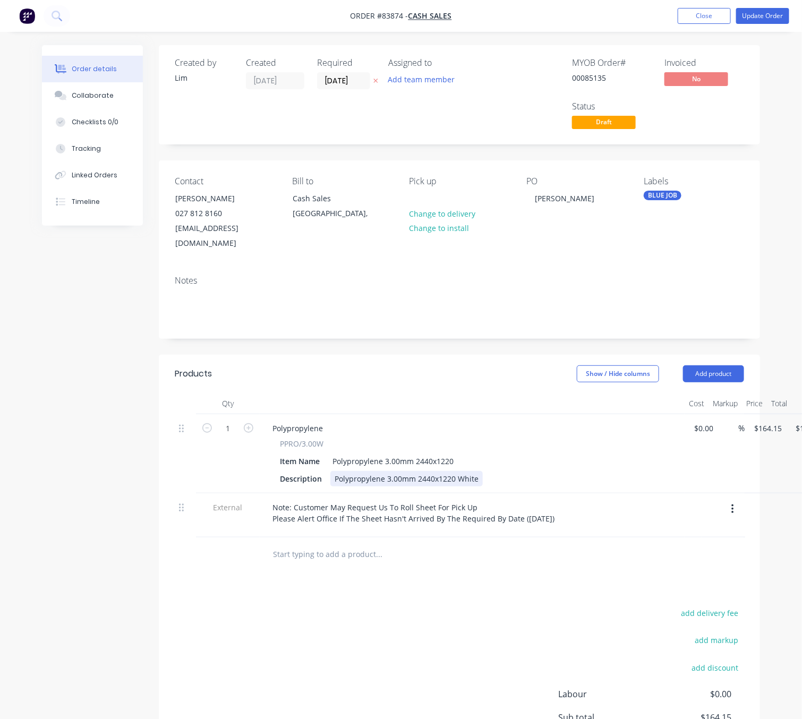
drag, startPoint x: 475, startPoint y: 464, endPoint x: 489, endPoint y: 467, distance: 14.6
click at [476, 471] on div "Polypropylene 3.00mm 2440x1220 White" at bounding box center [406, 478] width 152 height 15
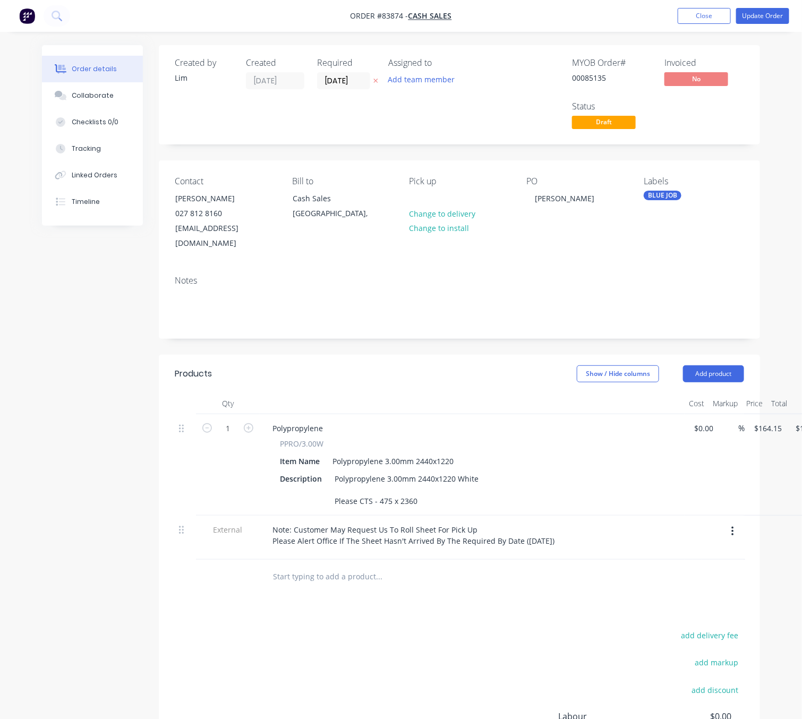
click at [405, 631] on div "add delivery fee add markup add discount Labour $0.00 Sub total $164.15 Margin …" at bounding box center [460, 731] width 570 height 205
click at [426, 491] on div "Polypropylene 3.00mm 2440x1220 White Please CTS - 475 x 2360" at bounding box center [406, 490] width 152 height 38
click at [370, 682] on div "add delivery fee add markup add discount Labour $0.00 Sub total $164.15 Margin …" at bounding box center [460, 731] width 570 height 205
click at [758, 21] on button "Update Order" at bounding box center [762, 16] width 53 height 16
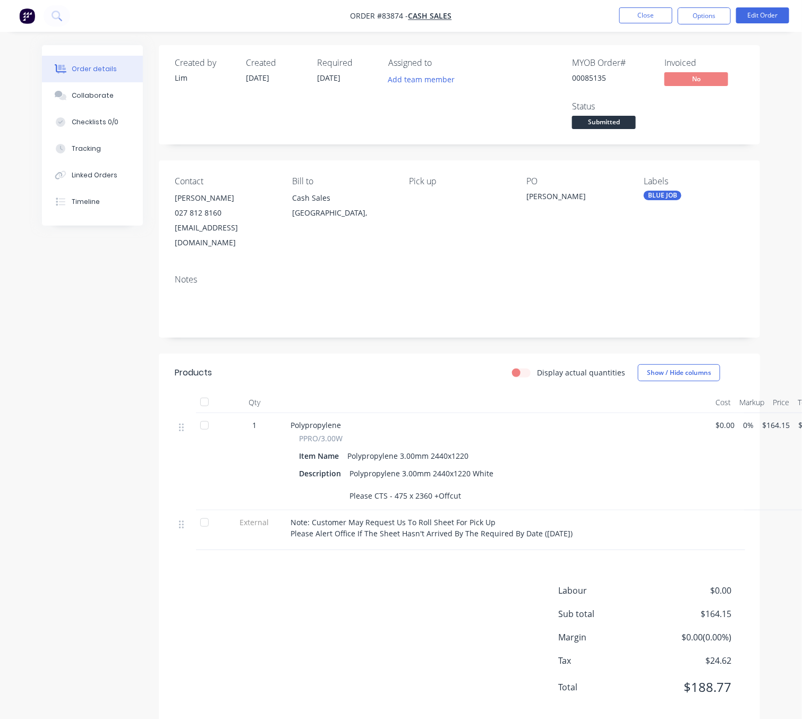
click at [355, 606] on div "Labour $0.00 Sub total $164.15 Margin $0.00 ( 0.00 %) Tax $24.62 Total $188.77" at bounding box center [460, 645] width 570 height 123
click at [719, 12] on button "Options" at bounding box center [704, 15] width 53 height 17
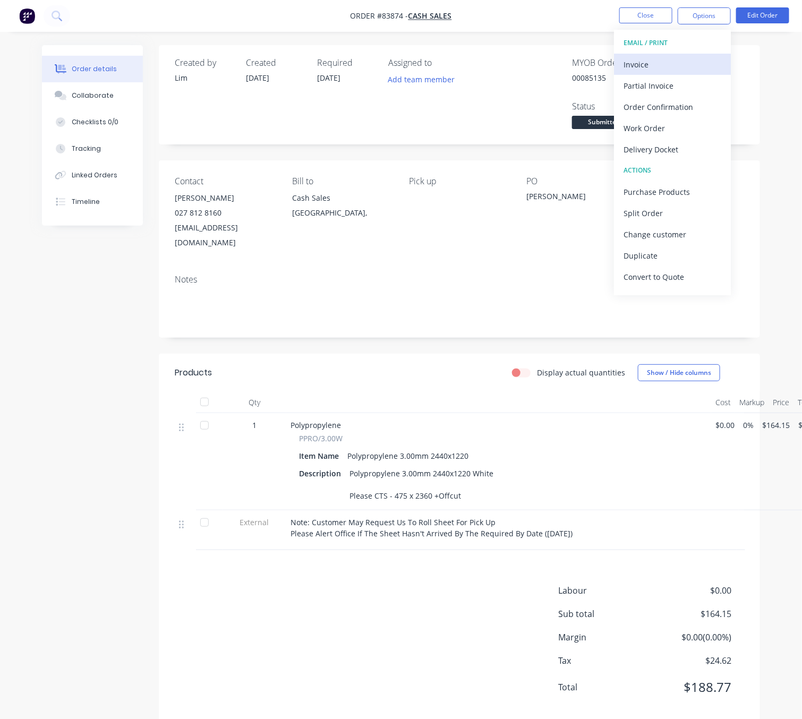
click at [682, 65] on div "Invoice" at bounding box center [673, 64] width 98 height 15
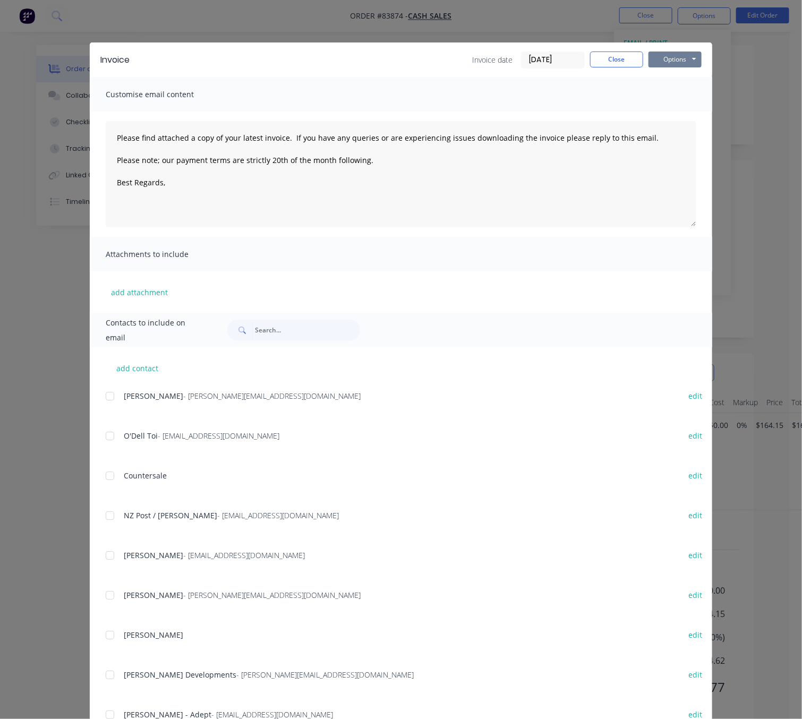
click at [685, 56] on button "Options" at bounding box center [675, 60] width 53 height 16
click at [689, 75] on button "Preview" at bounding box center [683, 79] width 68 height 18
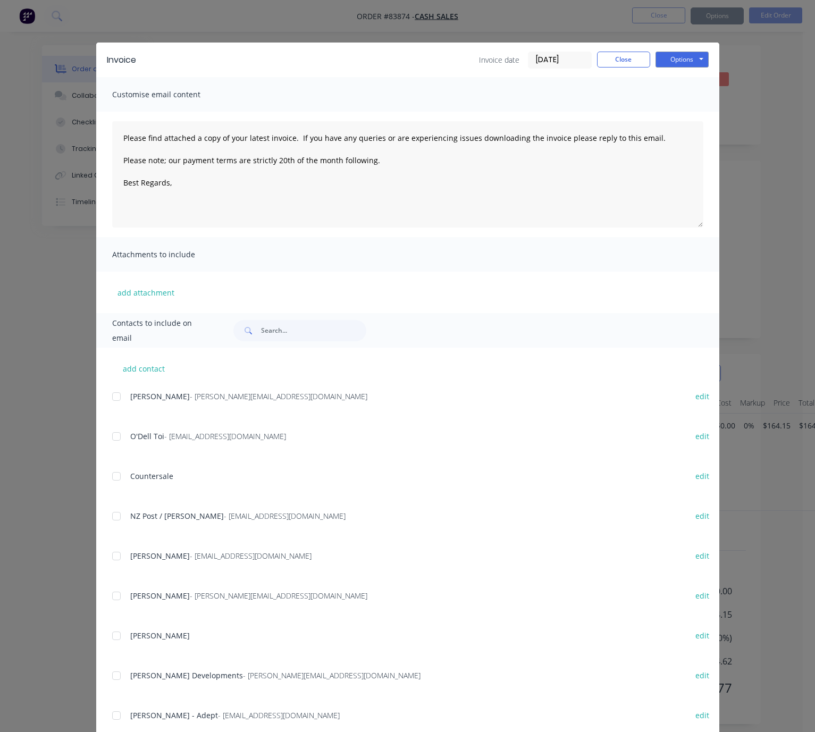
type textarea "Please find attached a copy of your latest invoice. If you have any queries or …"
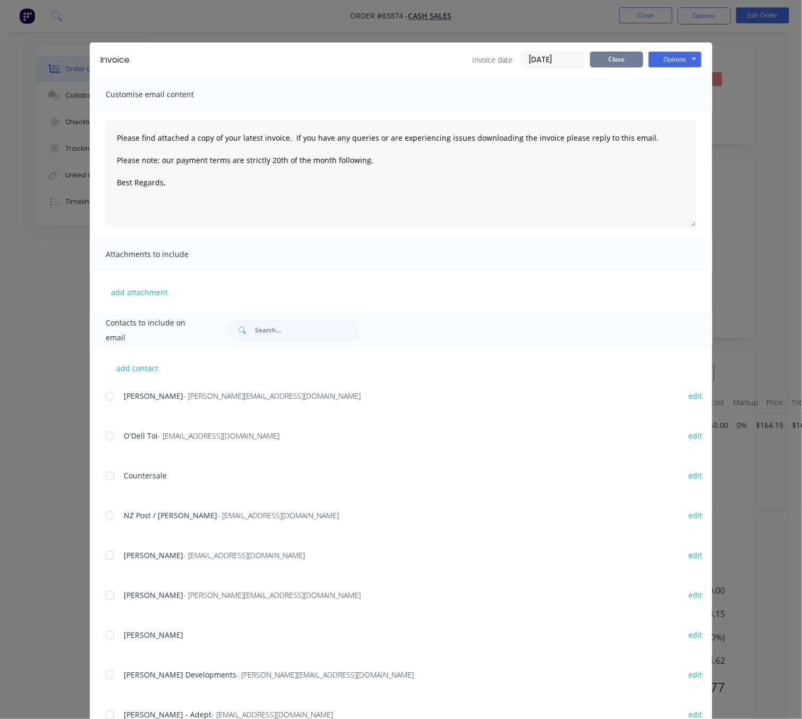
click at [621, 64] on button "Close" at bounding box center [616, 60] width 53 height 16
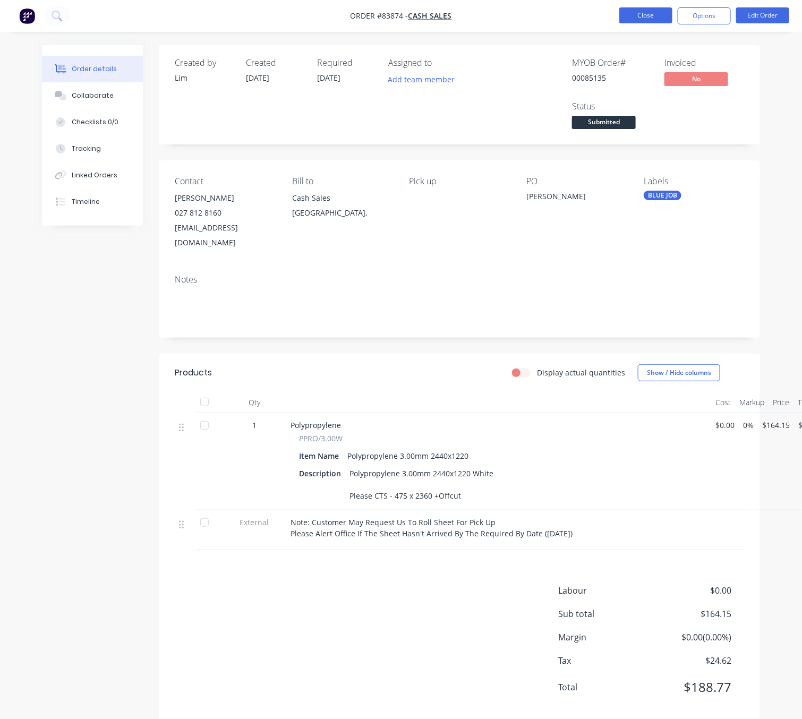
click at [647, 13] on button "Close" at bounding box center [646, 15] width 53 height 16
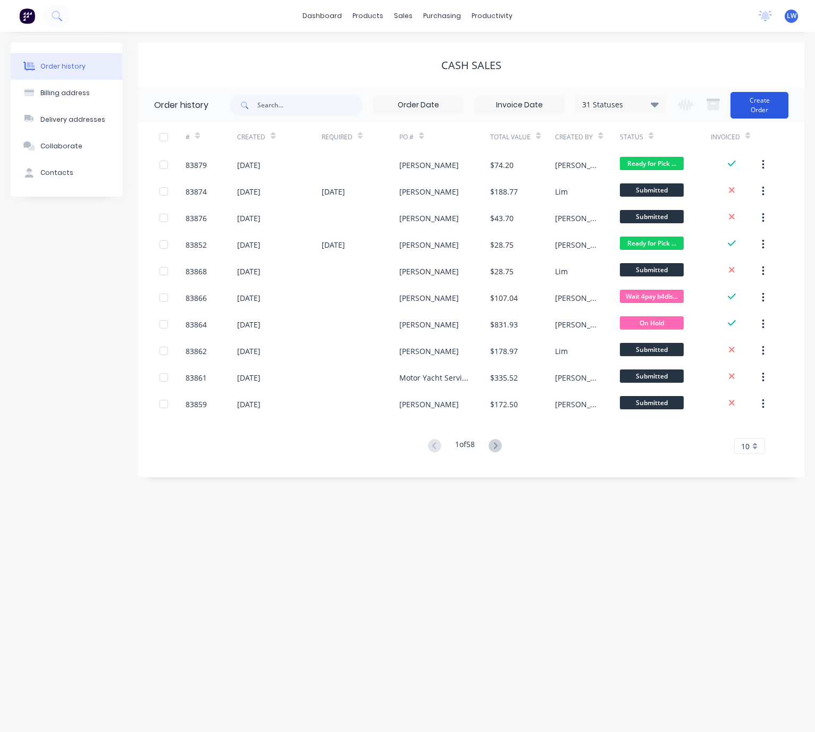
click at [762, 103] on button "Create Order" at bounding box center [759, 105] width 58 height 27
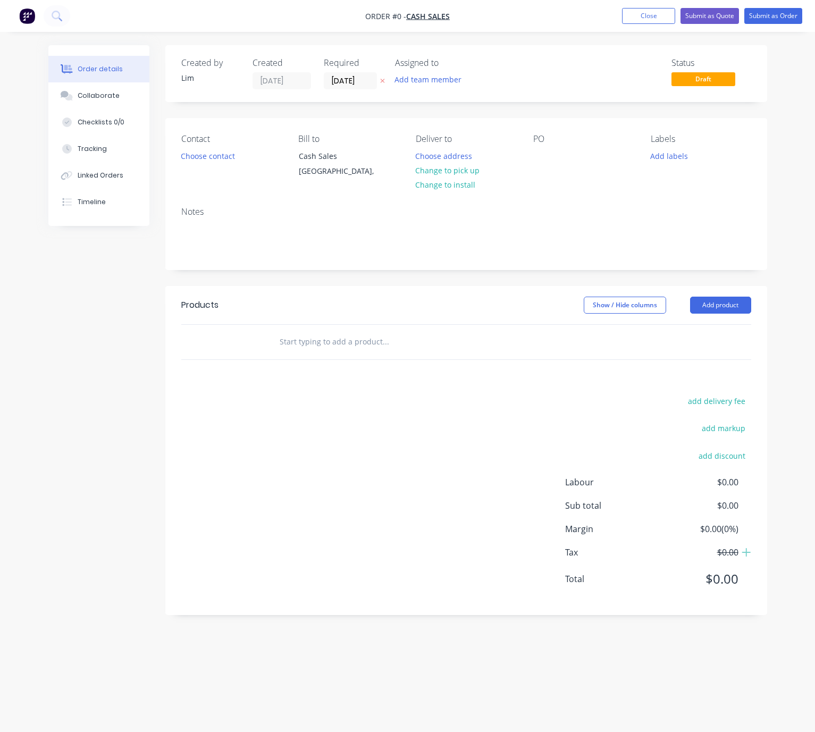
click at [381, 80] on icon at bounding box center [382, 81] width 5 height 6
click at [217, 158] on button "Choose contact" at bounding box center [207, 155] width 65 height 14
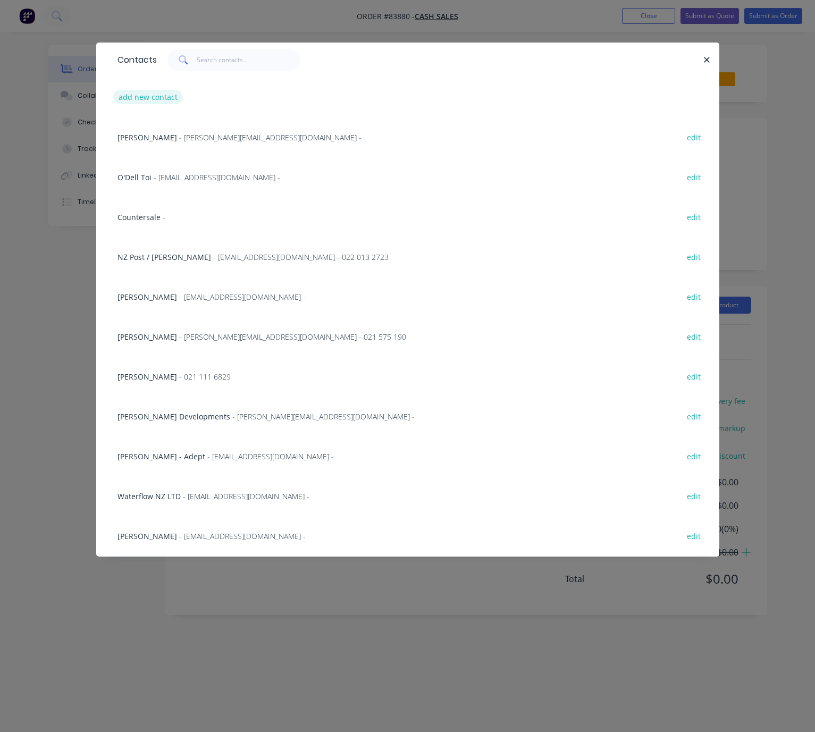
click at [150, 99] on button "add new contact" at bounding box center [148, 97] width 70 height 14
select select "NZ"
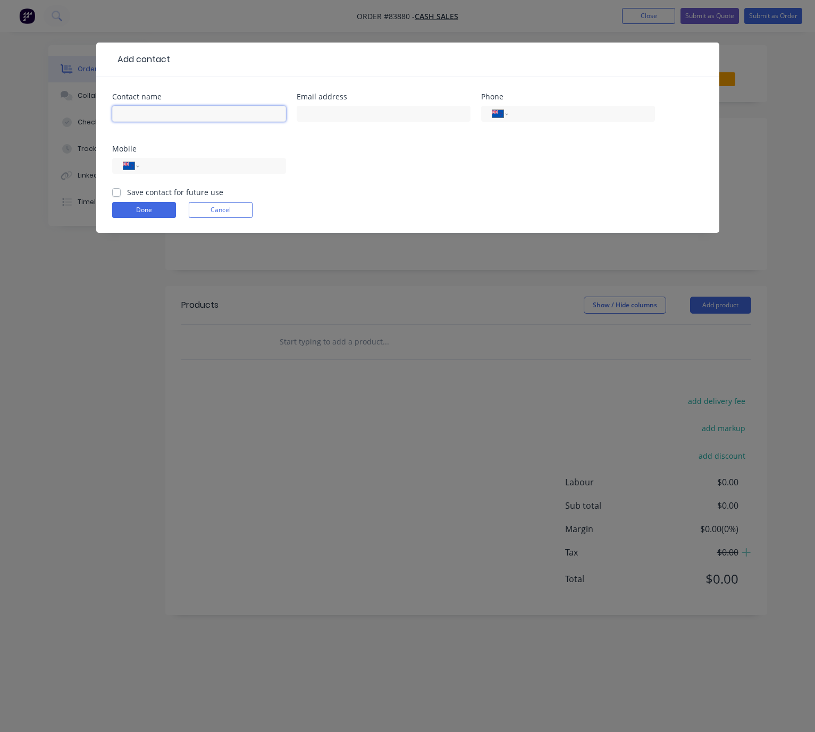
click at [163, 112] on input "text" at bounding box center [199, 114] width 174 height 16
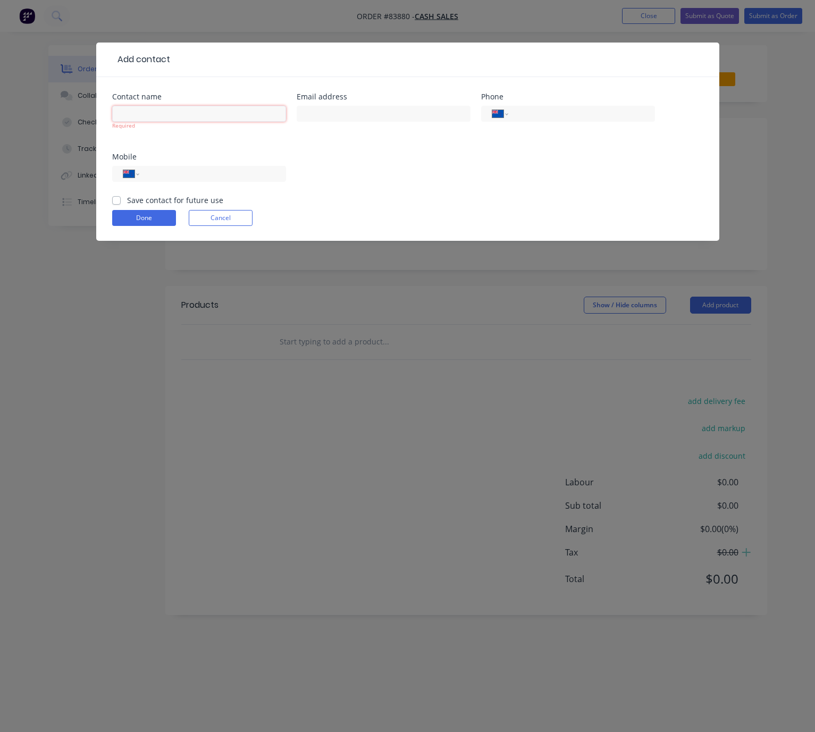
click at [209, 118] on input "text" at bounding box center [199, 114] width 174 height 16
paste input "hydraulic"
drag, startPoint x: 123, startPoint y: 117, endPoint x: 134, endPoint y: 111, distance: 12.4
click at [123, 116] on input "hydraulic" at bounding box center [199, 114] width 174 height 16
type input "Hydraulic"
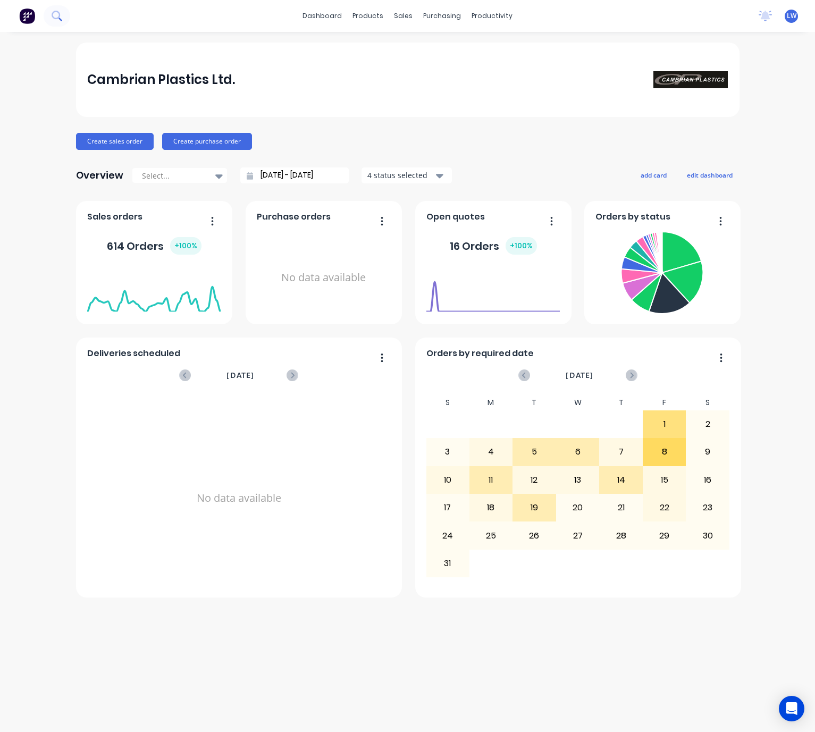
click at [57, 26] on button at bounding box center [57, 15] width 27 height 21
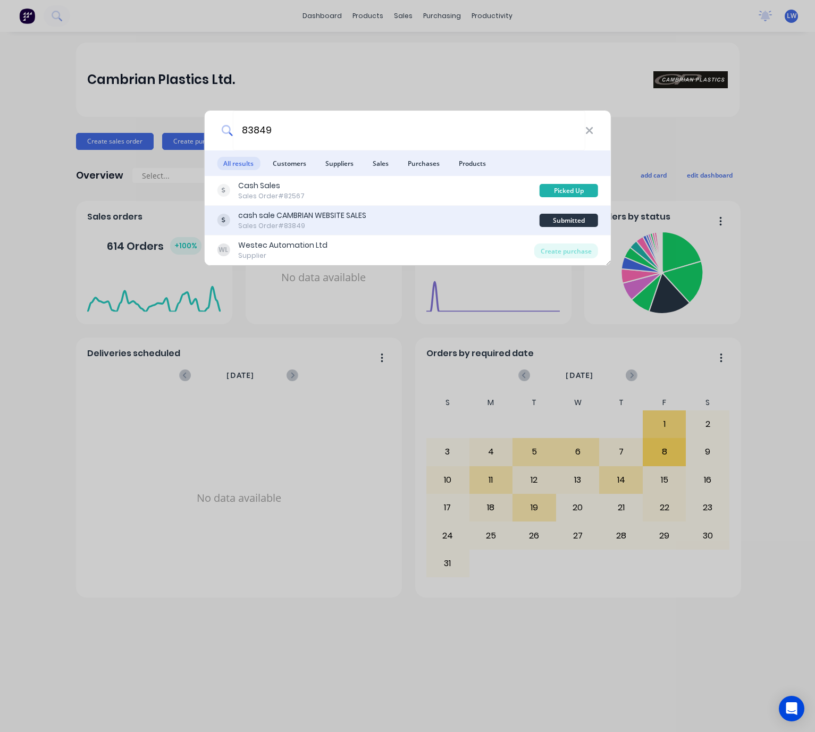
type input "83849"
click at [469, 224] on div "cash sale CAMBRIAN WEBSITE SALES Sales Order #83849" at bounding box center [378, 220] width 323 height 21
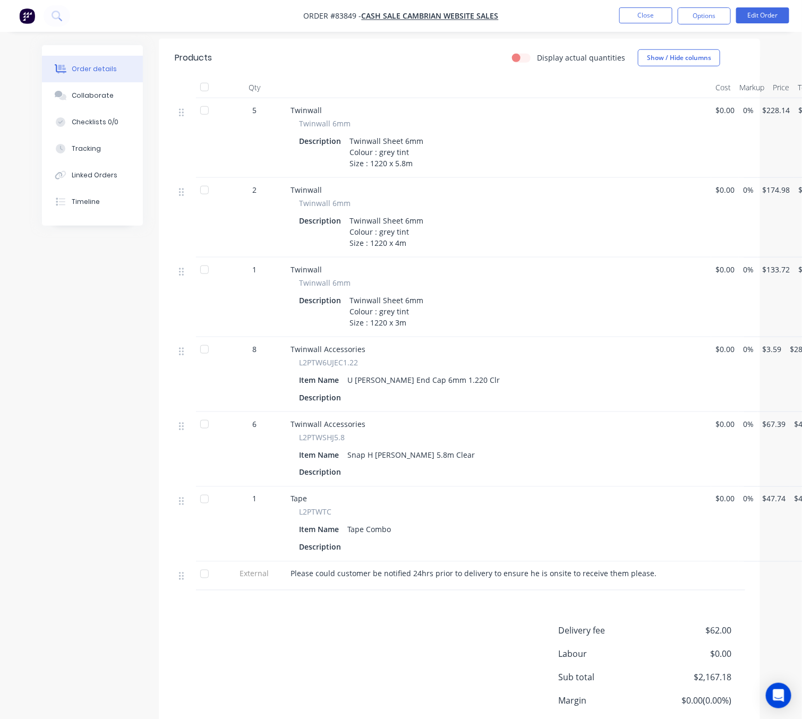
scroll to position [401, 0]
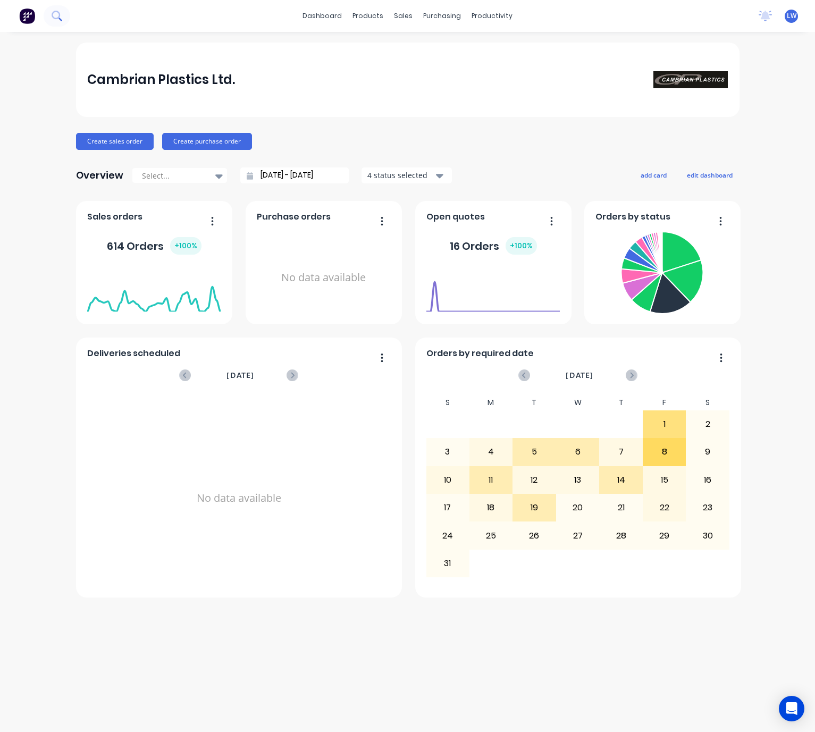
click at [69, 18] on button at bounding box center [57, 15] width 27 height 21
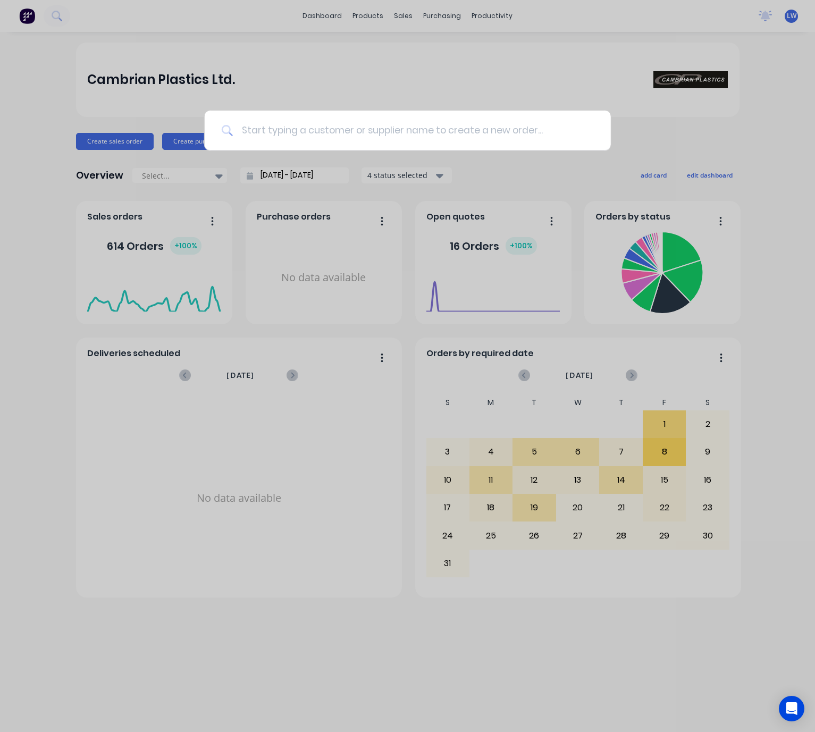
click at [383, 136] on input at bounding box center [413, 131] width 361 height 40
type input "84724"
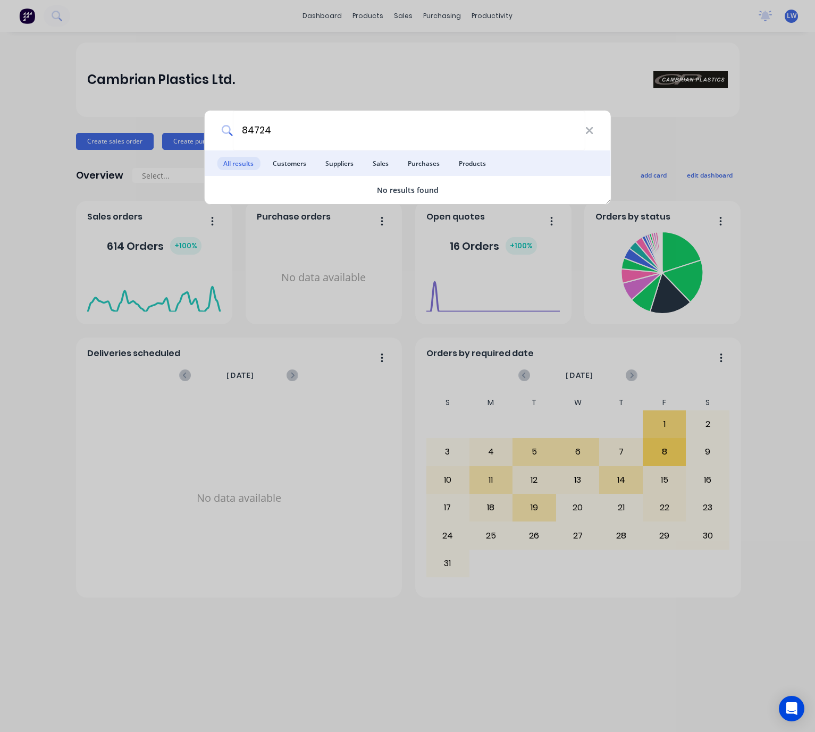
click at [506, 82] on div "84724 All results Customers Suppliers Sales Purchases Products No results found" at bounding box center [407, 366] width 815 height 732
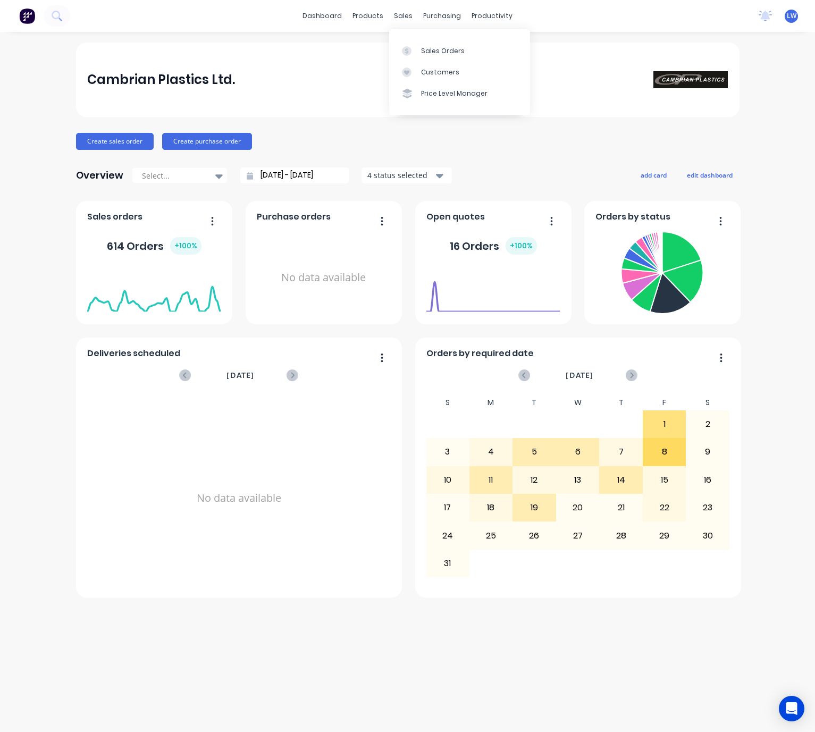
click at [287, 72] on div "Cambrian Plastics Ltd." at bounding box center [407, 79] width 640 height 21
drag, startPoint x: 400, startPoint y: 9, endPoint x: 409, endPoint y: 67, distance: 59.6
click at [400, 13] on div "sales" at bounding box center [402, 16] width 29 height 16
click at [418, 48] on link "Sales Orders" at bounding box center [459, 50] width 141 height 21
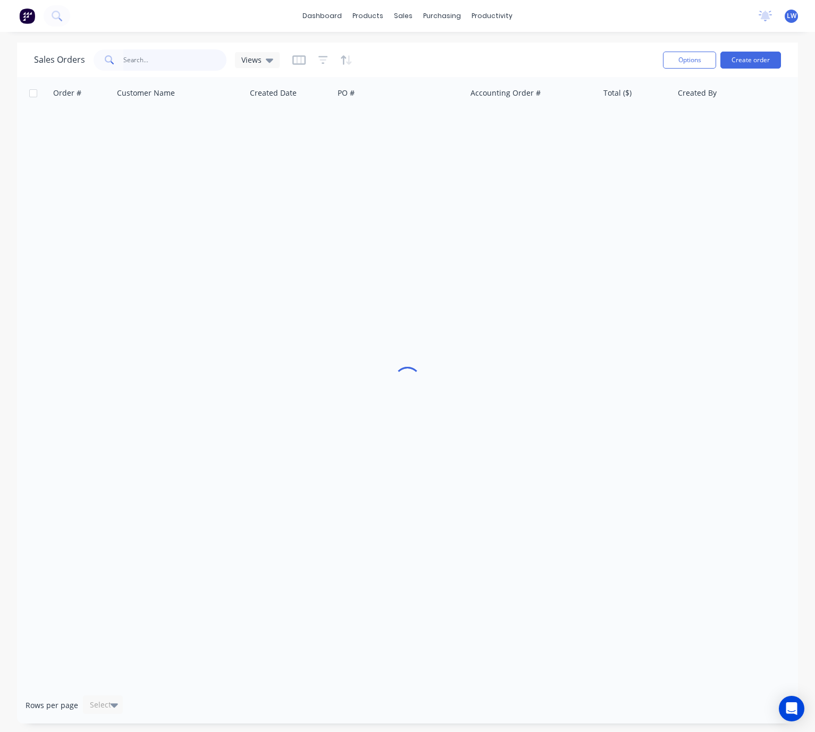
click at [166, 55] on input "text" at bounding box center [175, 59] width 104 height 21
type input "84724"
drag, startPoint x: 161, startPoint y: 53, endPoint x: 82, endPoint y: 77, distance: 82.7
click at [91, 60] on div "Sales Orders 84724 Views" at bounding box center [156, 59] width 245 height 21
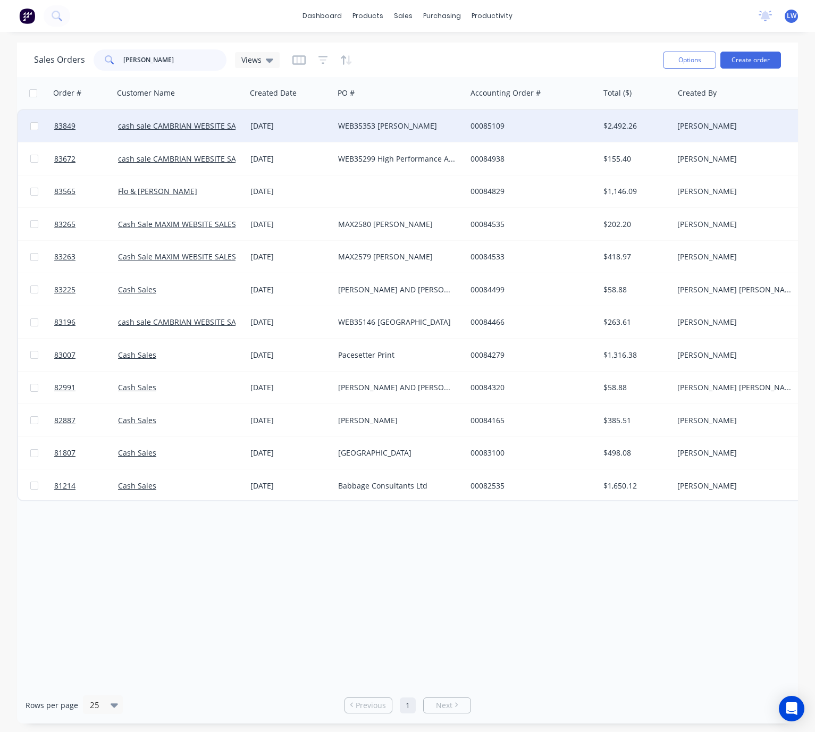
type input "[PERSON_NAME]"
click at [427, 139] on div "WEB35353 [PERSON_NAME]" at bounding box center [400, 126] width 132 height 32
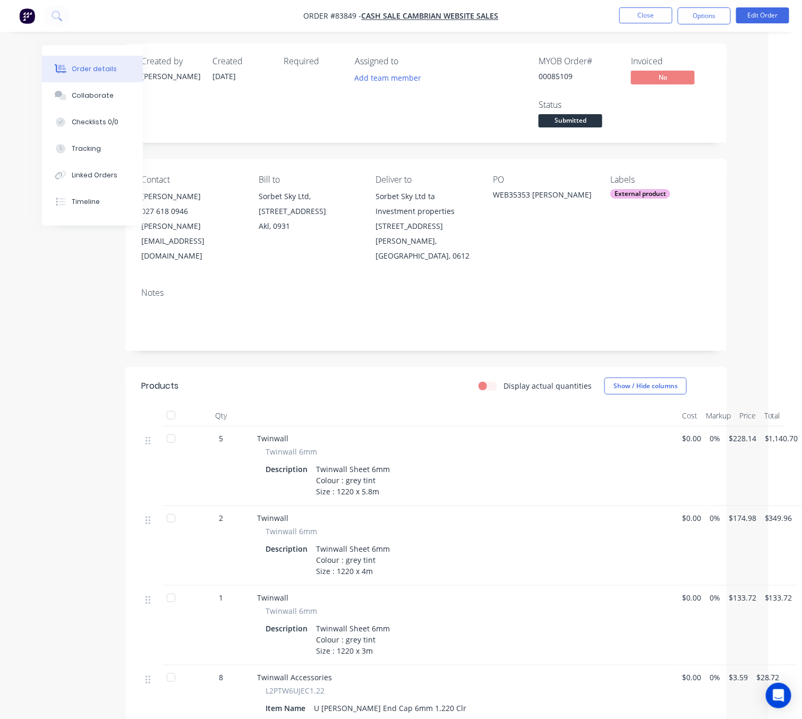
scroll to position [0, 33]
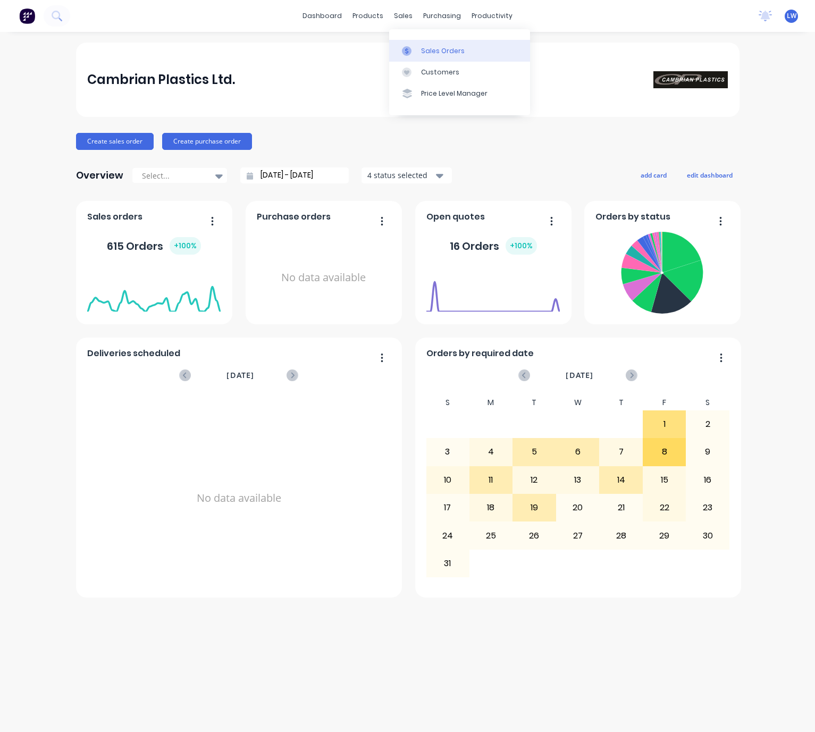
click at [420, 45] on link "Sales Orders" at bounding box center [459, 50] width 141 height 21
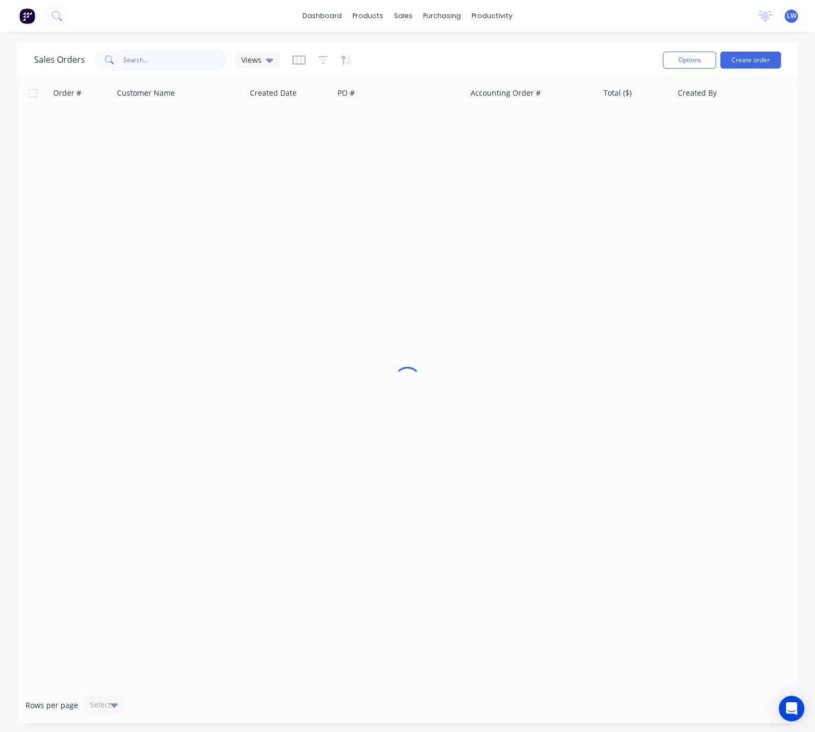
click at [124, 65] on input "text" at bounding box center [175, 59] width 104 height 21
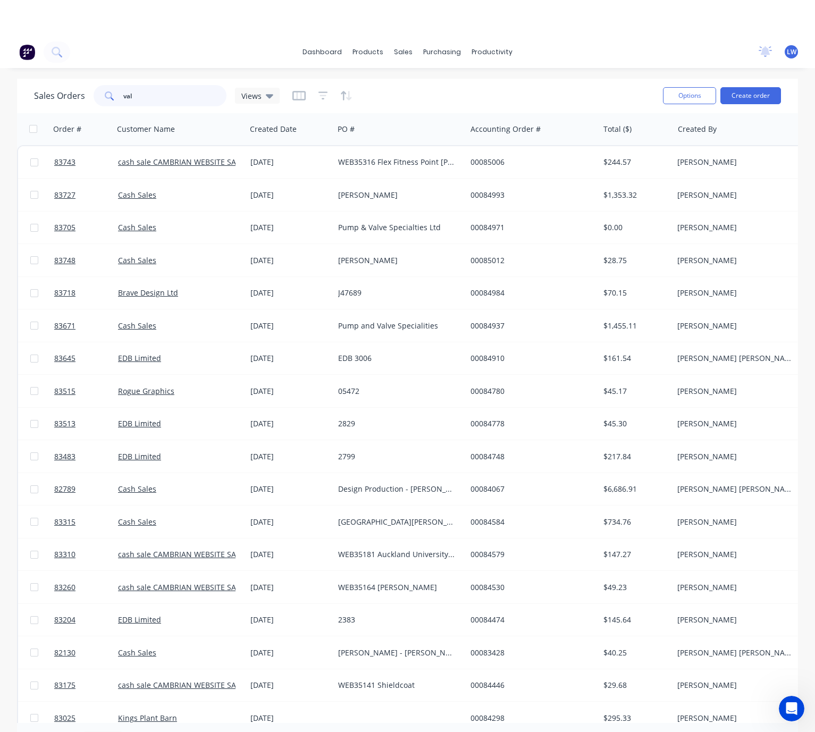
click at [158, 85] on input "val" at bounding box center [175, 95] width 104 height 21
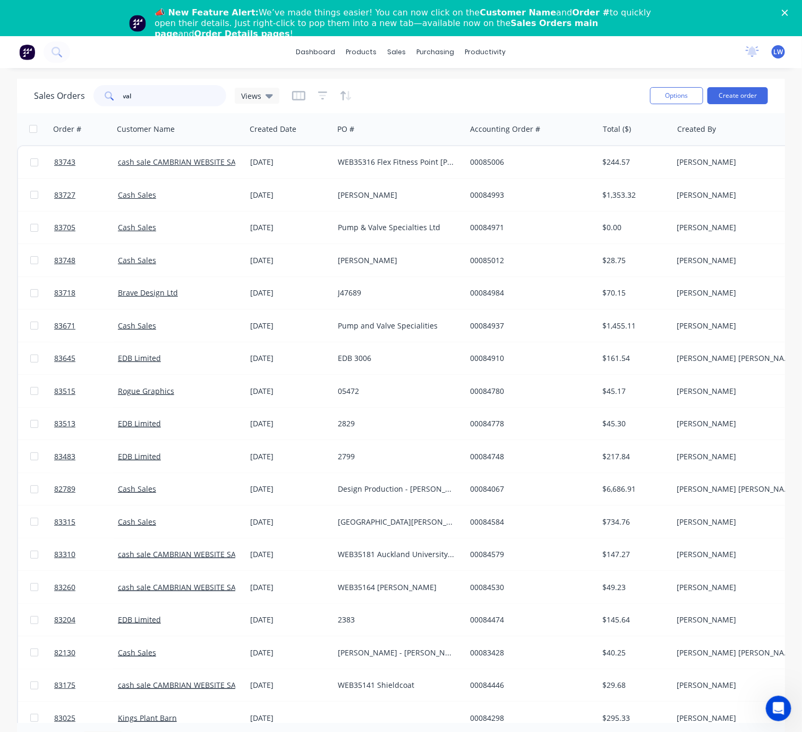
click at [171, 101] on input "val" at bounding box center [175, 95] width 104 height 21
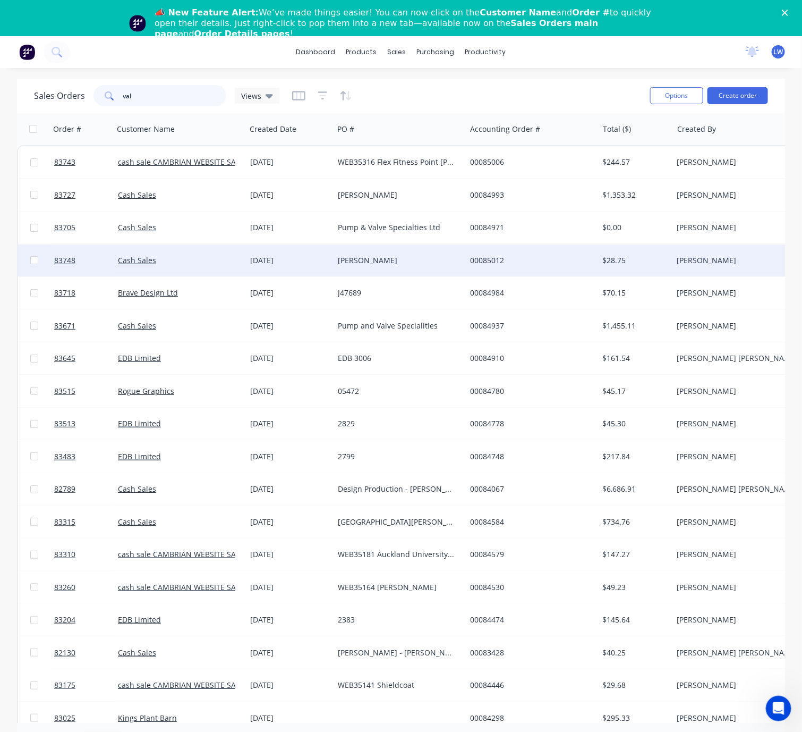
type input "val"
click at [362, 262] on div "[PERSON_NAME]" at bounding box center [397, 260] width 118 height 11
